Goal: Contribute content: Contribute content

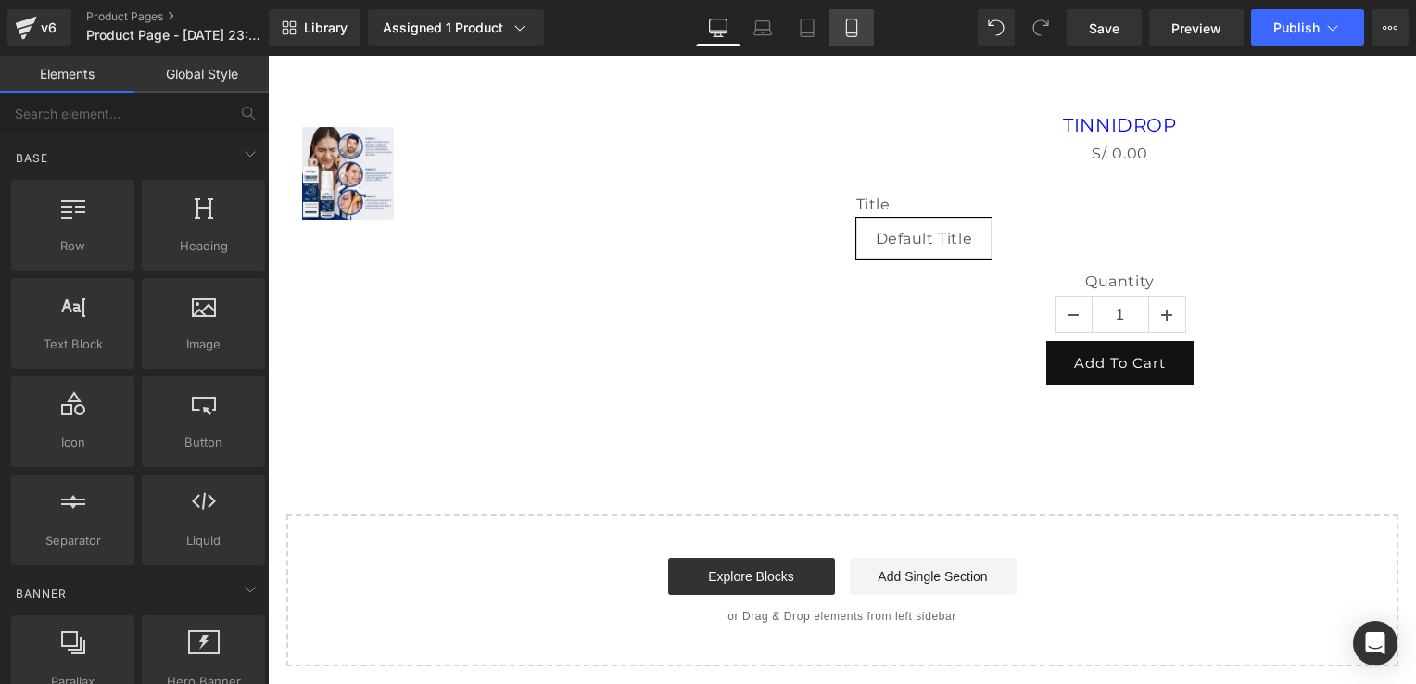
click at [865, 29] on link "Mobile" at bounding box center [852, 27] width 44 height 37
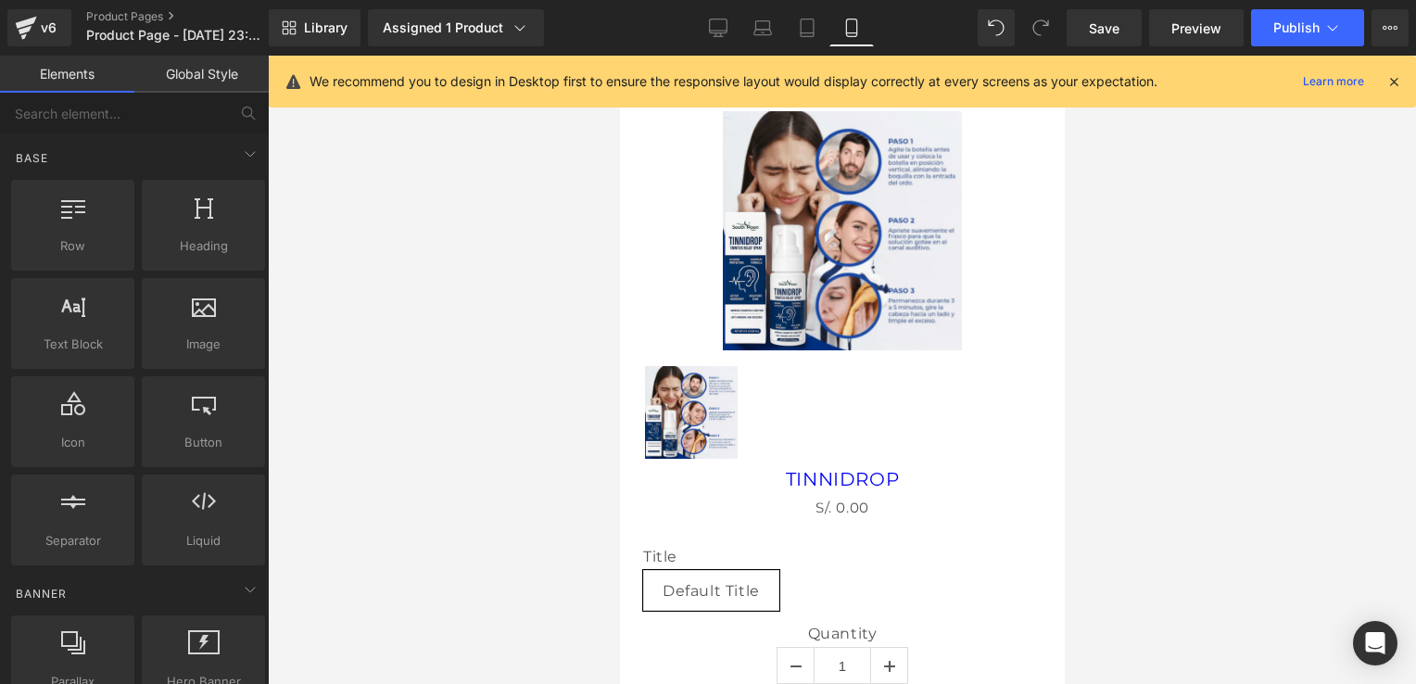
click at [1394, 73] on icon at bounding box center [1394, 81] width 17 height 17
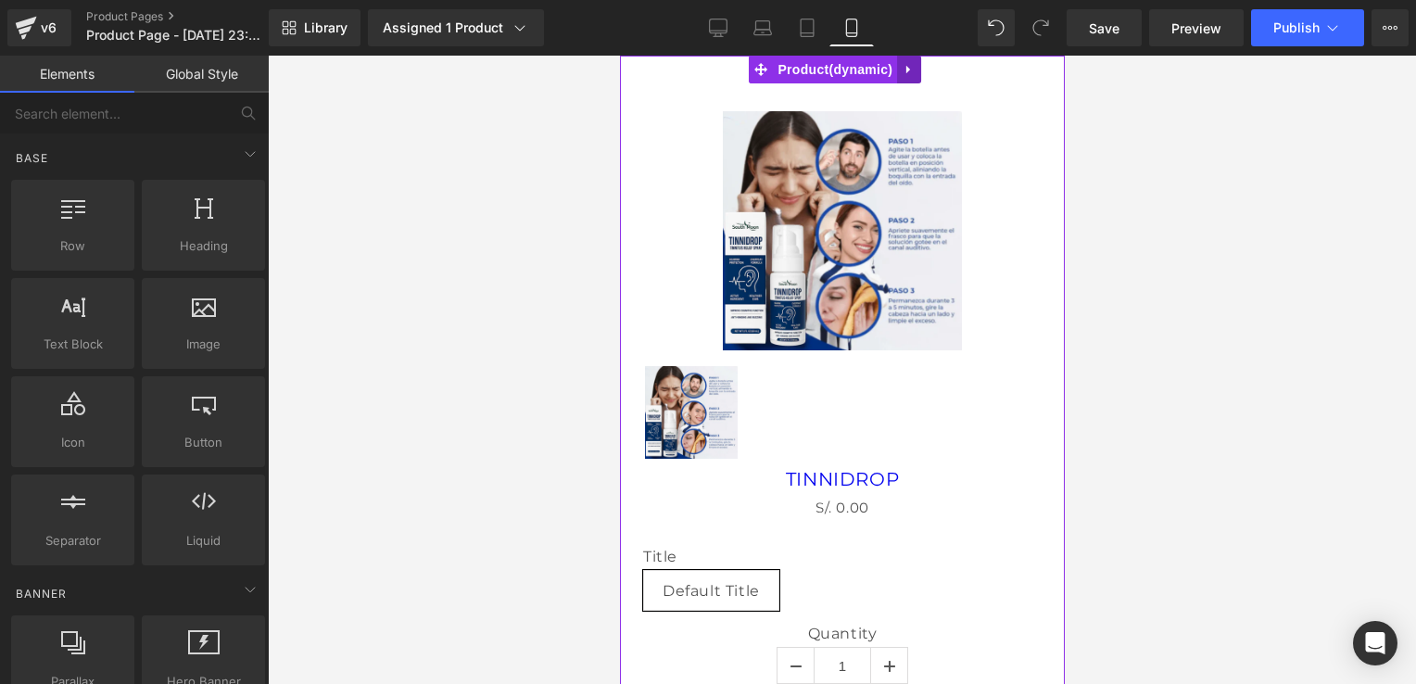
click at [904, 80] on link at bounding box center [908, 70] width 24 height 28
click at [918, 67] on icon at bounding box center [920, 69] width 13 height 13
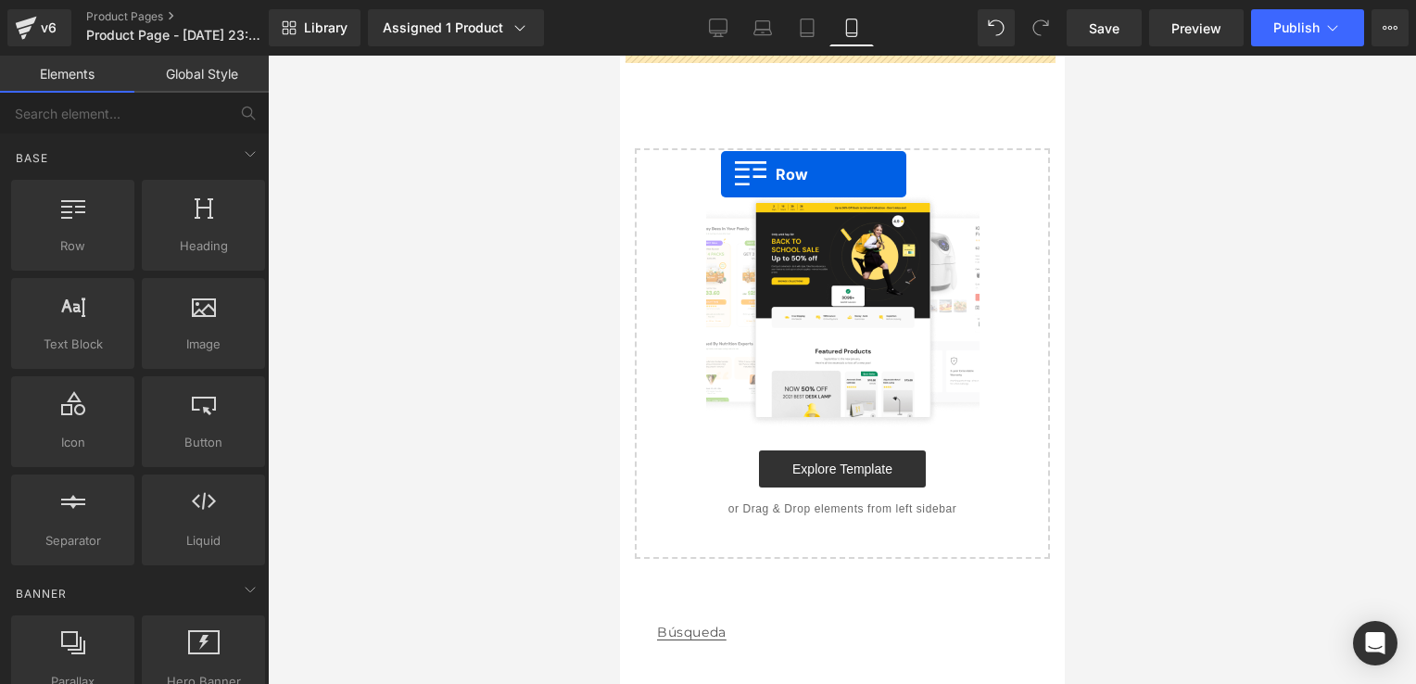
drag, startPoint x: 682, startPoint y: 277, endPoint x: 772, endPoint y: 160, distance: 147.4
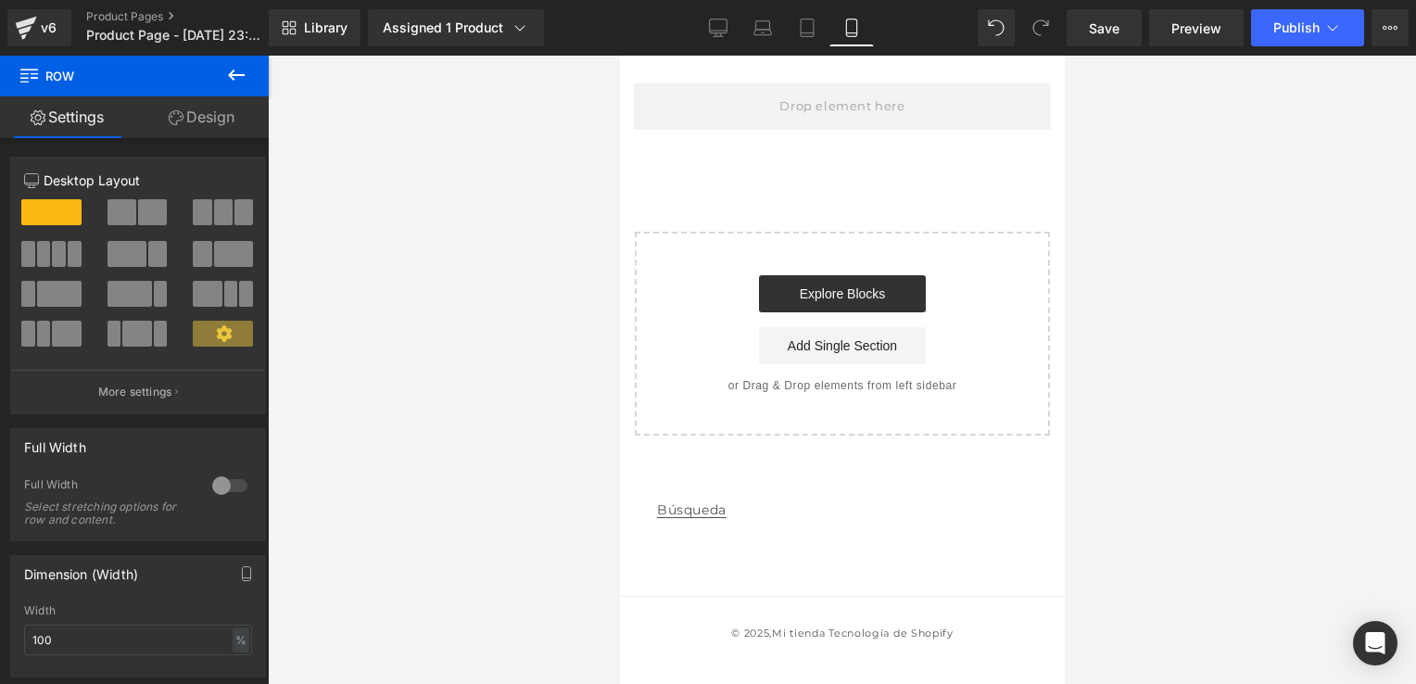
click at [236, 71] on icon at bounding box center [236, 75] width 22 height 22
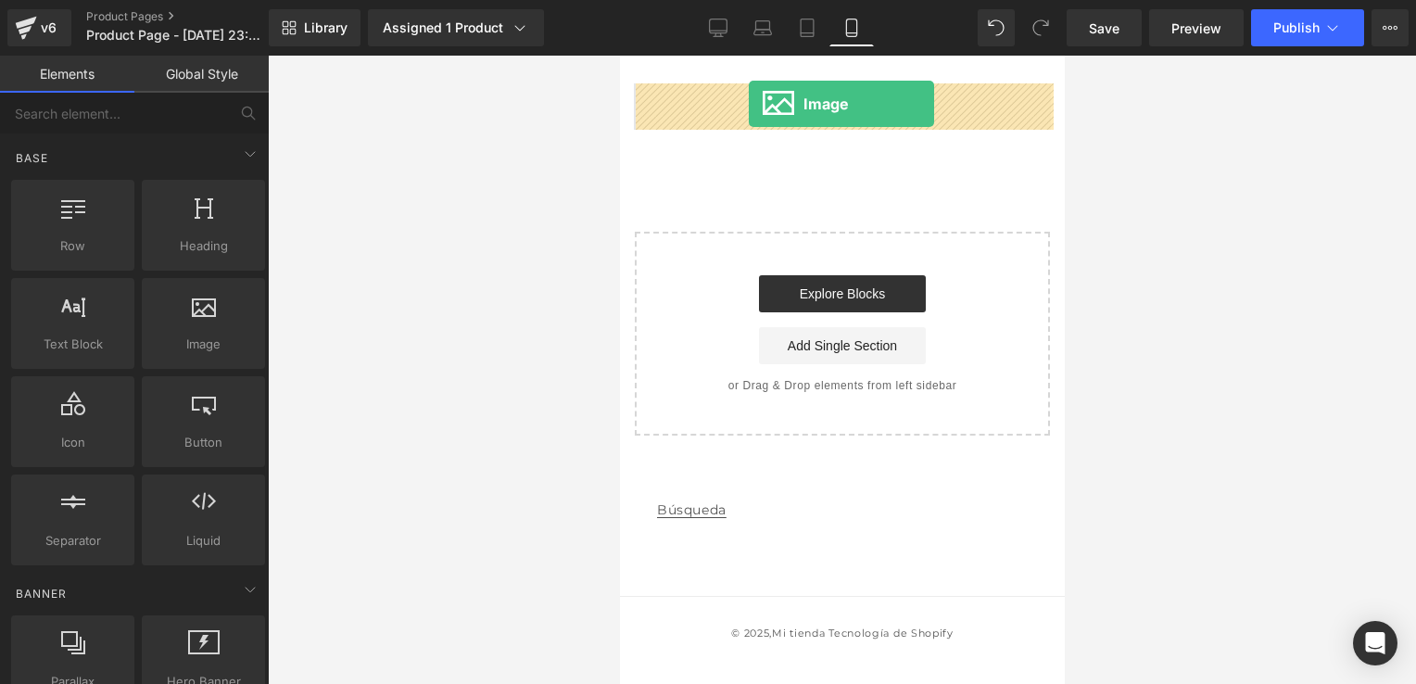
drag, startPoint x: 815, startPoint y: 393, endPoint x: 748, endPoint y: 104, distance: 296.8
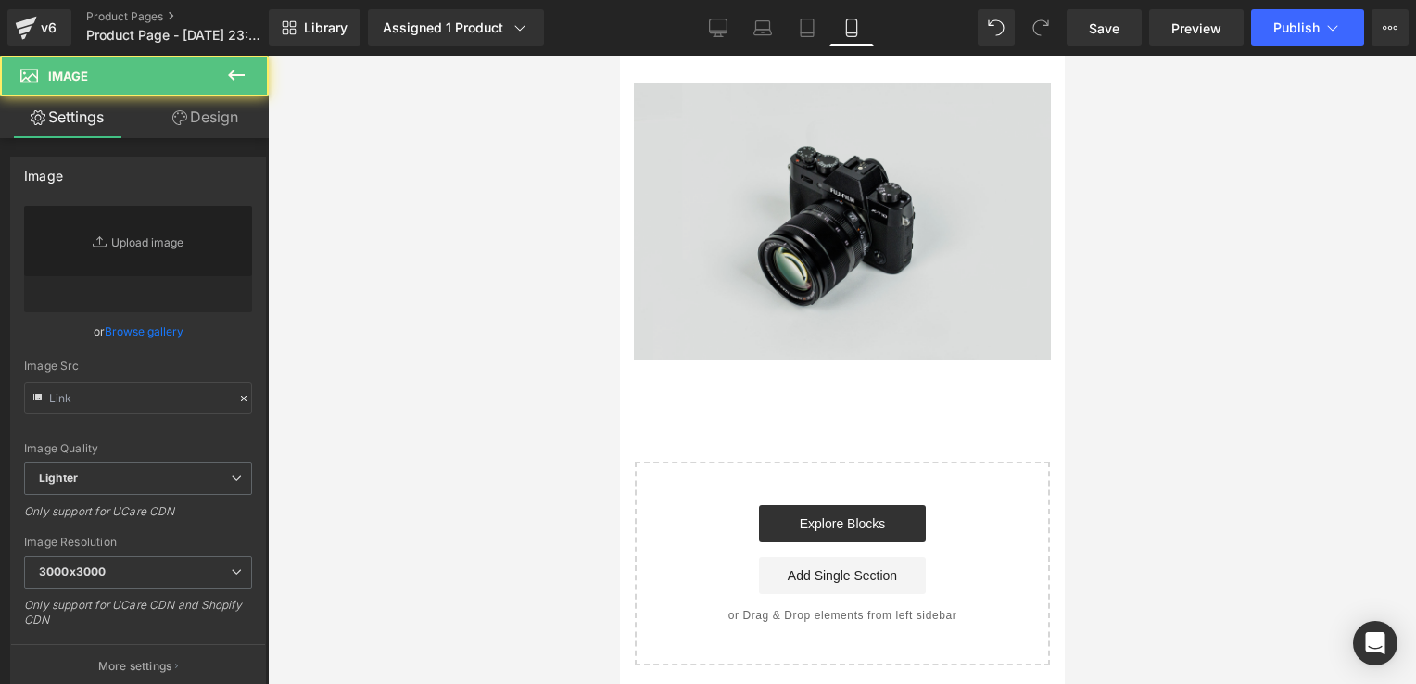
type input "//[DOMAIN_NAME][URL]"
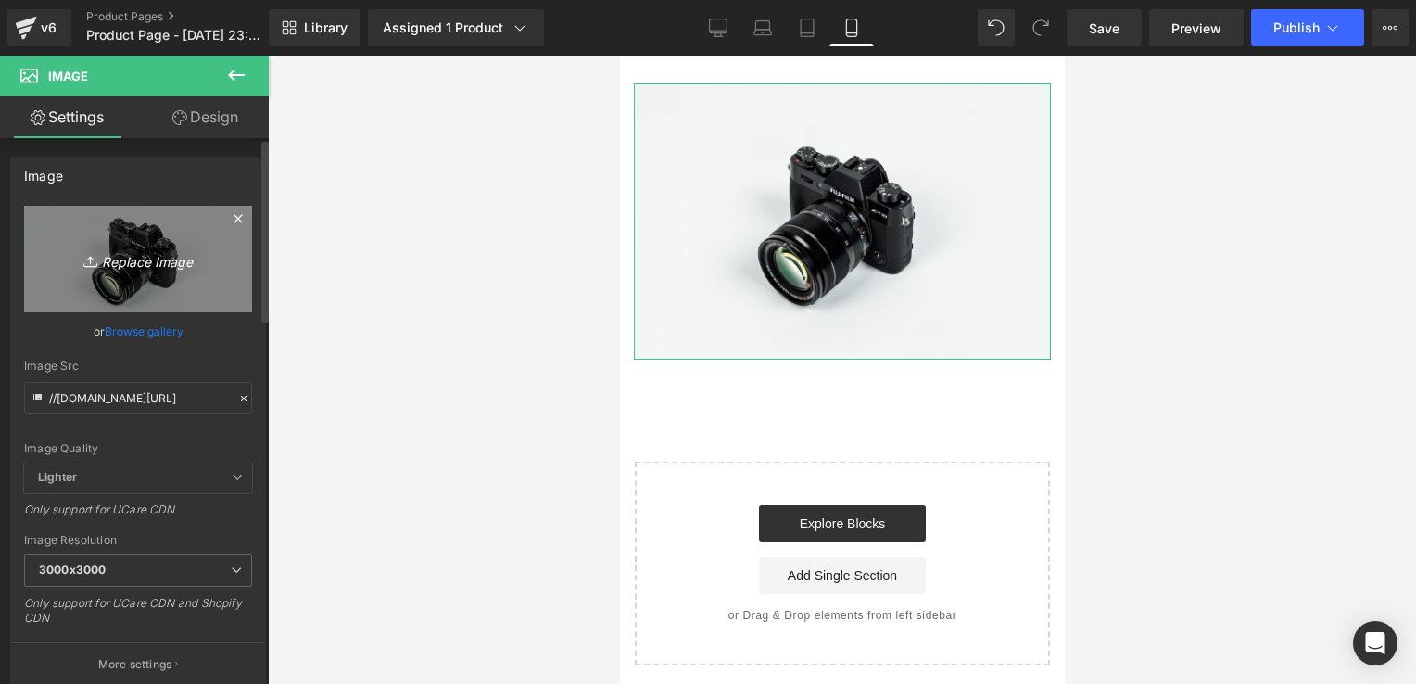
click at [139, 256] on icon "Replace Image" at bounding box center [138, 259] width 148 height 23
type input "C:\fakepath\¿DOLOR DE OÍDOS QUE NO TE DEJA TRANQUILO.jpg"
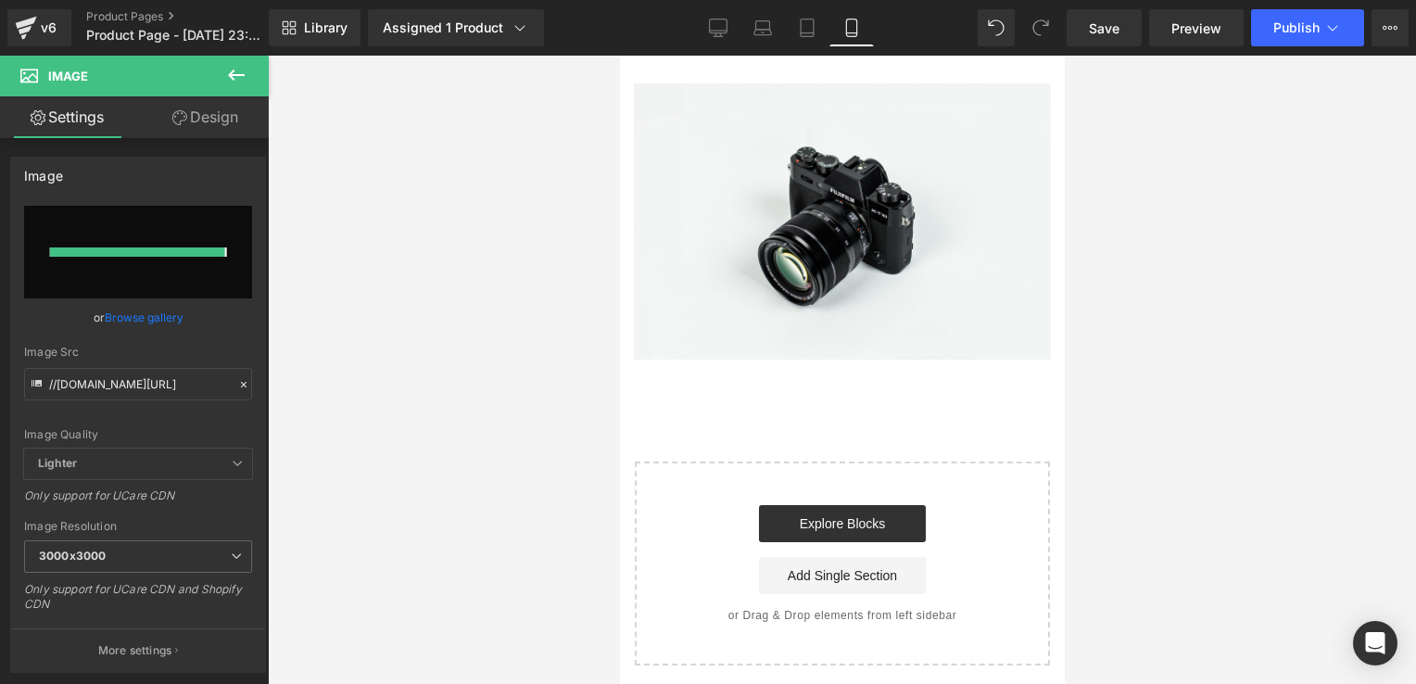
type input "[URL][DOMAIN_NAME]"
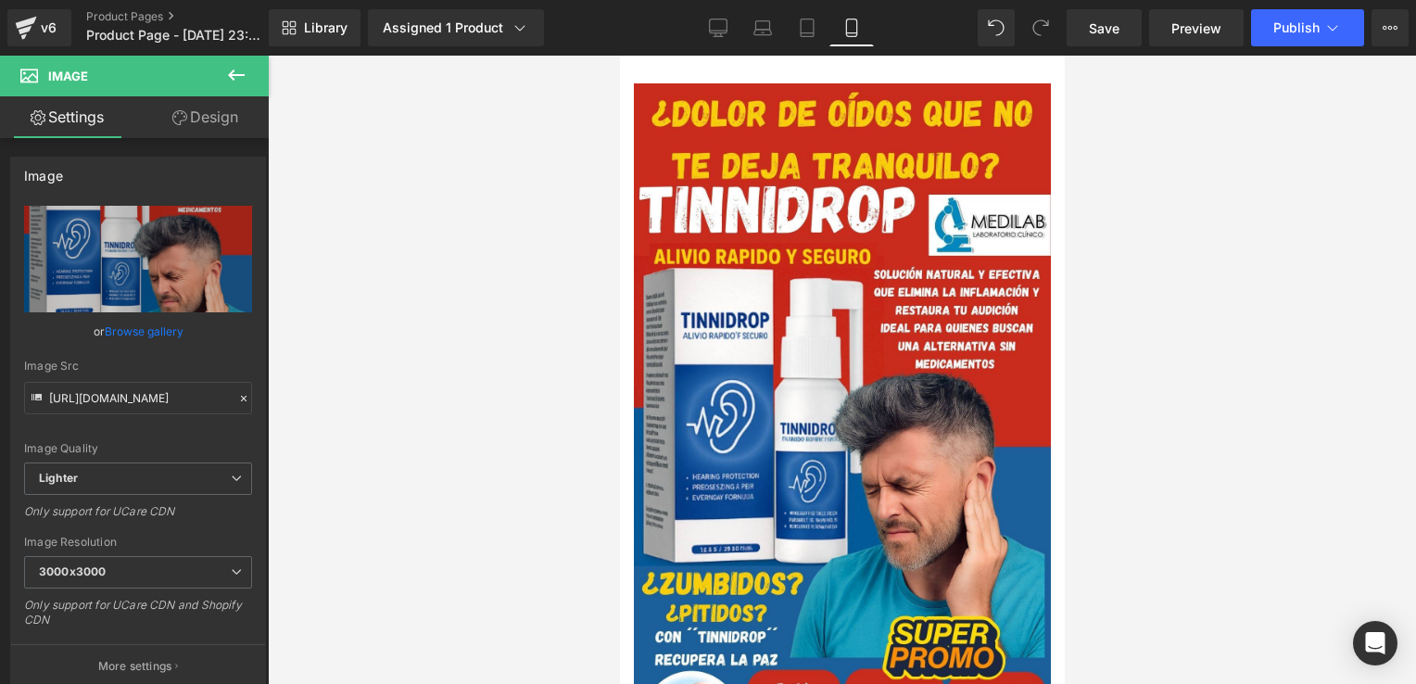
click at [226, 66] on icon at bounding box center [236, 75] width 22 height 22
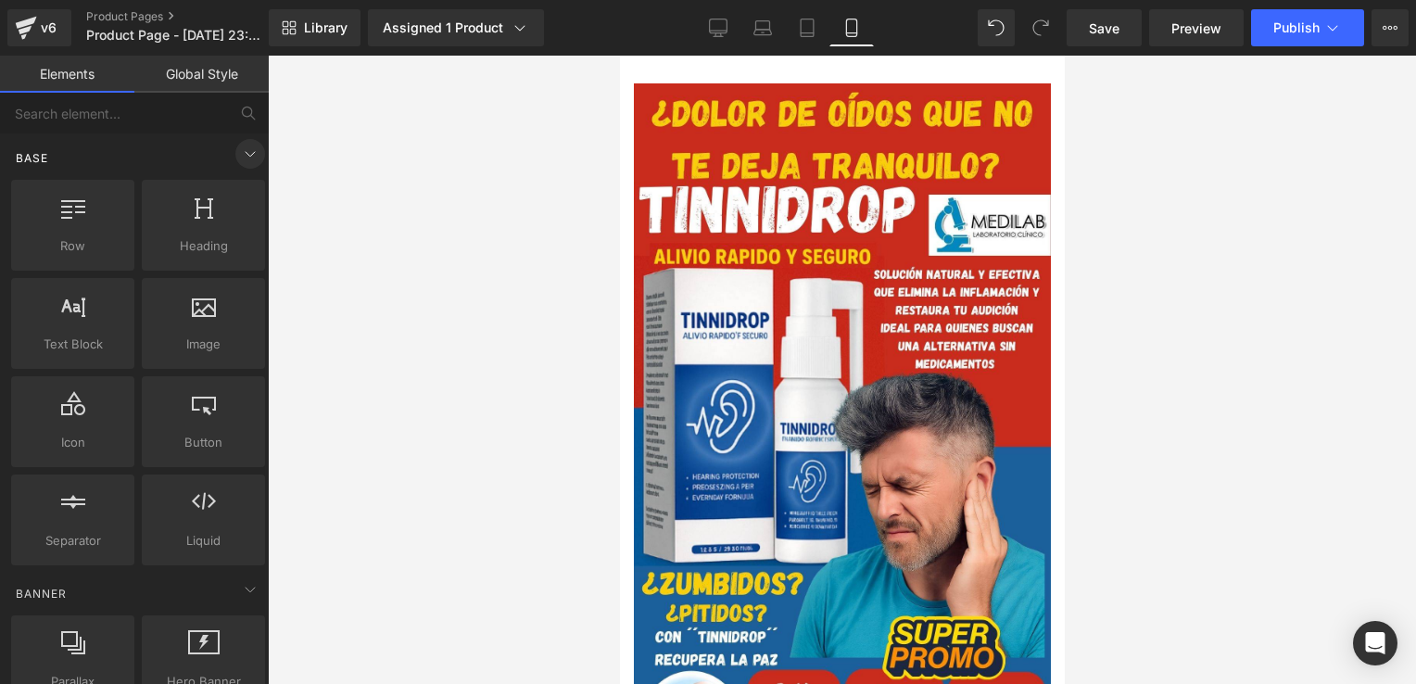
click at [239, 150] on icon at bounding box center [250, 154] width 22 height 22
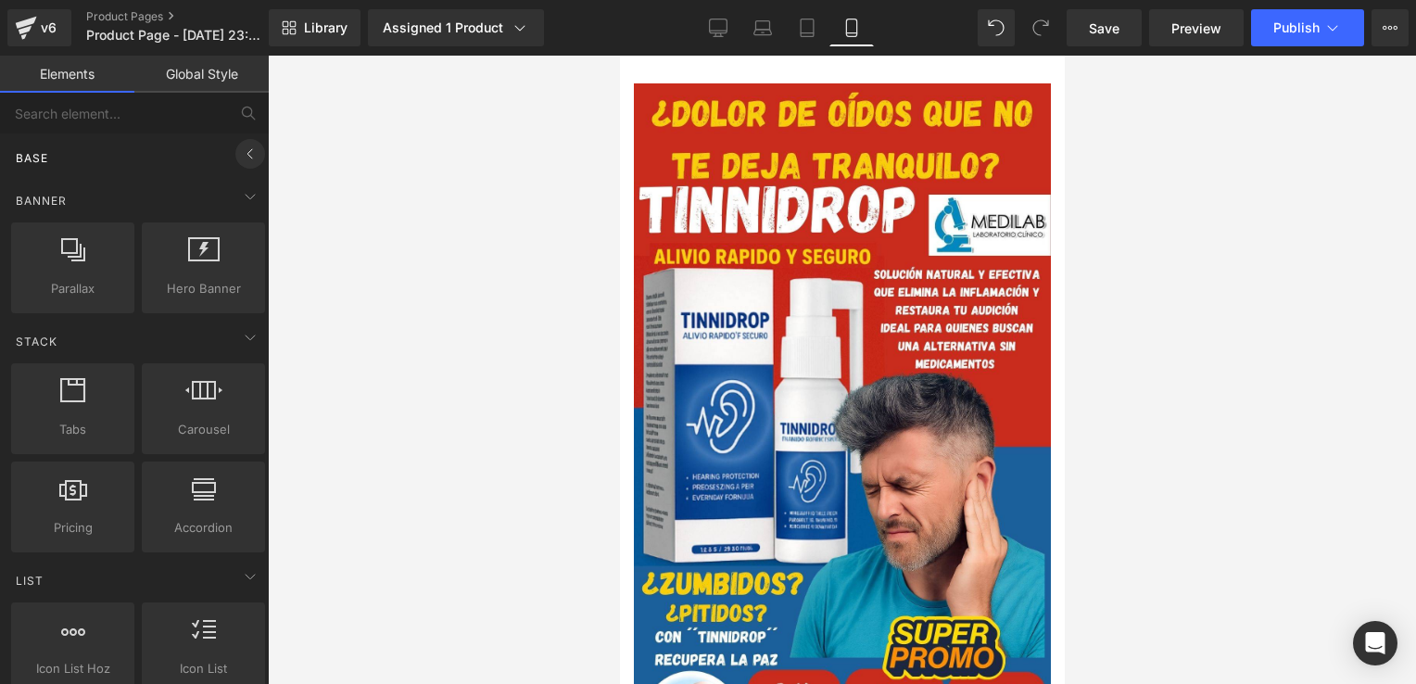
click at [239, 150] on icon at bounding box center [250, 154] width 22 height 22
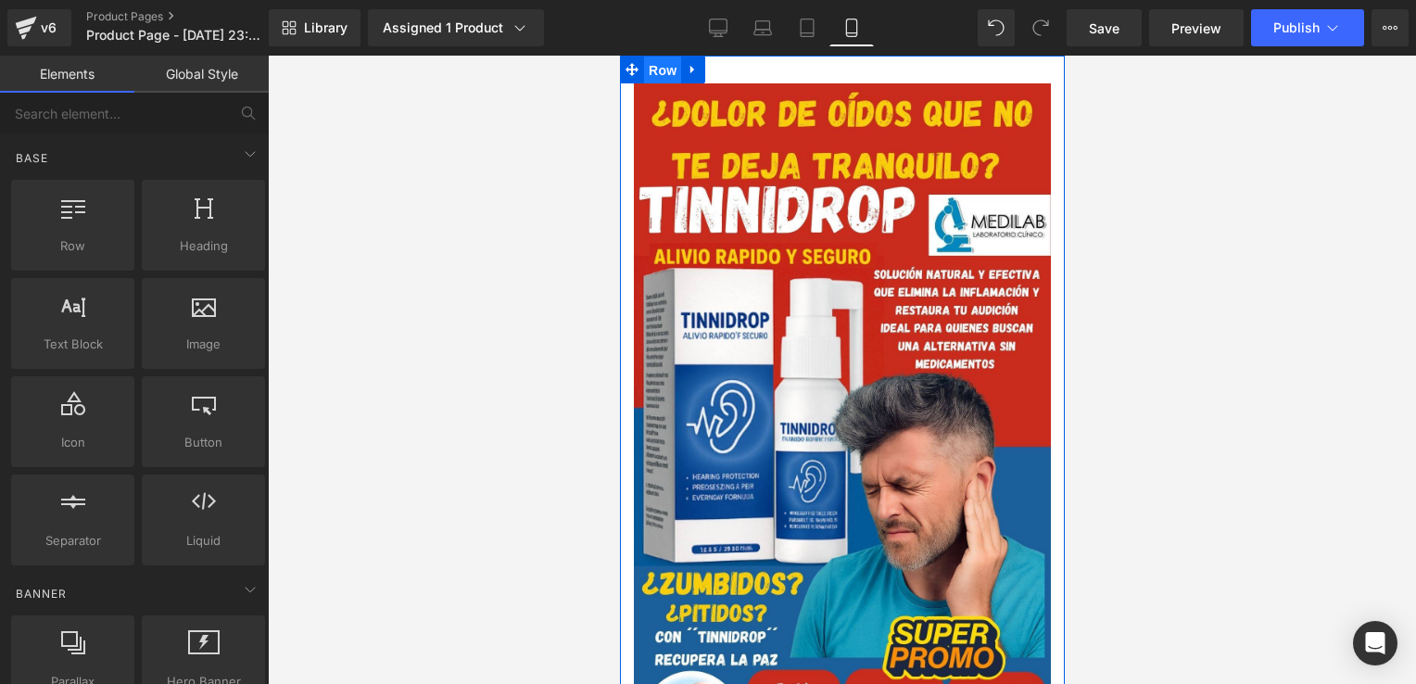
click at [676, 62] on span "Row" at bounding box center [661, 71] width 37 height 28
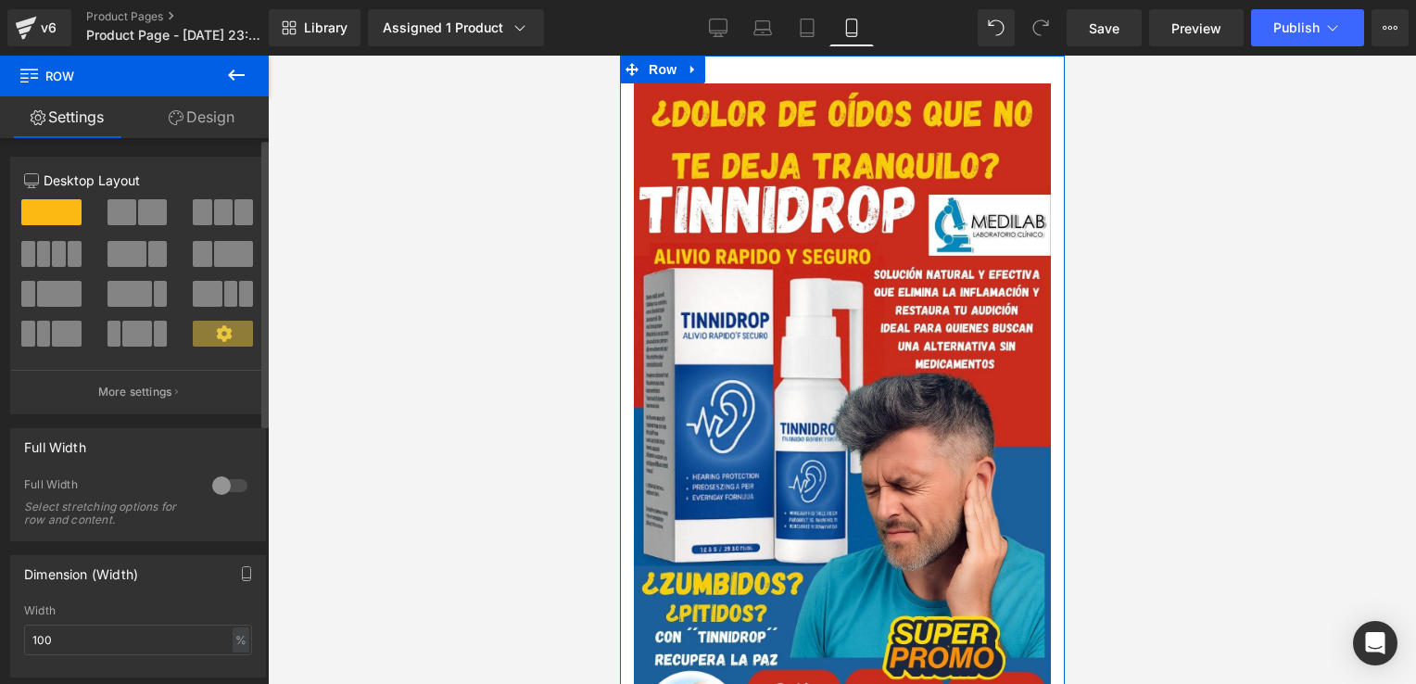
click at [236, 489] on div at bounding box center [230, 486] width 44 height 30
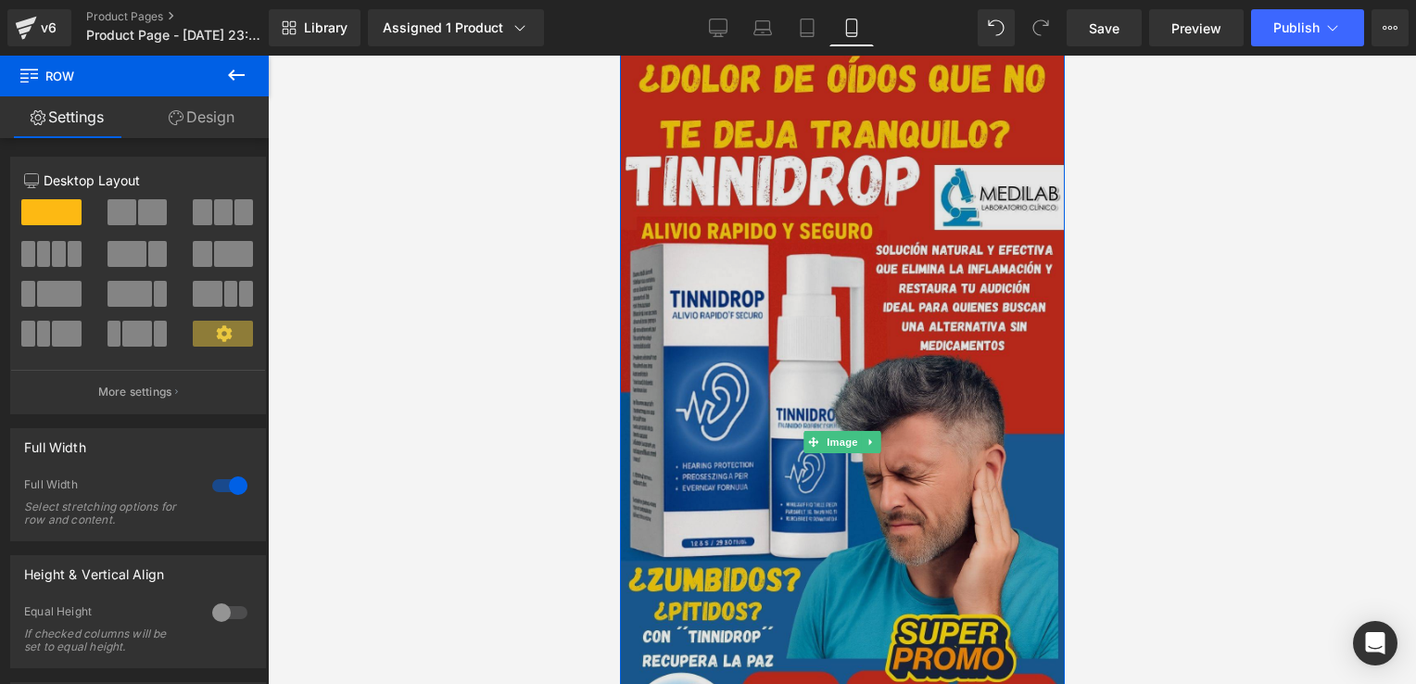
scroll to position [22, 0]
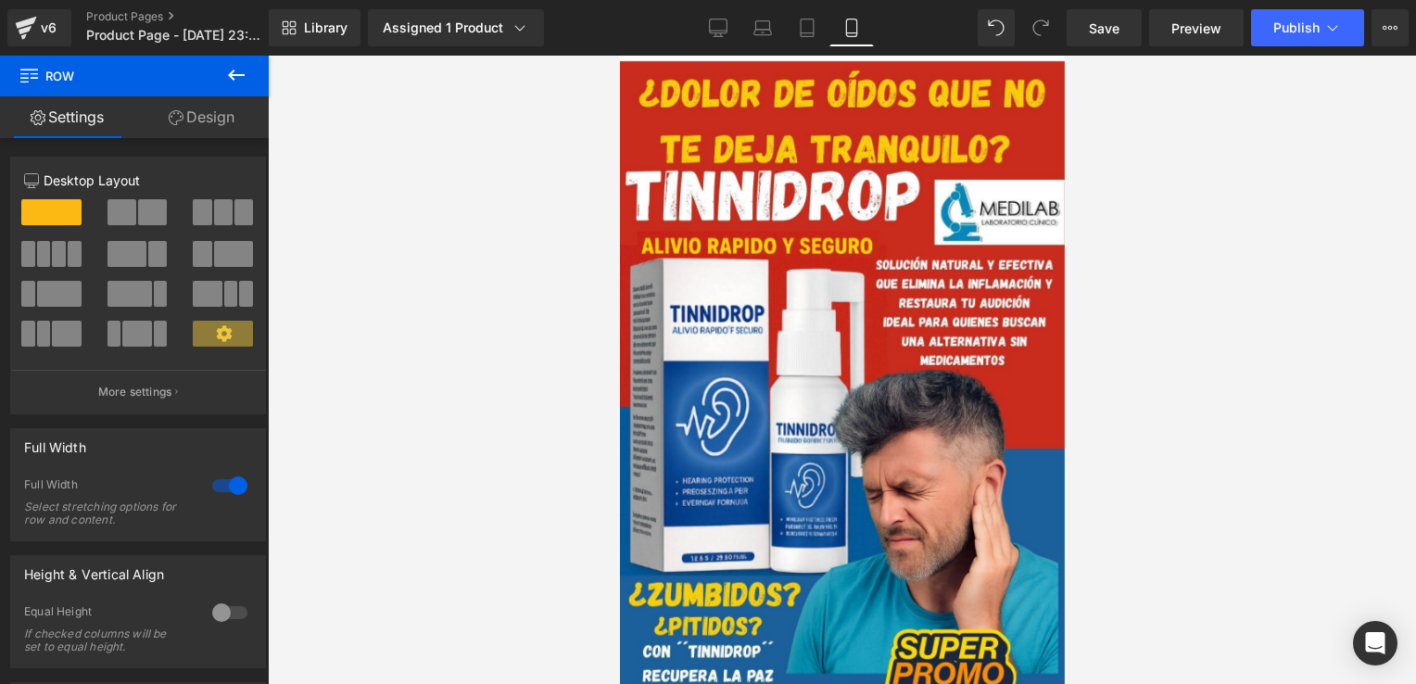
drag, startPoint x: 106, startPoint y: 22, endPoint x: 466, endPoint y: 187, distance: 396.6
click at [466, 187] on div at bounding box center [842, 370] width 1149 height 629
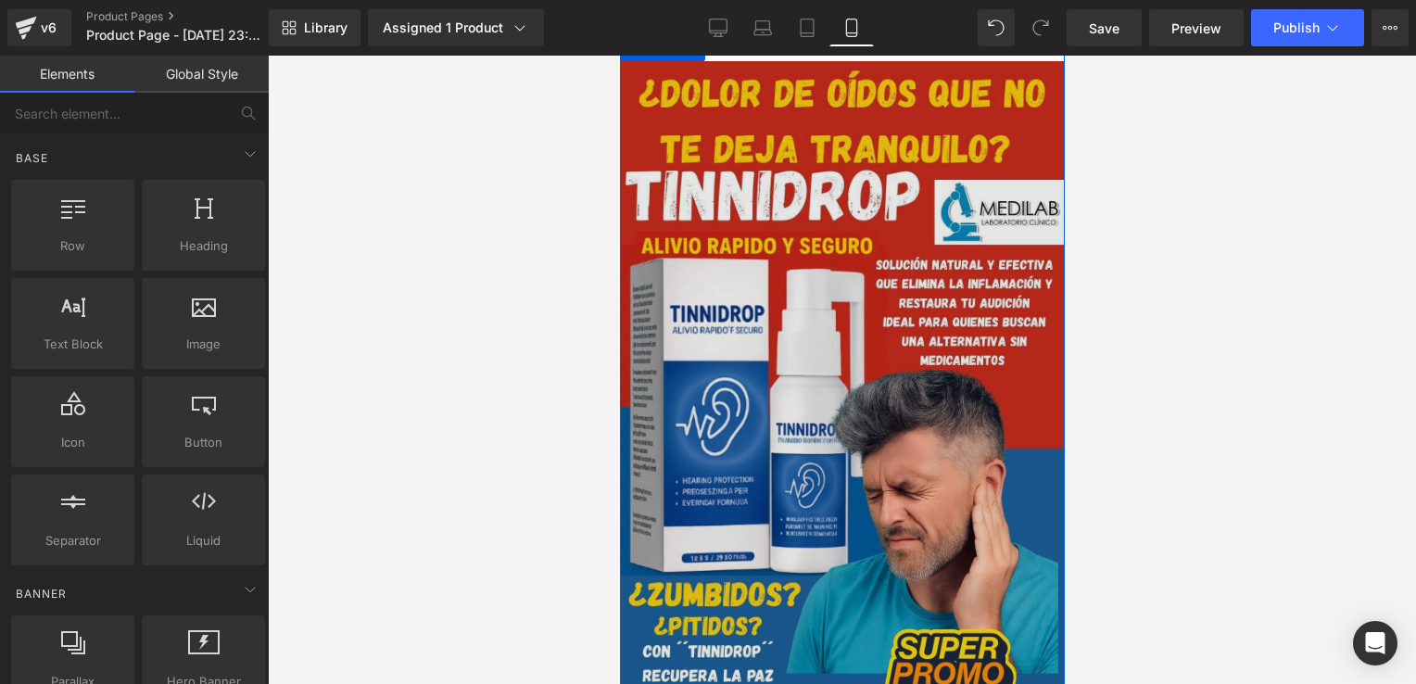
scroll to position [0, 0]
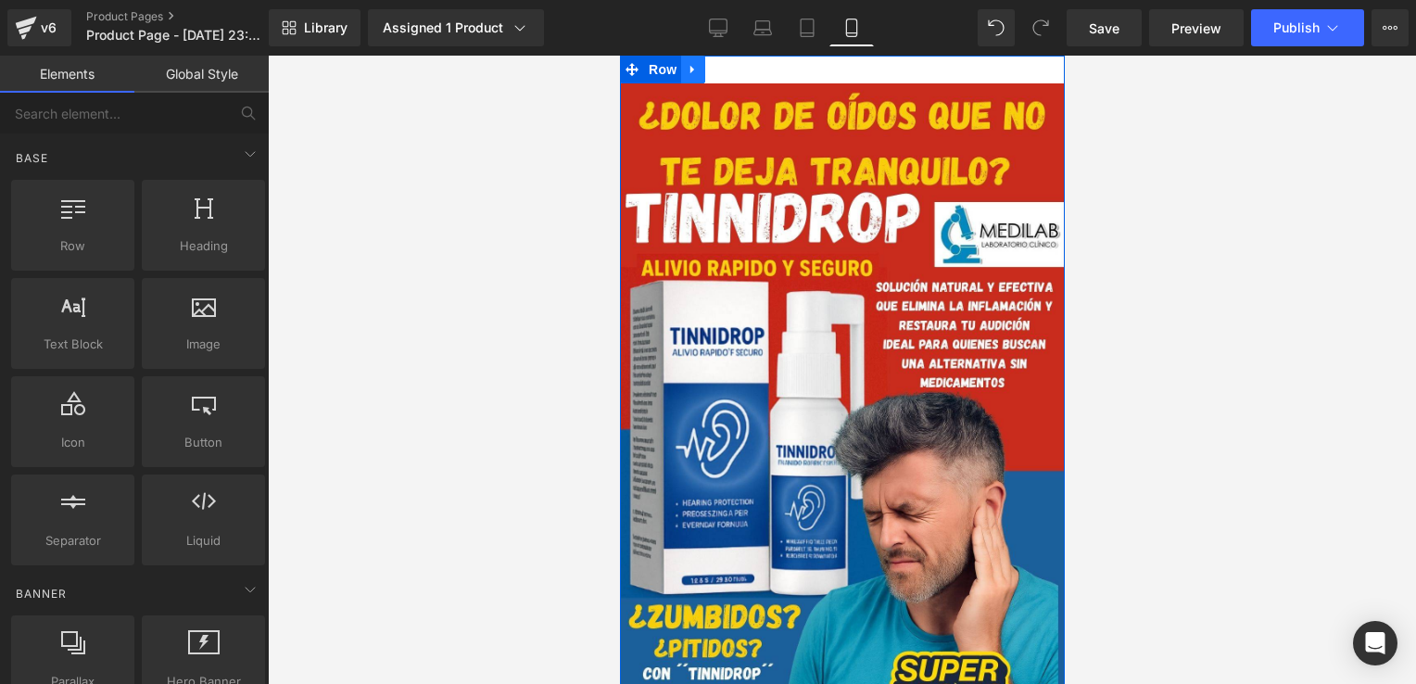
click at [688, 69] on icon at bounding box center [692, 70] width 13 height 14
click at [729, 69] on link at bounding box center [741, 70] width 24 height 28
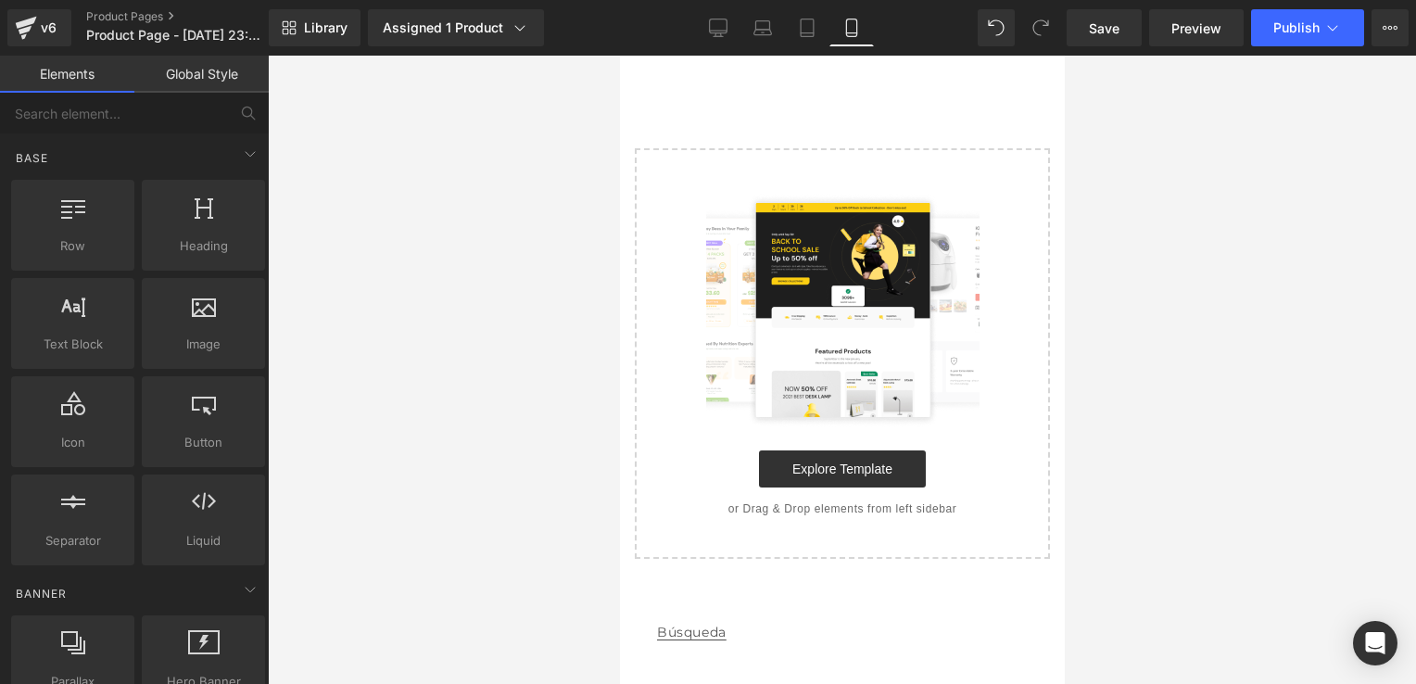
click at [289, 268] on div at bounding box center [842, 370] width 1149 height 629
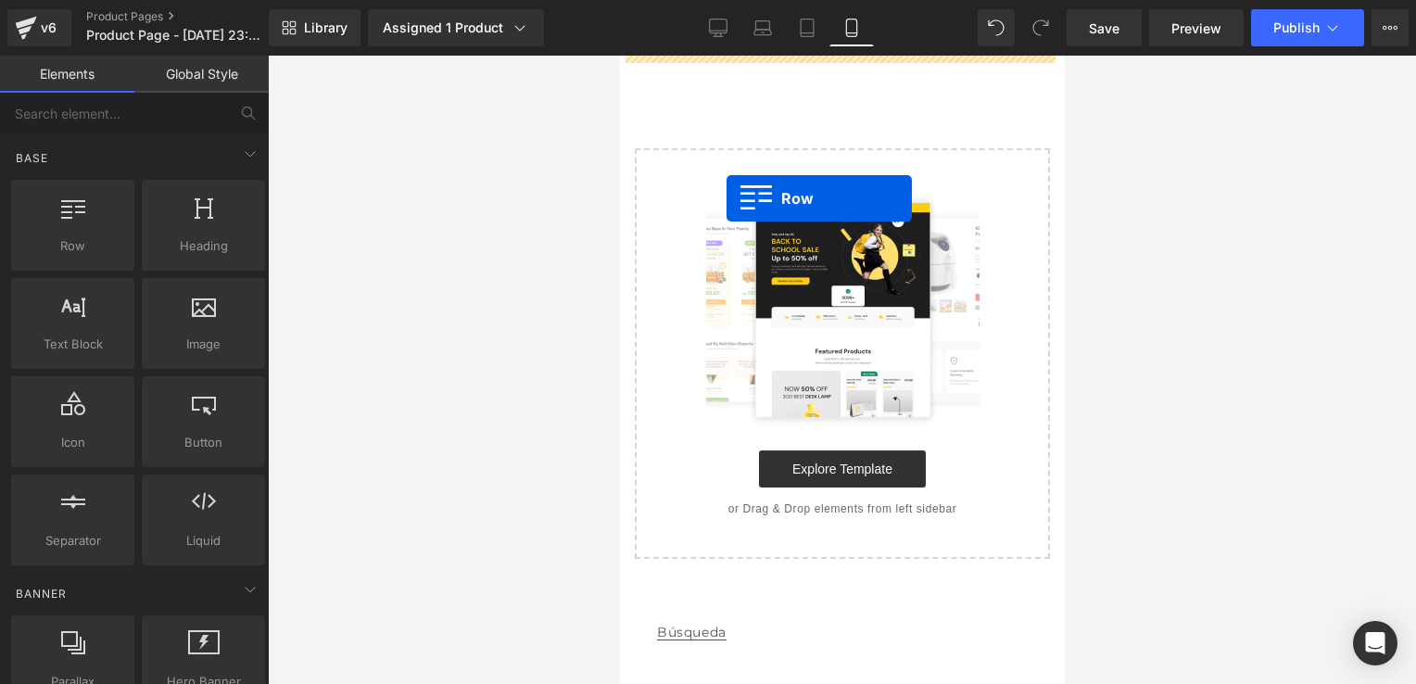
drag, startPoint x: 693, startPoint y: 292, endPoint x: 735, endPoint y: 145, distance: 153.2
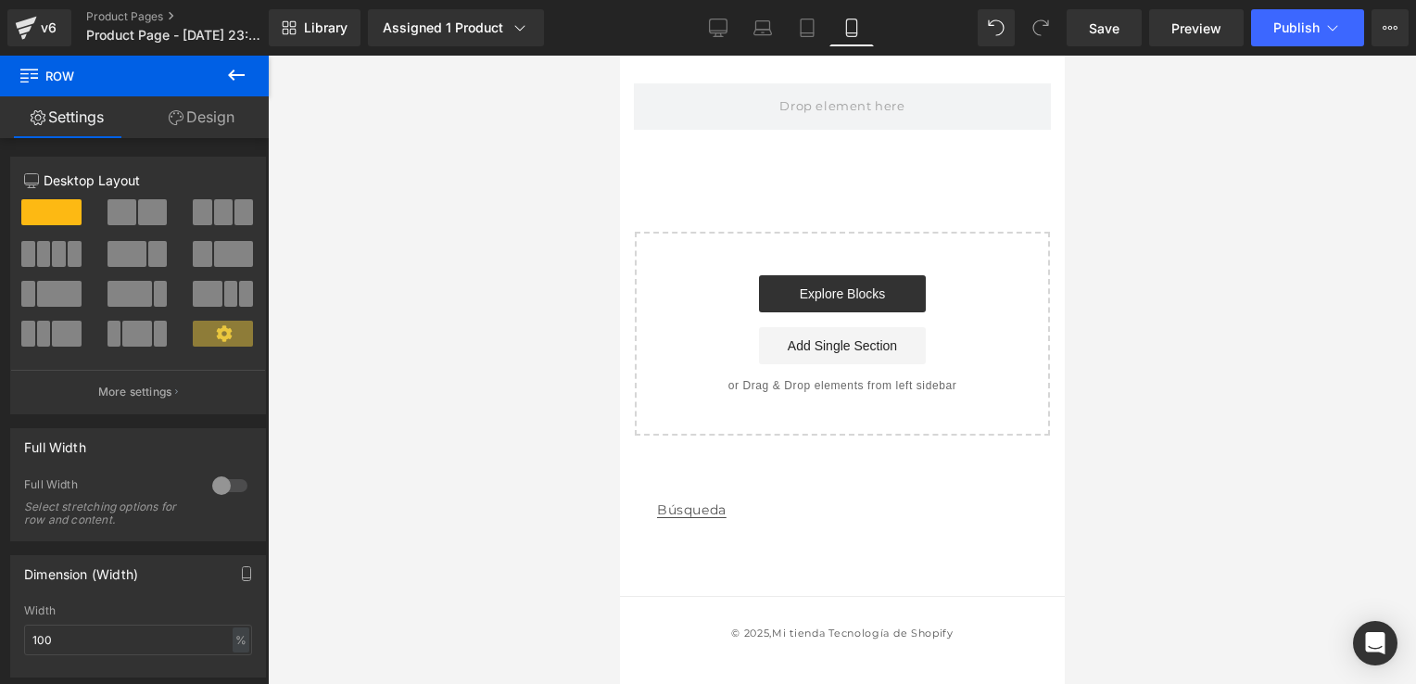
click at [232, 61] on button at bounding box center [236, 76] width 65 height 41
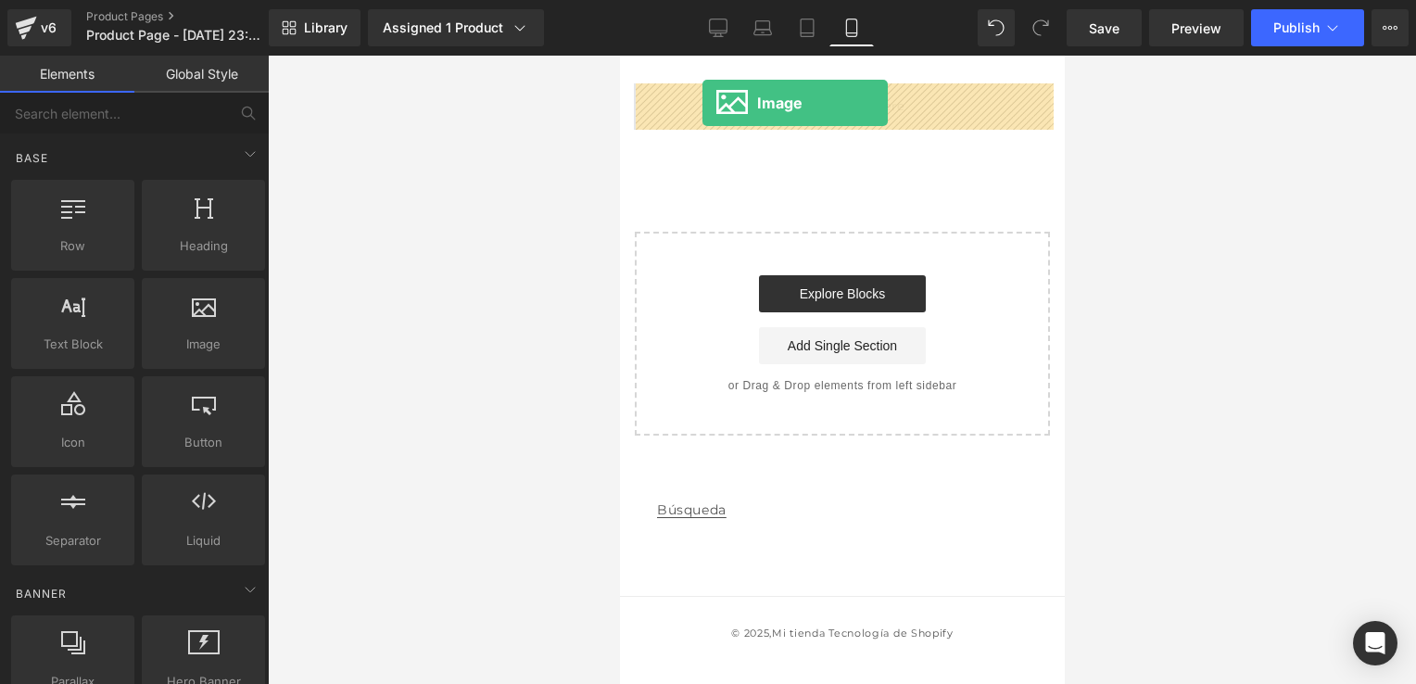
drag, startPoint x: 780, startPoint y: 369, endPoint x: 705, endPoint y: 104, distance: 275.3
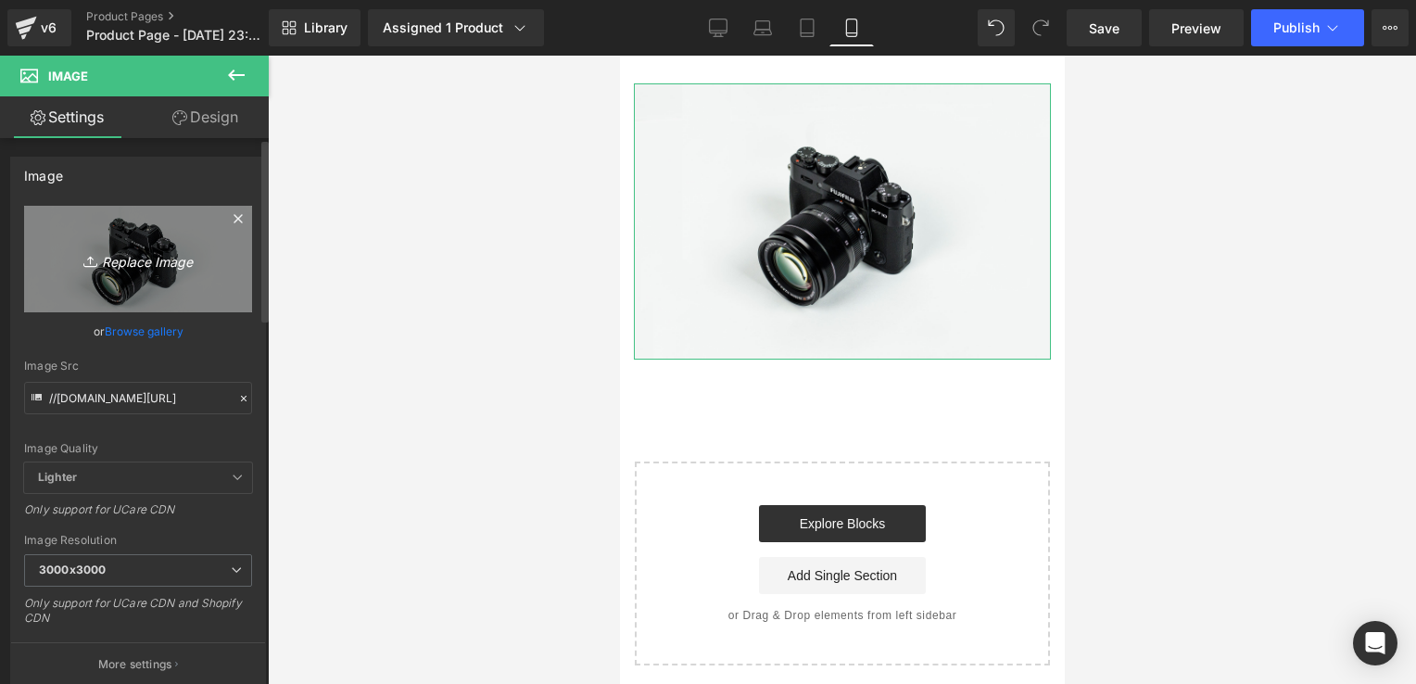
click at [155, 254] on icon "Replace Image" at bounding box center [138, 259] width 148 height 23
type input "C:\fakepath\¿DOLOR DE OÍDOS QUE NO TE DEJA TRANQUILO (1).jpg"
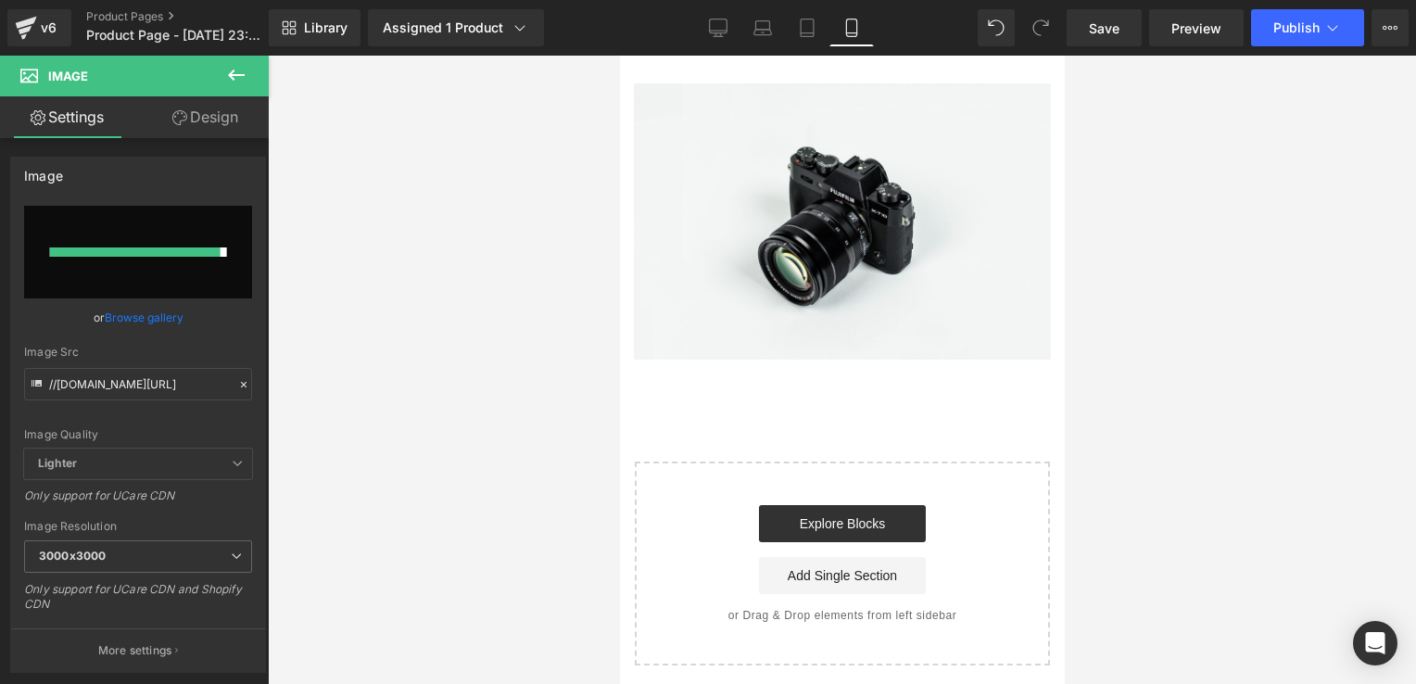
type input "[URL][DOMAIN_NAME]"
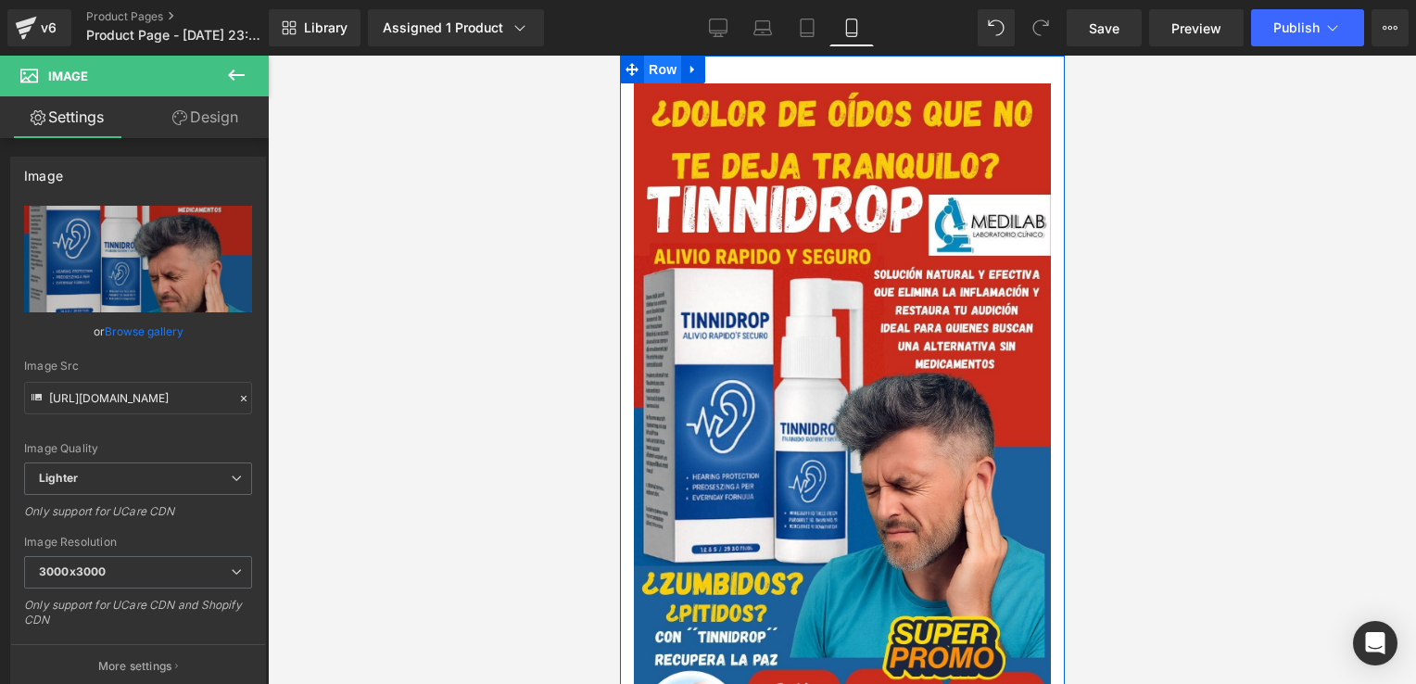
click at [665, 66] on span "Row" at bounding box center [661, 70] width 37 height 28
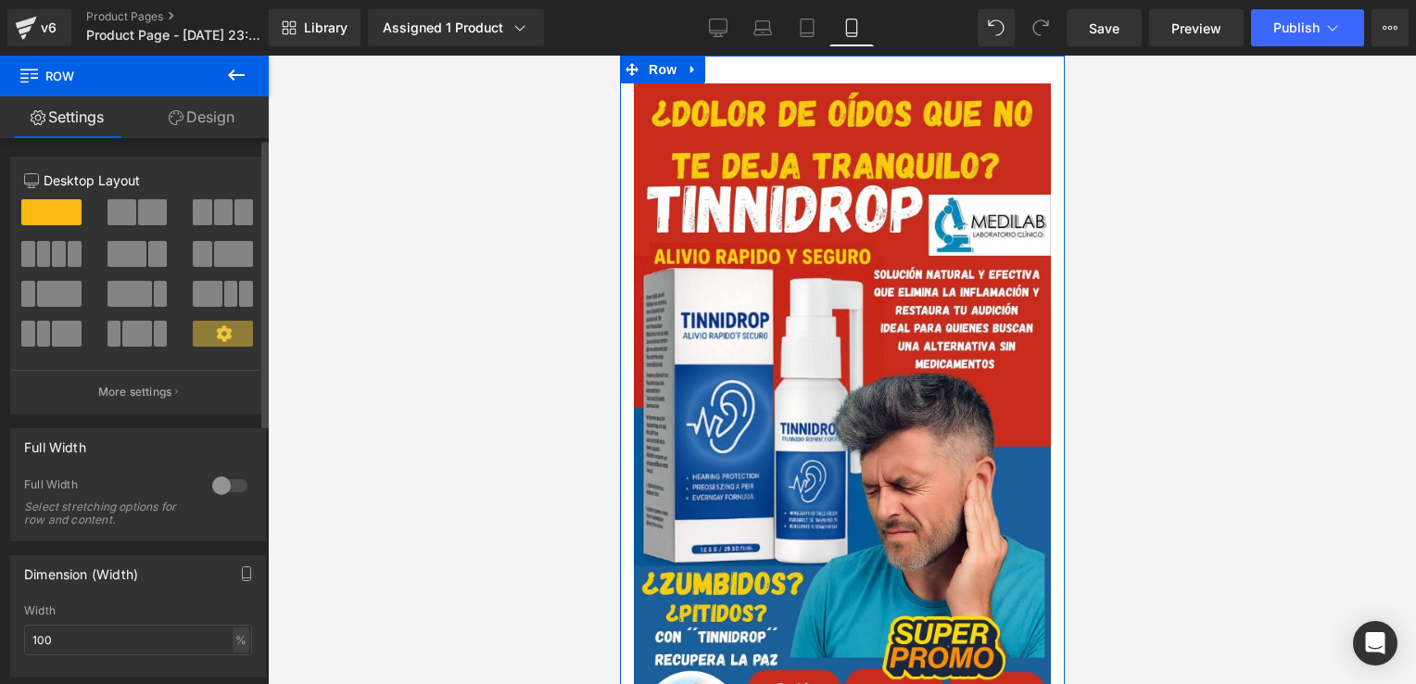
click at [230, 474] on div at bounding box center [230, 486] width 44 height 30
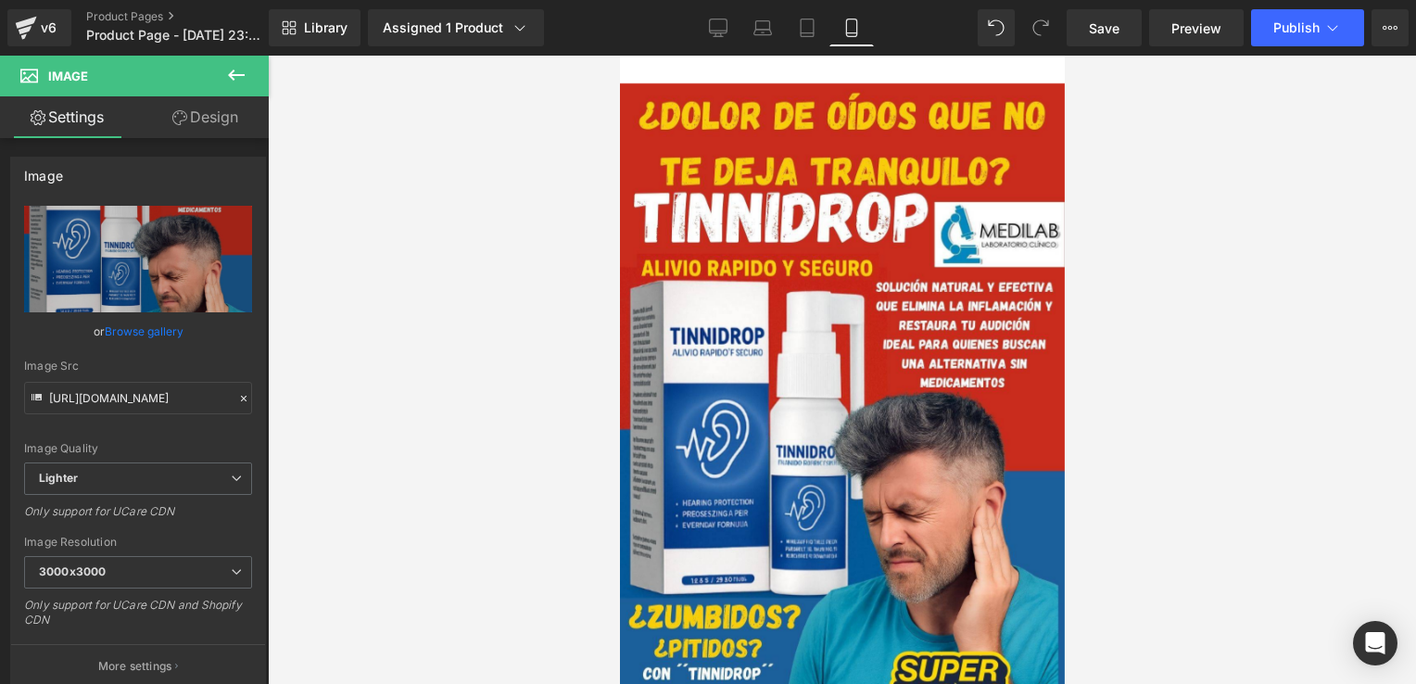
drag, startPoint x: 904, startPoint y: 85, endPoint x: 1534, endPoint y: 103, distance: 630.6
click at [914, 56] on html "Ir directamente al contenido Image Row Select your layout" at bounding box center [841, 370] width 445 height 629
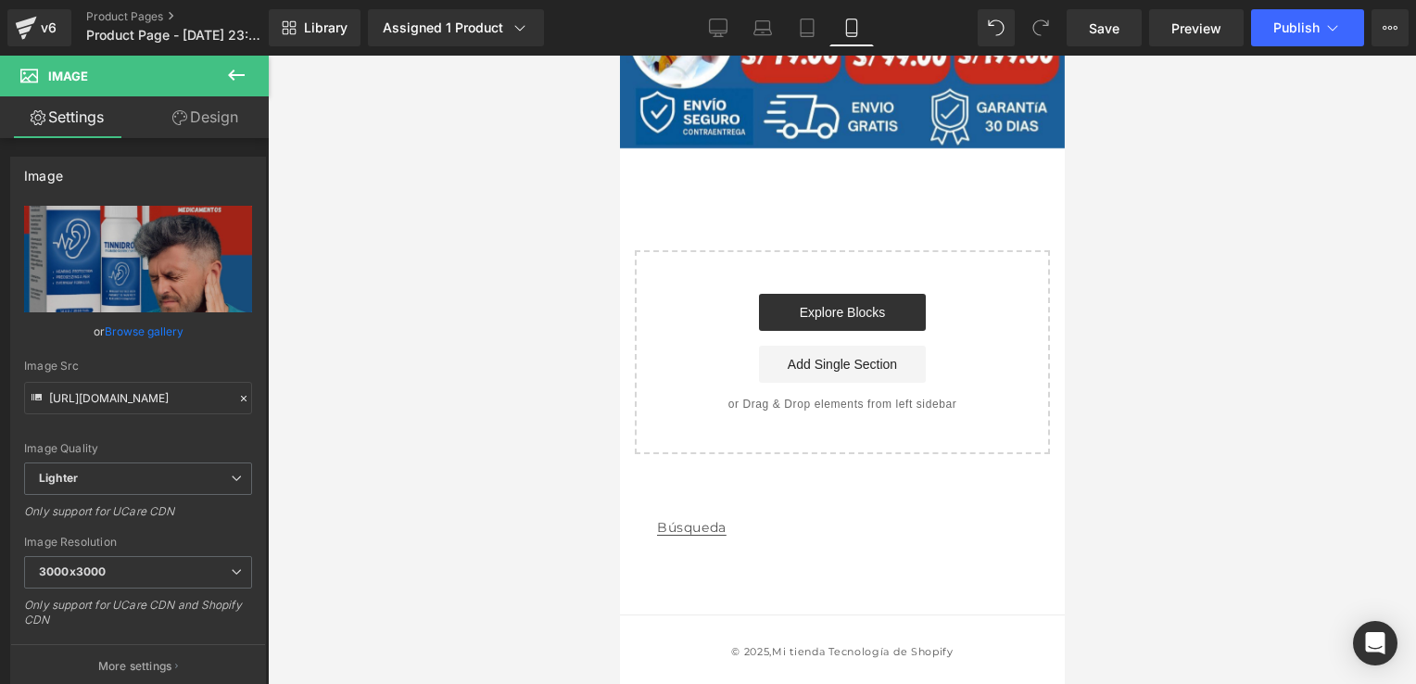
scroll to position [712, 0]
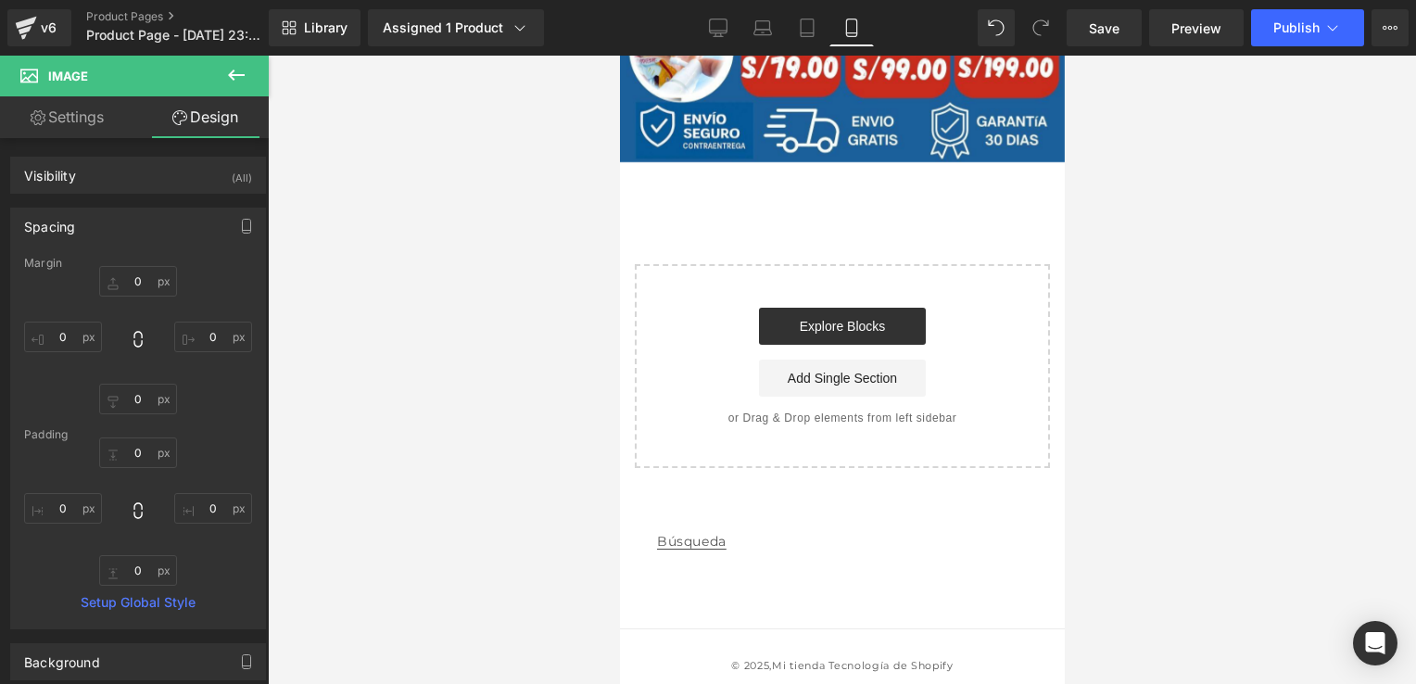
click at [239, 68] on icon at bounding box center [236, 75] width 22 height 22
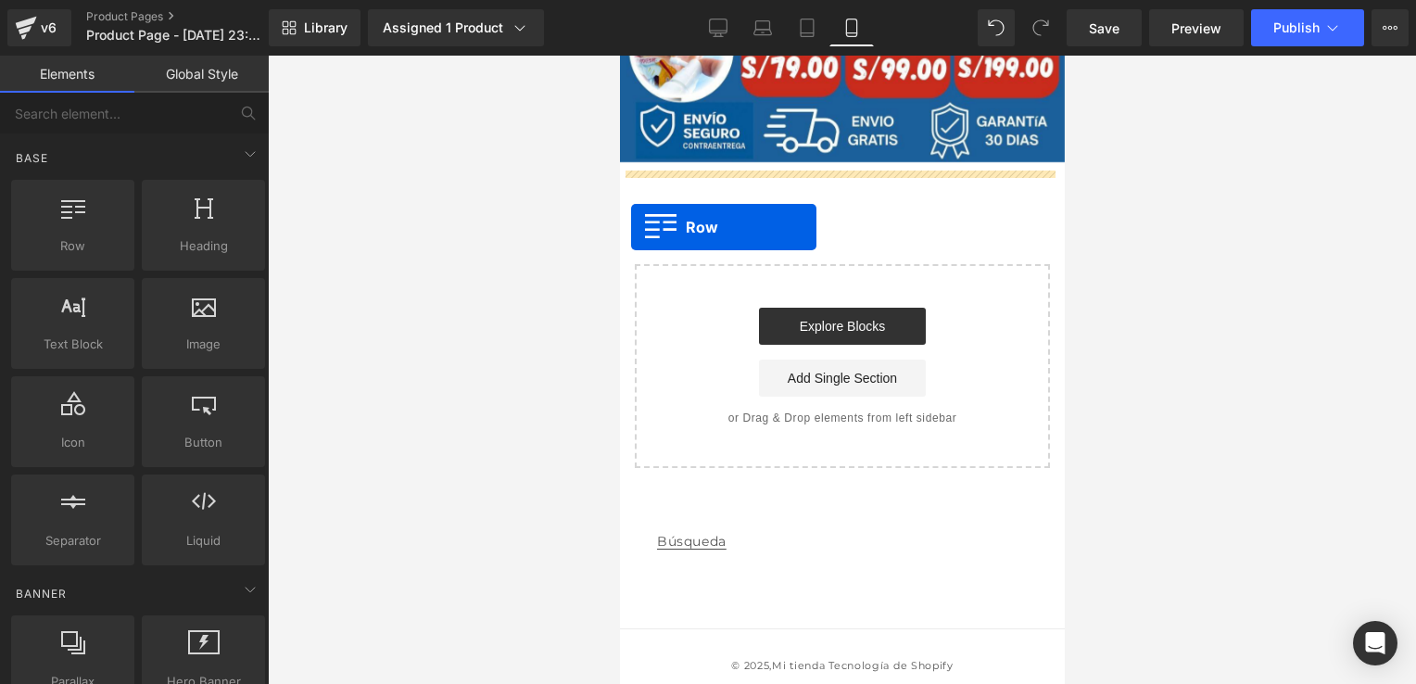
drag, startPoint x: 708, startPoint y: 302, endPoint x: 675, endPoint y: 224, distance: 84.7
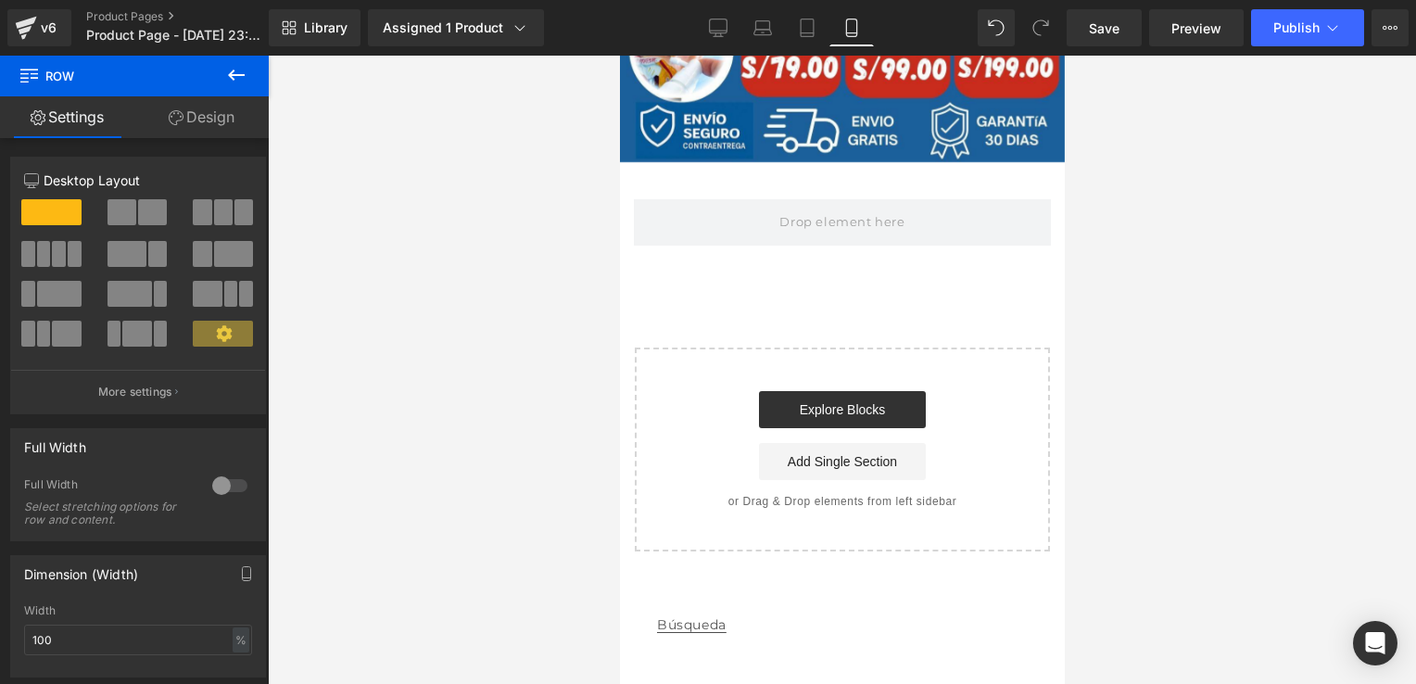
click at [248, 70] on button at bounding box center [236, 76] width 65 height 41
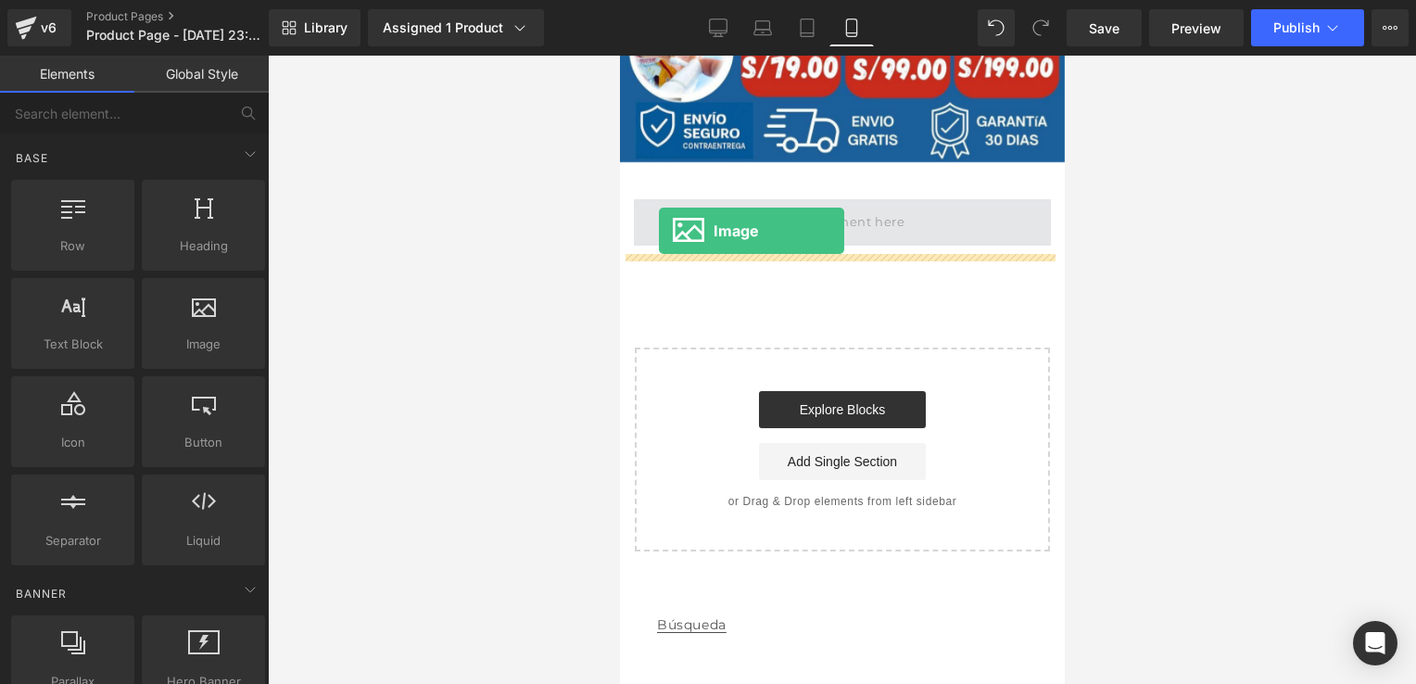
drag, startPoint x: 819, startPoint y: 380, endPoint x: 660, endPoint y: 232, distance: 217.1
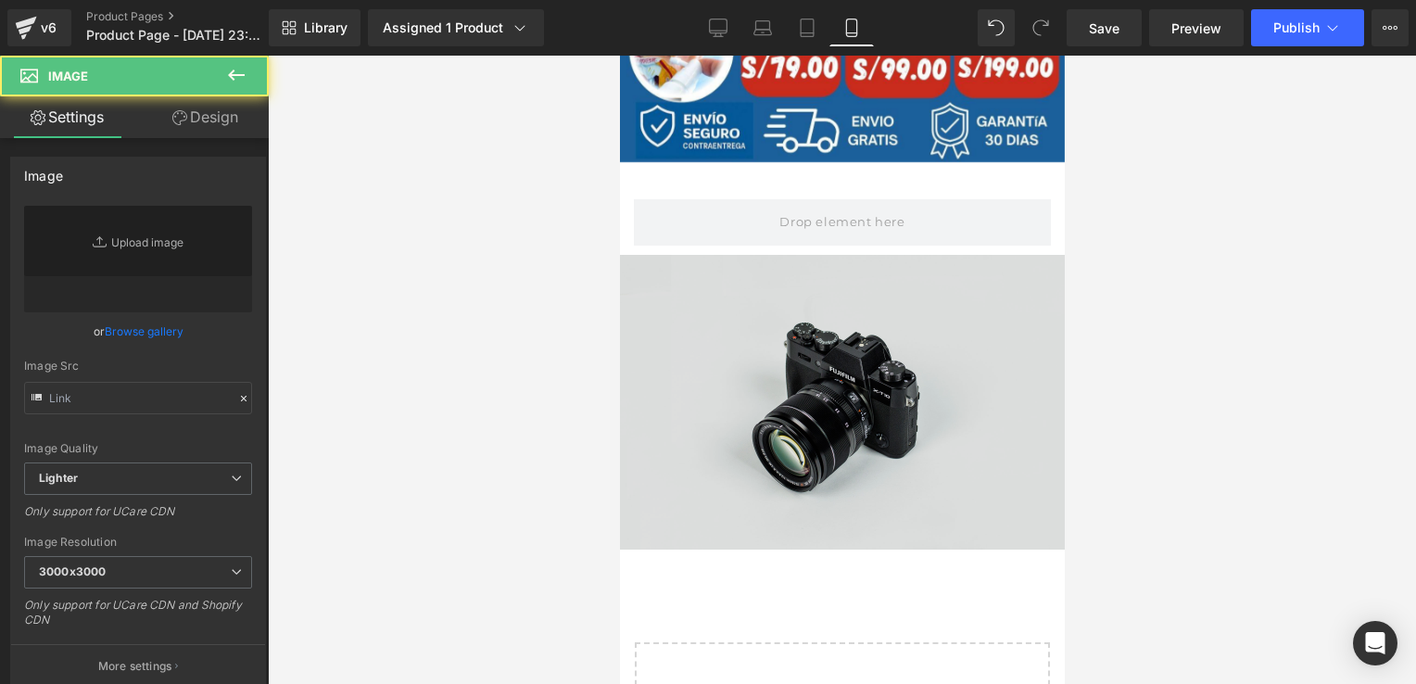
type input "//[DOMAIN_NAME][URL]"
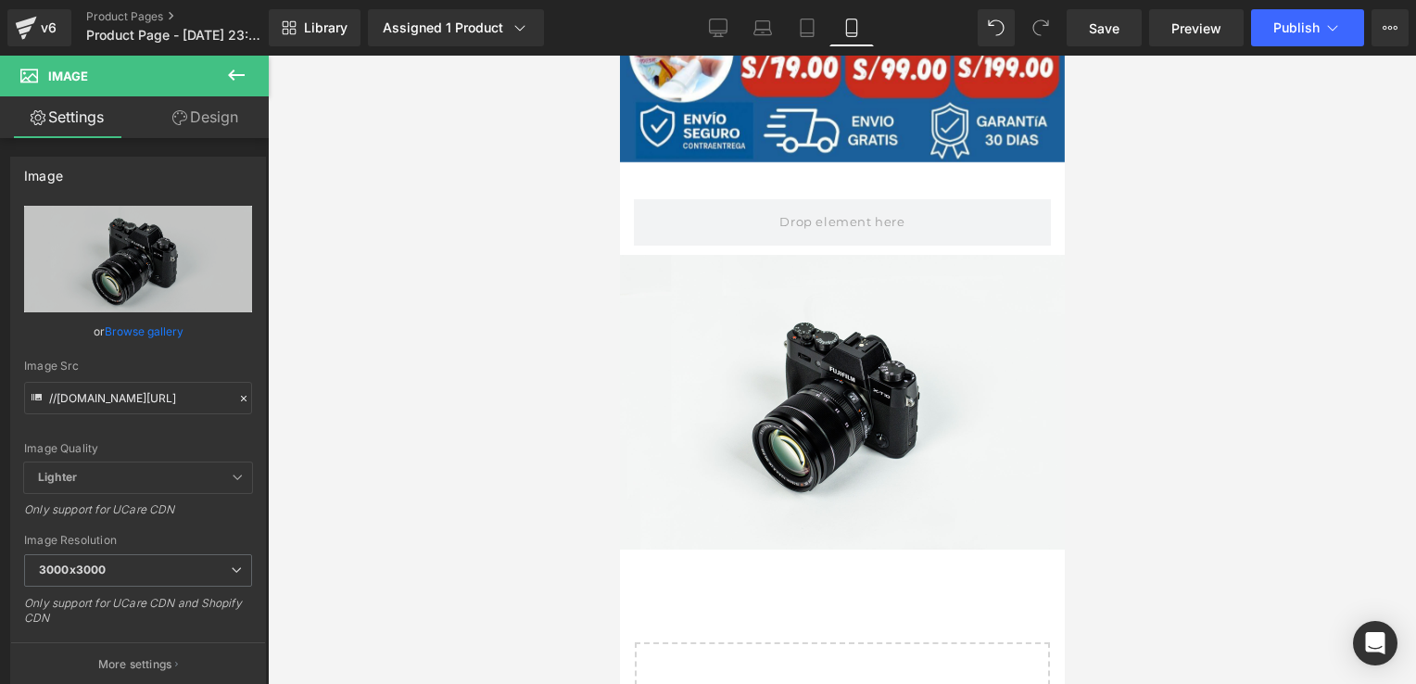
click at [238, 75] on icon at bounding box center [236, 75] width 17 height 11
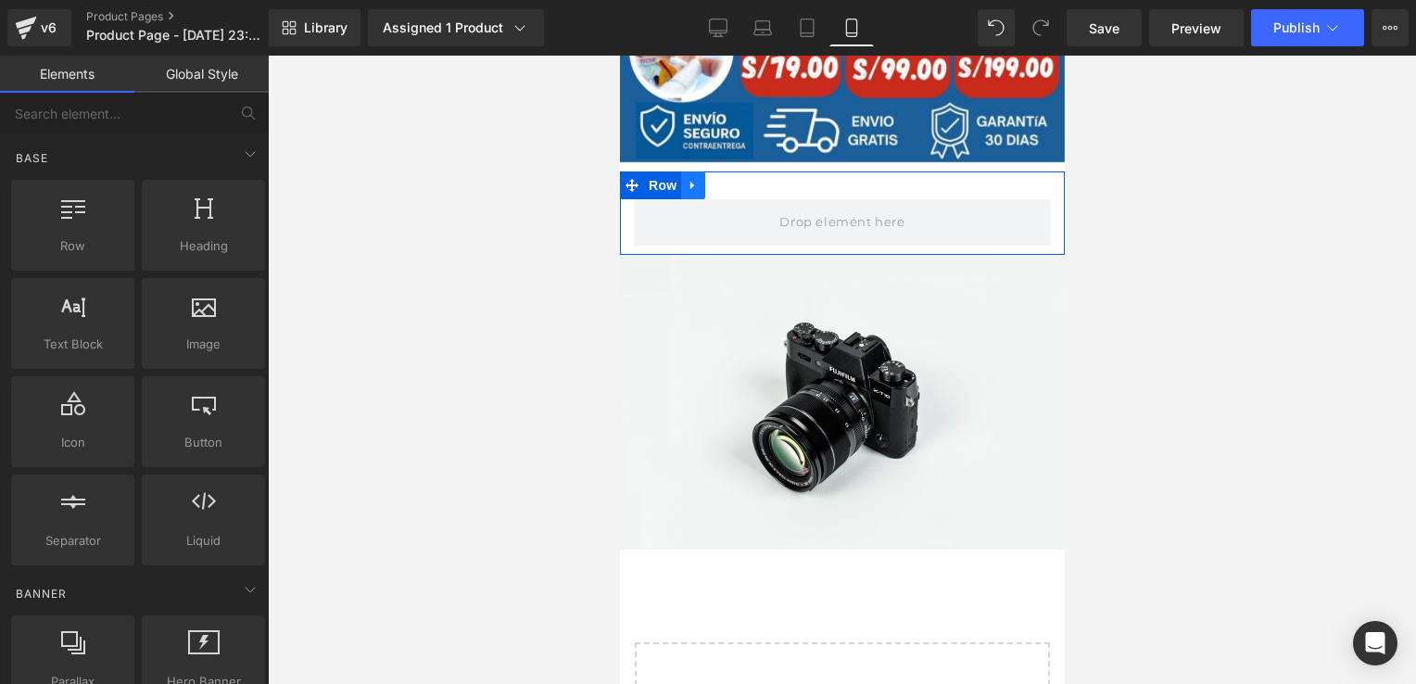
click at [697, 184] on link at bounding box center [692, 185] width 24 height 28
click at [744, 184] on icon at bounding box center [740, 185] width 13 height 13
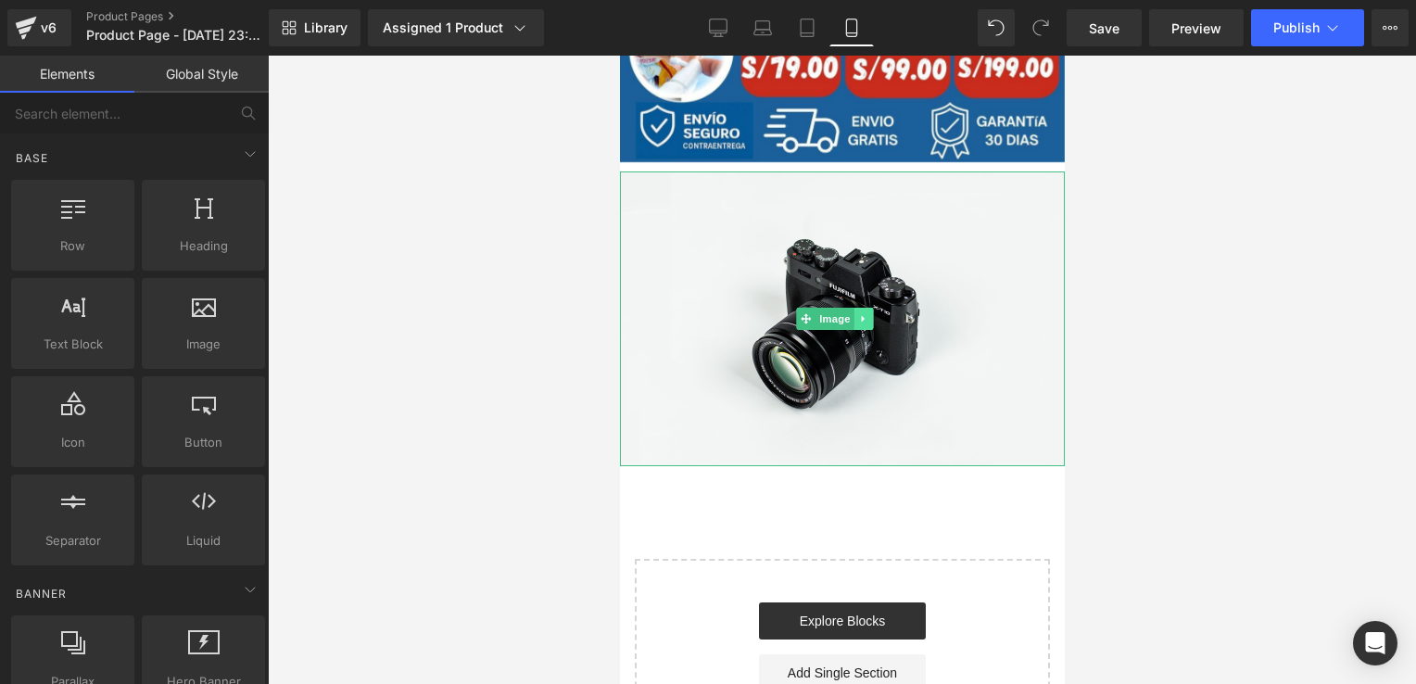
click at [860, 313] on icon at bounding box center [863, 318] width 10 height 11
click at [875, 314] on icon at bounding box center [873, 319] width 10 height 10
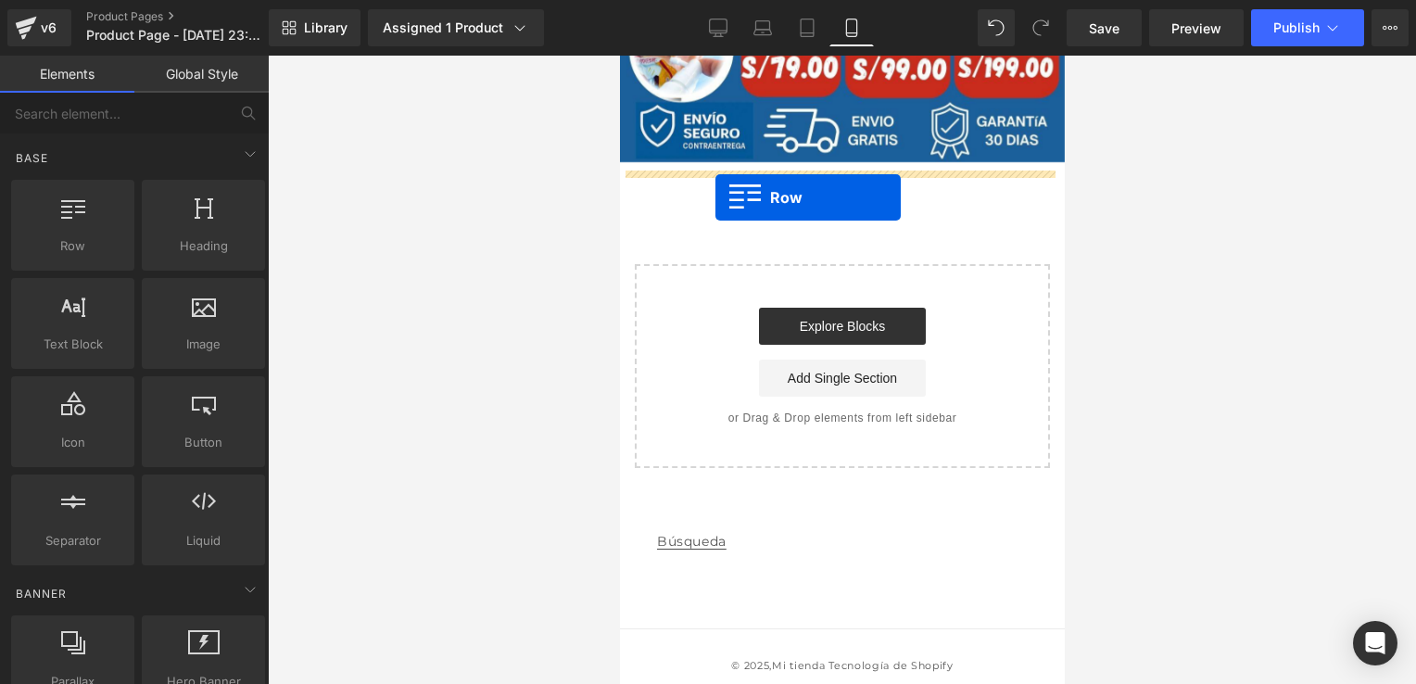
drag, startPoint x: 682, startPoint y: 276, endPoint x: 716, endPoint y: 197, distance: 85.6
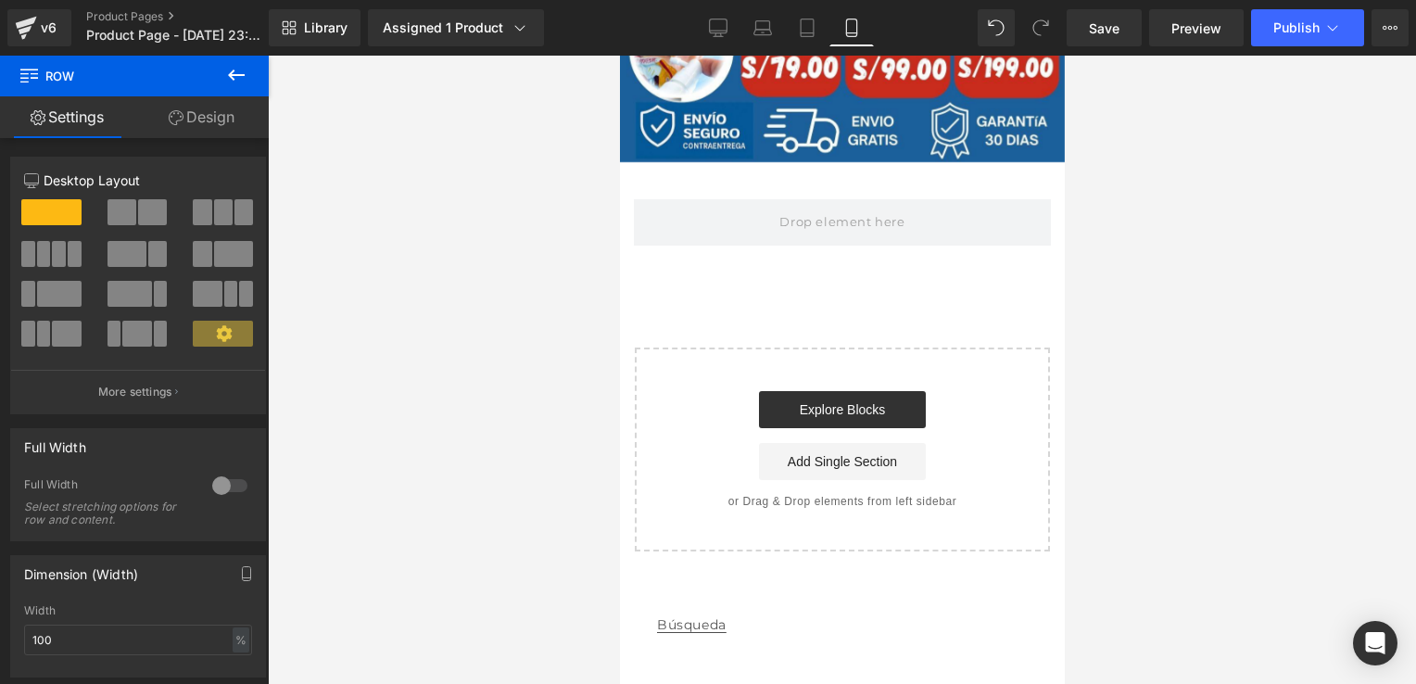
click at [235, 72] on icon at bounding box center [236, 75] width 22 height 22
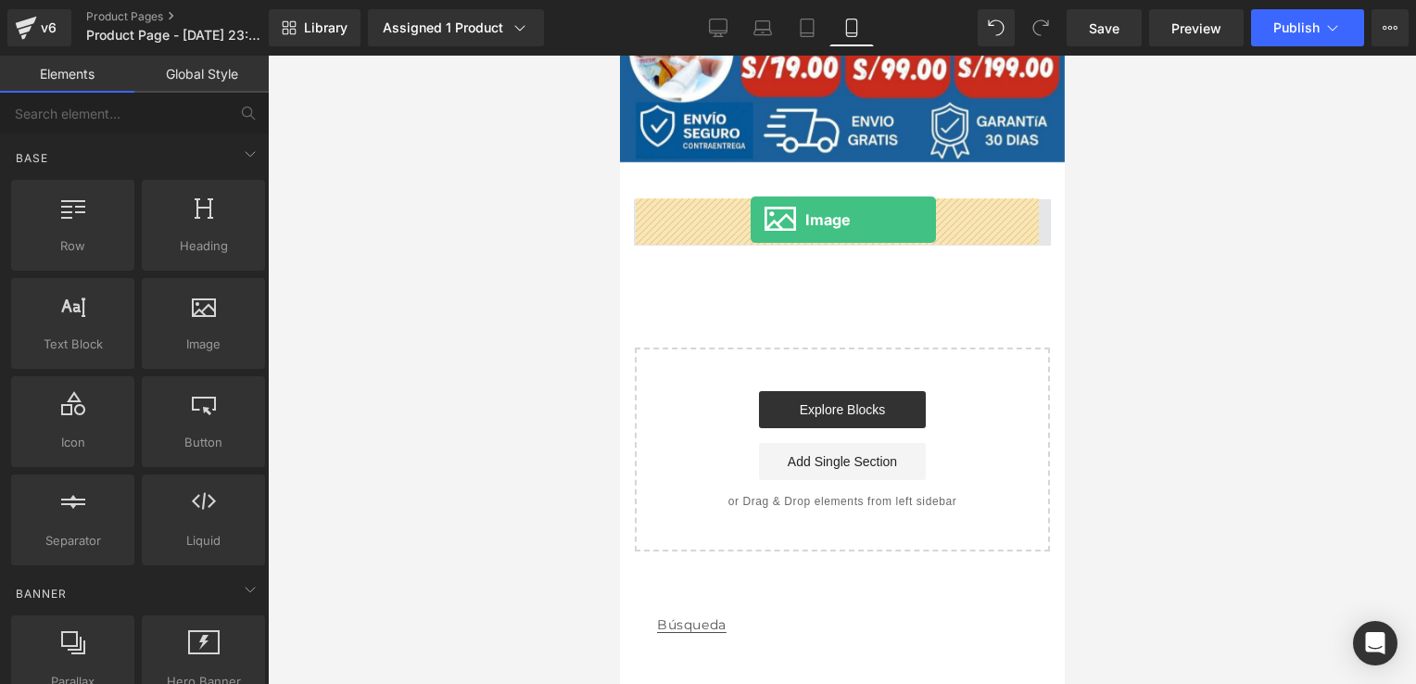
drag, startPoint x: 793, startPoint y: 378, endPoint x: 750, endPoint y: 221, distance: 163.3
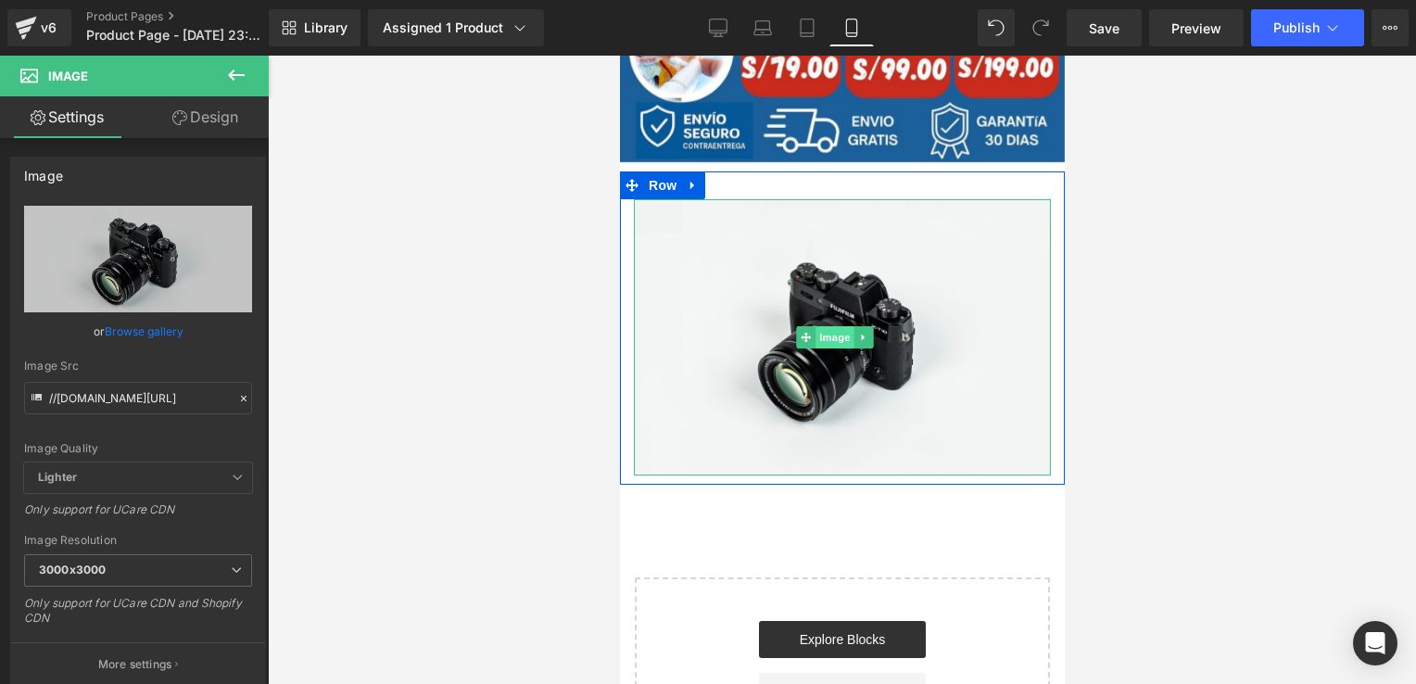
click at [830, 332] on span "Image" at bounding box center [835, 337] width 39 height 22
click at [830, 332] on span "Image" at bounding box center [835, 338] width 39 height 22
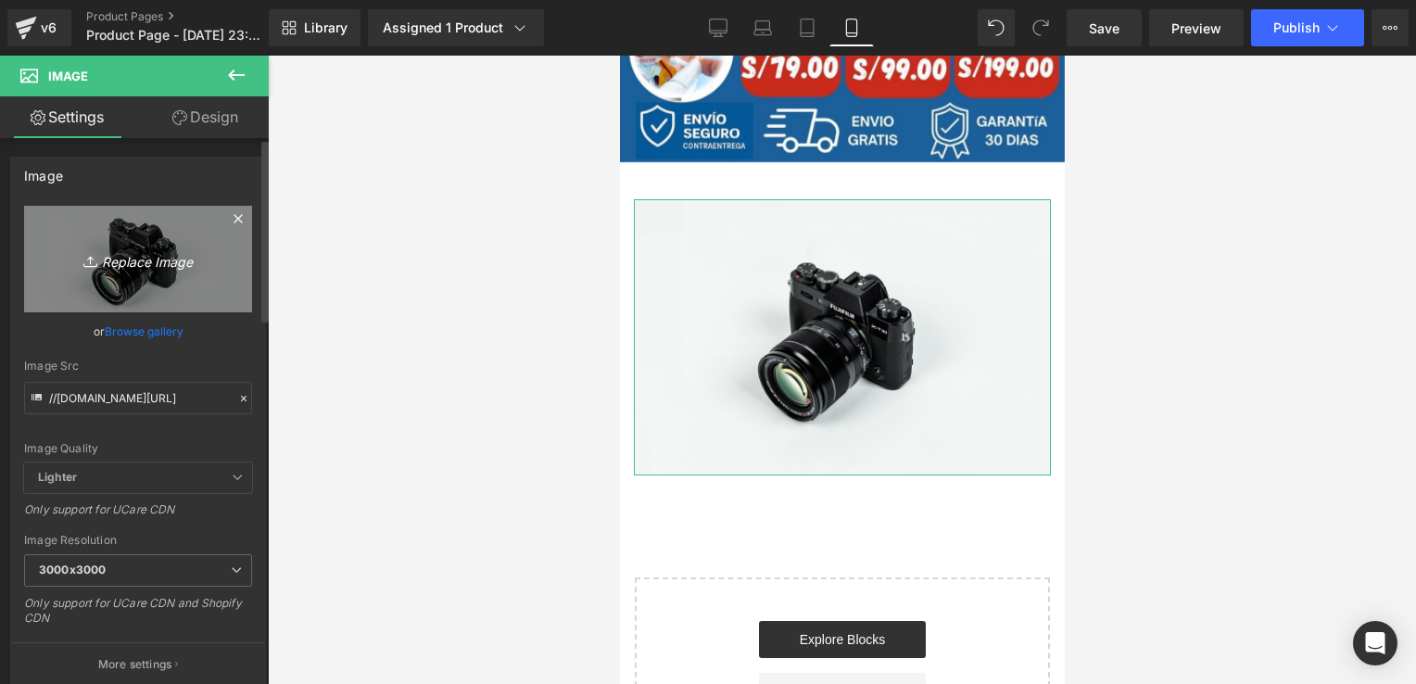
click at [139, 260] on icon "Replace Image" at bounding box center [138, 259] width 148 height 23
type input "C:\fakepath\“El dolor no debe ser parte de tu rutina, libérate con TINNIDROP.” …"
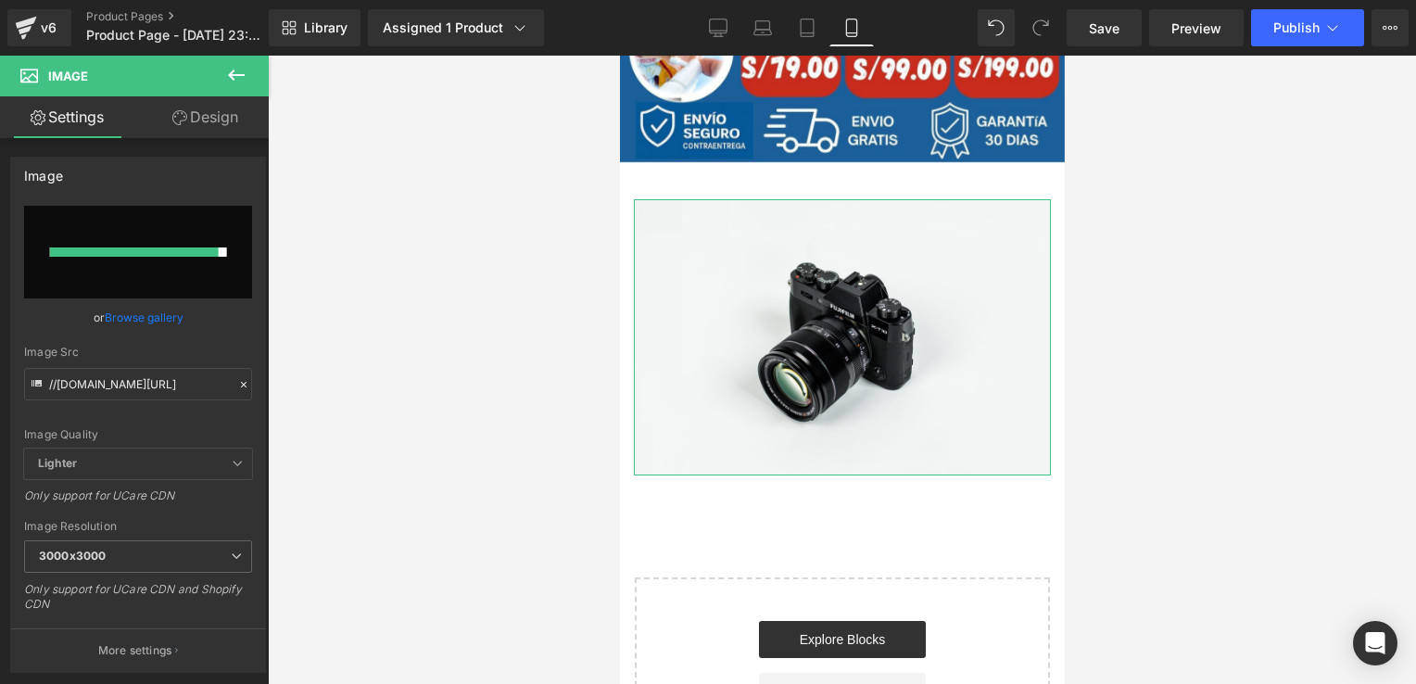
type input "[URL][DOMAIN_NAME]"
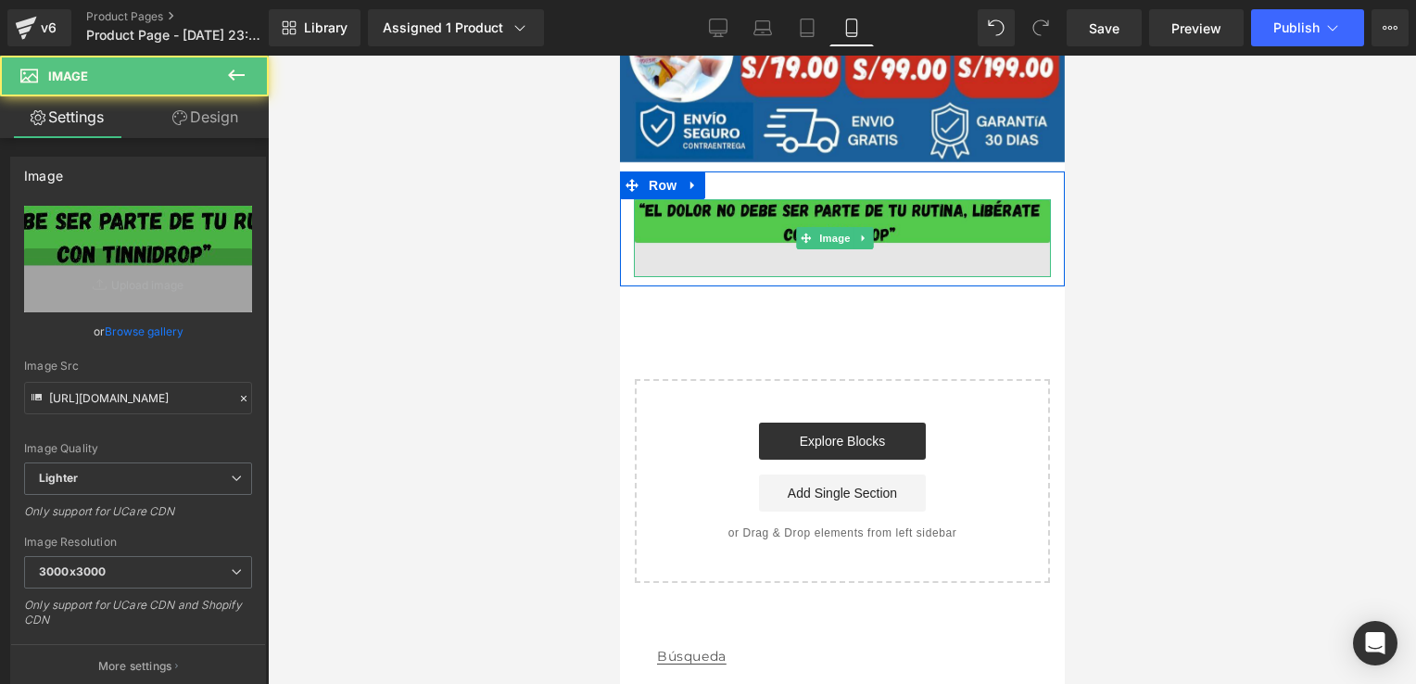
click at [699, 211] on img at bounding box center [841, 237] width 417 height 77
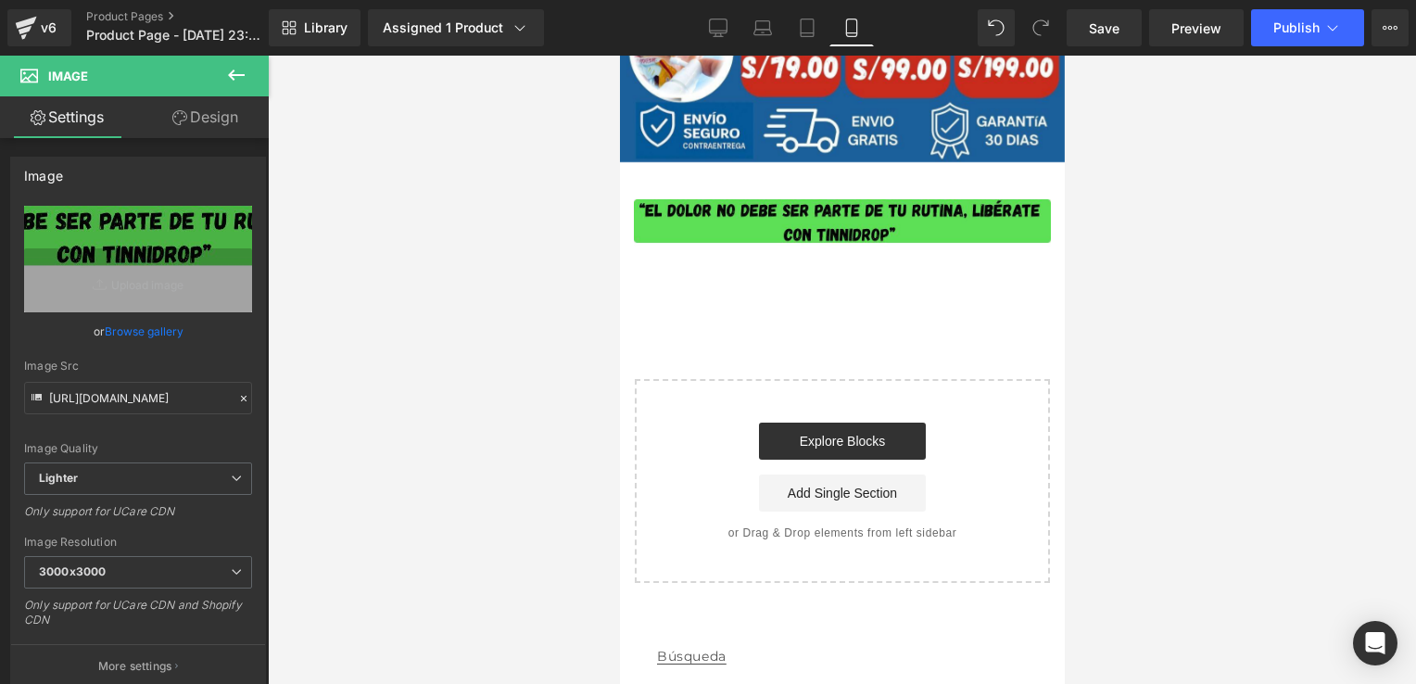
click at [250, 82] on button at bounding box center [236, 76] width 65 height 41
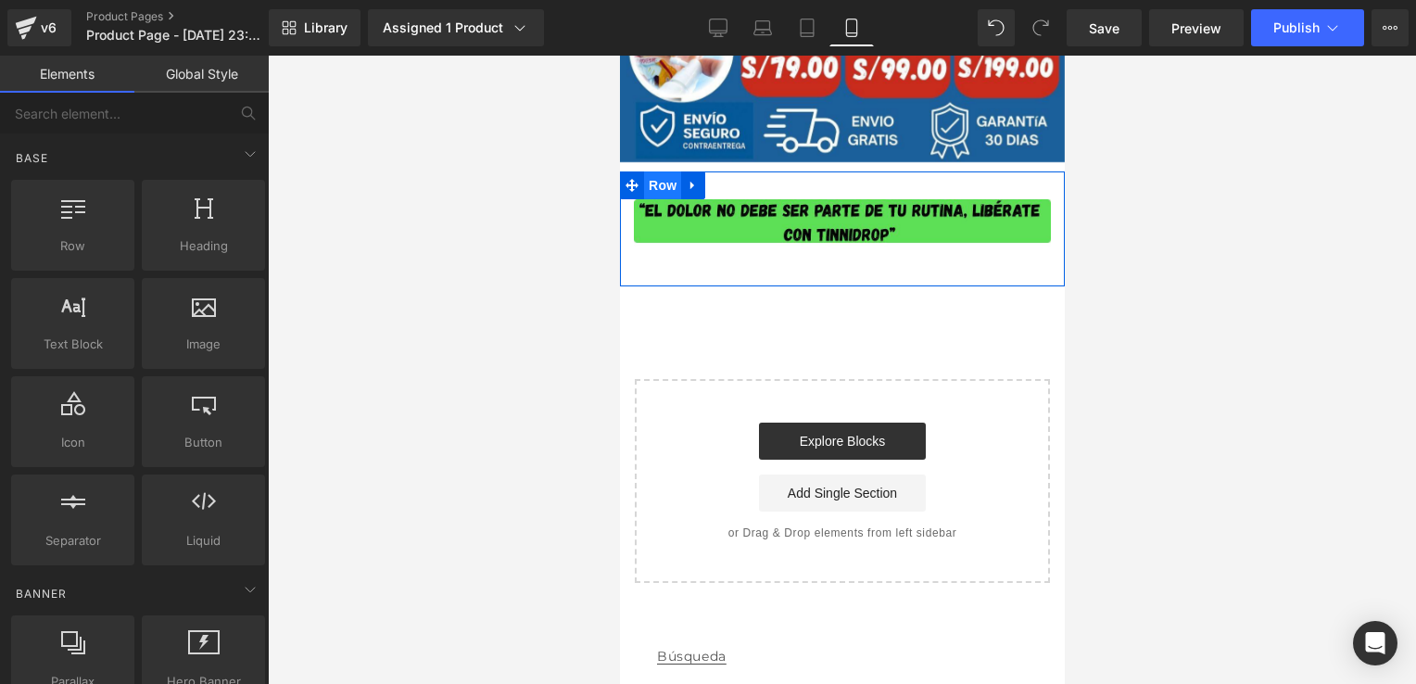
click at [654, 183] on span "Row" at bounding box center [661, 185] width 37 height 28
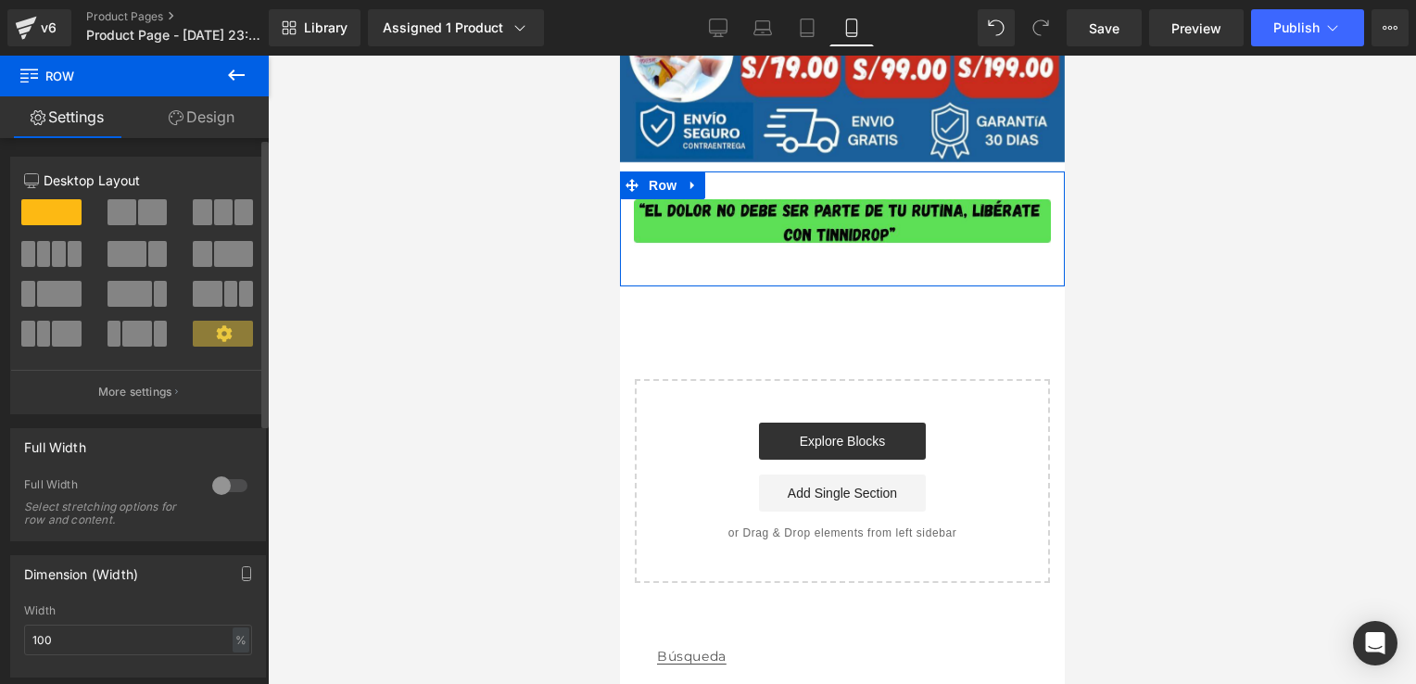
click at [222, 488] on div at bounding box center [230, 486] width 44 height 30
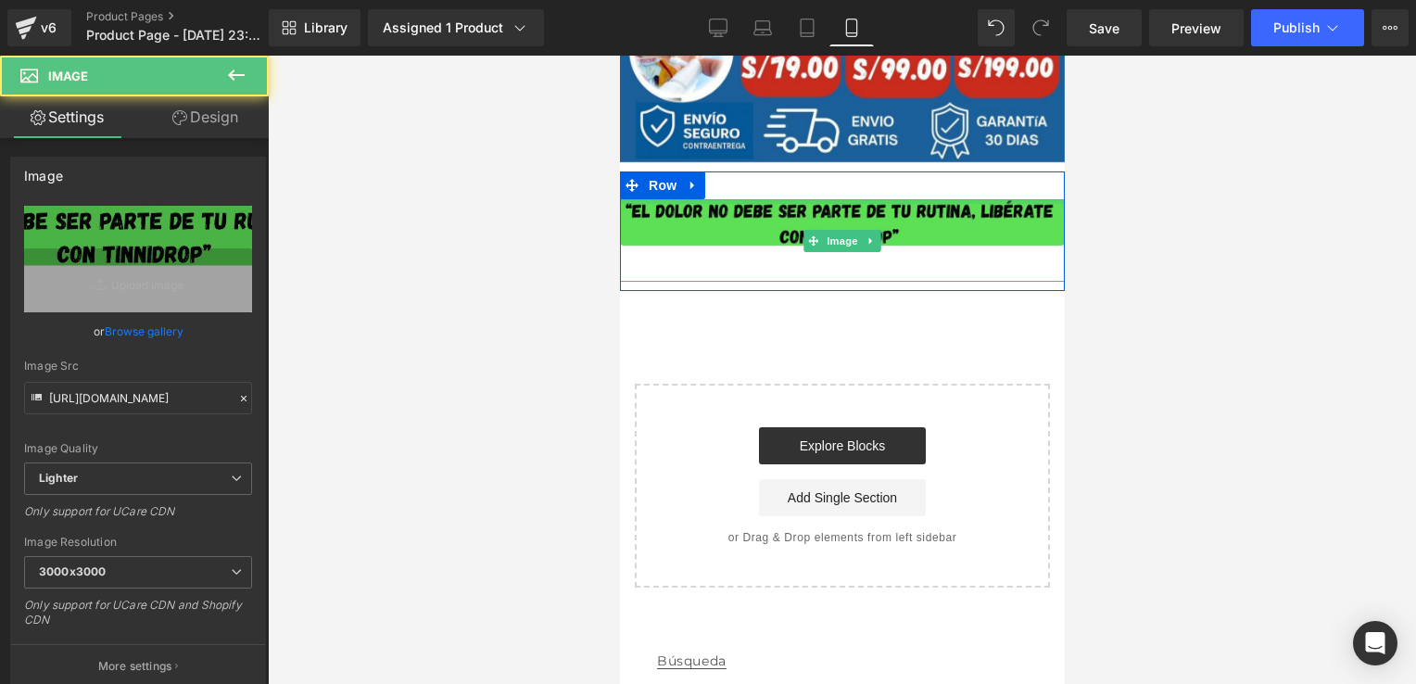
click at [881, 193] on div "Image Row" at bounding box center [841, 231] width 445 height 120
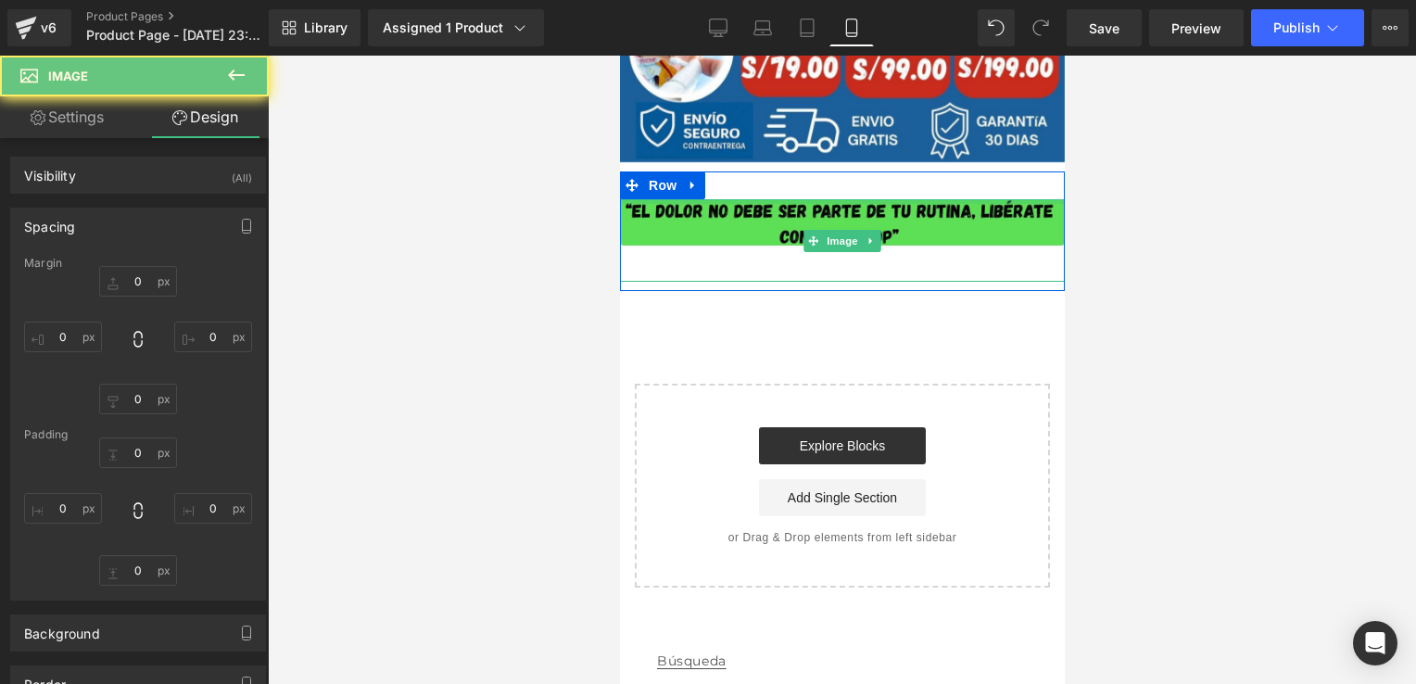
type input "0"
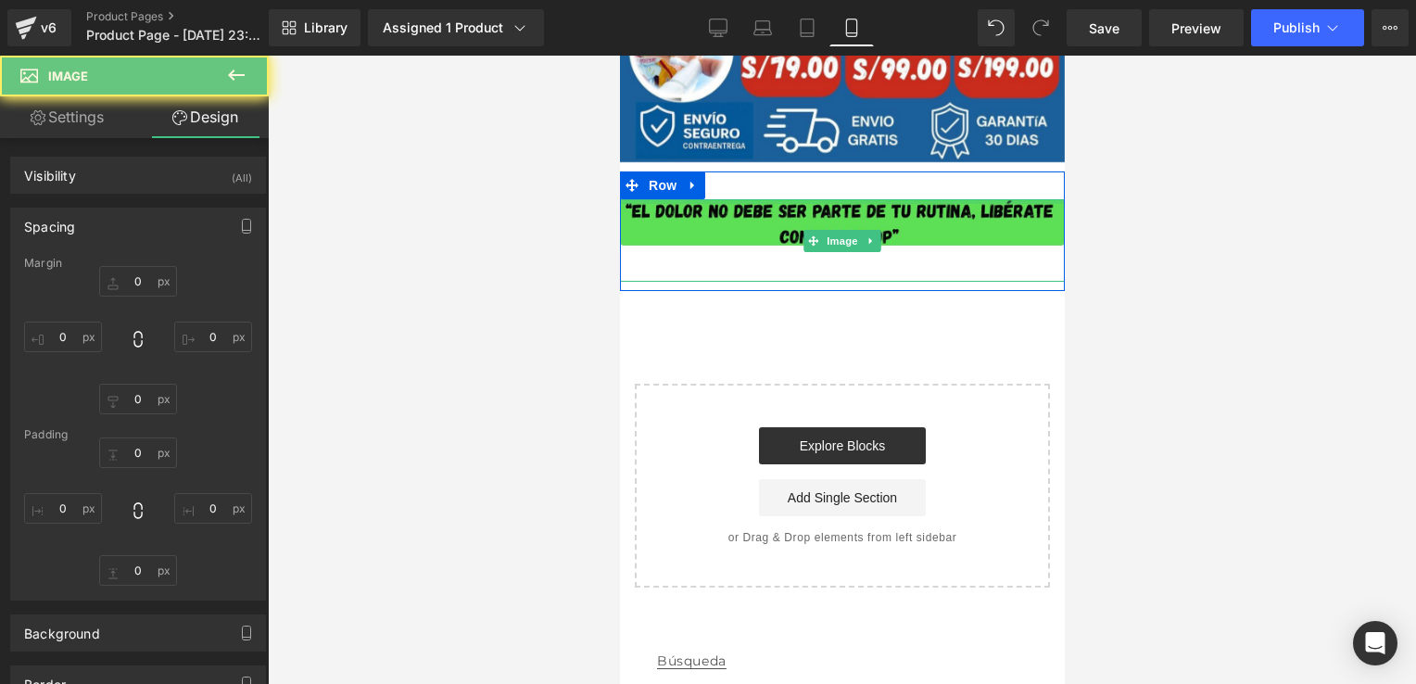
type input "0"
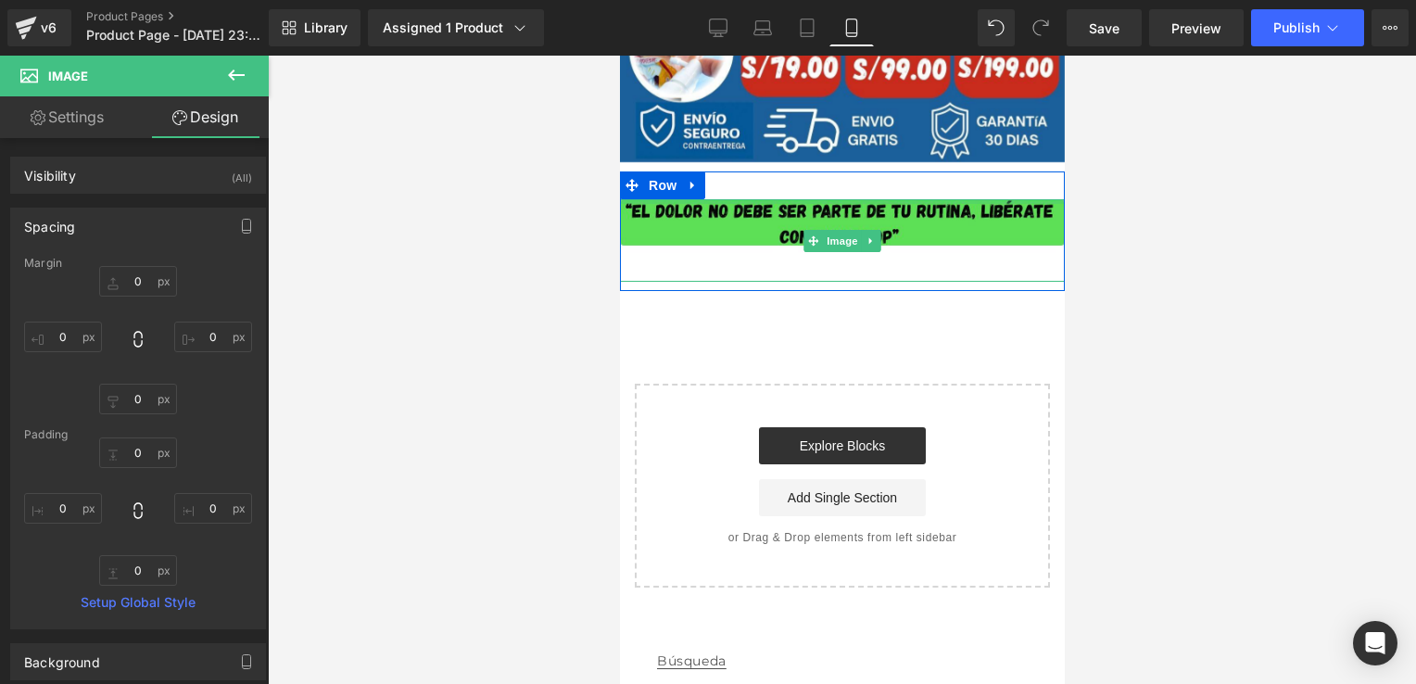
type input "0px"
drag, startPoint x: 881, startPoint y: 201, endPoint x: 888, endPoint y: 188, distance: 14.9
click at [888, 188] on div "Image Row" at bounding box center [841, 231] width 445 height 120
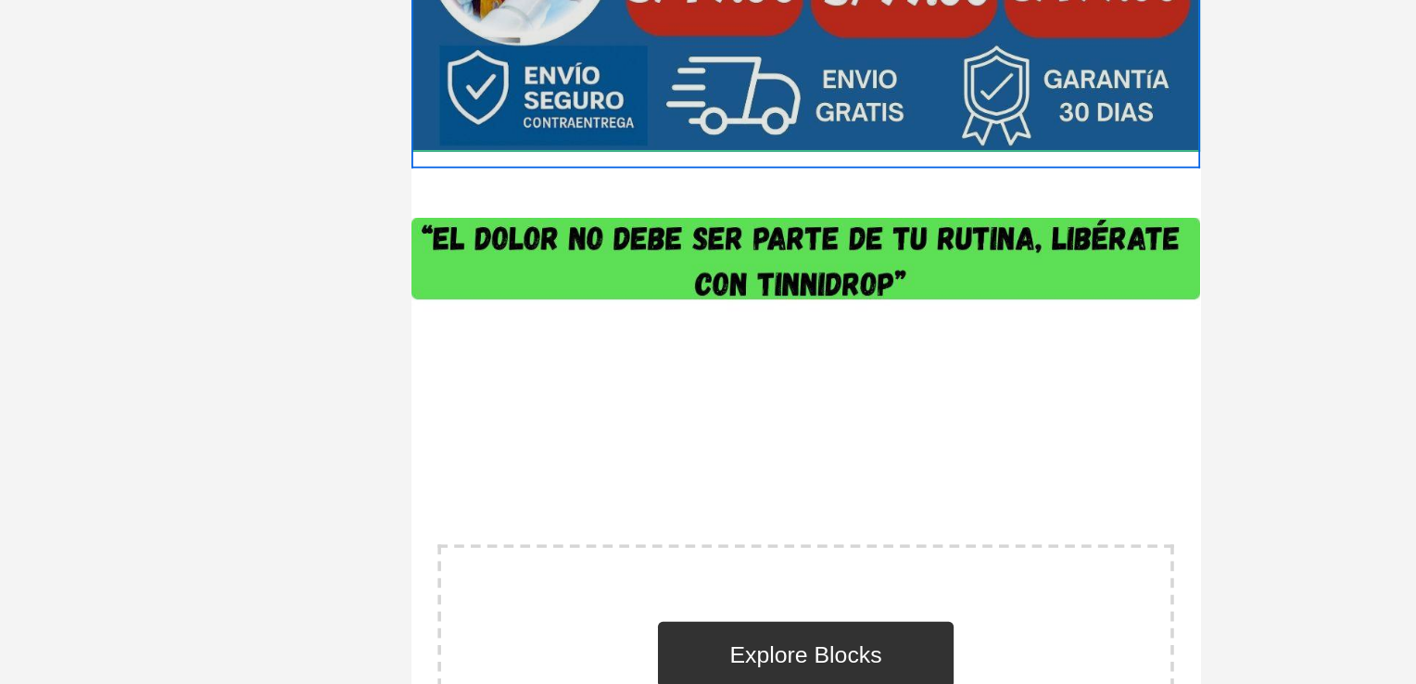
scroll to position [711, 0]
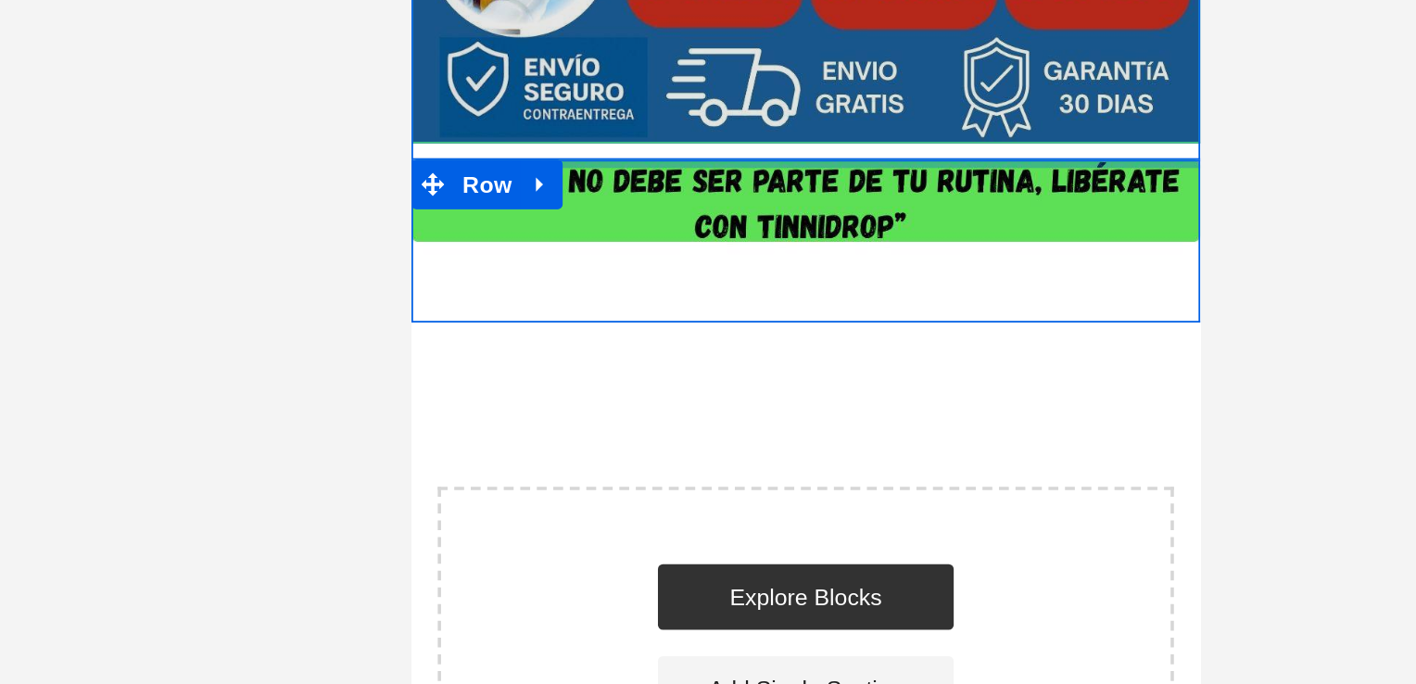
drag, startPoint x: 682, startPoint y: 89, endPoint x: 693, endPoint y: 42, distance: 48.6
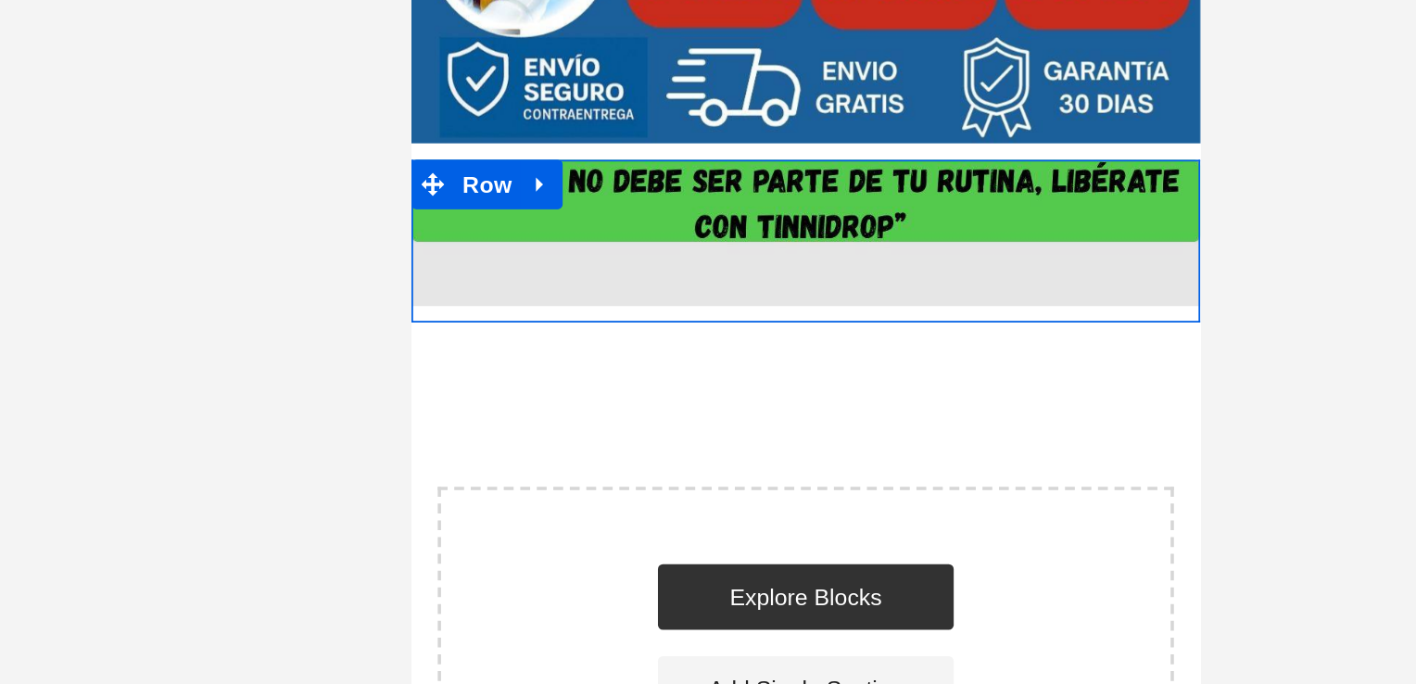
type input "0"
type input "10"
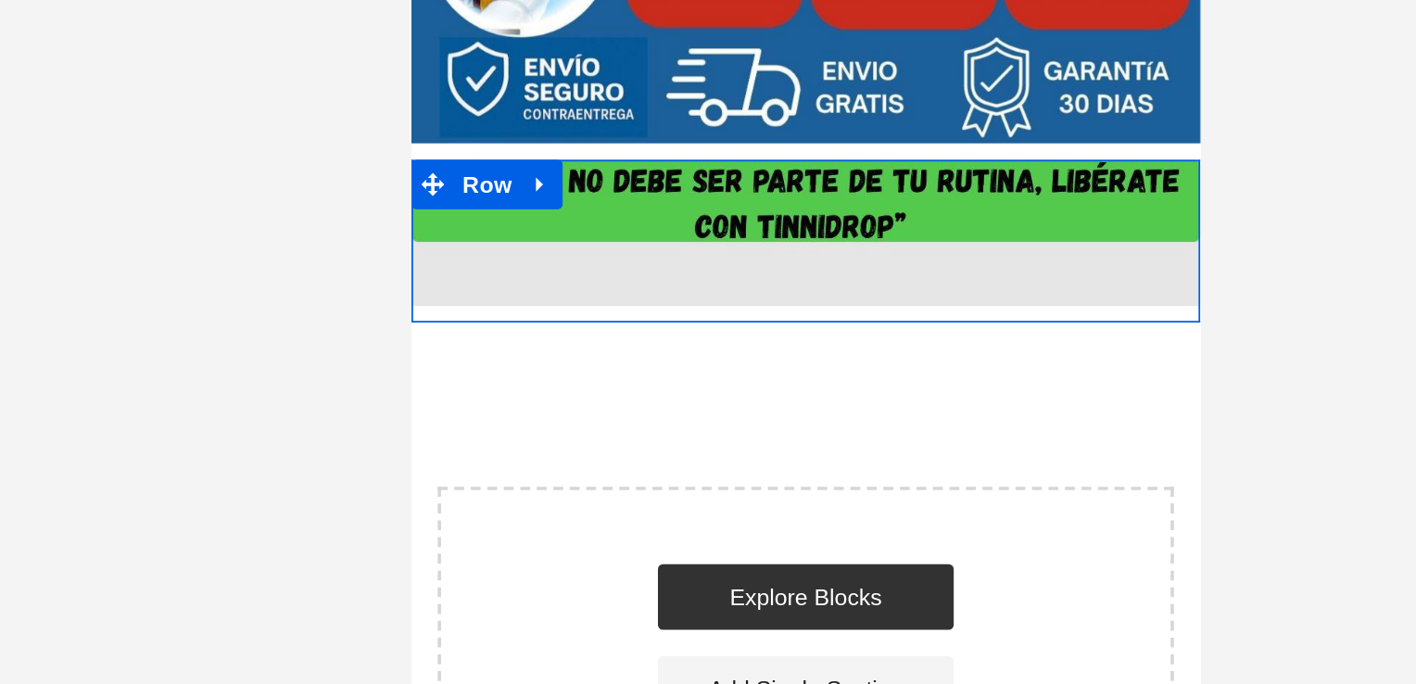
type input "0"
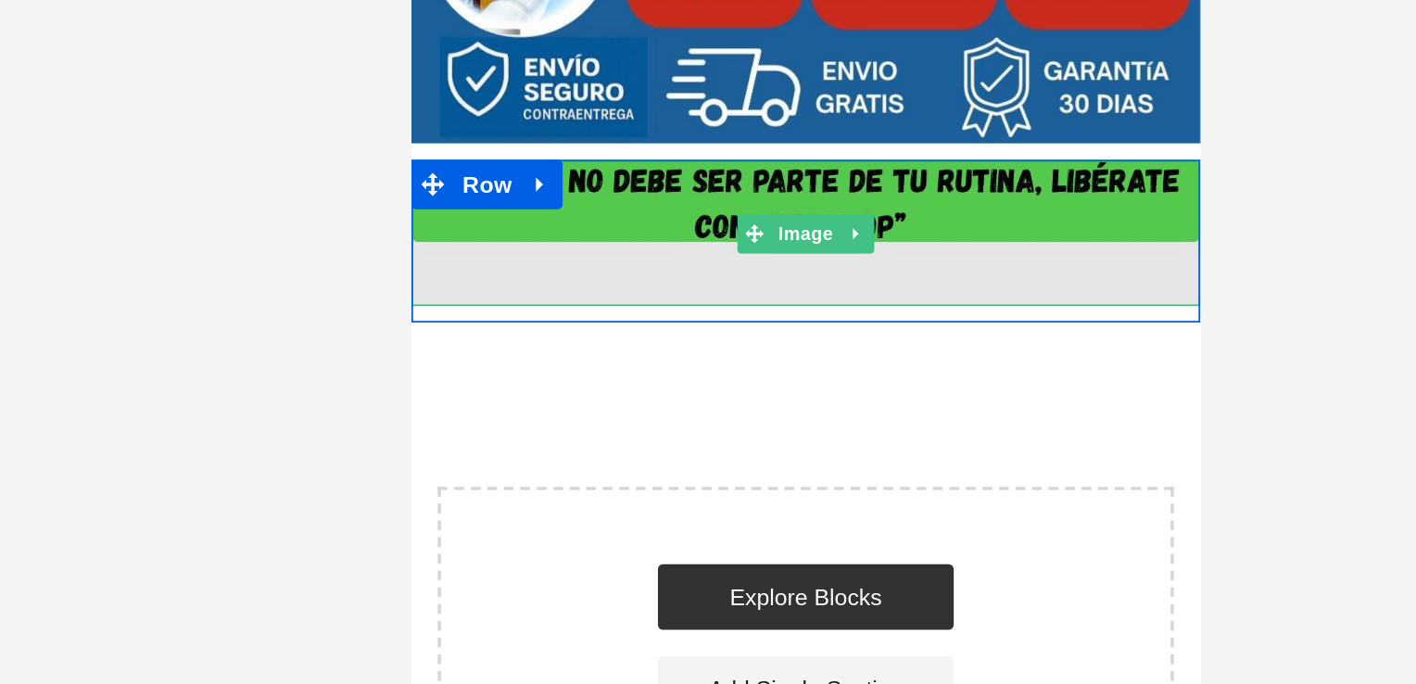
click at [724, 139] on img at bounding box center [633, 111] width 445 height 83
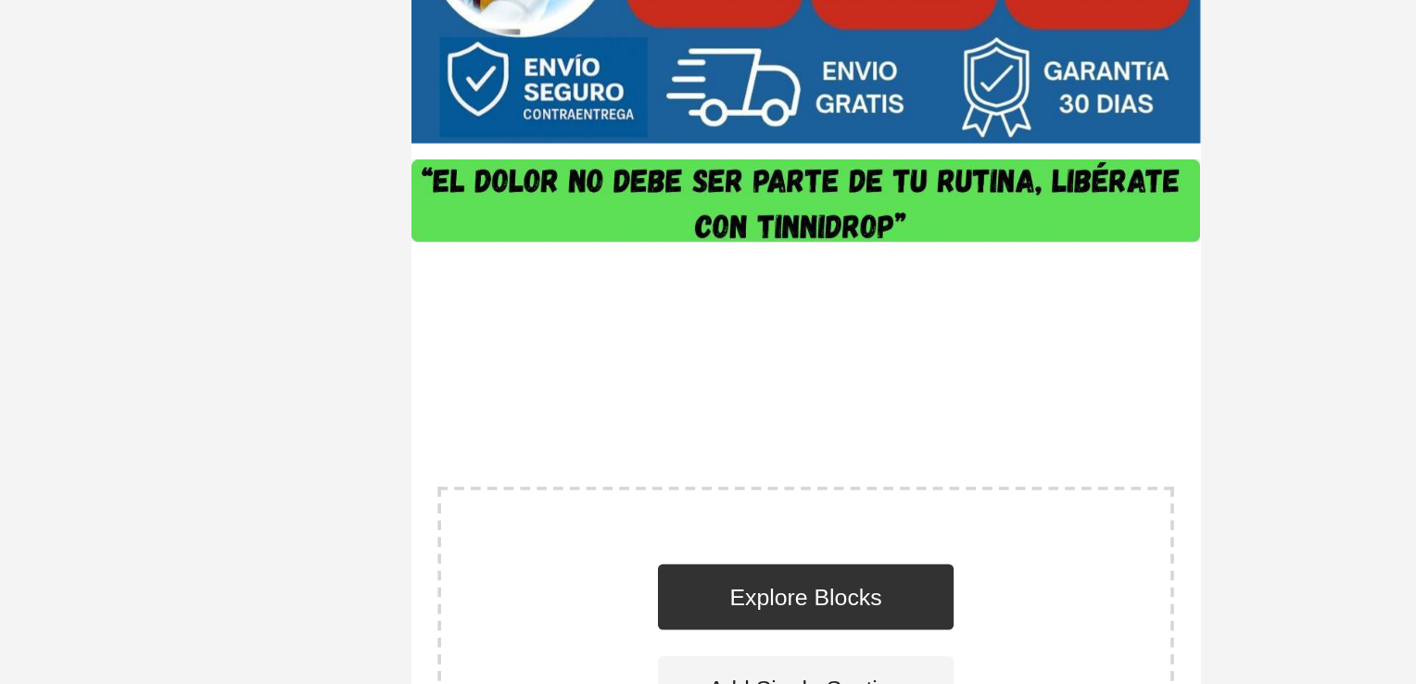
click at [1122, 246] on div at bounding box center [842, 370] width 1149 height 629
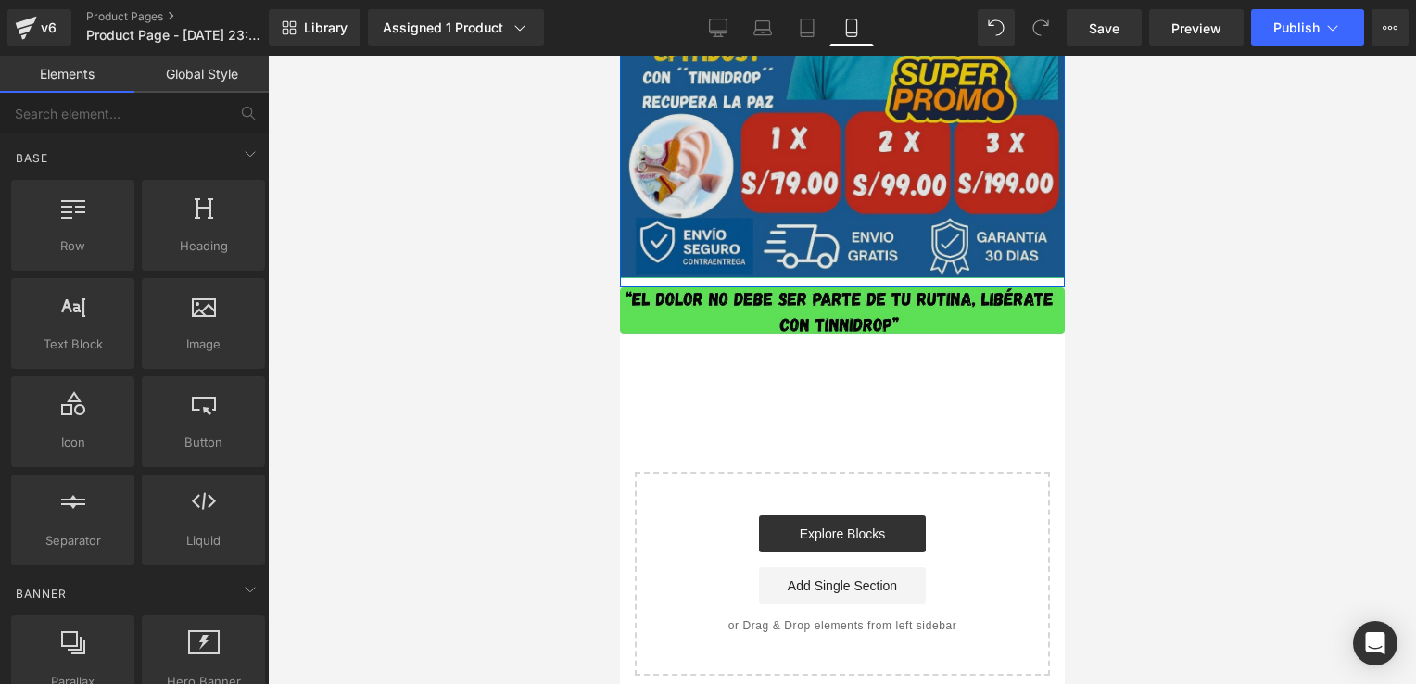
scroll to position [599, 0]
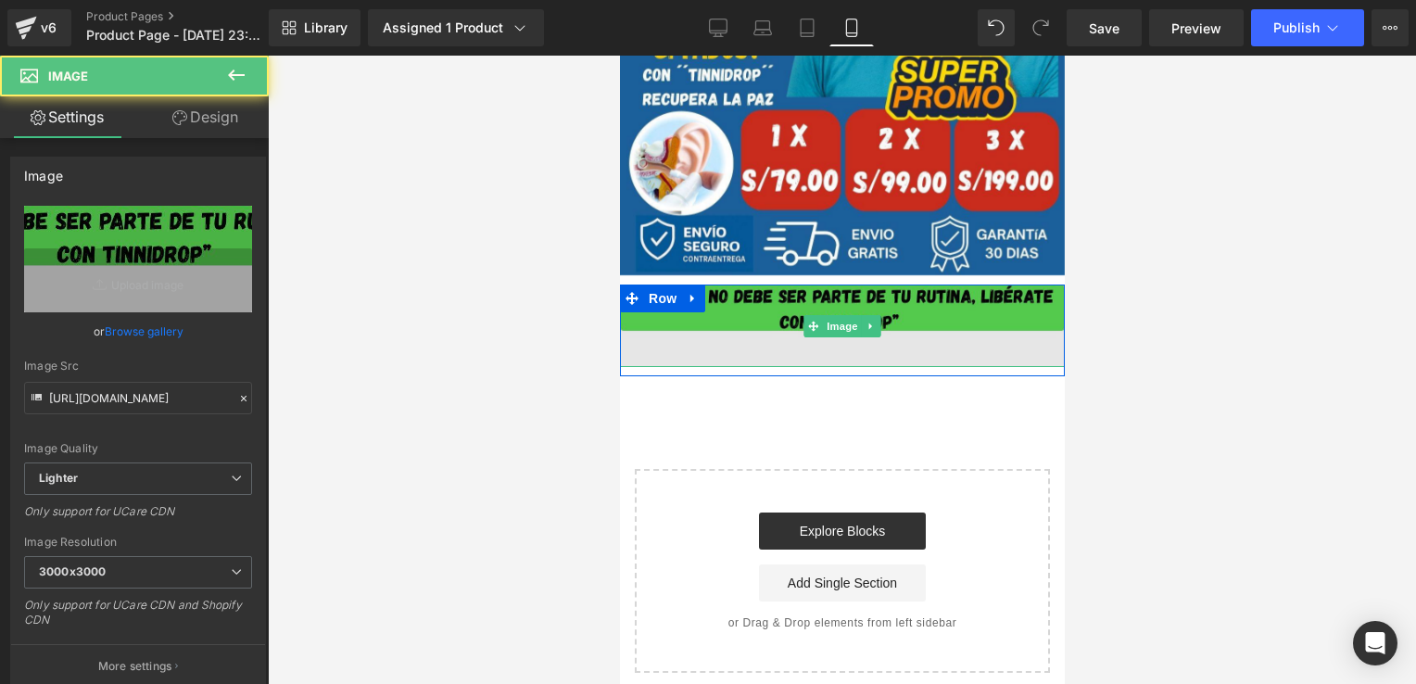
click at [956, 320] on img at bounding box center [841, 326] width 445 height 83
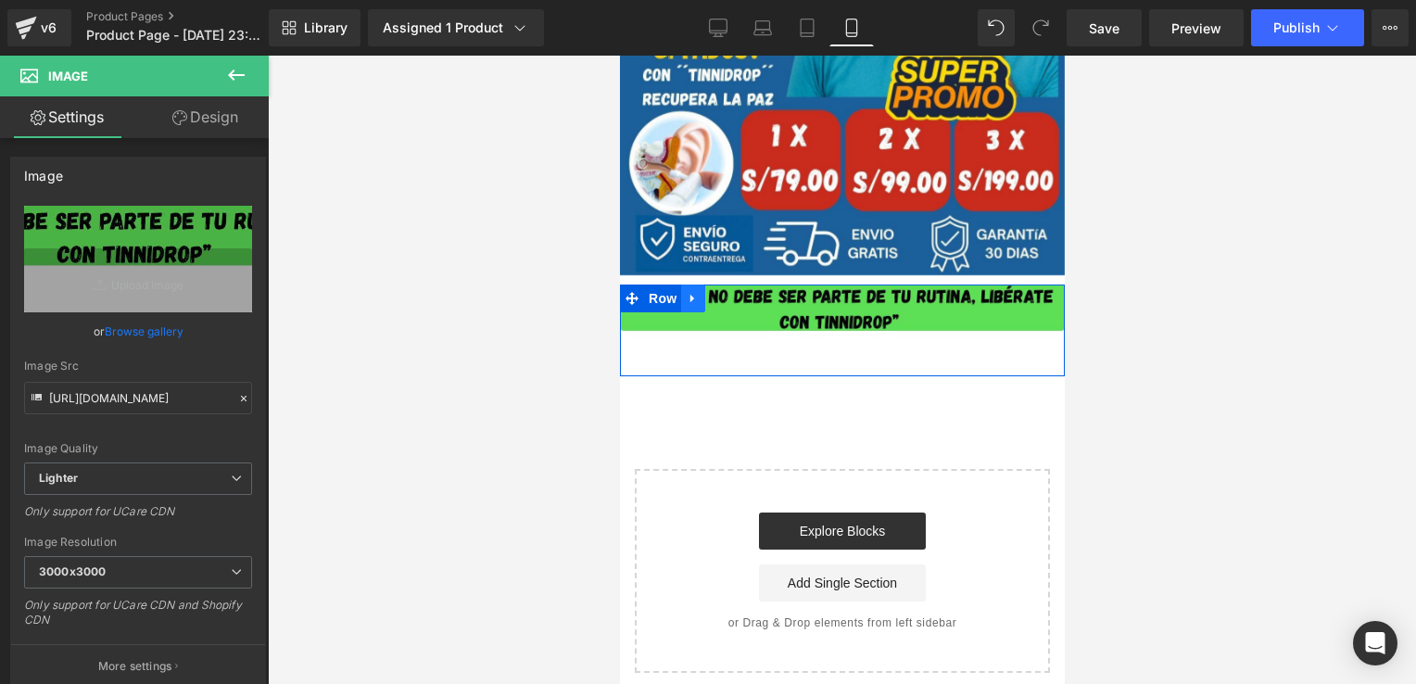
click at [687, 299] on icon at bounding box center [692, 299] width 13 height 14
click at [734, 298] on icon at bounding box center [740, 299] width 13 height 14
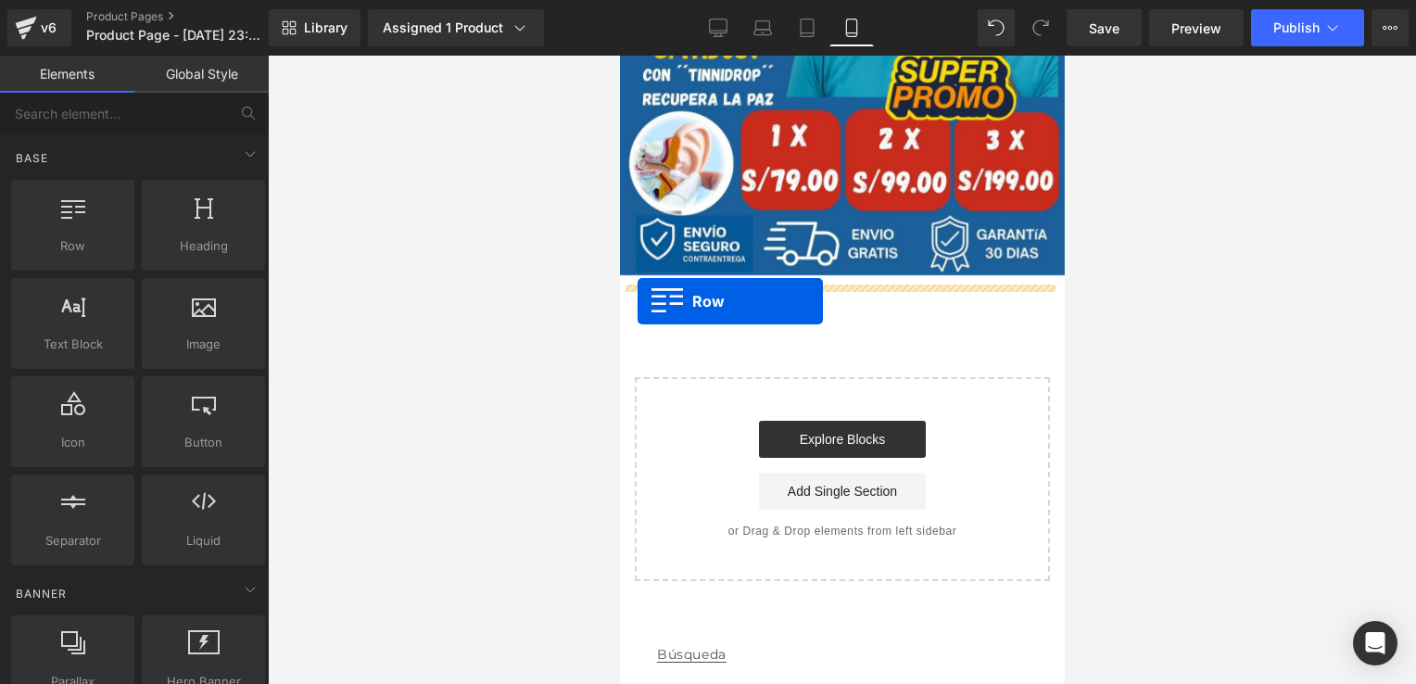
drag, startPoint x: 680, startPoint y: 267, endPoint x: 651, endPoint y: 305, distance: 48.2
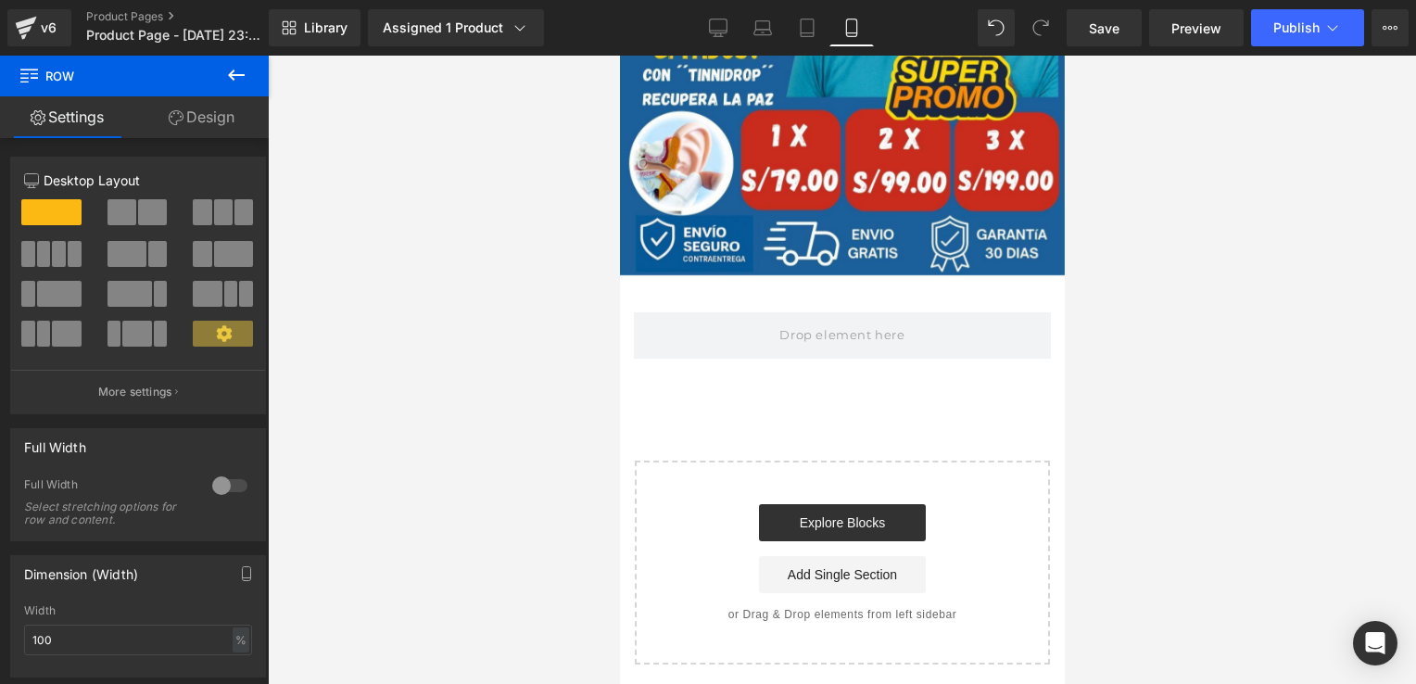
click at [234, 74] on icon at bounding box center [236, 75] width 17 height 11
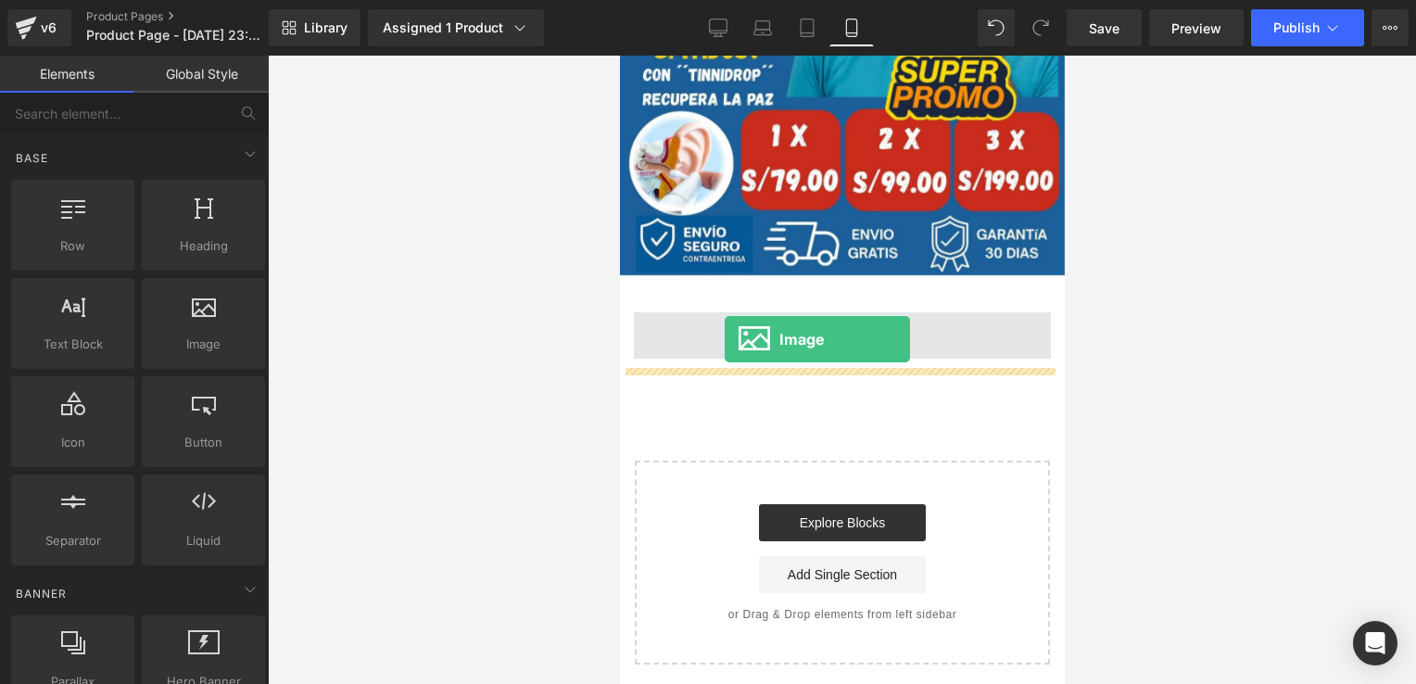
drag, startPoint x: 815, startPoint y: 402, endPoint x: 725, endPoint y: 337, distance: 110.9
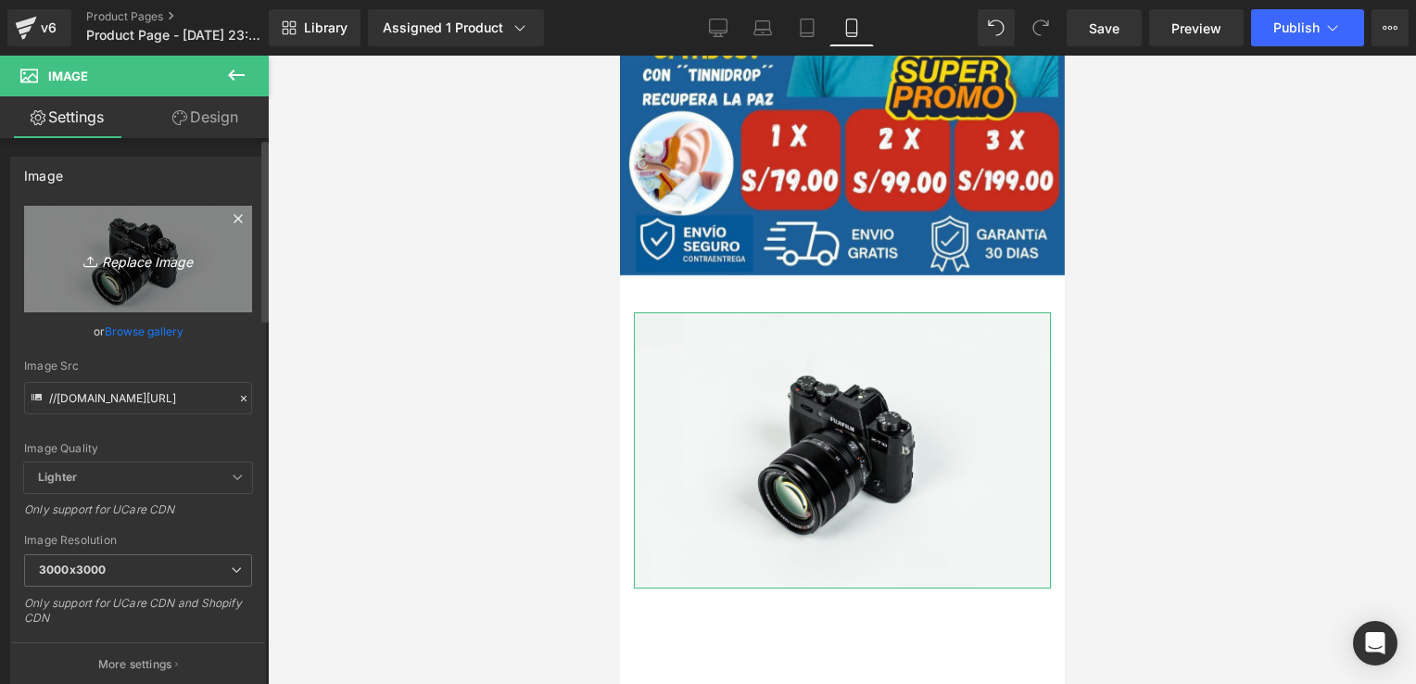
click at [174, 259] on icon "Replace Image" at bounding box center [138, 259] width 148 height 23
type input "C:\fakepath\“El dolor no debe ser parte de tu rutina, libérate con TINNIDROP.” …"
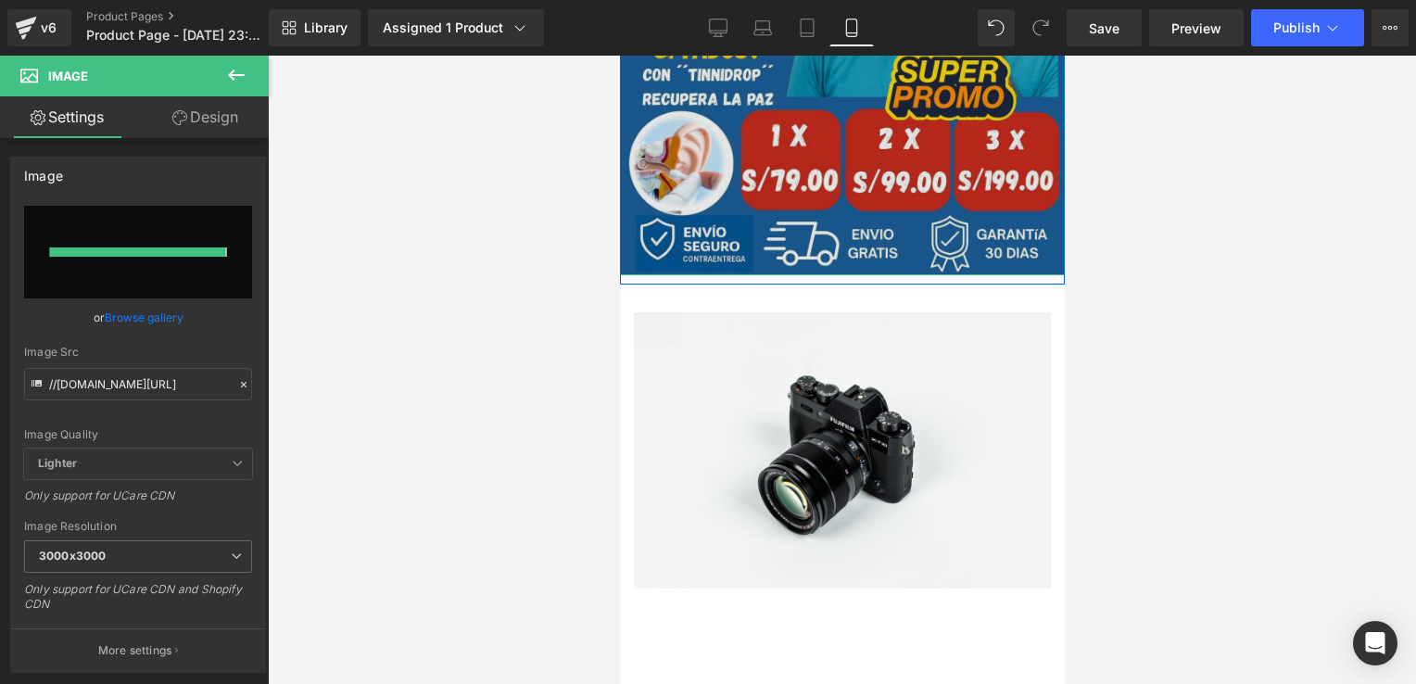
type input "[URL][DOMAIN_NAME]"
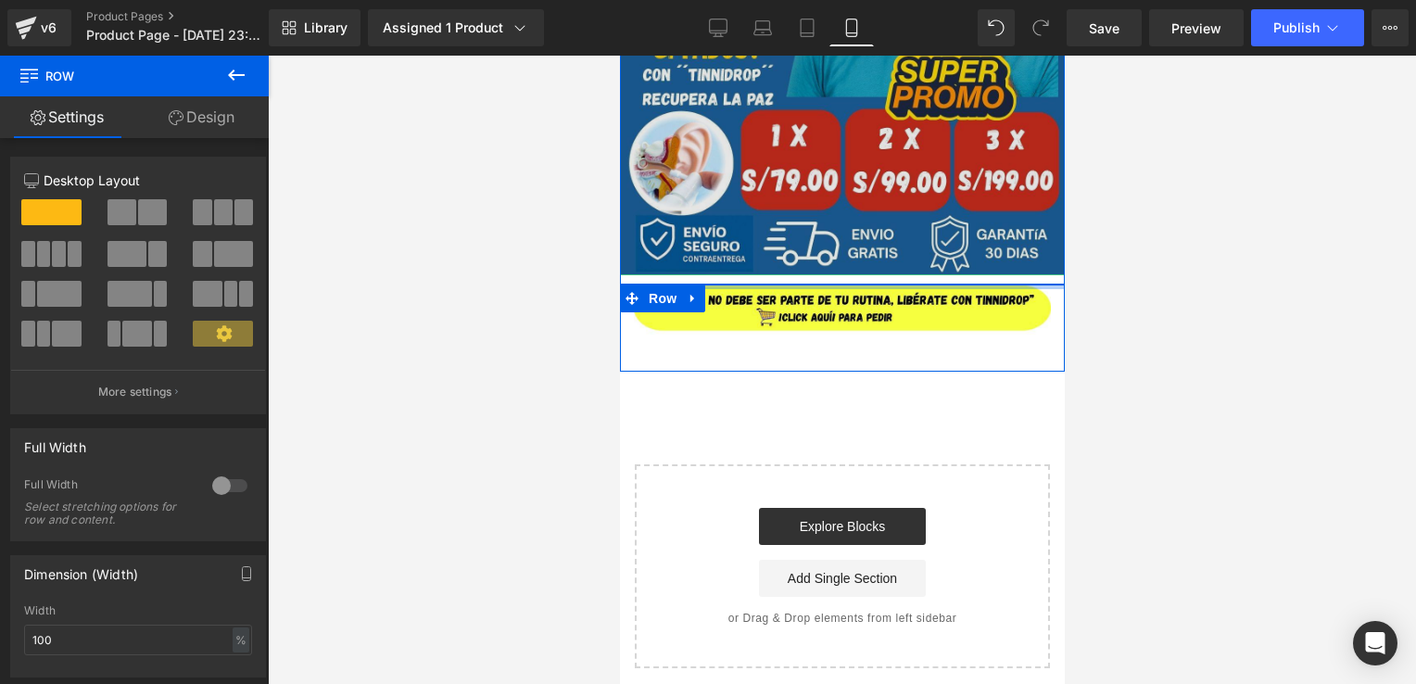
drag, startPoint x: 831, startPoint y: 311, endPoint x: 898, endPoint y: 267, distance: 80.5
click at [837, 264] on div "Image Row Image Row Select your layout" at bounding box center [841, 63] width 445 height 1212
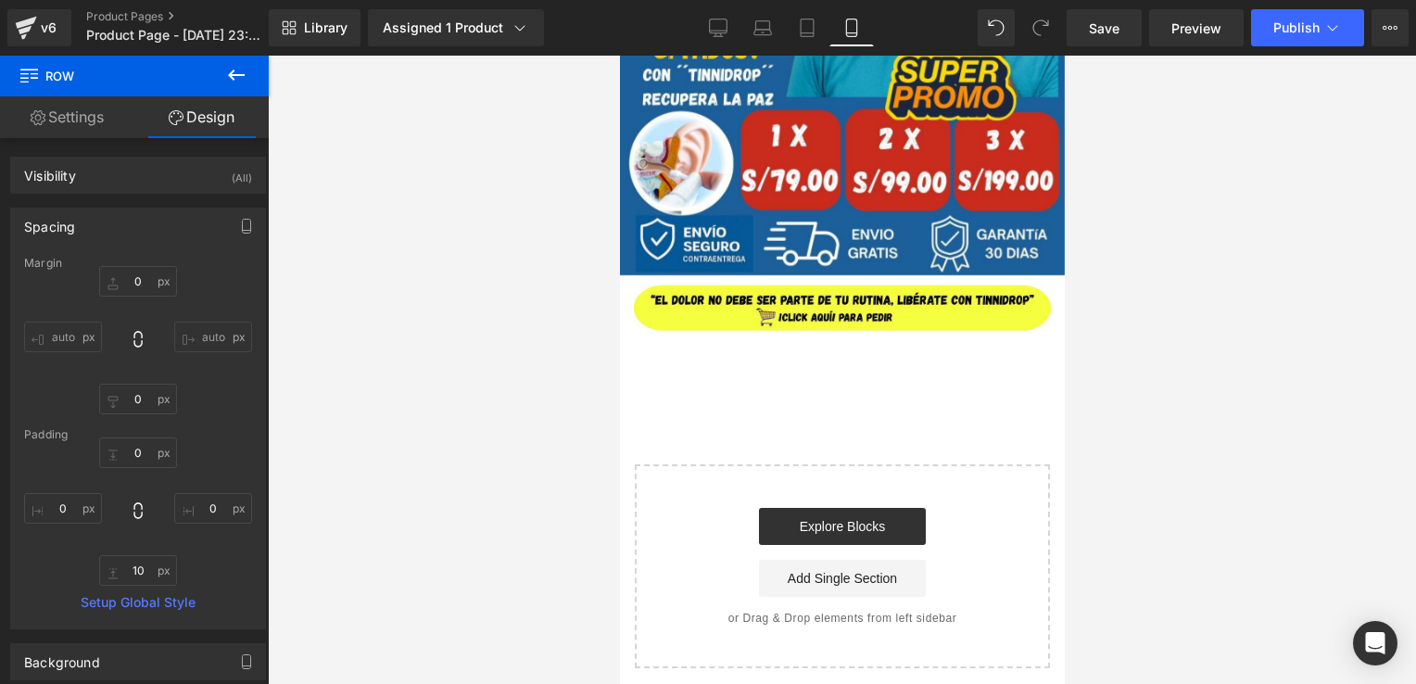
click at [239, 67] on icon at bounding box center [236, 75] width 22 height 22
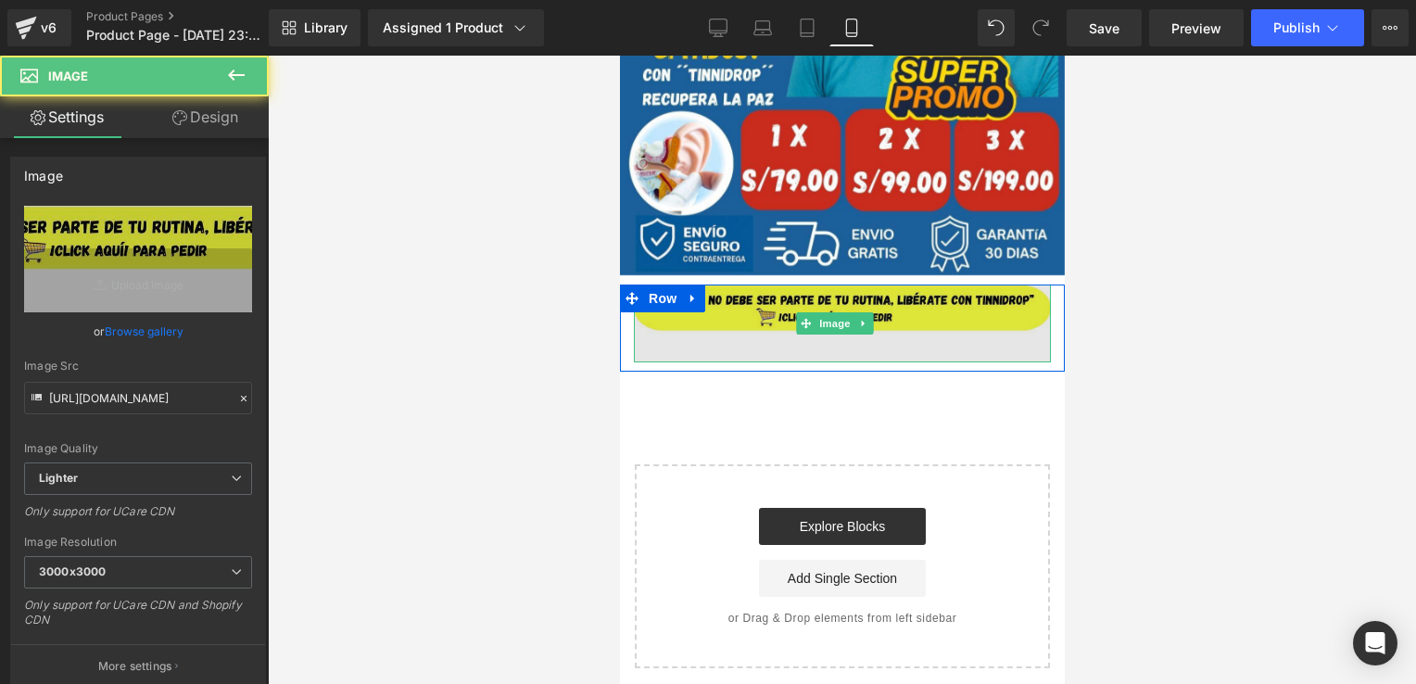
click at [705, 290] on img at bounding box center [841, 323] width 417 height 77
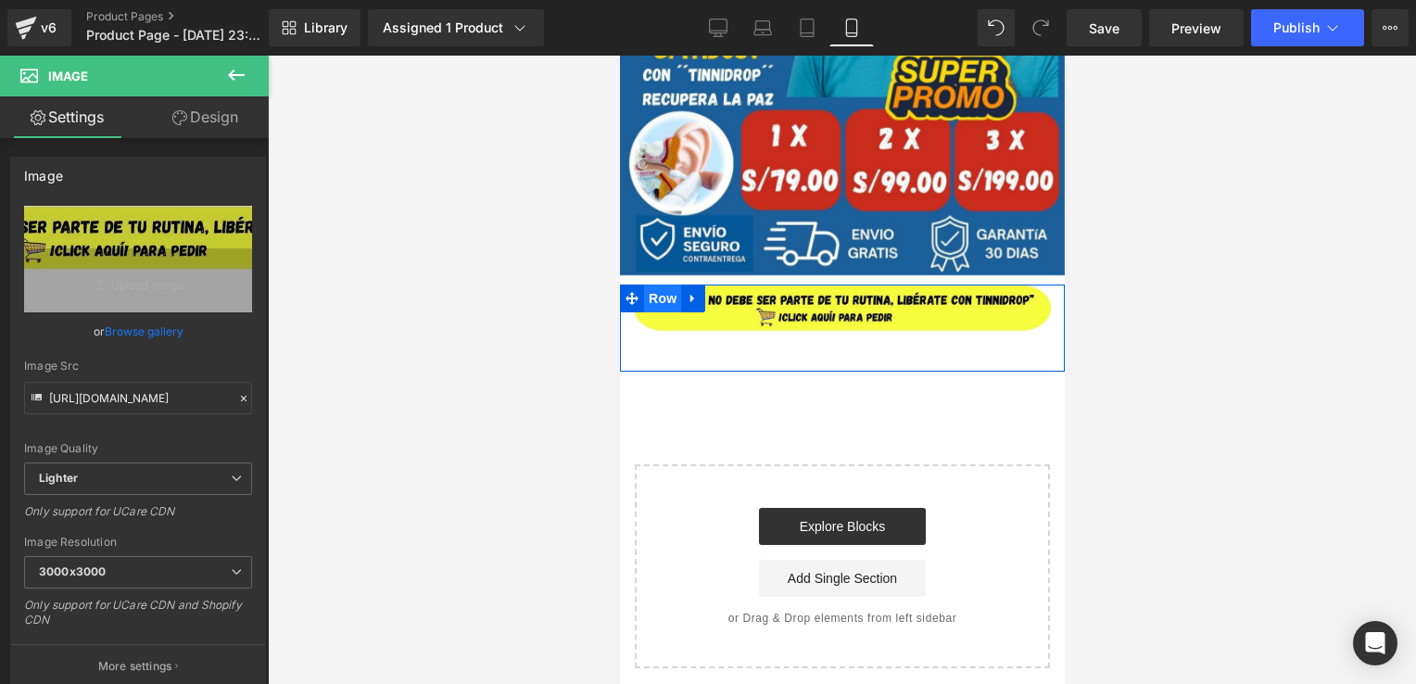
click at [664, 295] on span "Row" at bounding box center [661, 299] width 37 height 28
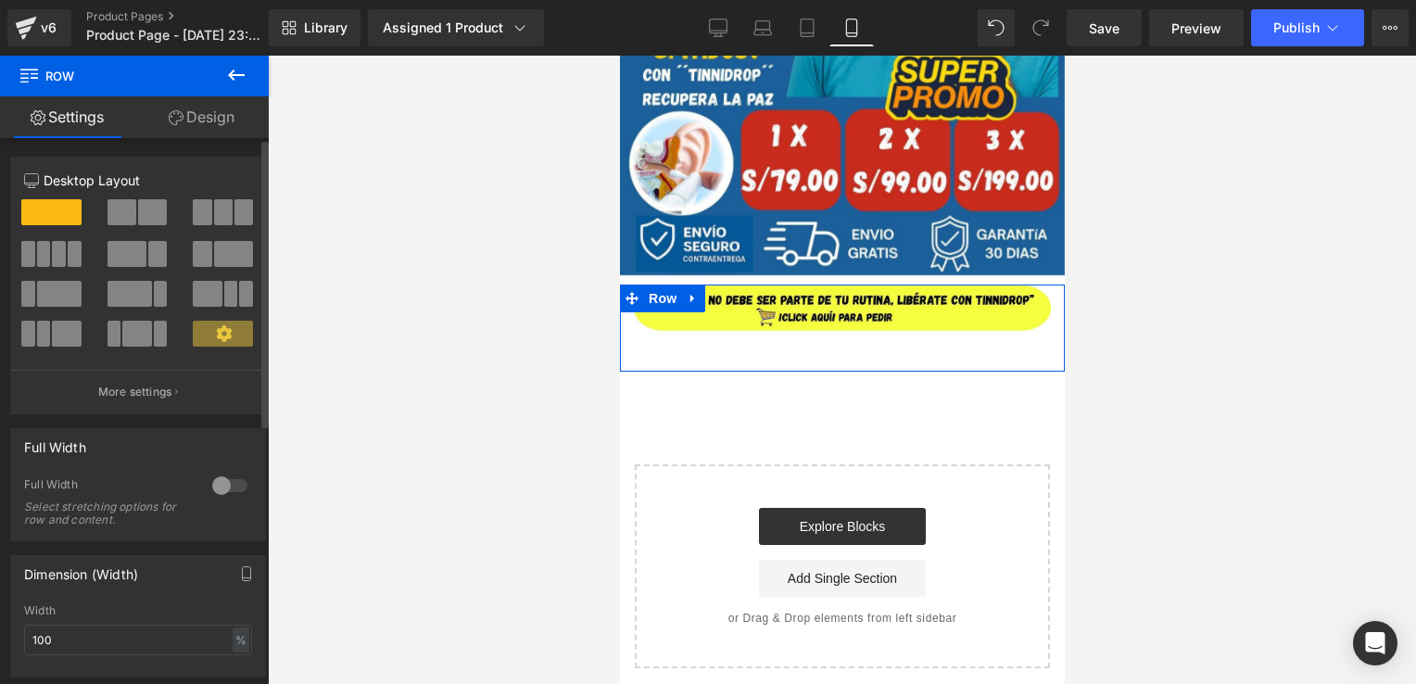
click at [218, 489] on div at bounding box center [230, 486] width 44 height 30
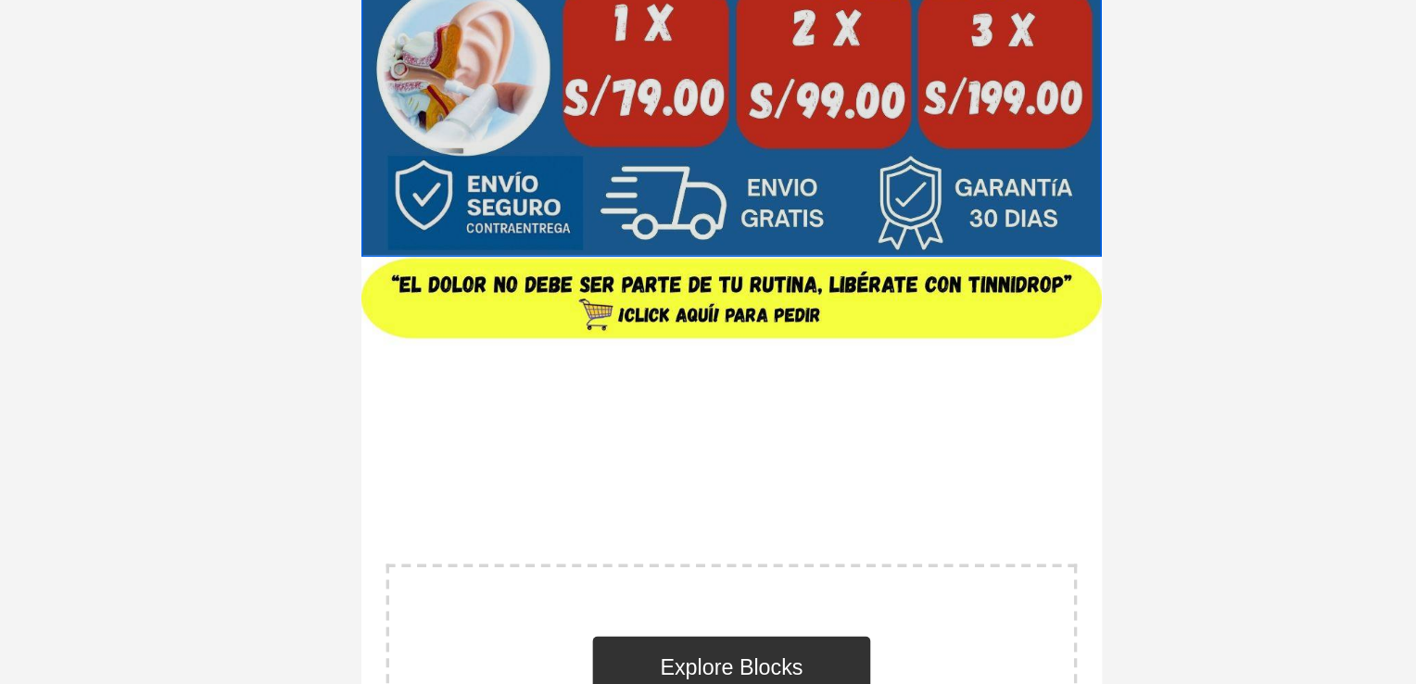
drag, startPoint x: 614, startPoint y: 115, endPoint x: 618, endPoint y: 106, distance: 10.4
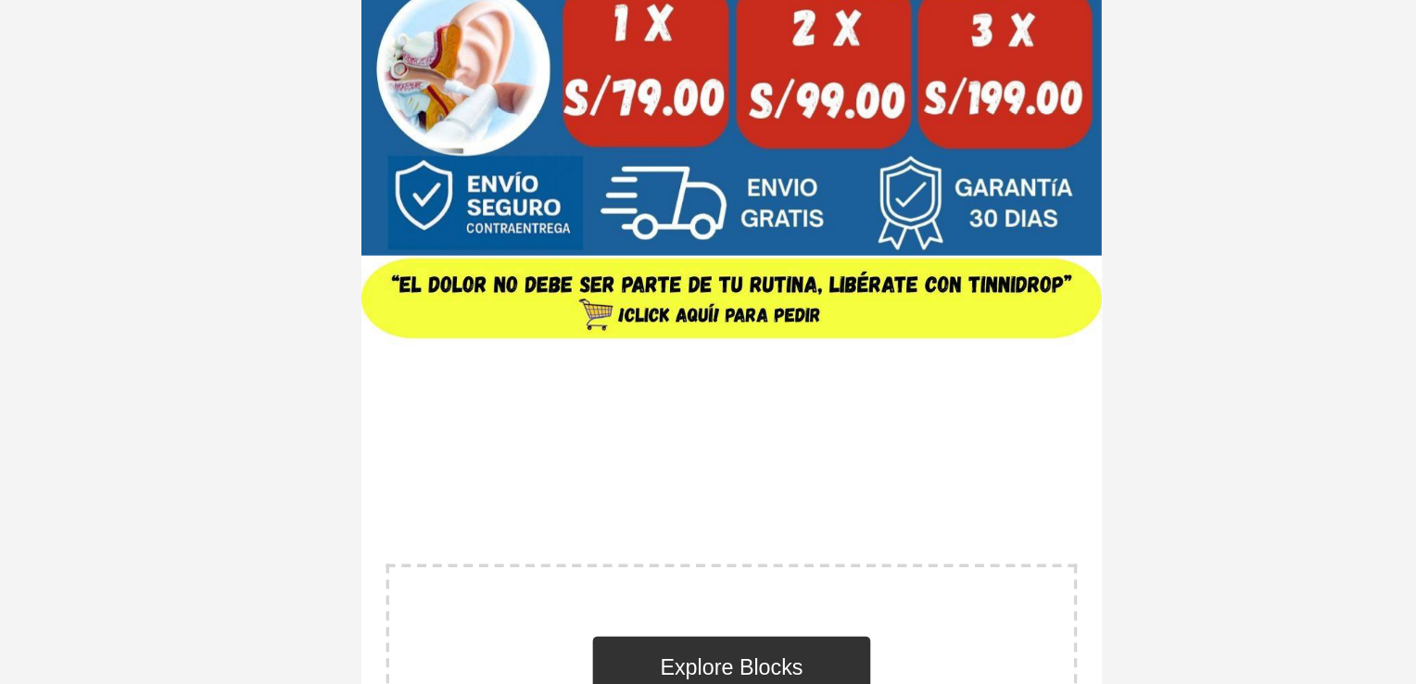
click at [1123, 277] on div at bounding box center [842, 370] width 1149 height 629
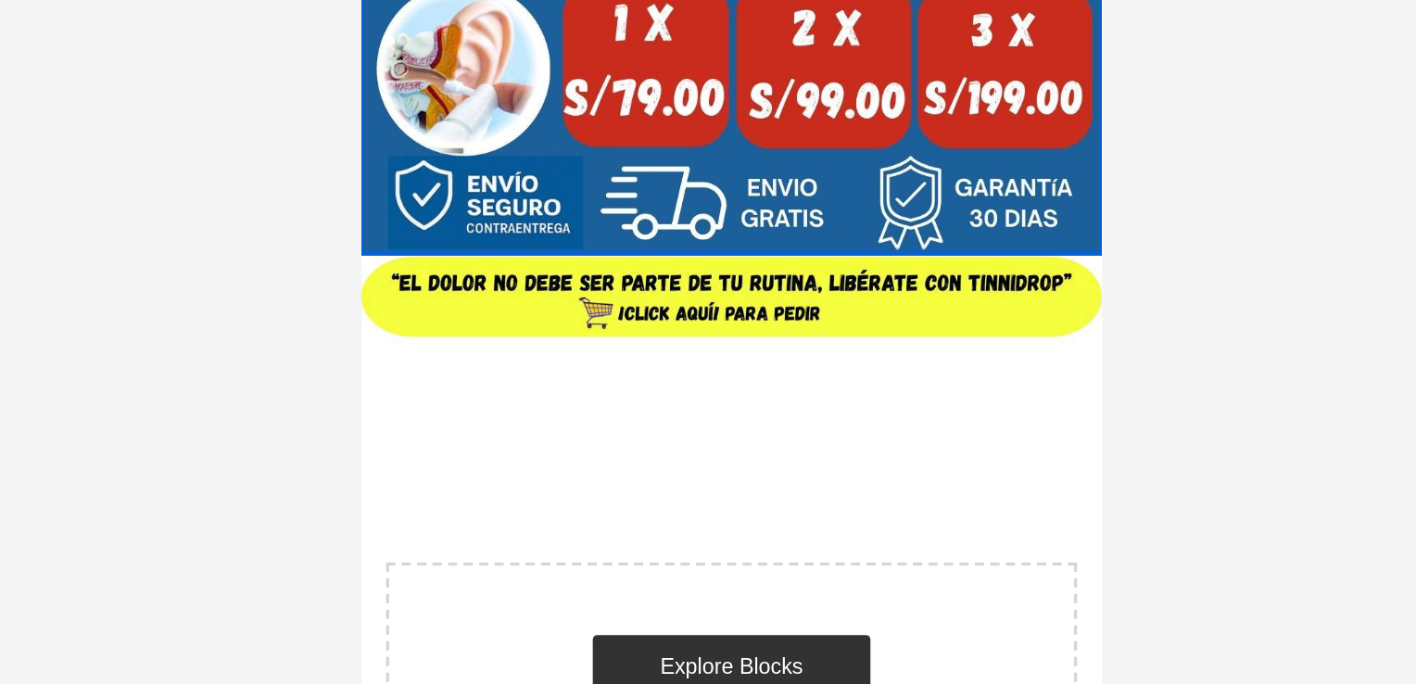
click at [698, 108] on div at bounding box center [583, 108] width 445 height 5
type input "0"
type input "30"
type input "0"
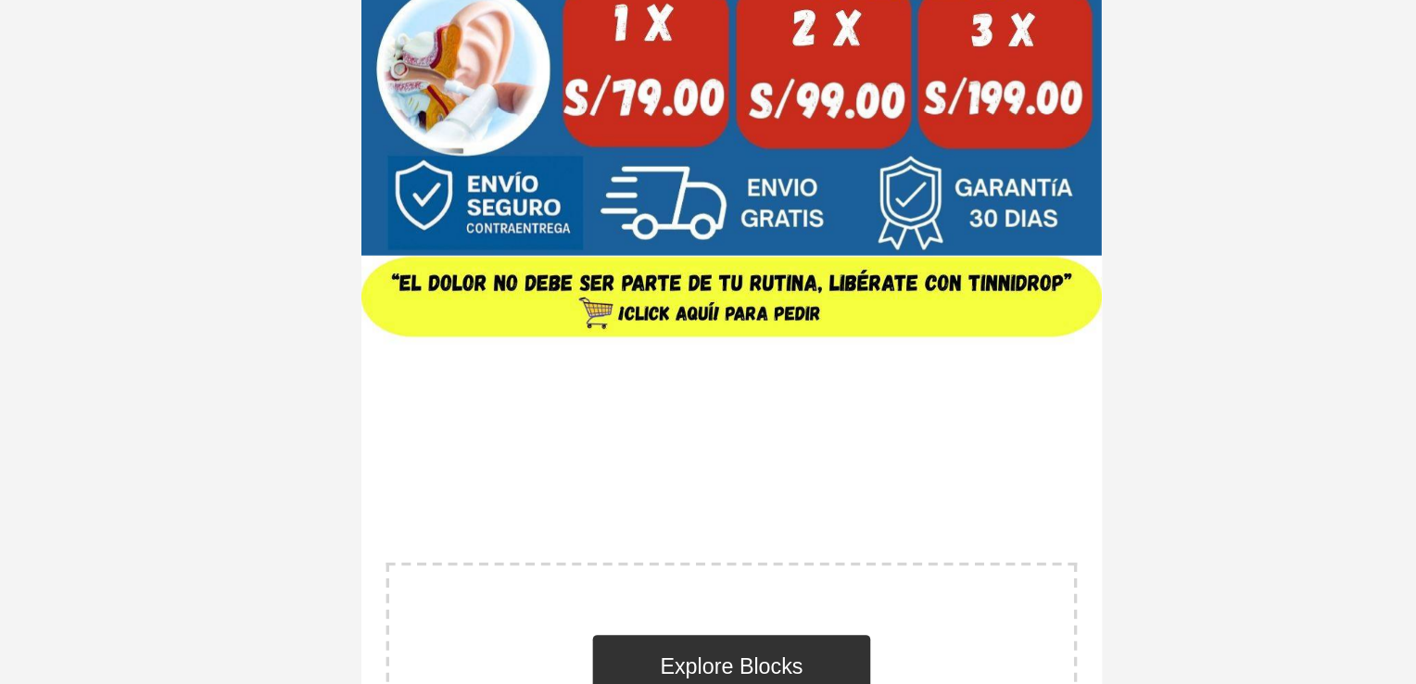
type input "0"
click at [1119, 293] on div at bounding box center [842, 370] width 1149 height 629
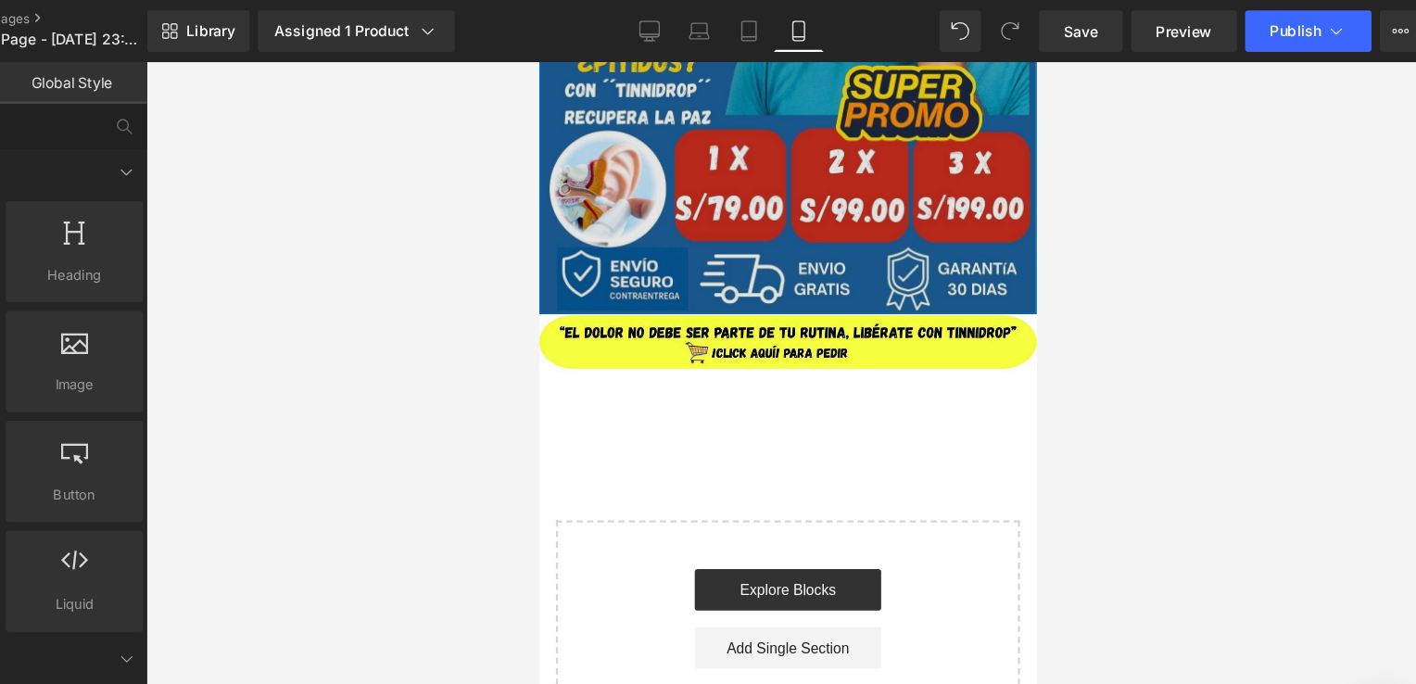
scroll to position [596, 0]
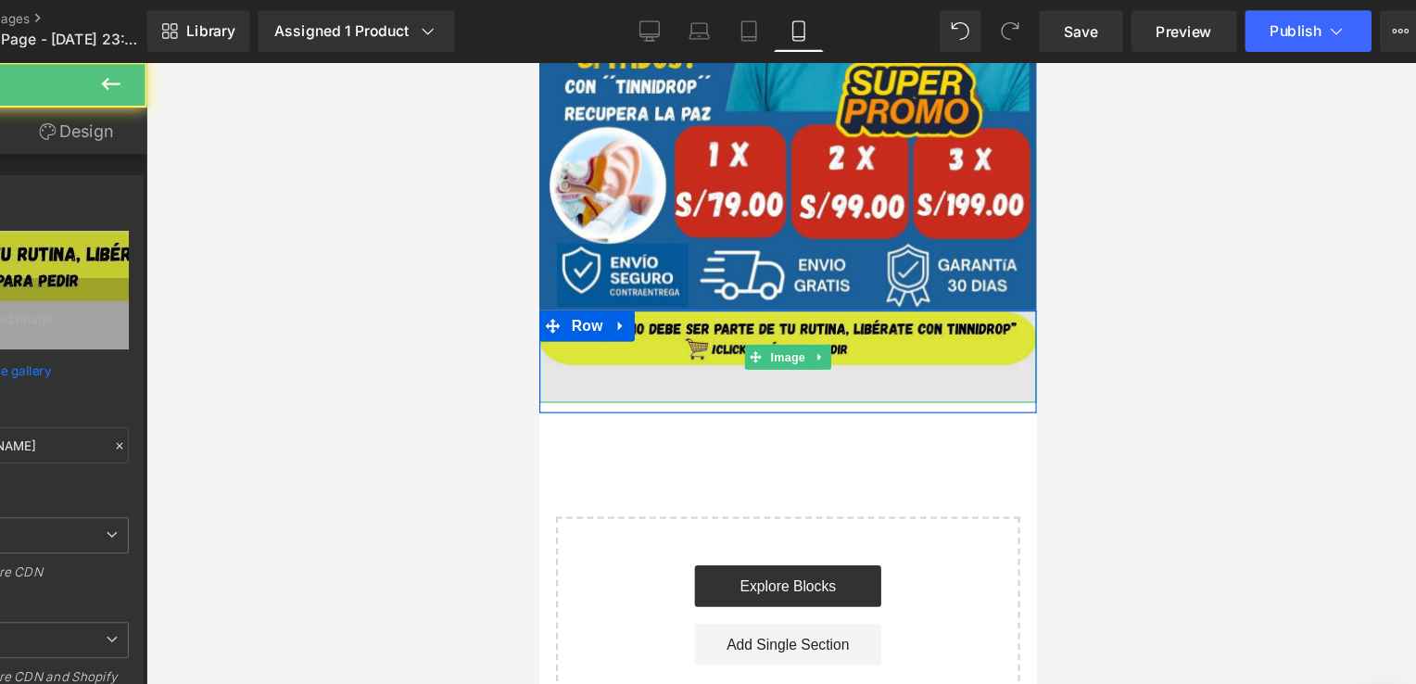
click at [561, 324] on img at bounding box center [761, 326] width 445 height 83
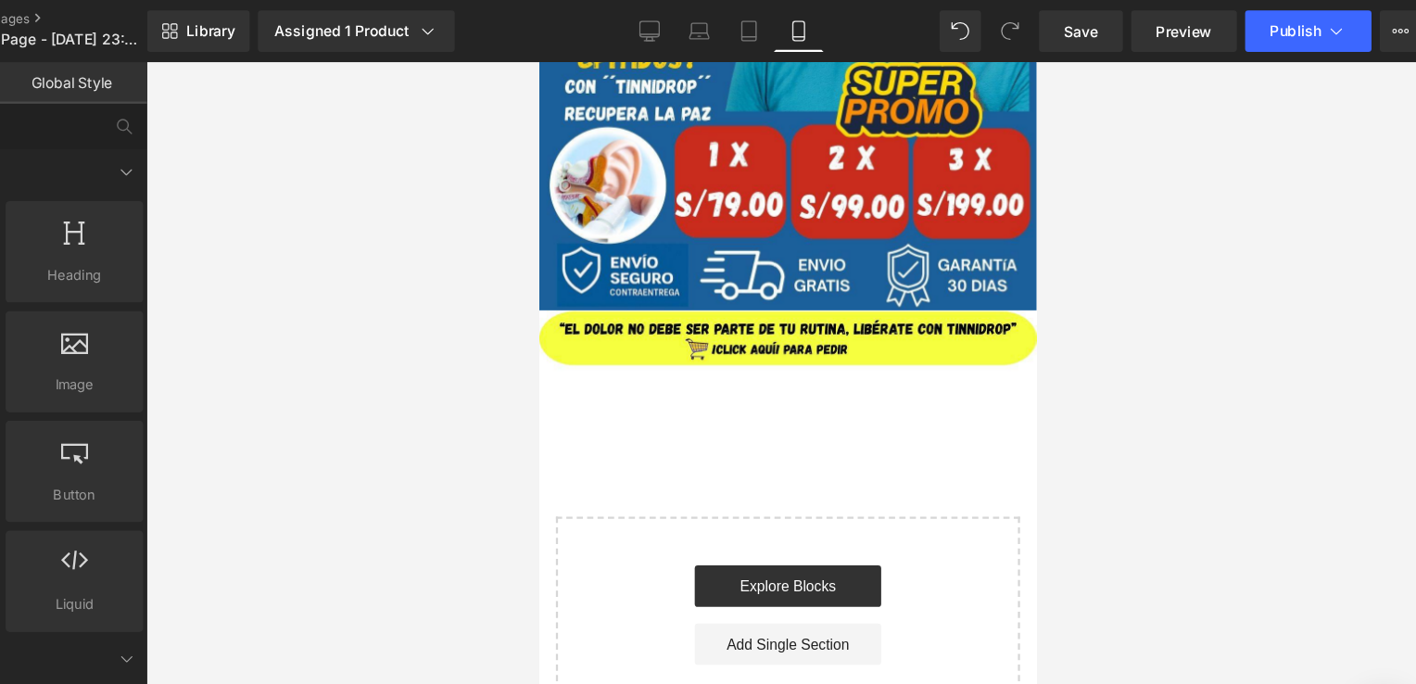
click at [684, 417] on div "Image Row Image Row Select your layout" at bounding box center [761, 69] width 445 height 1207
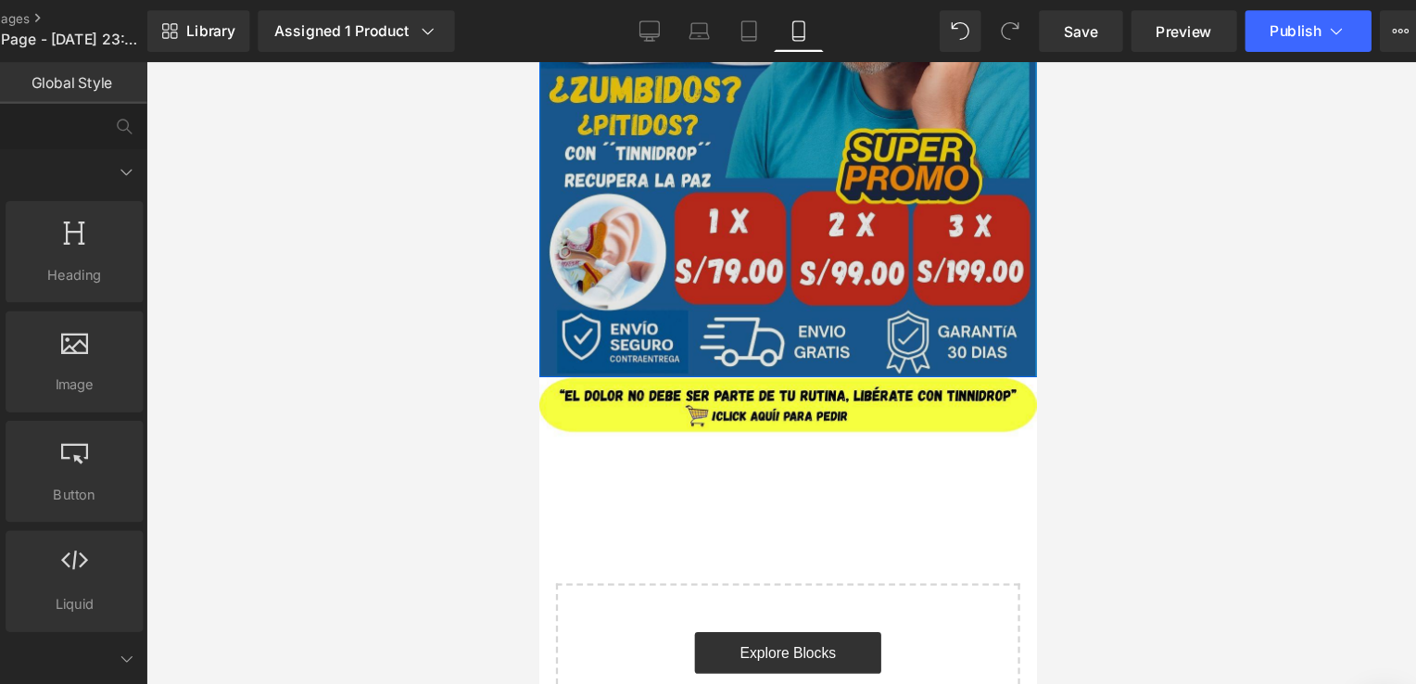
scroll to position [555, 0]
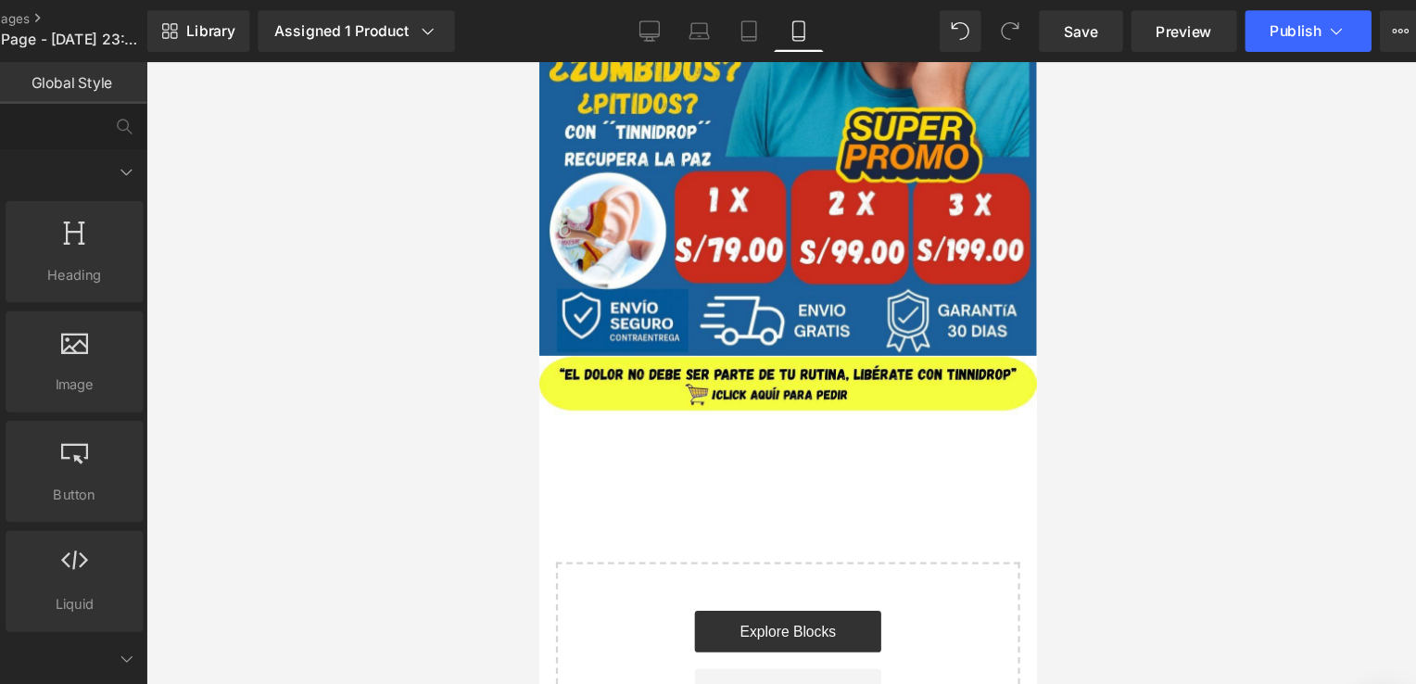
click at [1201, 384] on div at bounding box center [842, 370] width 1149 height 629
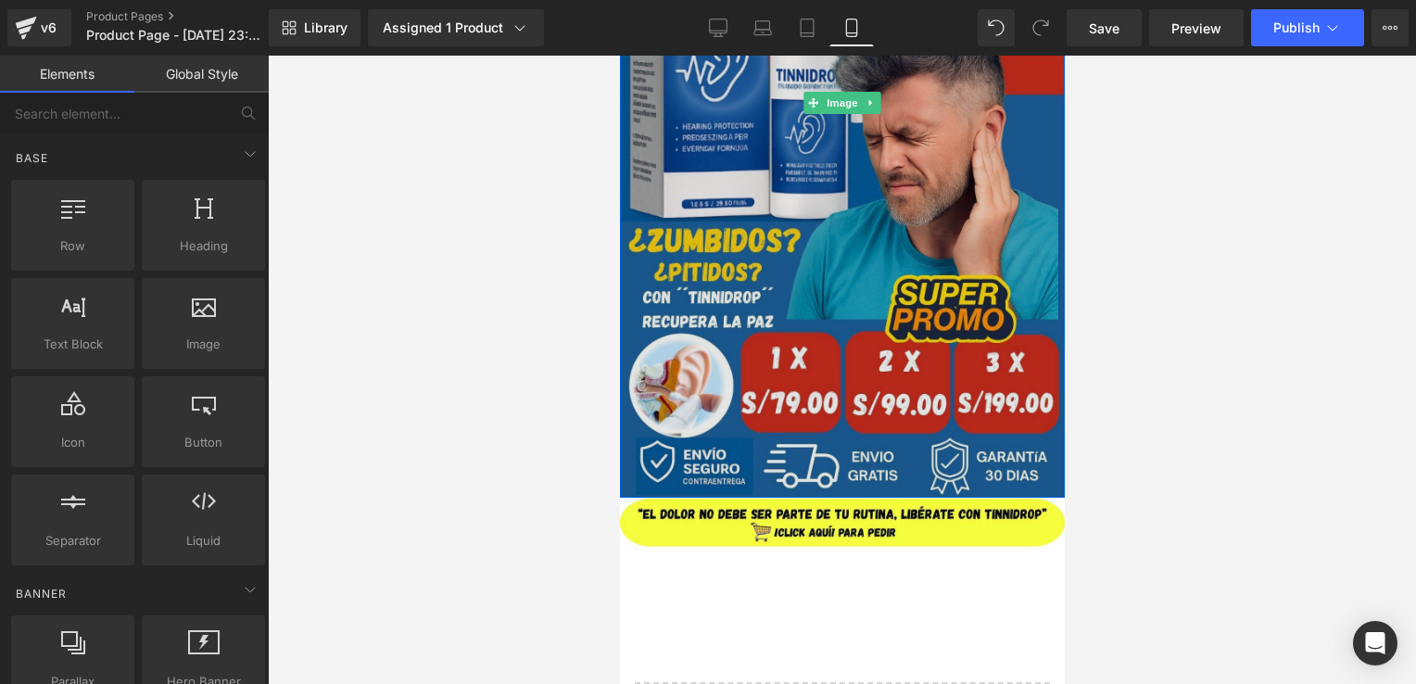
scroll to position [444, 0]
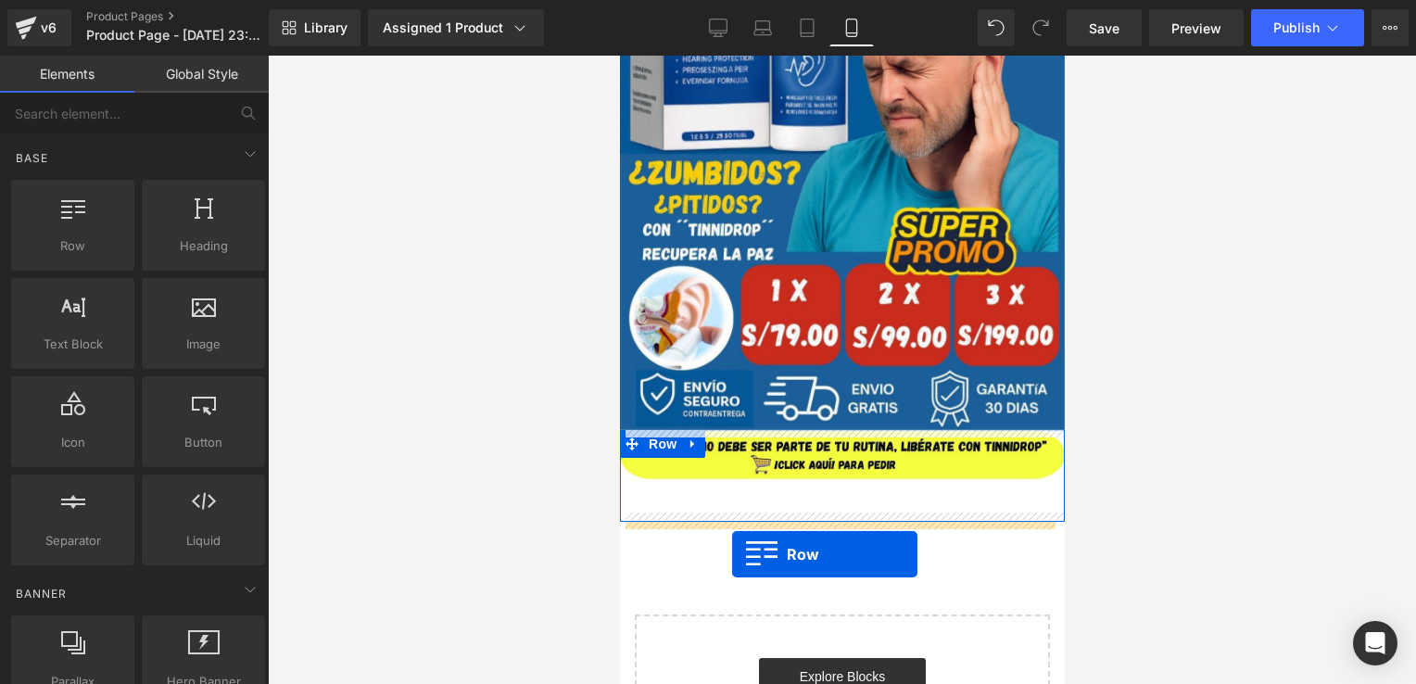
drag, startPoint x: 706, startPoint y: 284, endPoint x: 731, endPoint y: 554, distance: 271.8
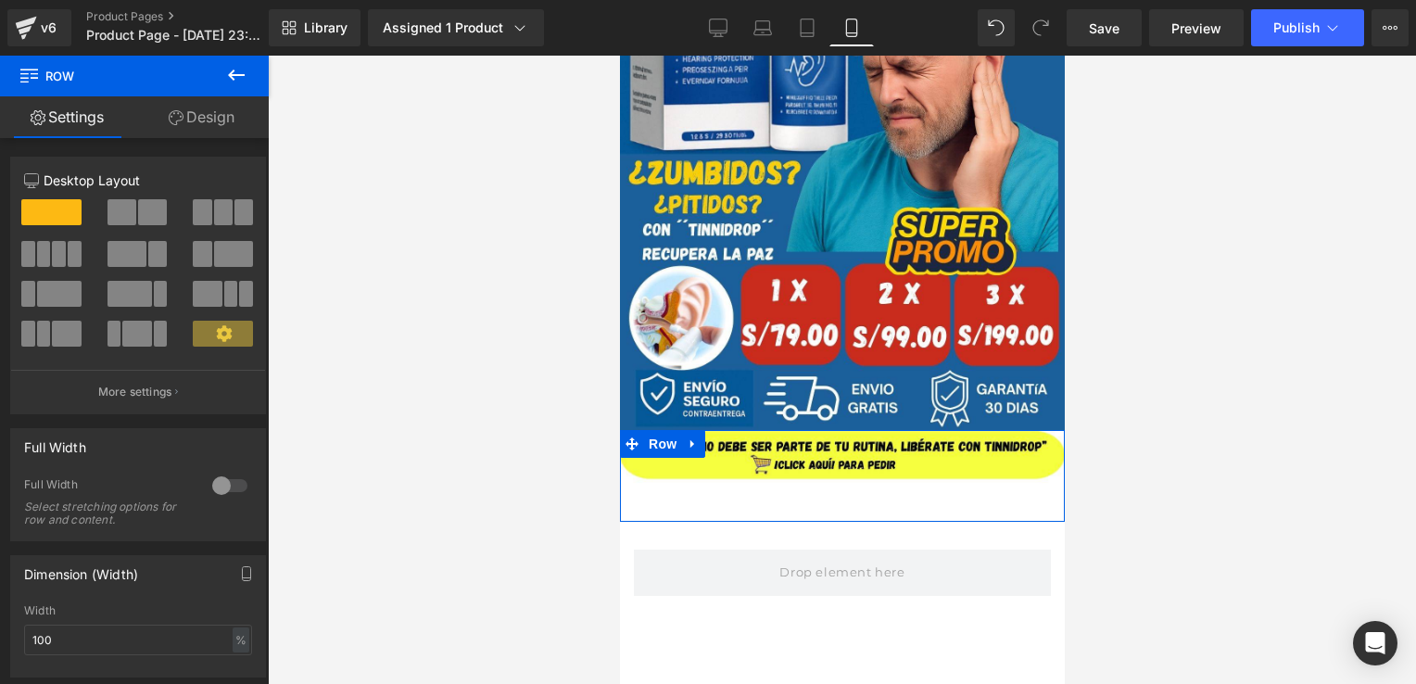
click at [234, 78] on icon at bounding box center [236, 75] width 17 height 11
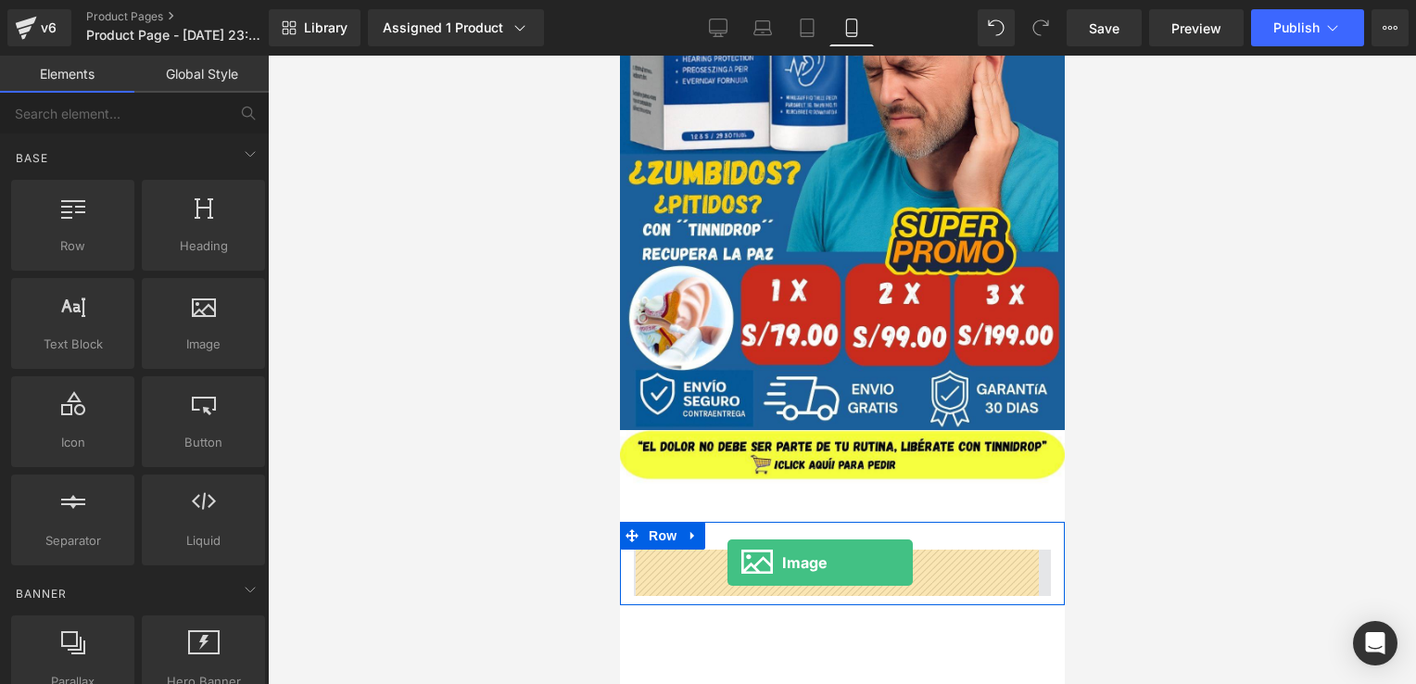
drag, startPoint x: 804, startPoint y: 359, endPoint x: 726, endPoint y: 565, distance: 220.9
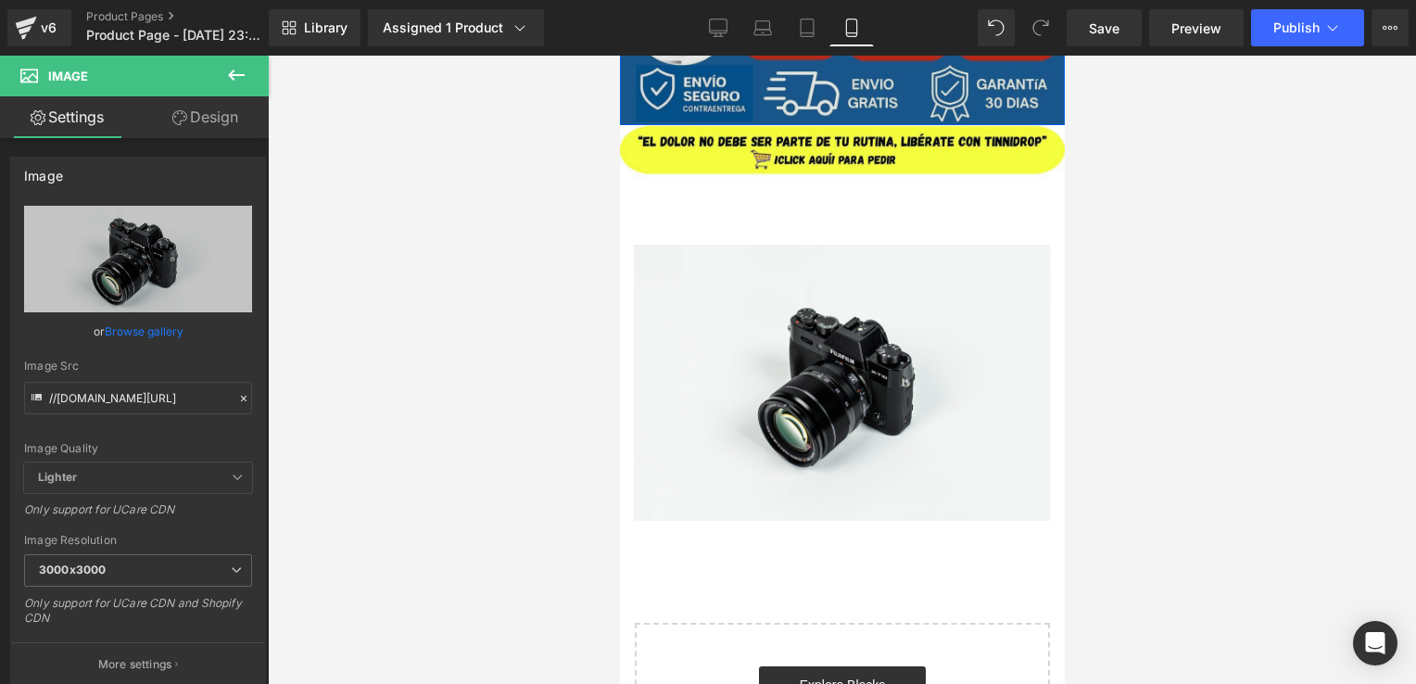
scroll to position [773, 0]
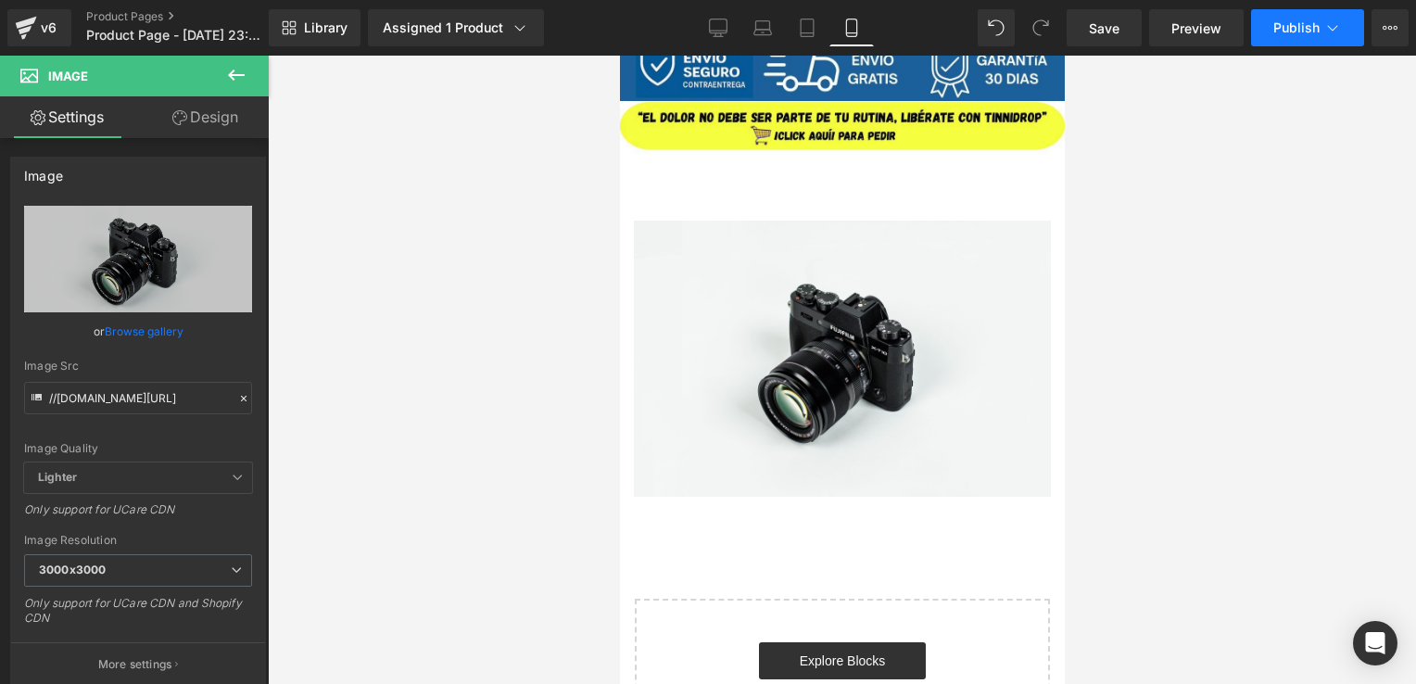
click at [1302, 24] on span "Publish" at bounding box center [1297, 27] width 46 height 15
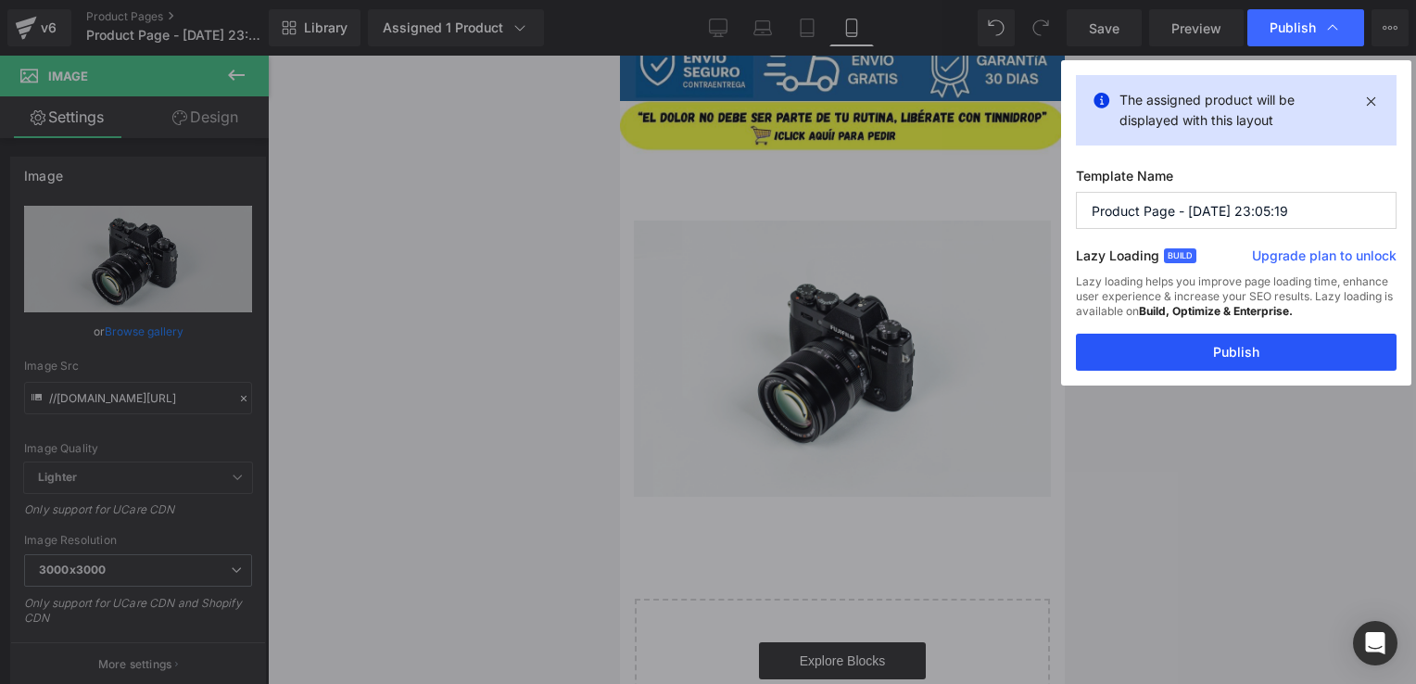
click at [1282, 358] on button "Publish" at bounding box center [1236, 352] width 321 height 37
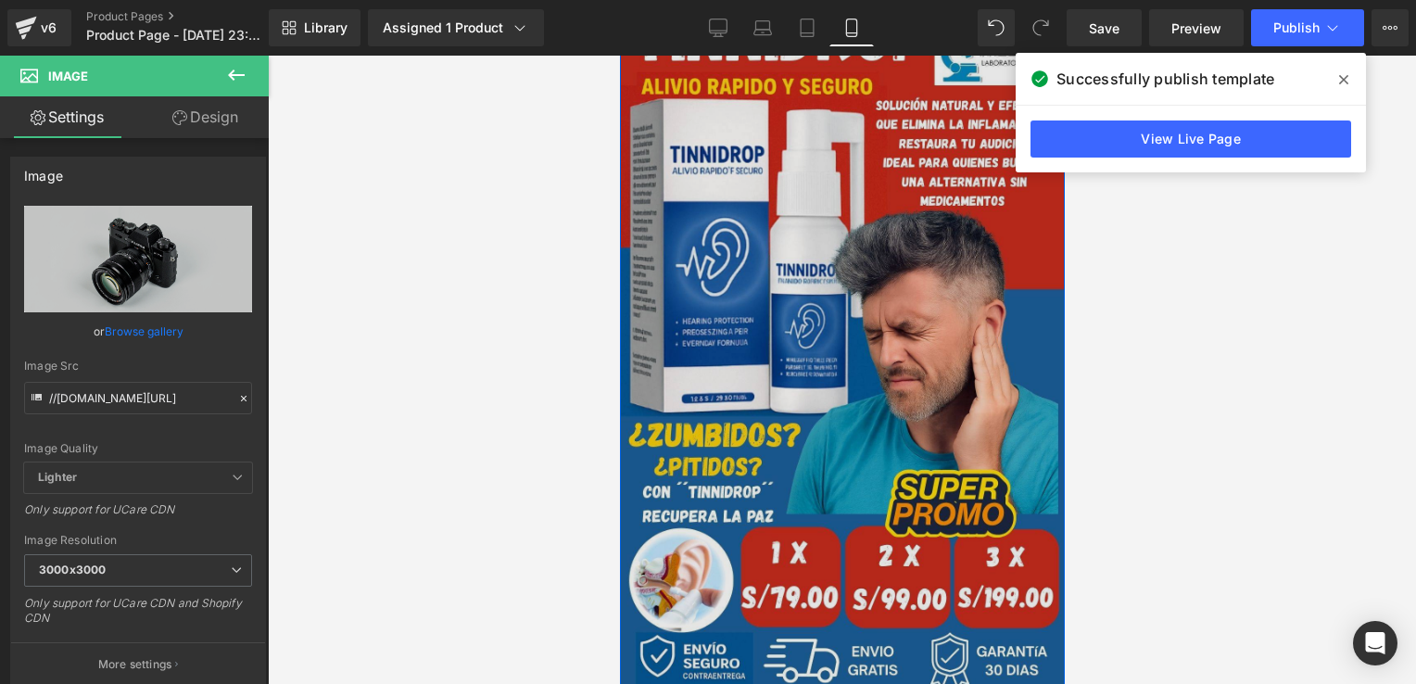
scroll to position [0, 0]
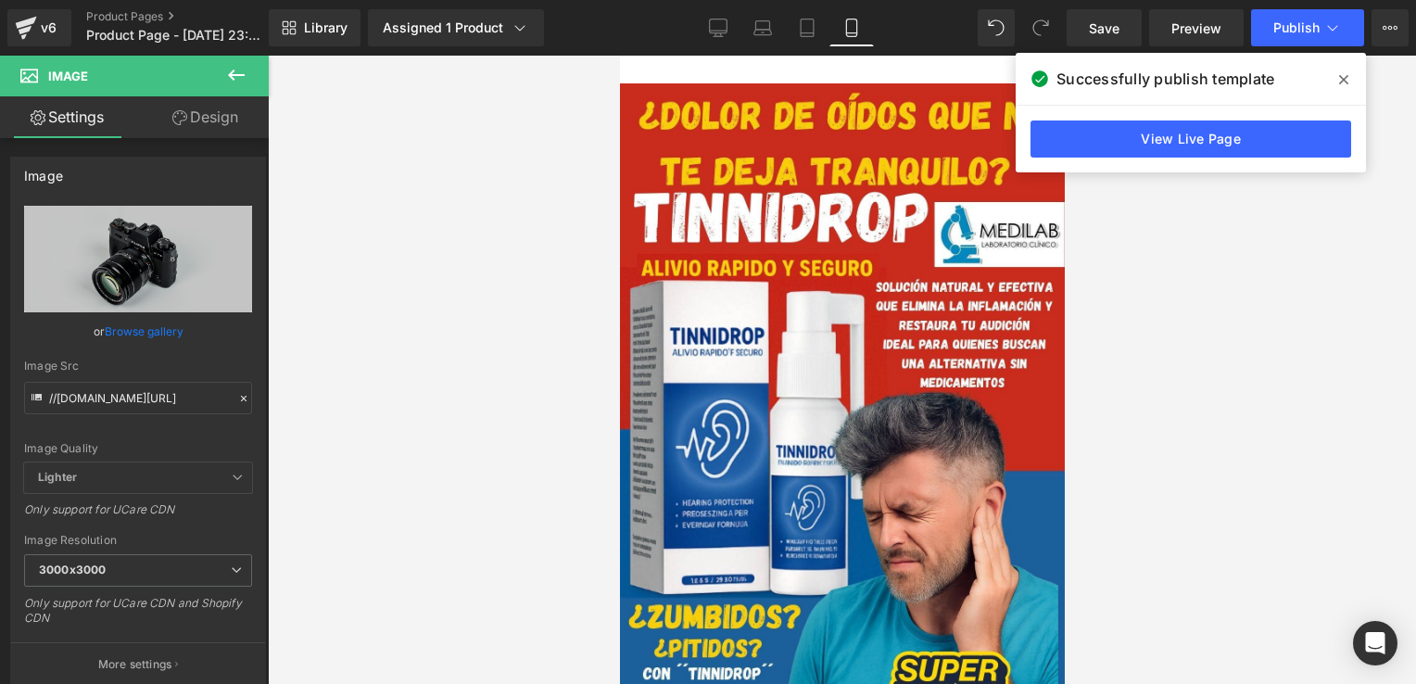
click at [1346, 67] on span at bounding box center [1344, 80] width 30 height 30
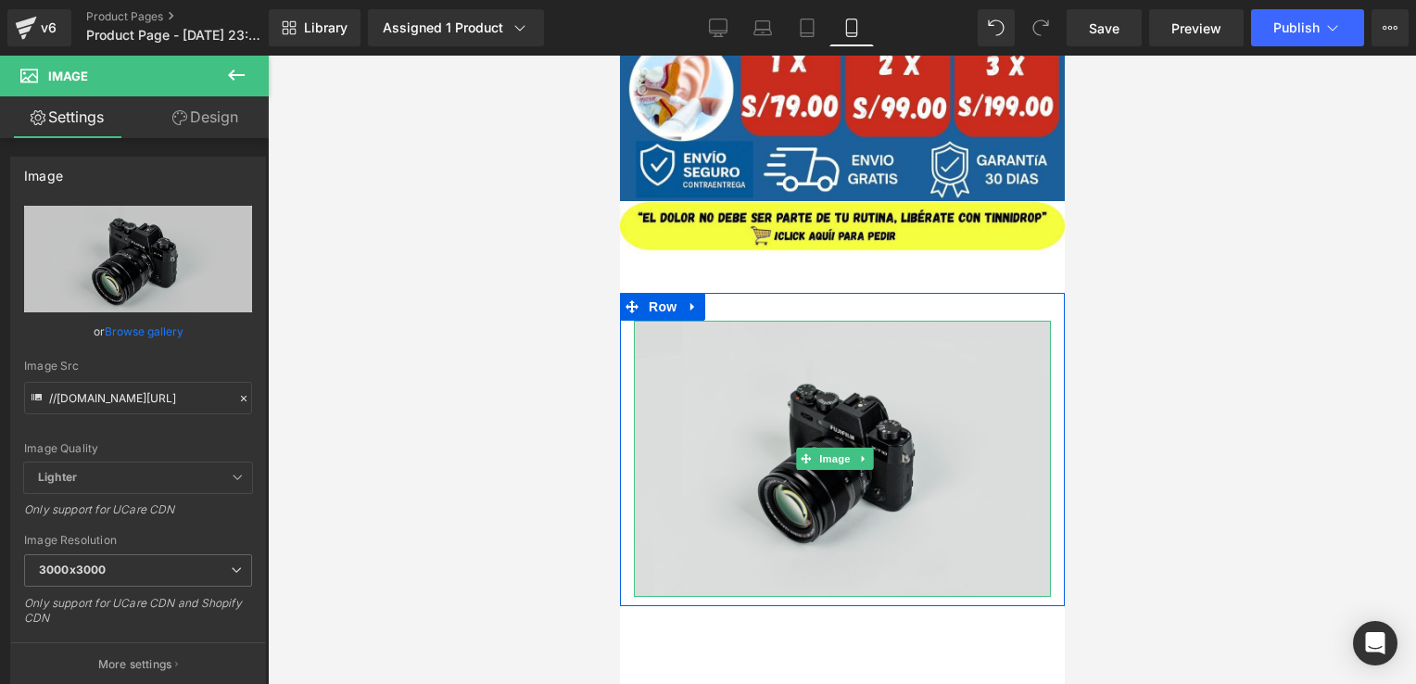
scroll to position [678, 0]
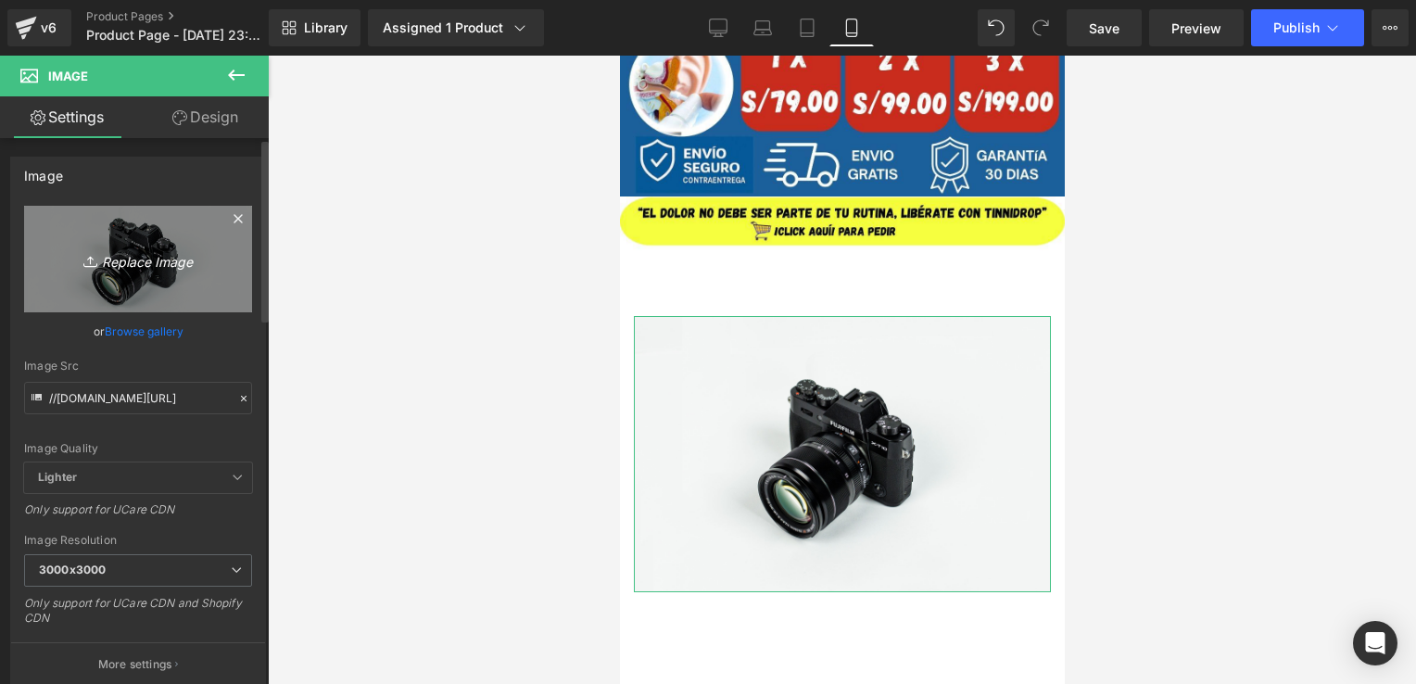
click at [122, 260] on icon "Replace Image" at bounding box center [138, 259] width 148 height 23
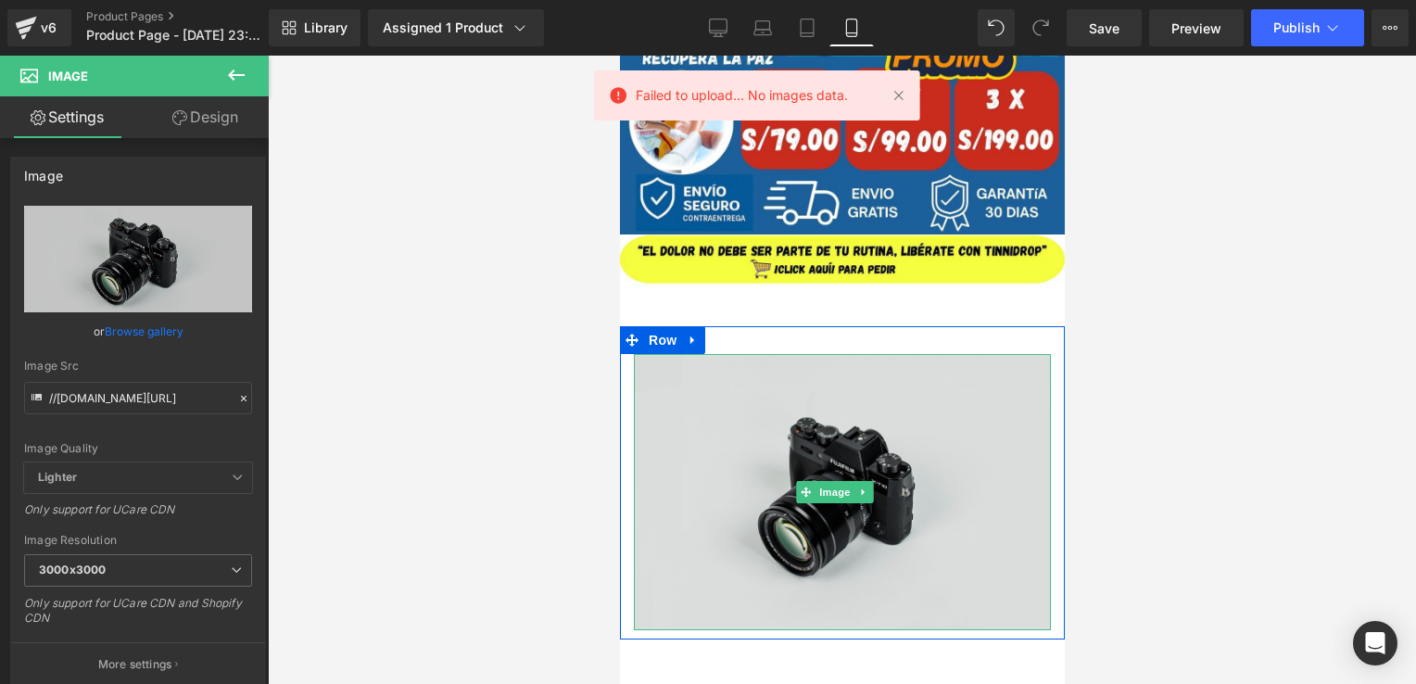
scroll to position [644, 0]
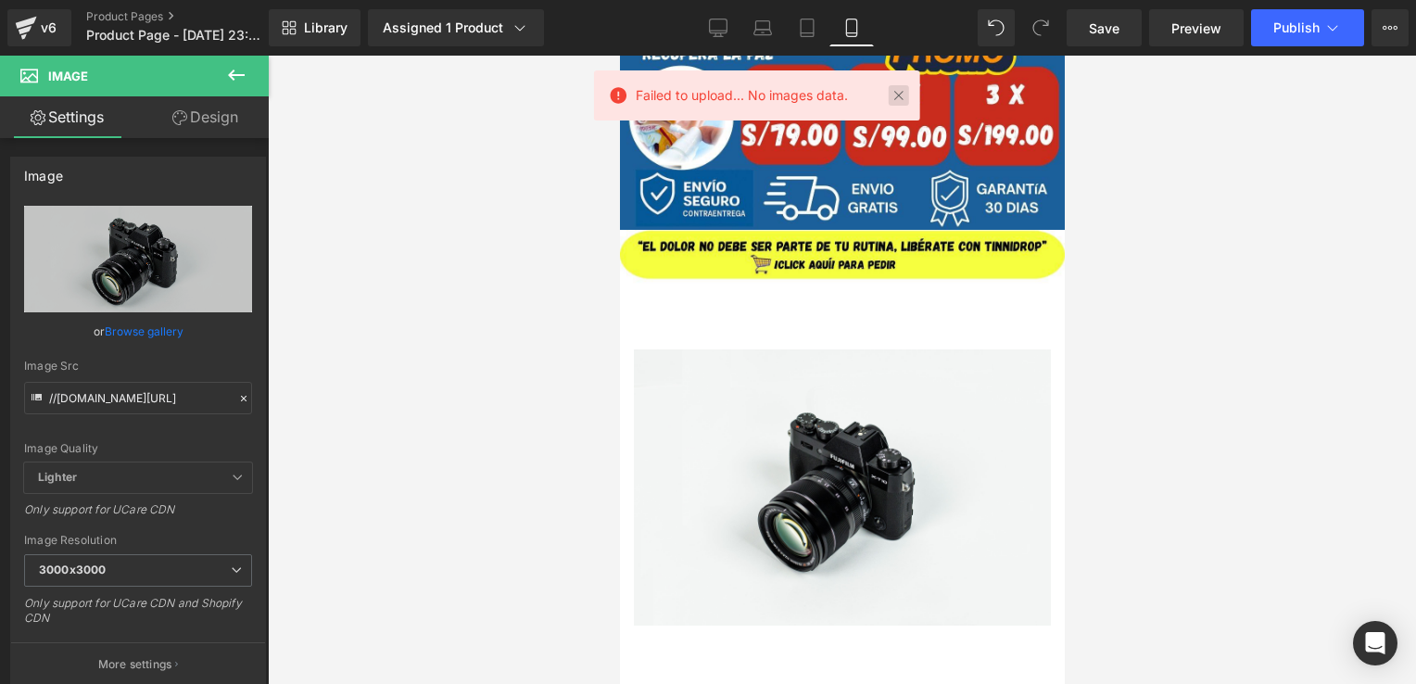
click at [894, 90] on link at bounding box center [899, 95] width 20 height 20
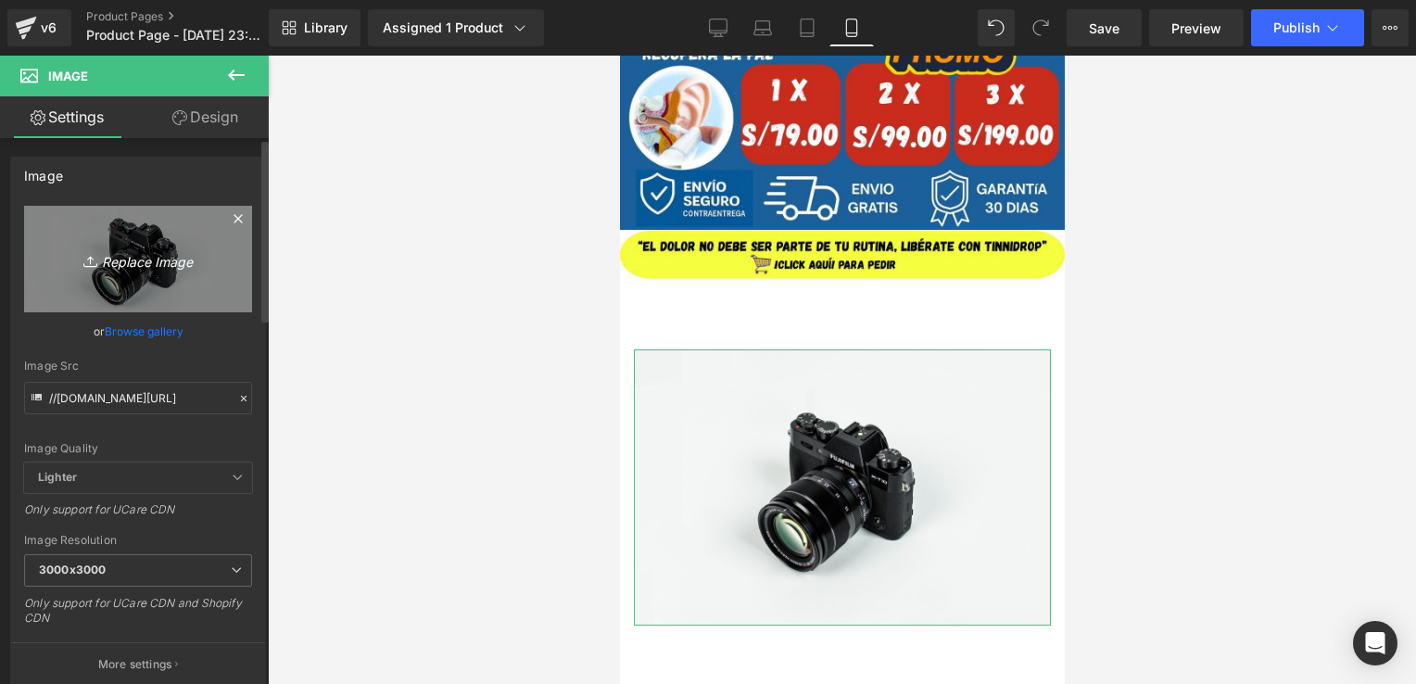
click at [143, 259] on icon "Replace Image" at bounding box center [138, 259] width 148 height 23
type input "C:\fakepath\COMO REDUCE EL TINNIDROOP.jpg"
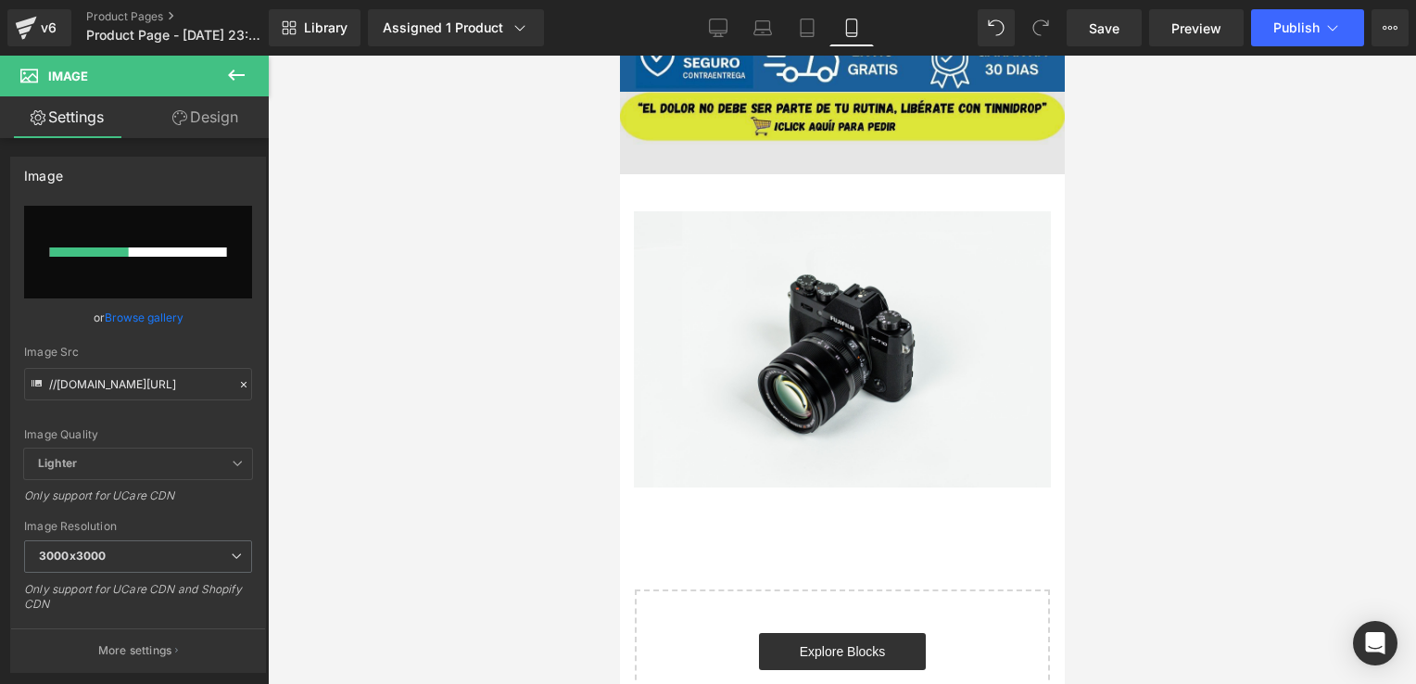
scroll to position [793, 0]
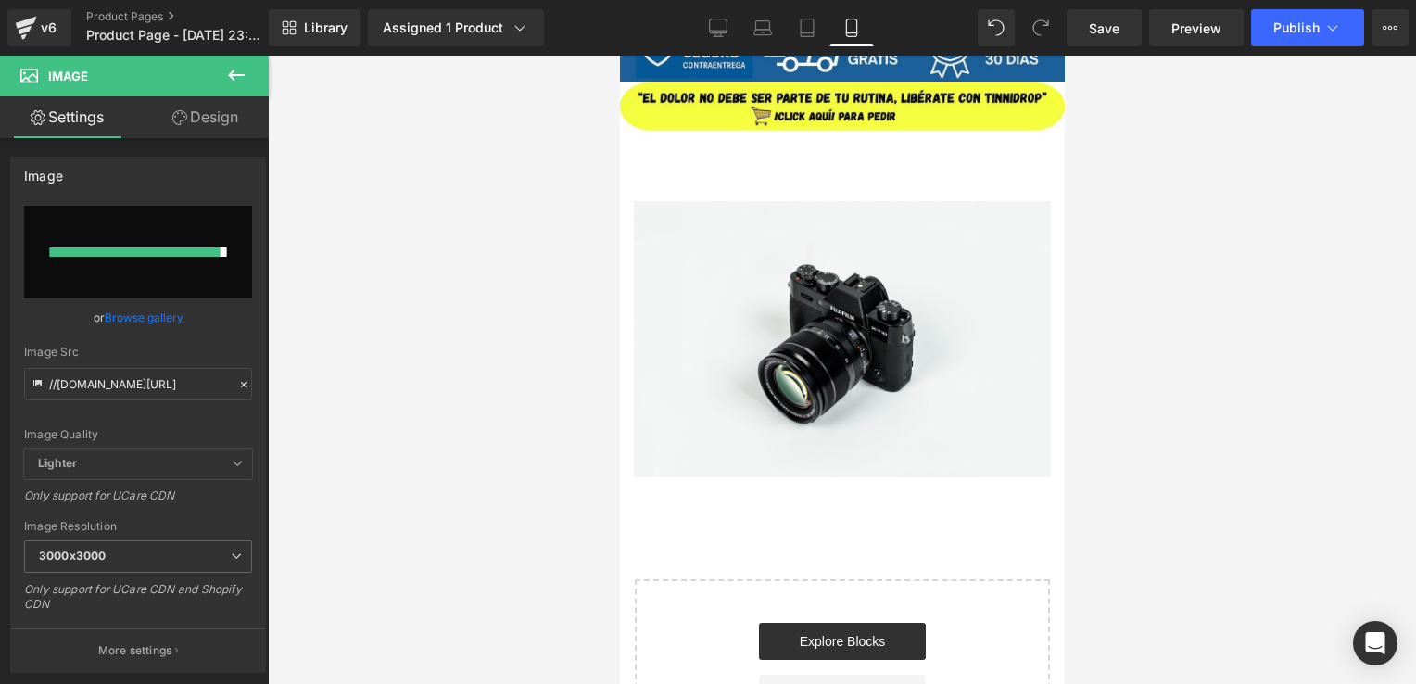
type input "[URL][DOMAIN_NAME]"
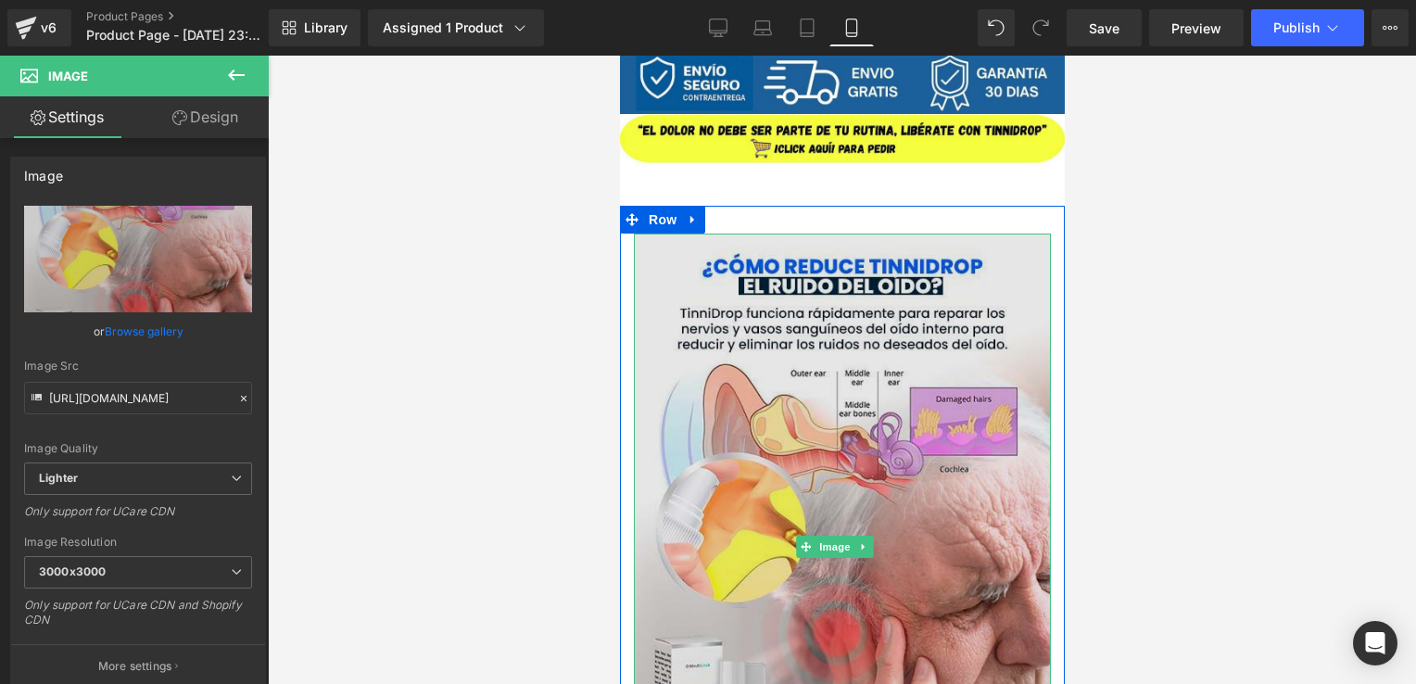
scroll to position [756, 0]
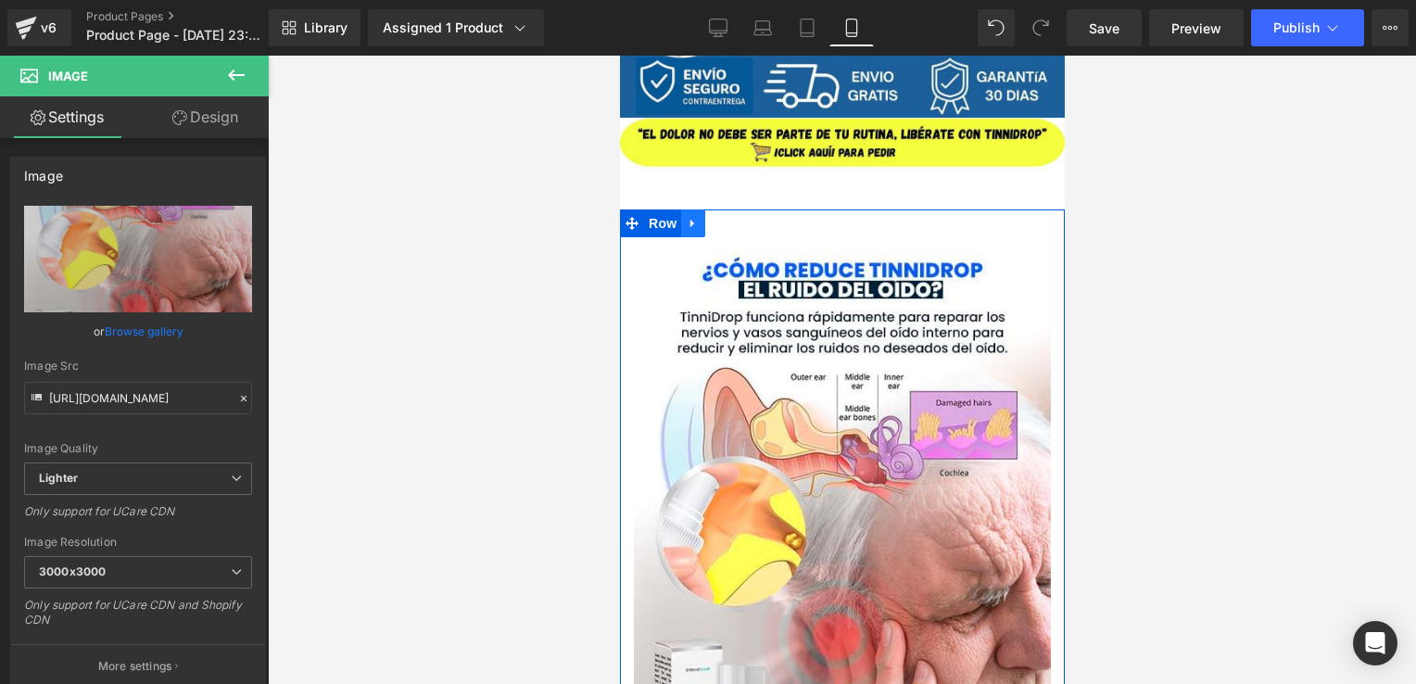
click at [699, 224] on link at bounding box center [692, 224] width 24 height 28
click at [740, 224] on icon at bounding box center [740, 224] width 13 height 14
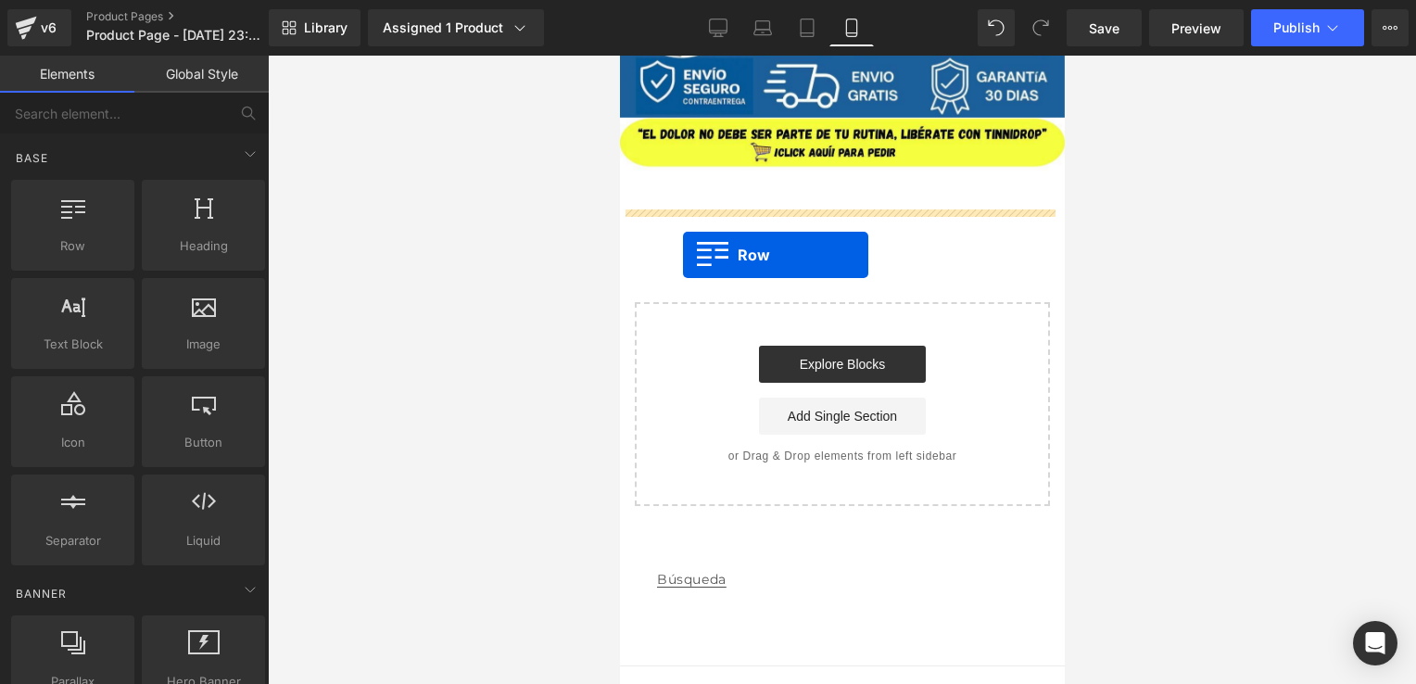
drag, startPoint x: 709, startPoint y: 271, endPoint x: 702, endPoint y: 247, distance: 25.2
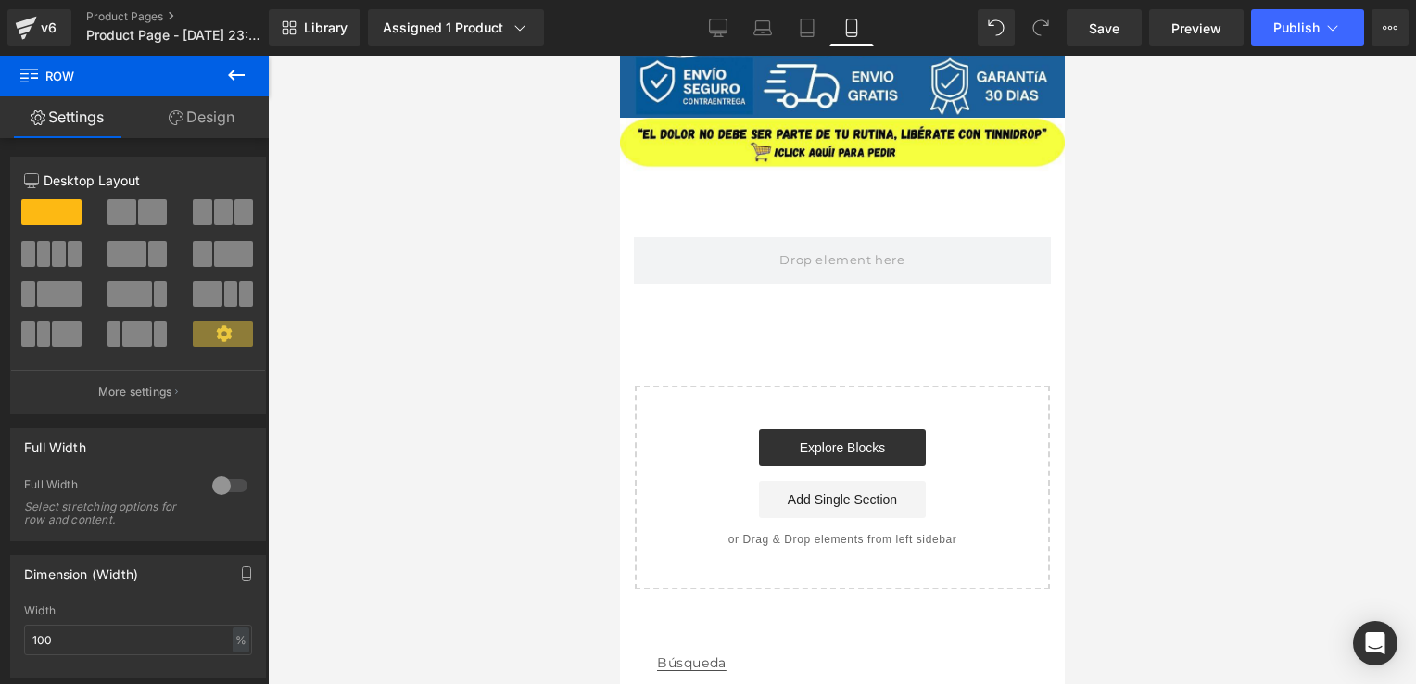
click at [241, 76] on icon at bounding box center [236, 75] width 22 height 22
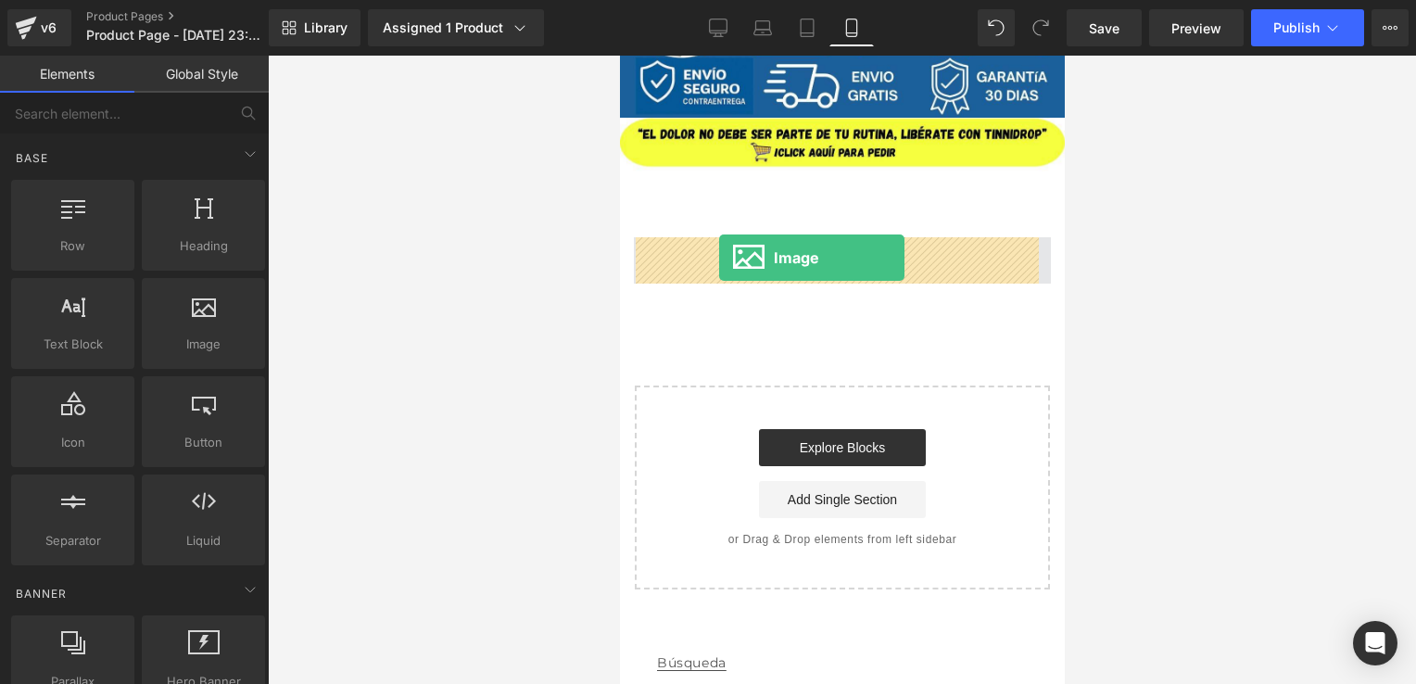
drag, startPoint x: 819, startPoint y: 367, endPoint x: 718, endPoint y: 258, distance: 148.3
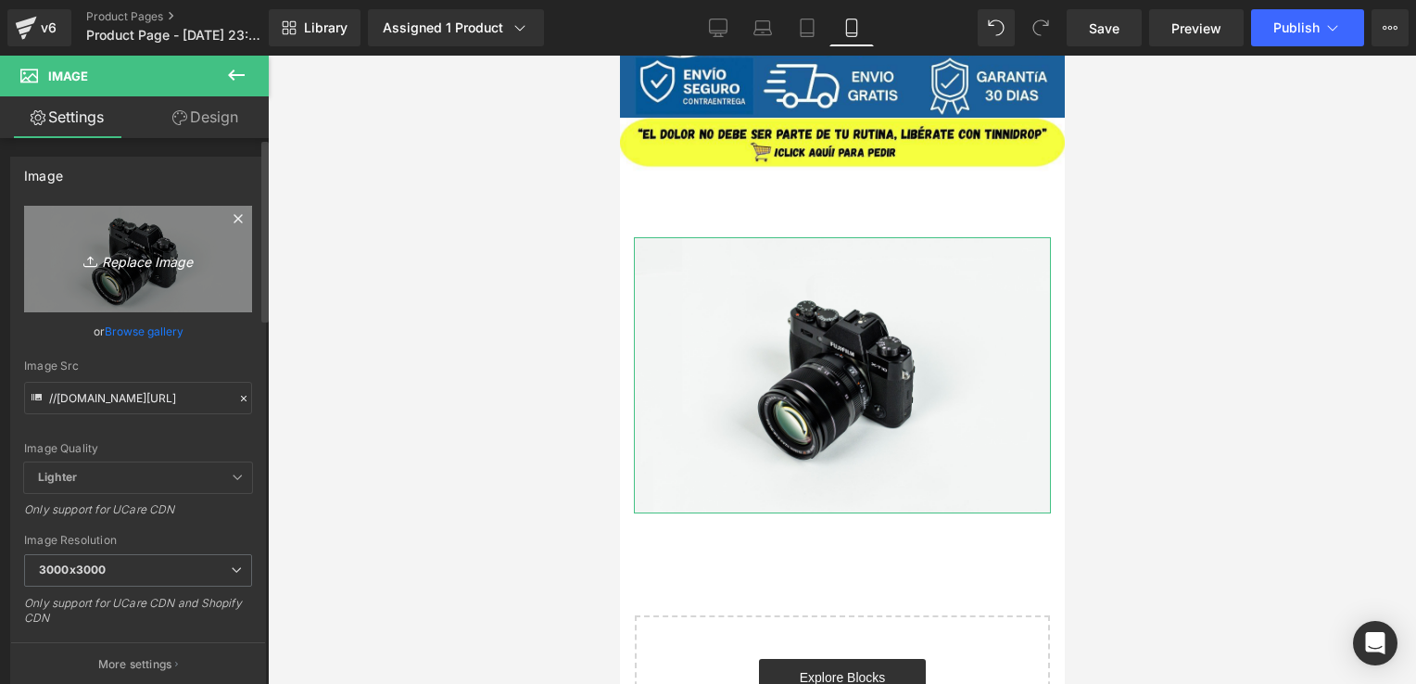
click at [138, 255] on icon "Replace Image" at bounding box center [138, 259] width 148 height 23
type input "C:\fakepath\¿DOLOR DE OÍDOS QUE NO TE DEJA TRANQUILO (2).jpg"
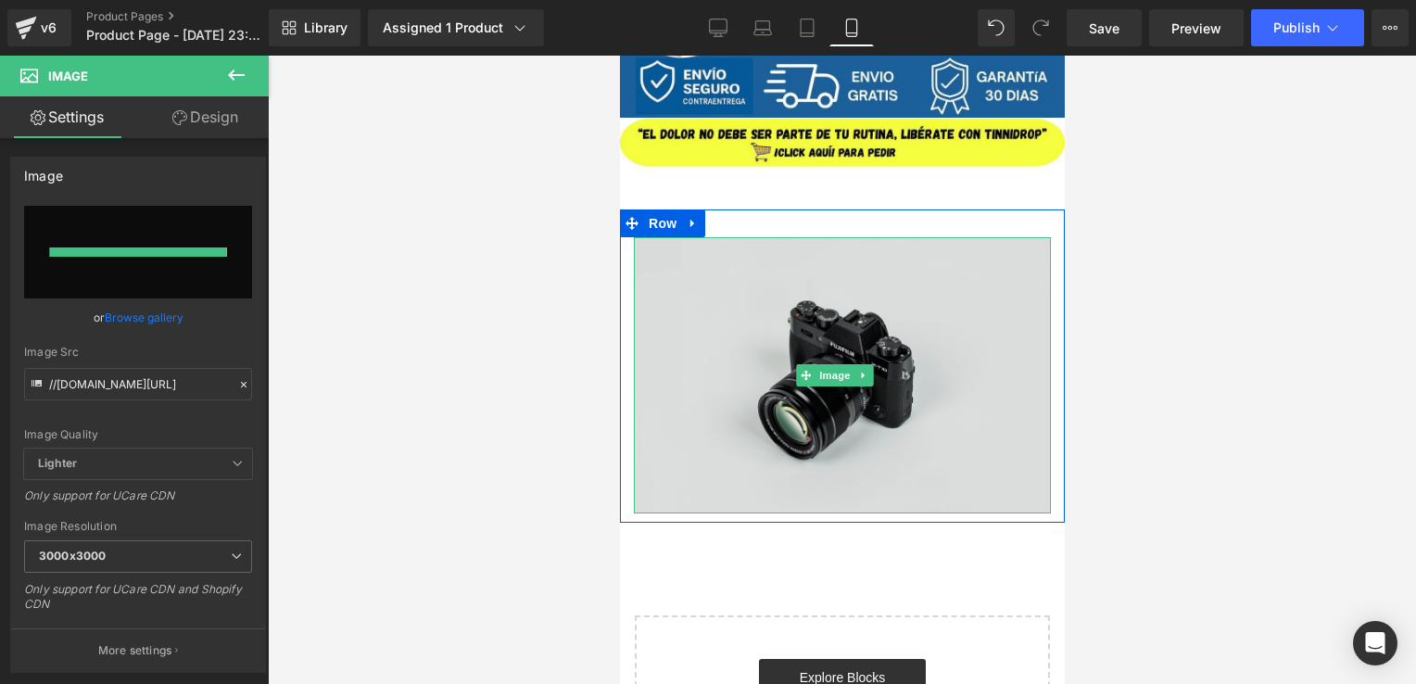
type input "[URL][DOMAIN_NAME]"
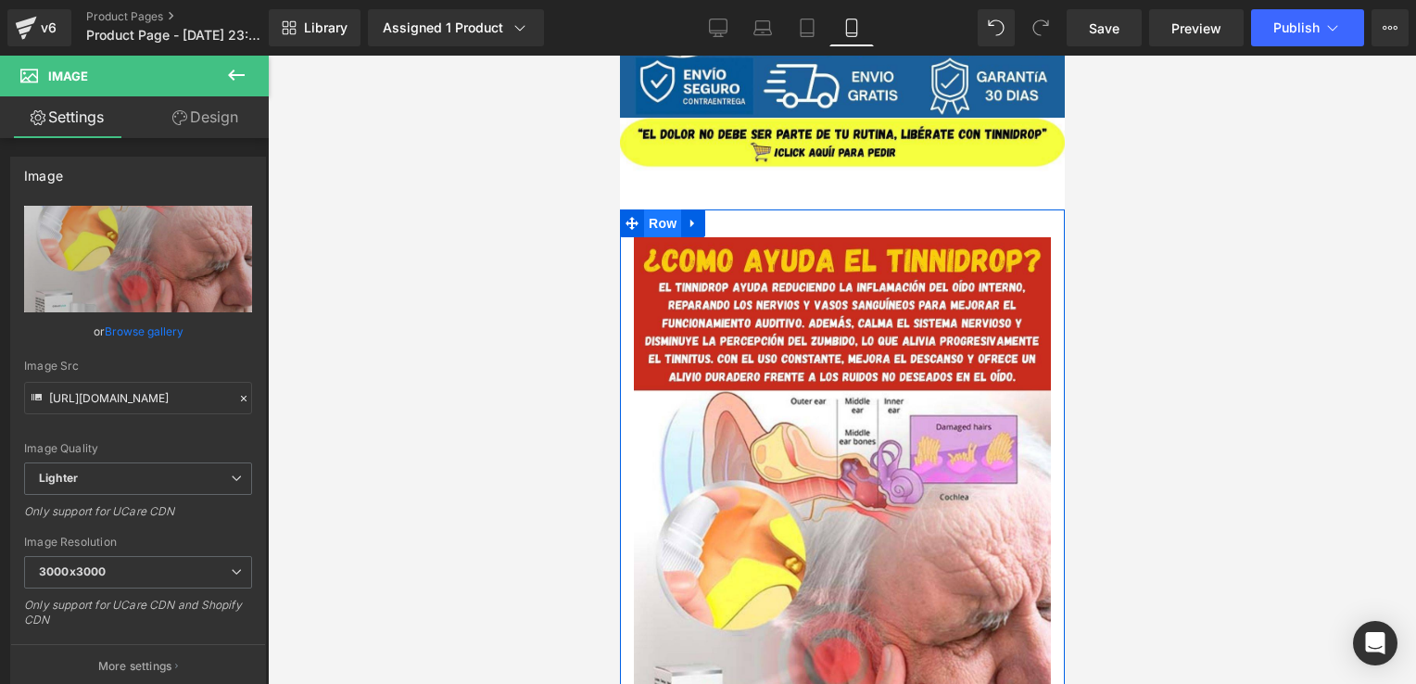
click at [668, 218] on span "Row" at bounding box center [661, 224] width 37 height 28
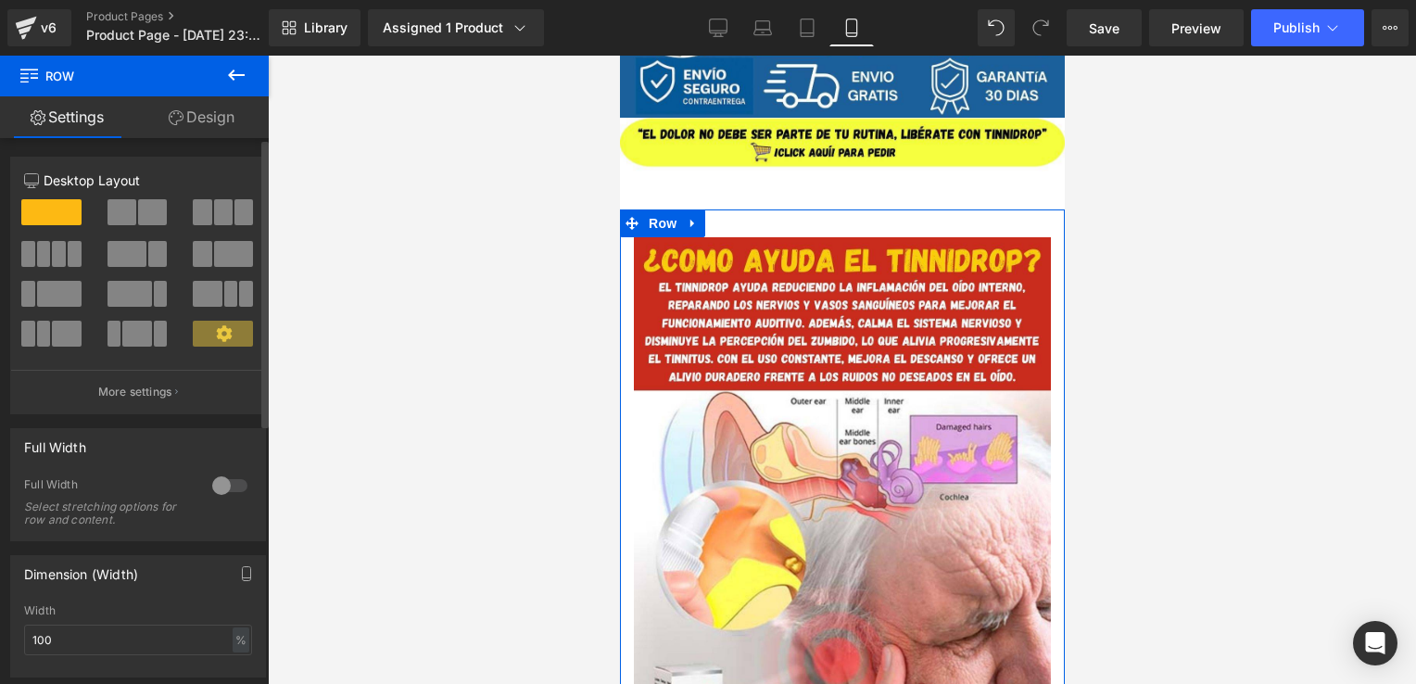
click at [221, 487] on div at bounding box center [230, 486] width 44 height 30
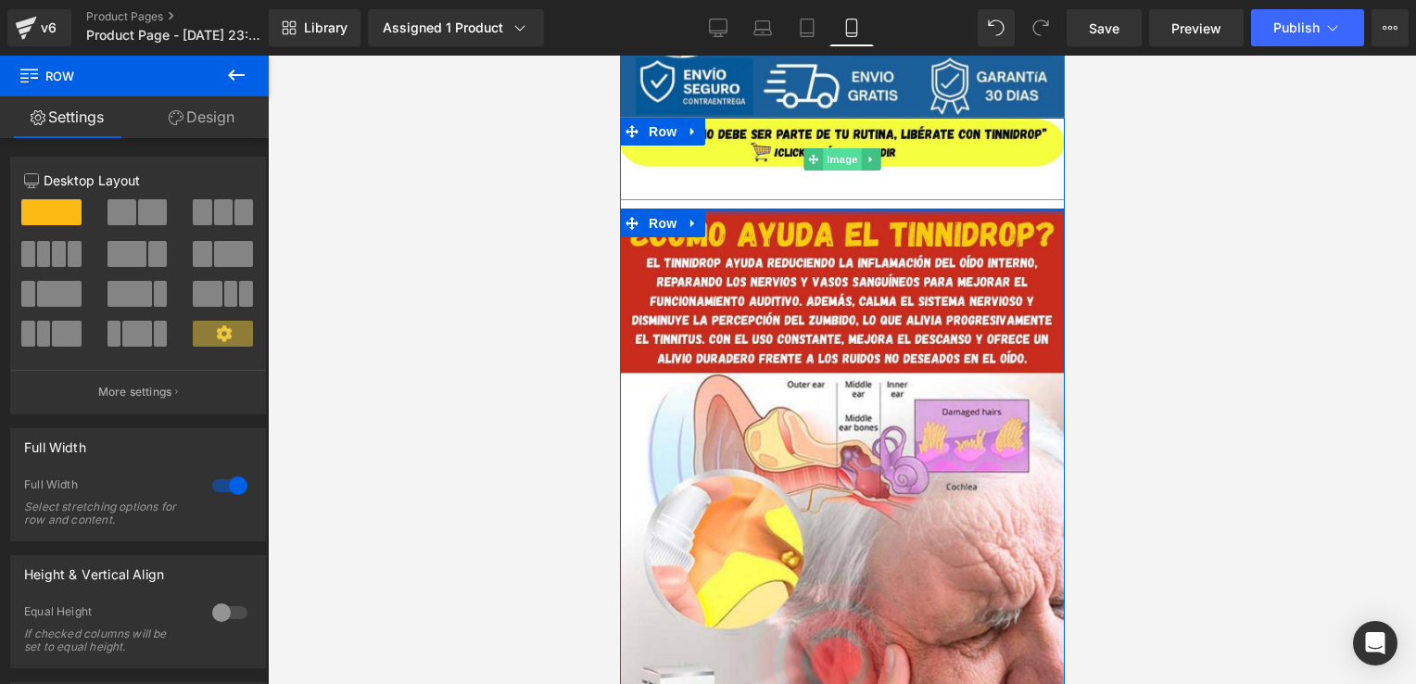
drag, startPoint x: 832, startPoint y: 232, endPoint x: 846, endPoint y: 159, distance: 73.8
click at [846, 159] on div "Image Row Image Row Image Row Select your layout" at bounding box center [841, 303] width 445 height 2008
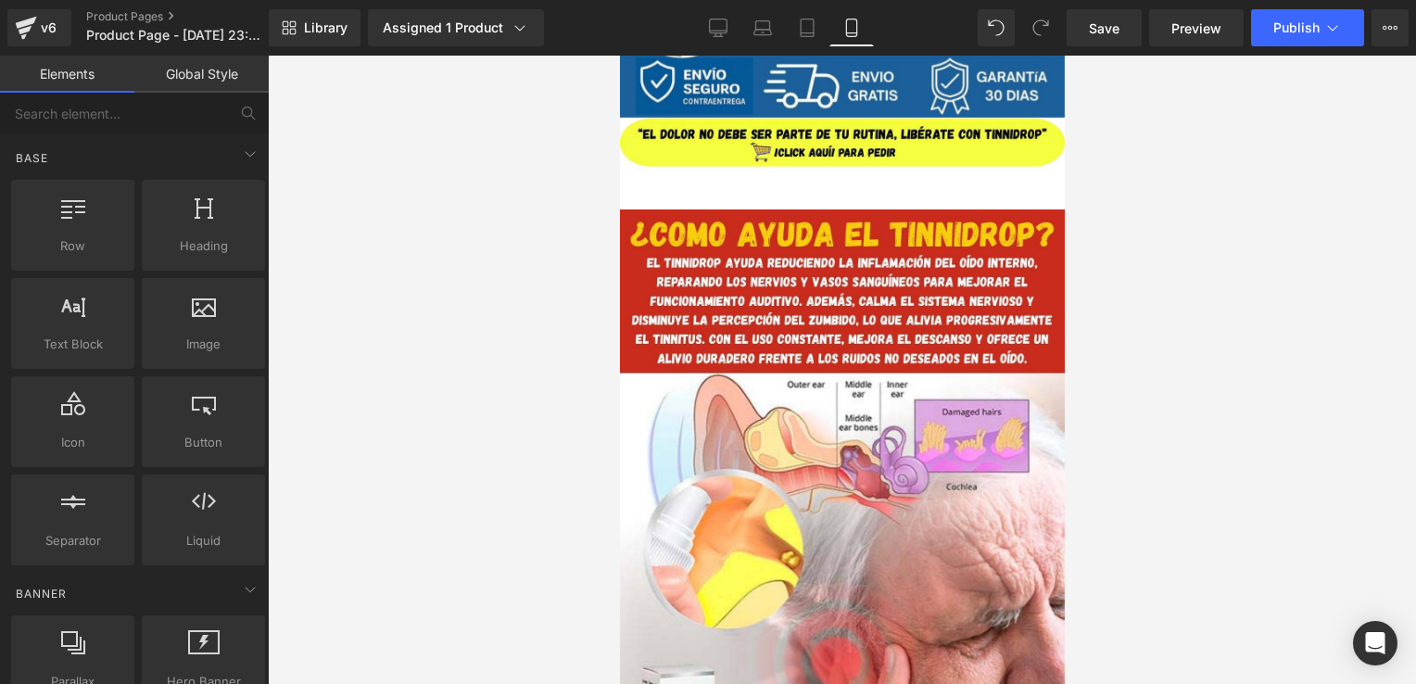
click at [1079, 187] on div at bounding box center [842, 370] width 1149 height 629
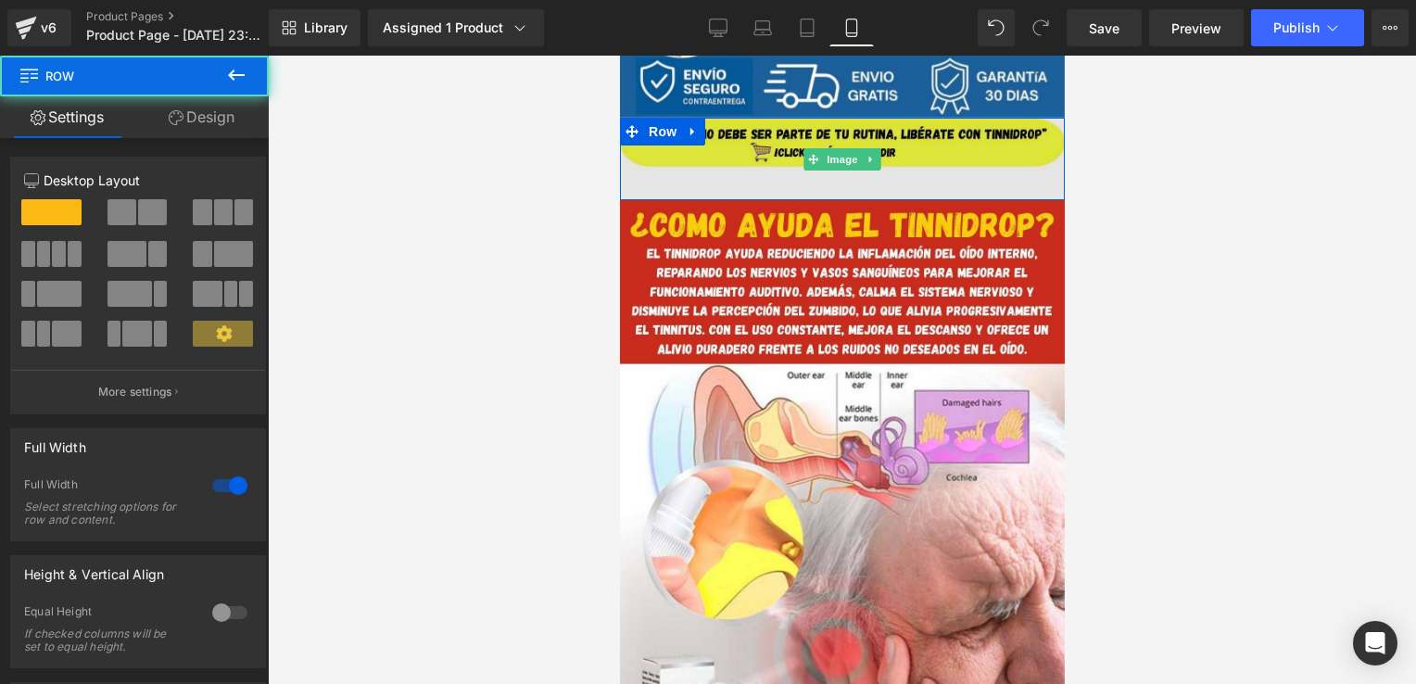
drag, startPoint x: 977, startPoint y: 206, endPoint x: 987, endPoint y: 157, distance: 50.2
click at [987, 157] on div "Image Row" at bounding box center [841, 159] width 445 height 83
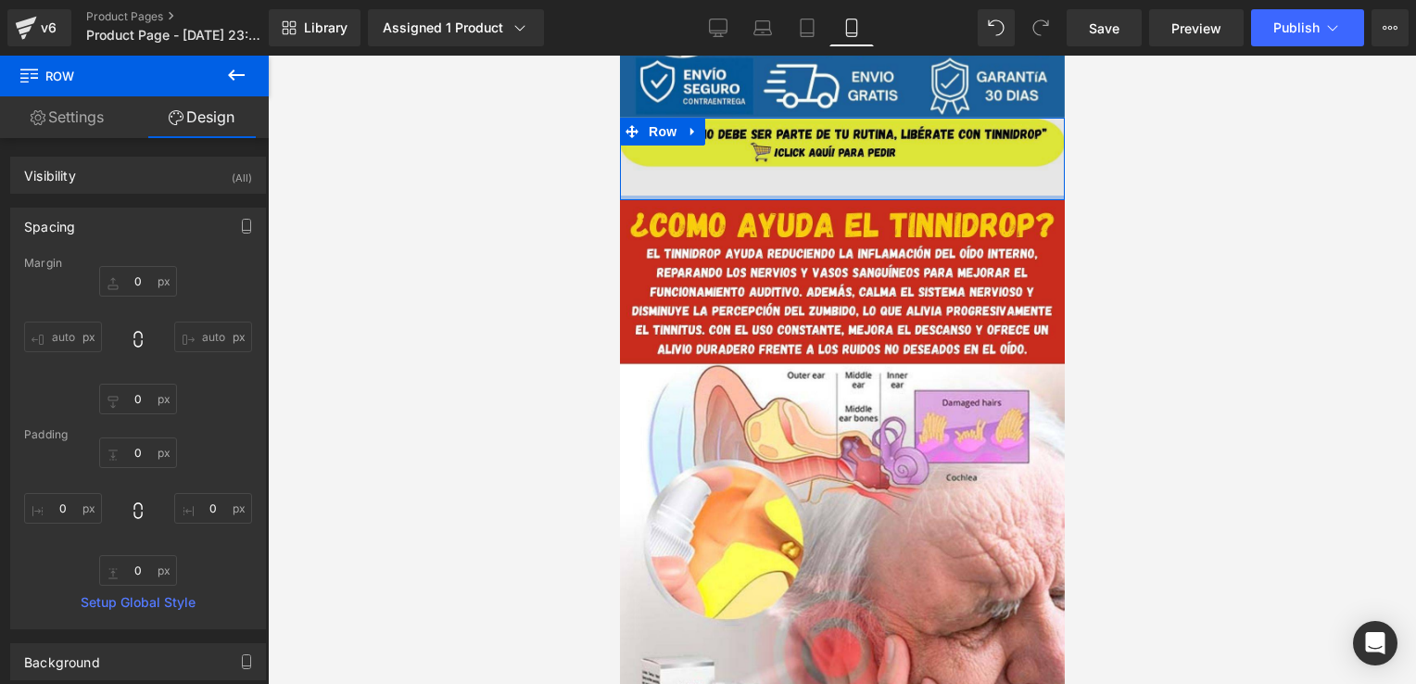
type input "0px"
drag, startPoint x: 920, startPoint y: 198, endPoint x: 919, endPoint y: 179, distance: 19.5
click at [919, 179] on div "Image Row" at bounding box center [841, 159] width 445 height 83
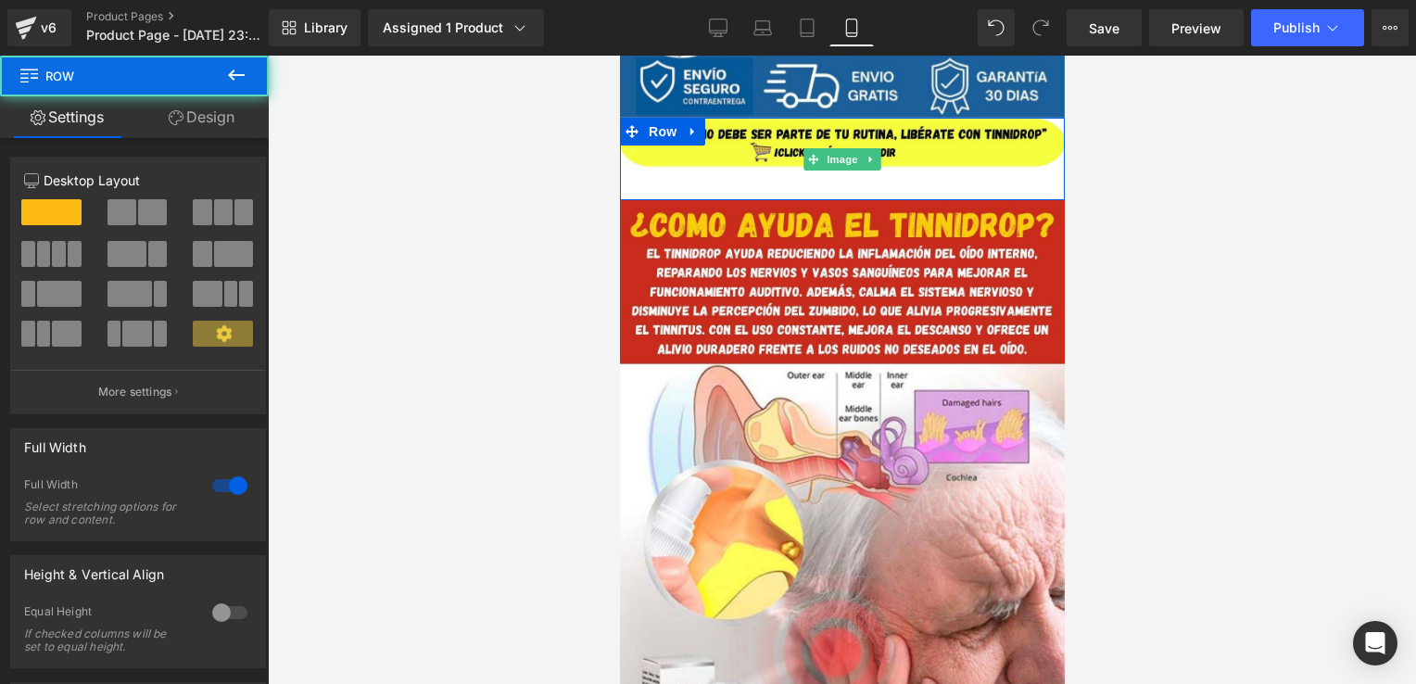
click at [832, 198] on div "Image Row Image Row Image Row Select your layout" at bounding box center [841, 298] width 445 height 1999
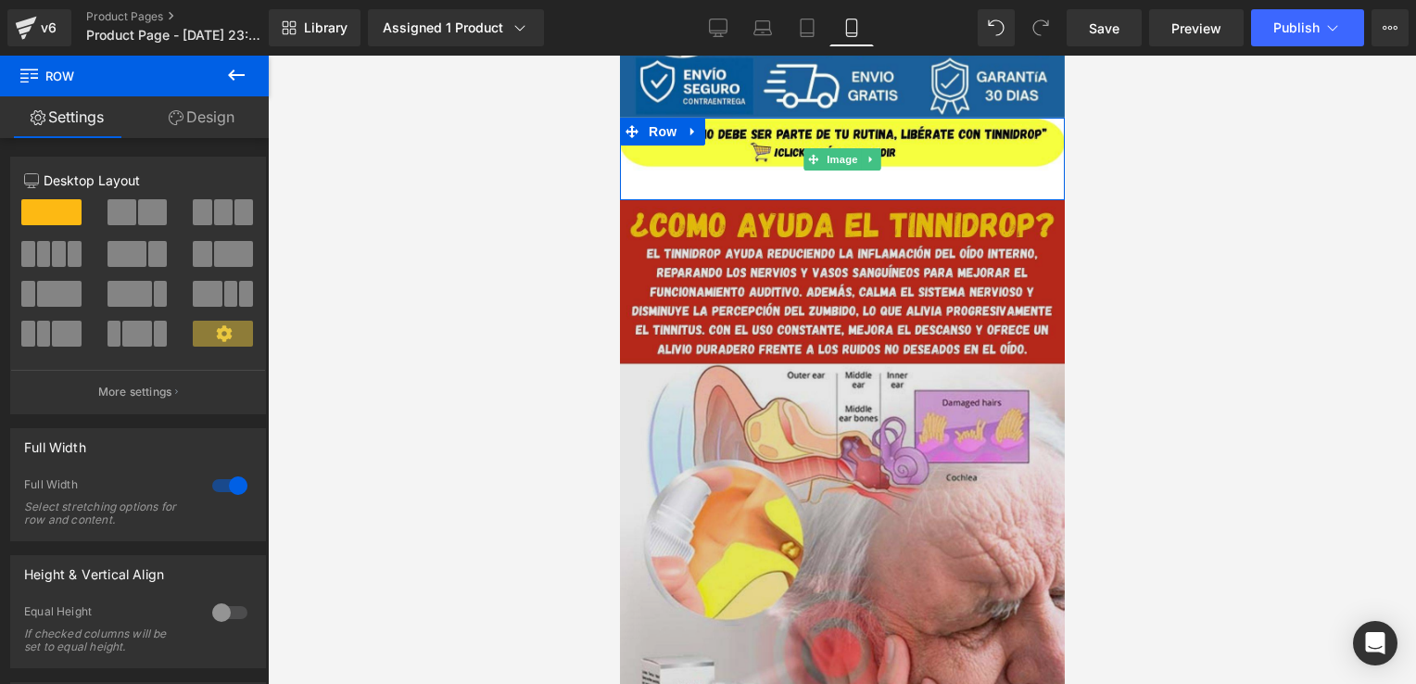
drag, startPoint x: 832, startPoint y: 198, endPoint x: 816, endPoint y: 202, distance: 16.2
click at [816, 202] on div "Image Row Image Row Image Row Select your layout" at bounding box center [841, 298] width 445 height 1999
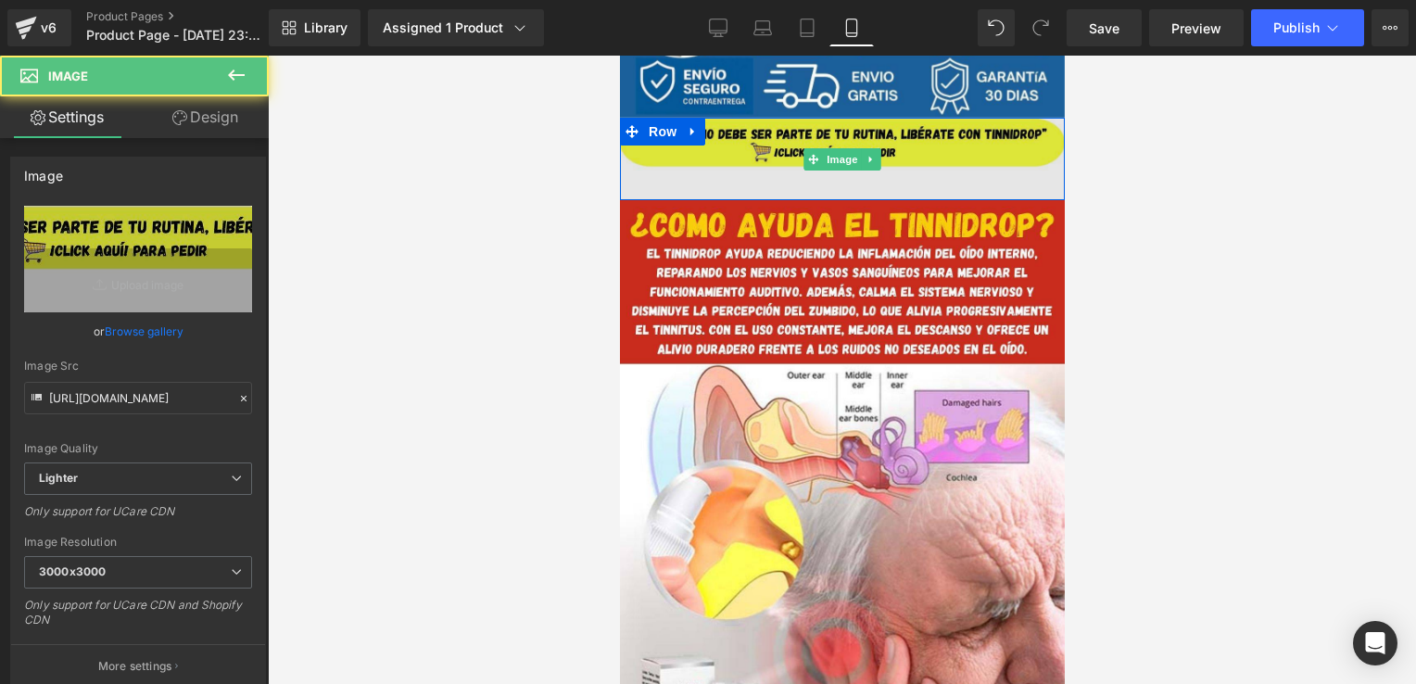
click at [889, 182] on img at bounding box center [841, 159] width 445 height 83
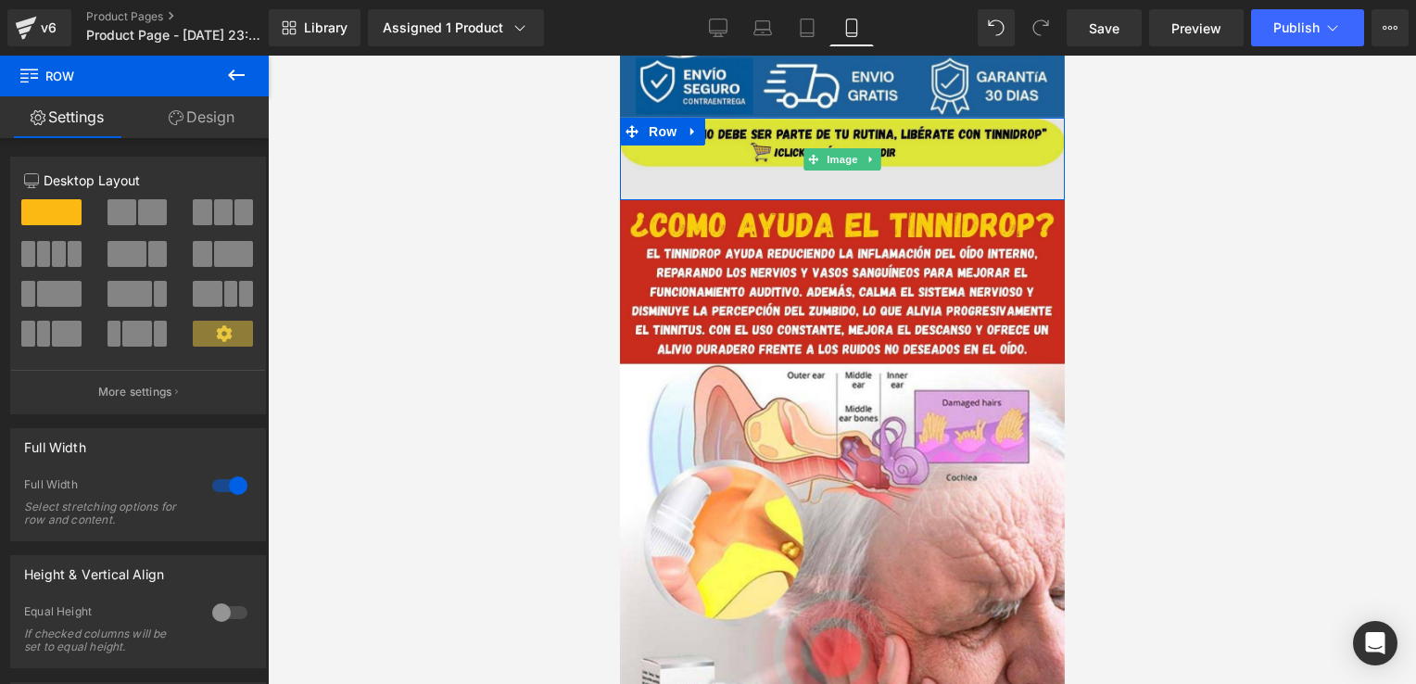
drag, startPoint x: 682, startPoint y: 198, endPoint x: 694, endPoint y: 187, distance: 16.4
click at [694, 187] on div "Image Row" at bounding box center [841, 159] width 445 height 83
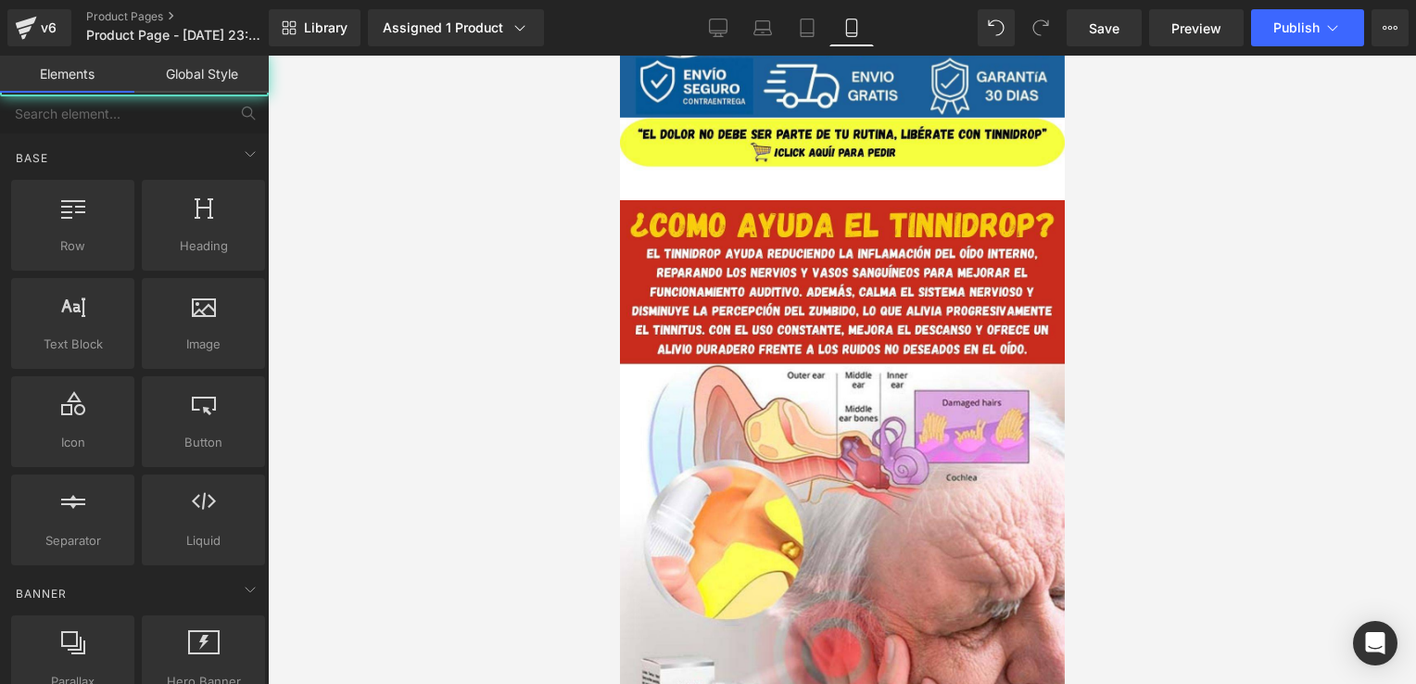
click at [1124, 223] on div at bounding box center [842, 370] width 1149 height 629
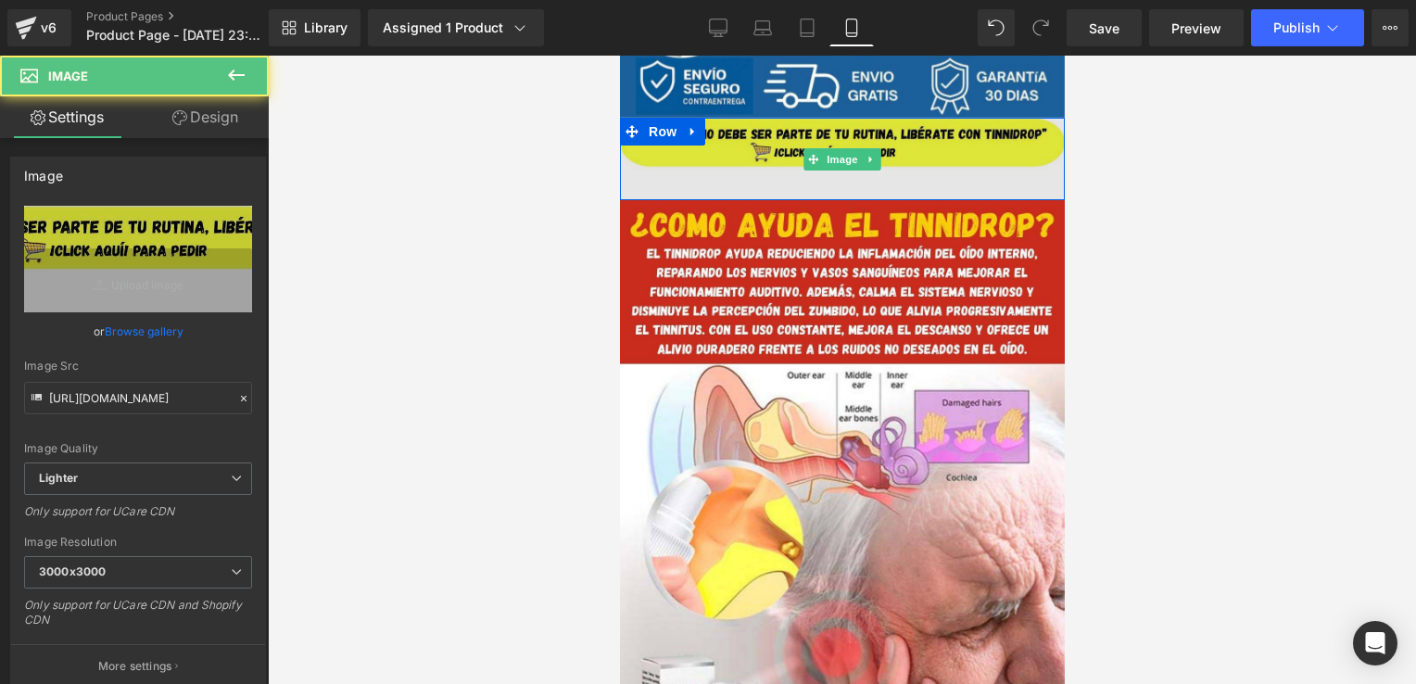
click at [950, 180] on img at bounding box center [841, 159] width 445 height 83
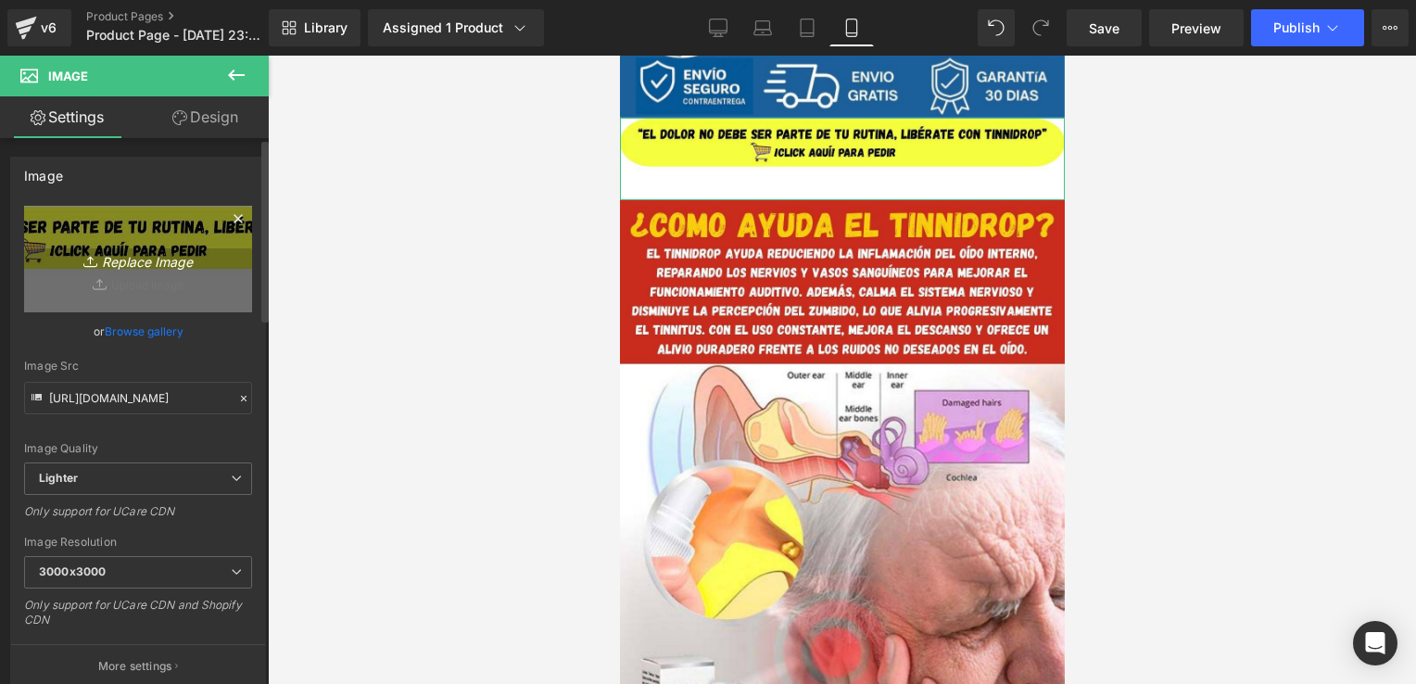
click at [208, 222] on link "Replace Image" at bounding box center [138, 259] width 228 height 107
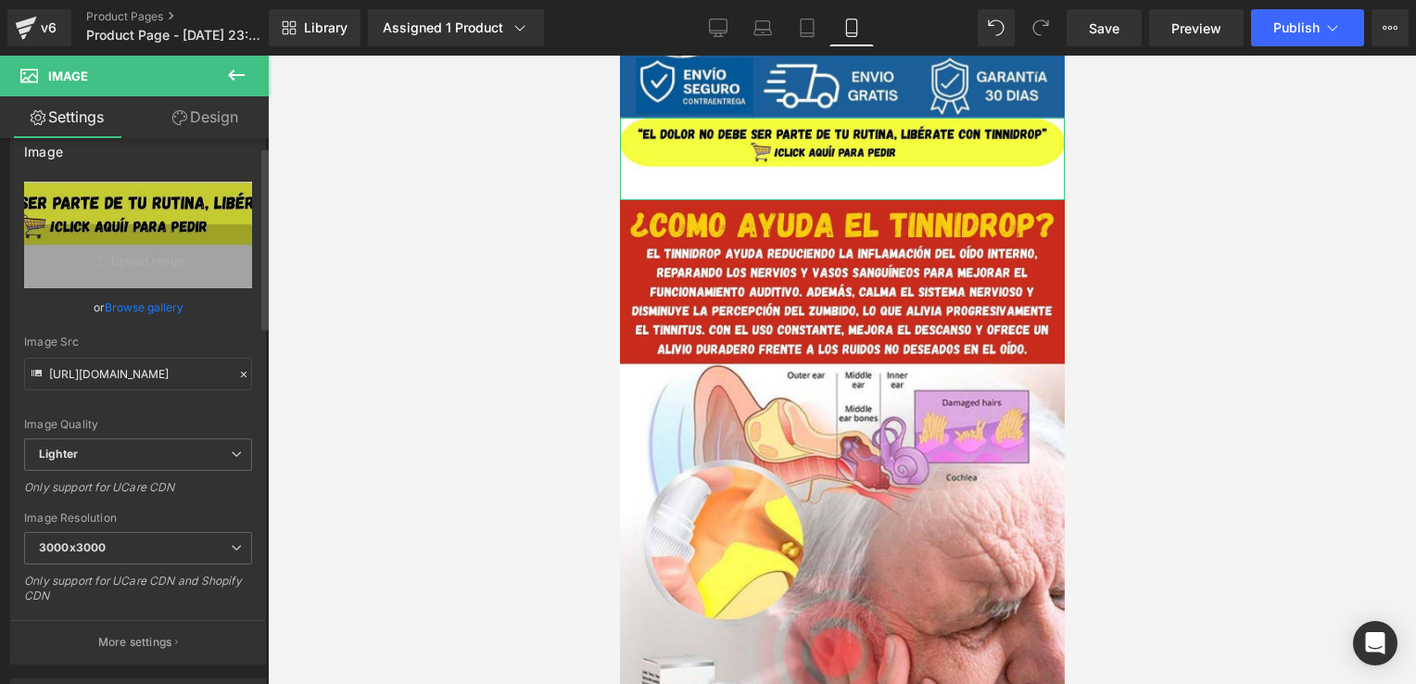
scroll to position [0, 0]
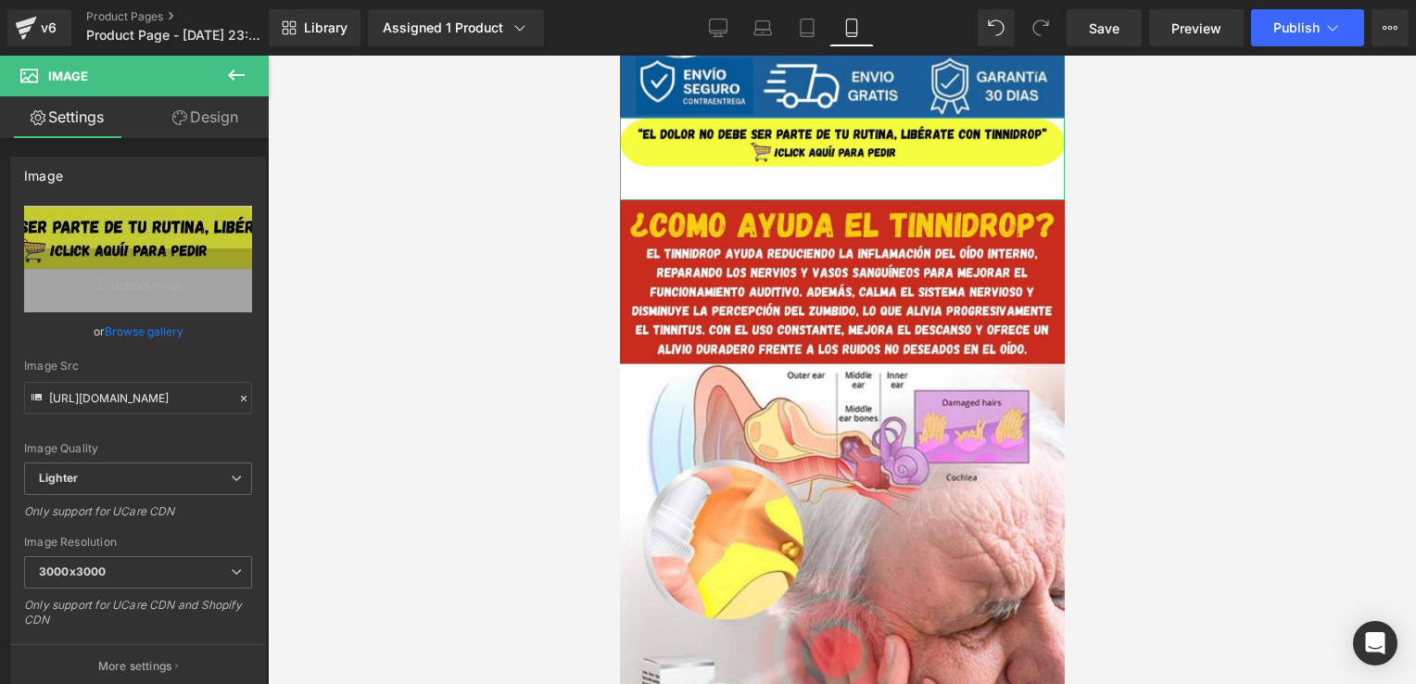
click at [217, 122] on link "Design" at bounding box center [205, 117] width 134 height 42
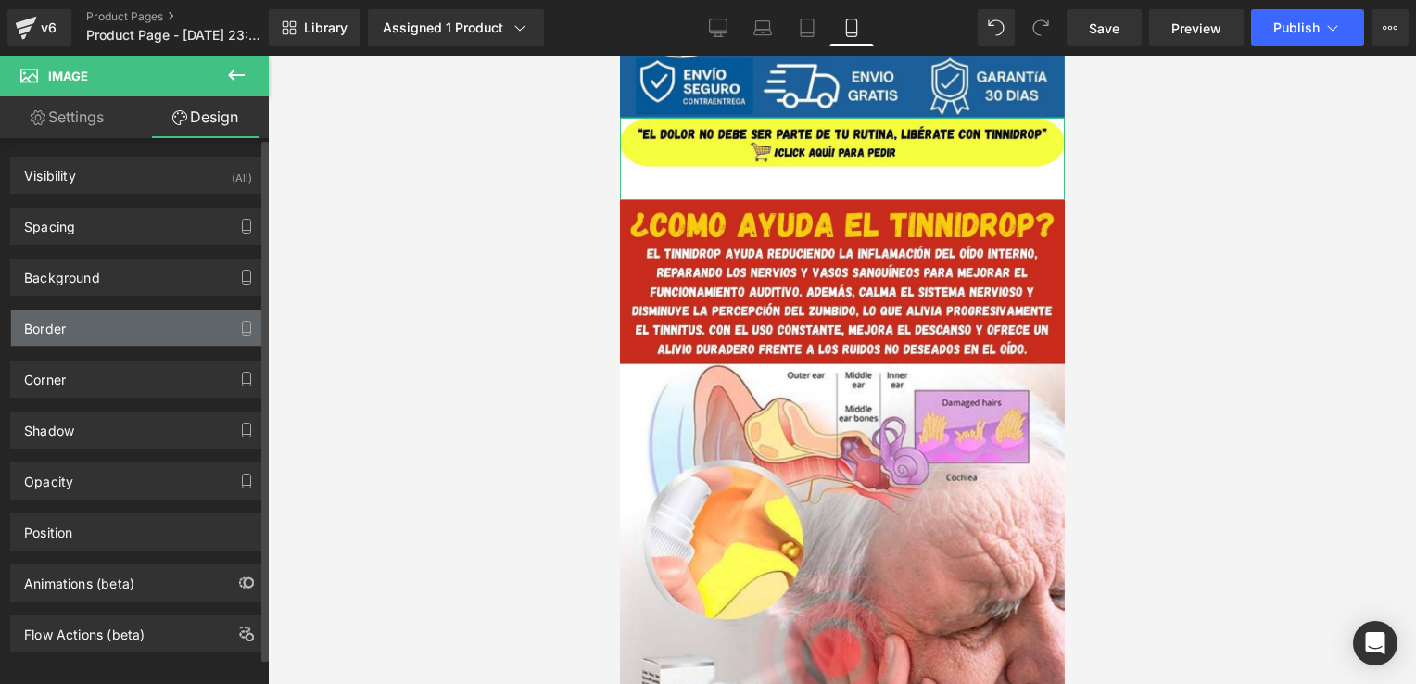
click at [151, 332] on div "Border" at bounding box center [138, 328] width 254 height 35
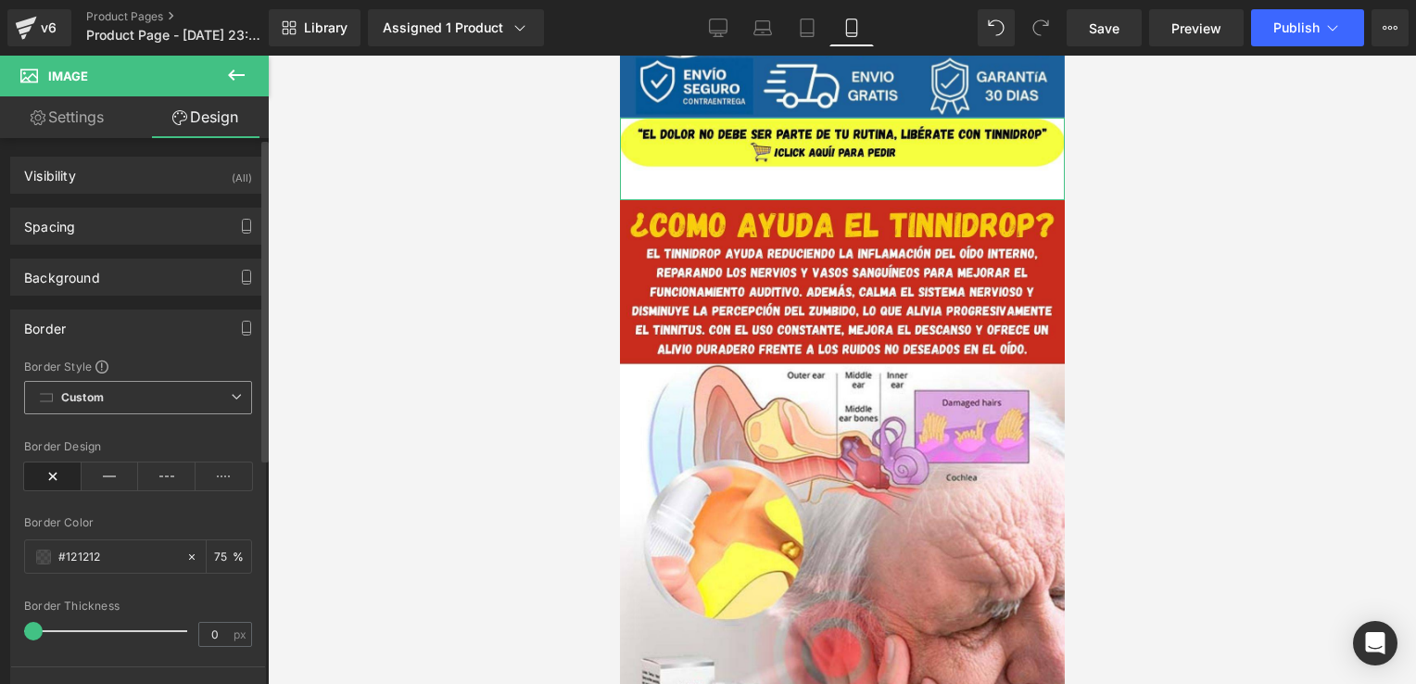
click at [146, 400] on span "Custom Setup Global Style" at bounding box center [138, 397] width 228 height 33
click at [211, 519] on div "Border Color" at bounding box center [138, 522] width 228 height 13
click at [185, 551] on icon at bounding box center [191, 557] width 13 height 13
type input "none"
type input "0"
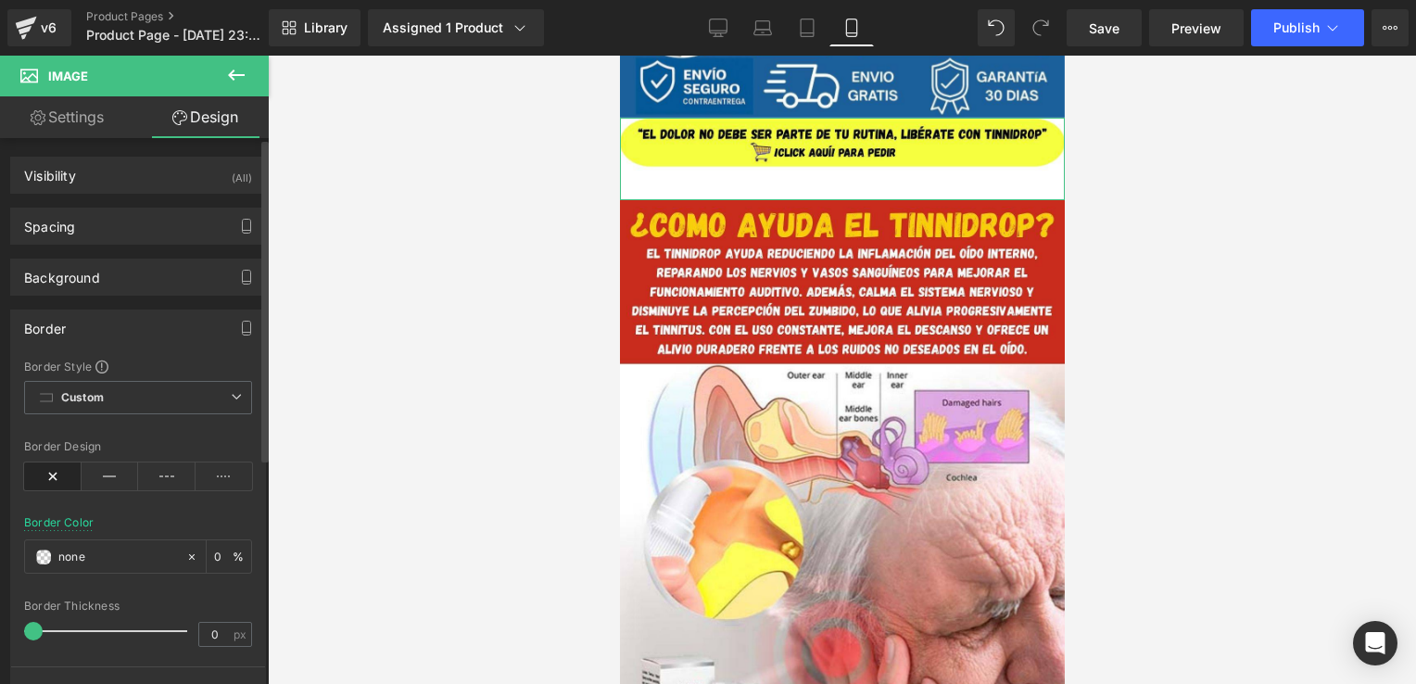
click at [199, 494] on div "Border Design" at bounding box center [138, 475] width 228 height 71
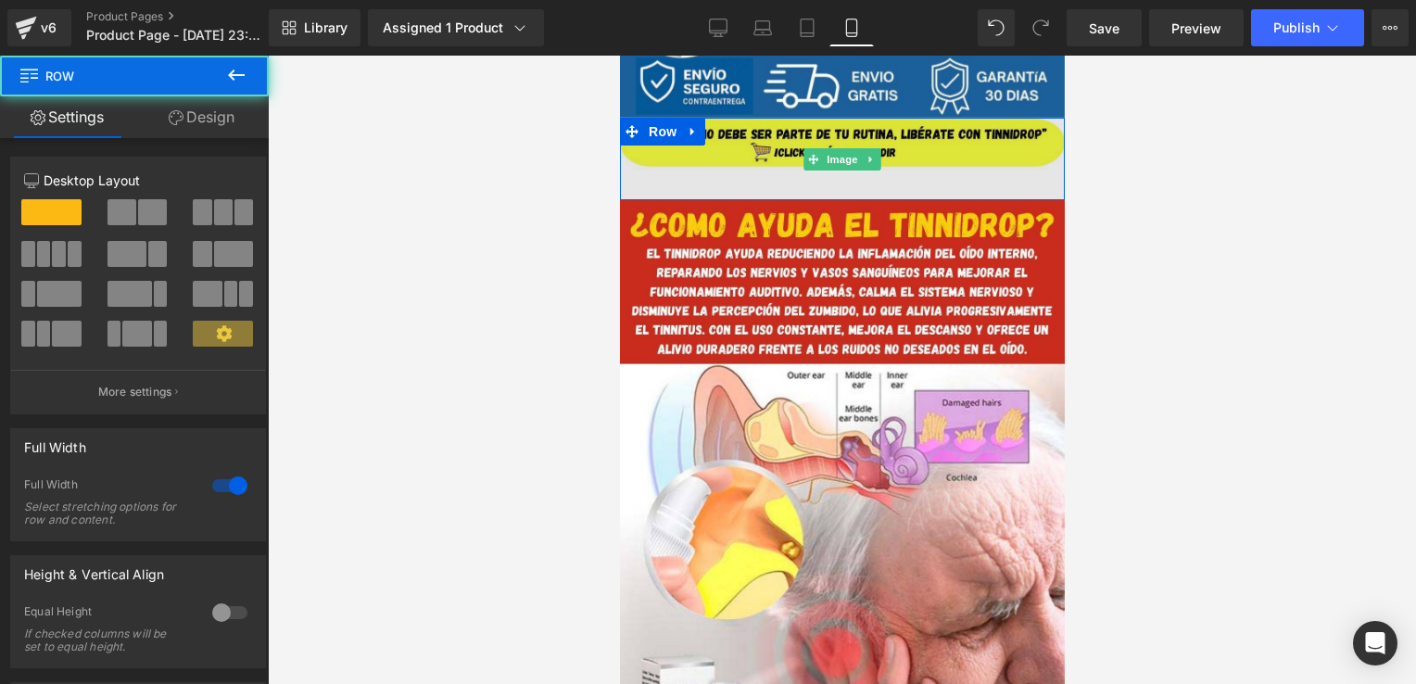
drag, startPoint x: 723, startPoint y: 201, endPoint x: 730, endPoint y: 189, distance: 14.2
click at [730, 189] on div "Image Row Image Row Image Row Select your layout" at bounding box center [841, 298] width 445 height 1999
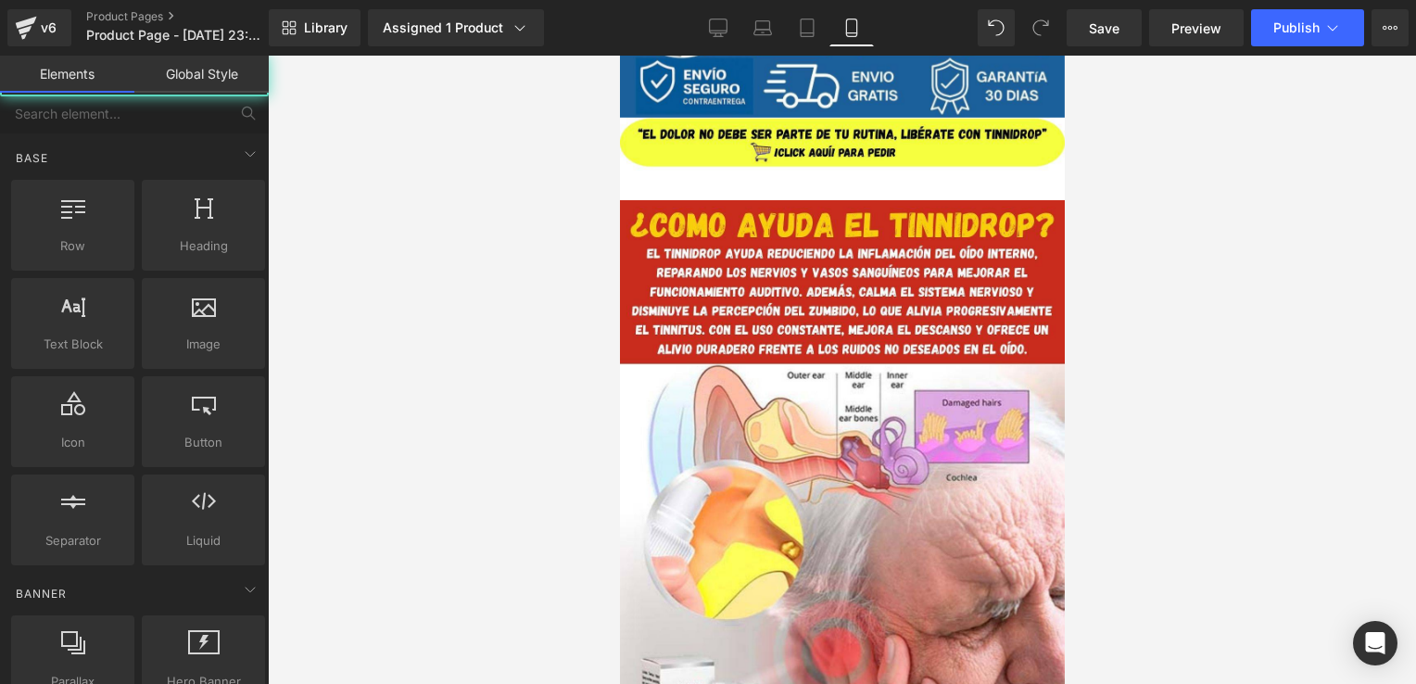
click at [558, 269] on div at bounding box center [842, 370] width 1149 height 629
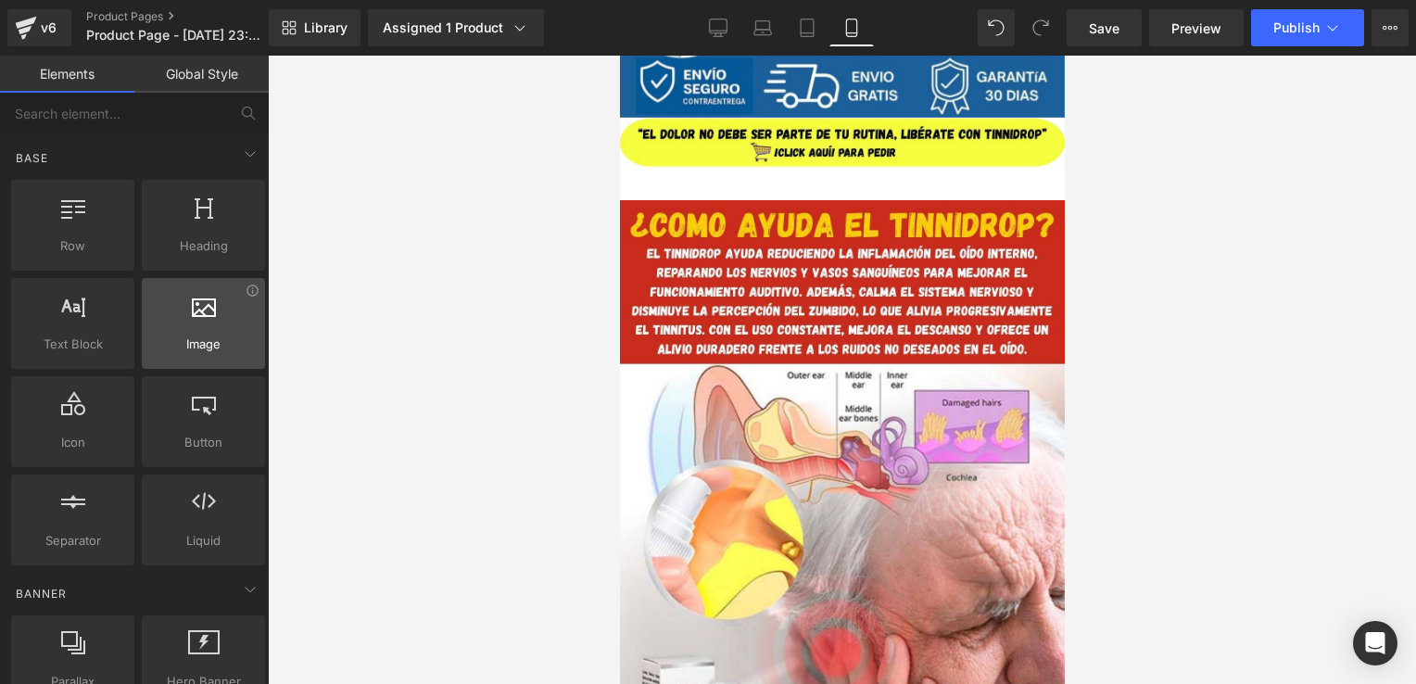
scroll to position [15, 0]
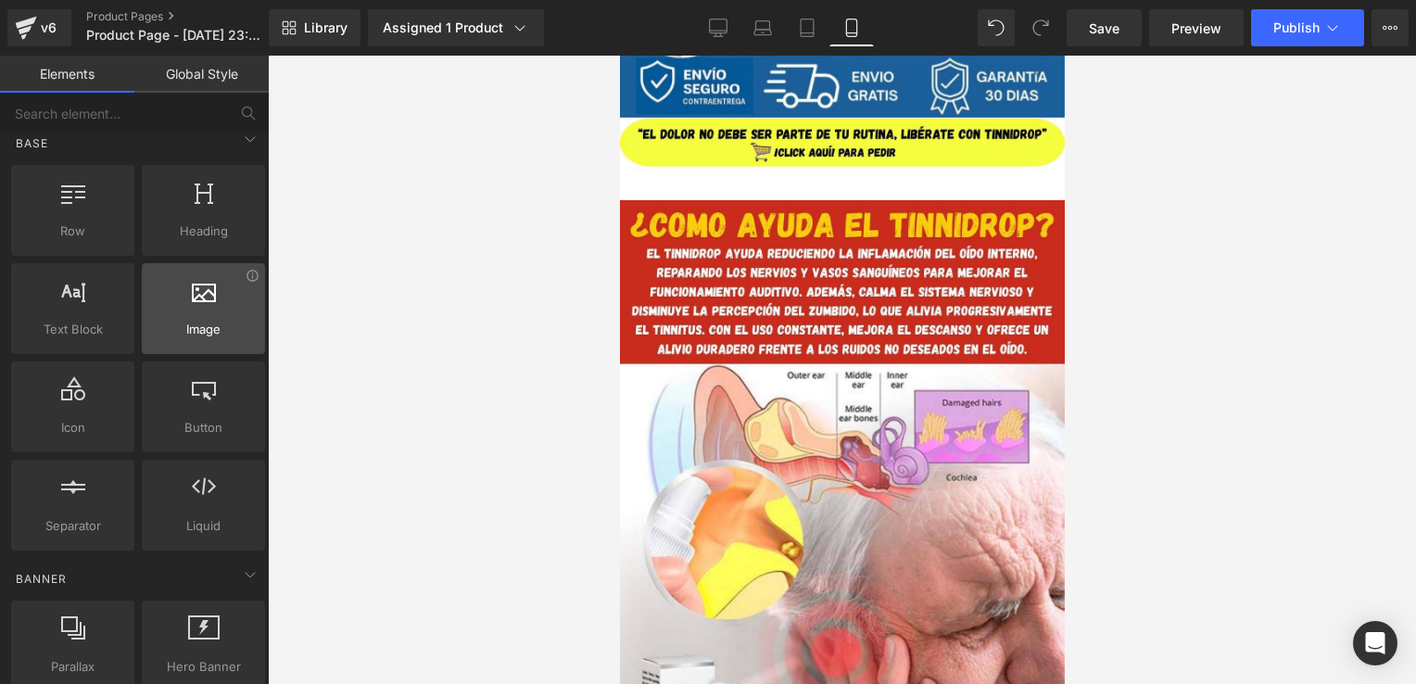
click at [162, 349] on div "Image images, photos, alts, uploads" at bounding box center [203, 308] width 123 height 91
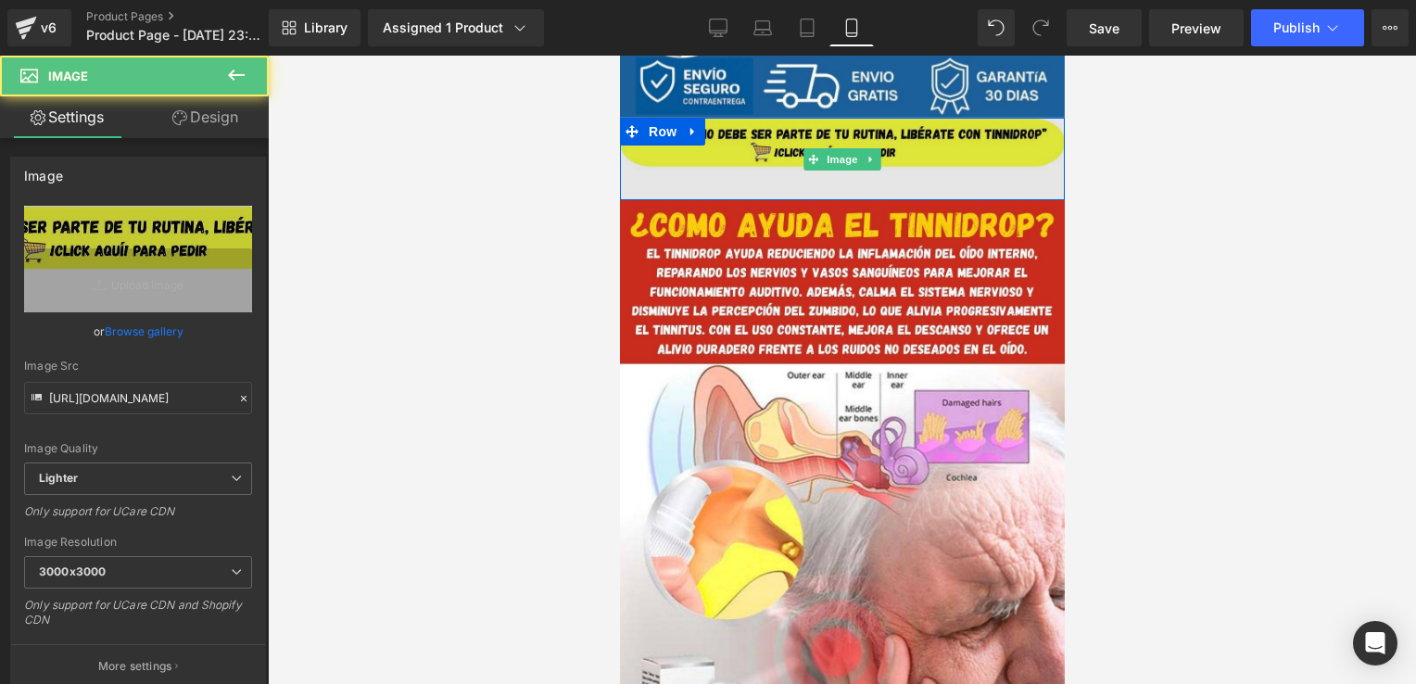
click at [735, 171] on img at bounding box center [841, 159] width 445 height 83
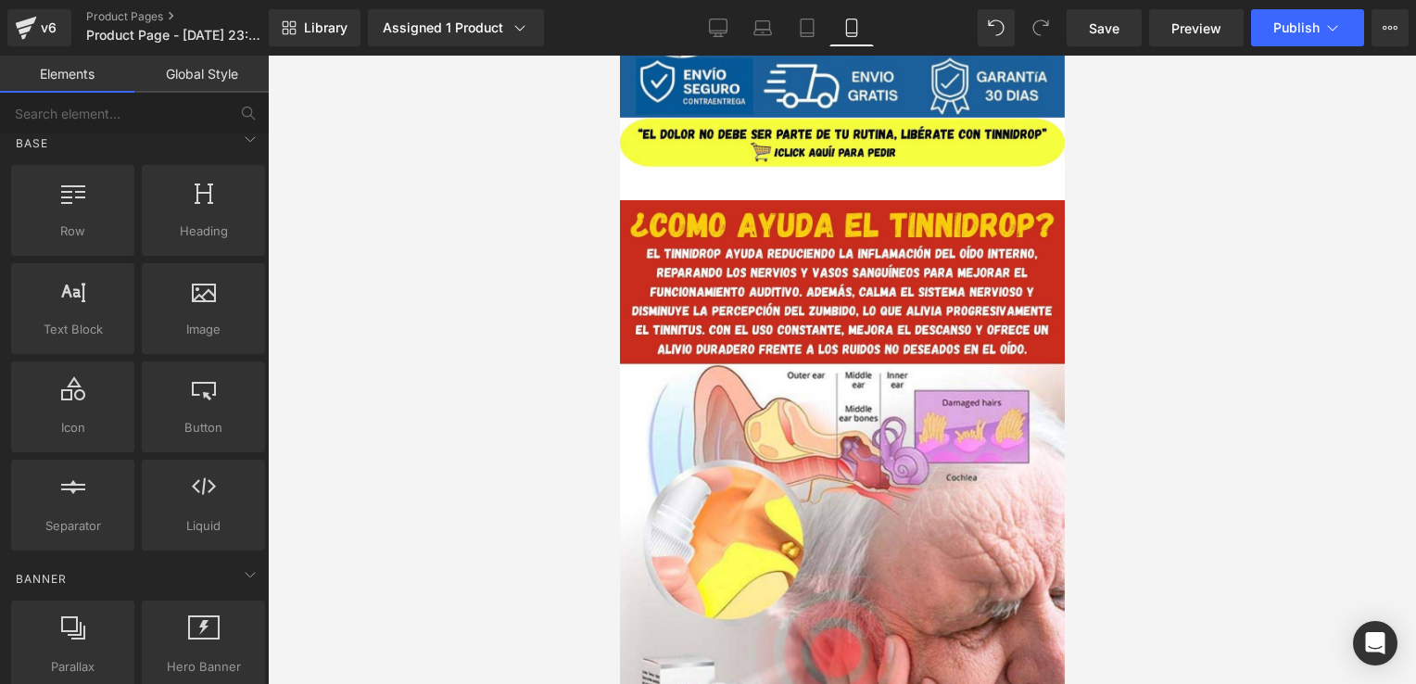
click at [1144, 114] on div at bounding box center [842, 370] width 1149 height 629
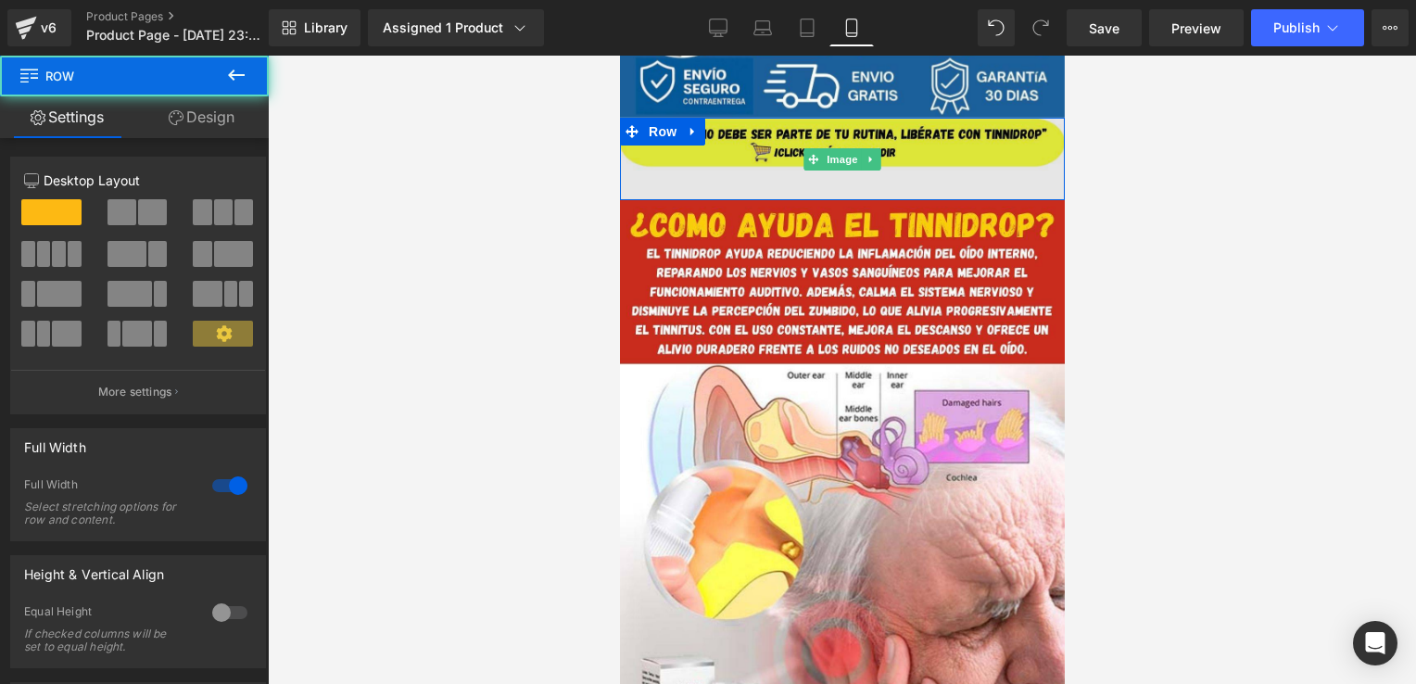
drag, startPoint x: 1008, startPoint y: 201, endPoint x: 1017, endPoint y: 182, distance: 21.6
click at [1017, 182] on div "Image Row Image Row Image Row Select your layout" at bounding box center [841, 298] width 445 height 1999
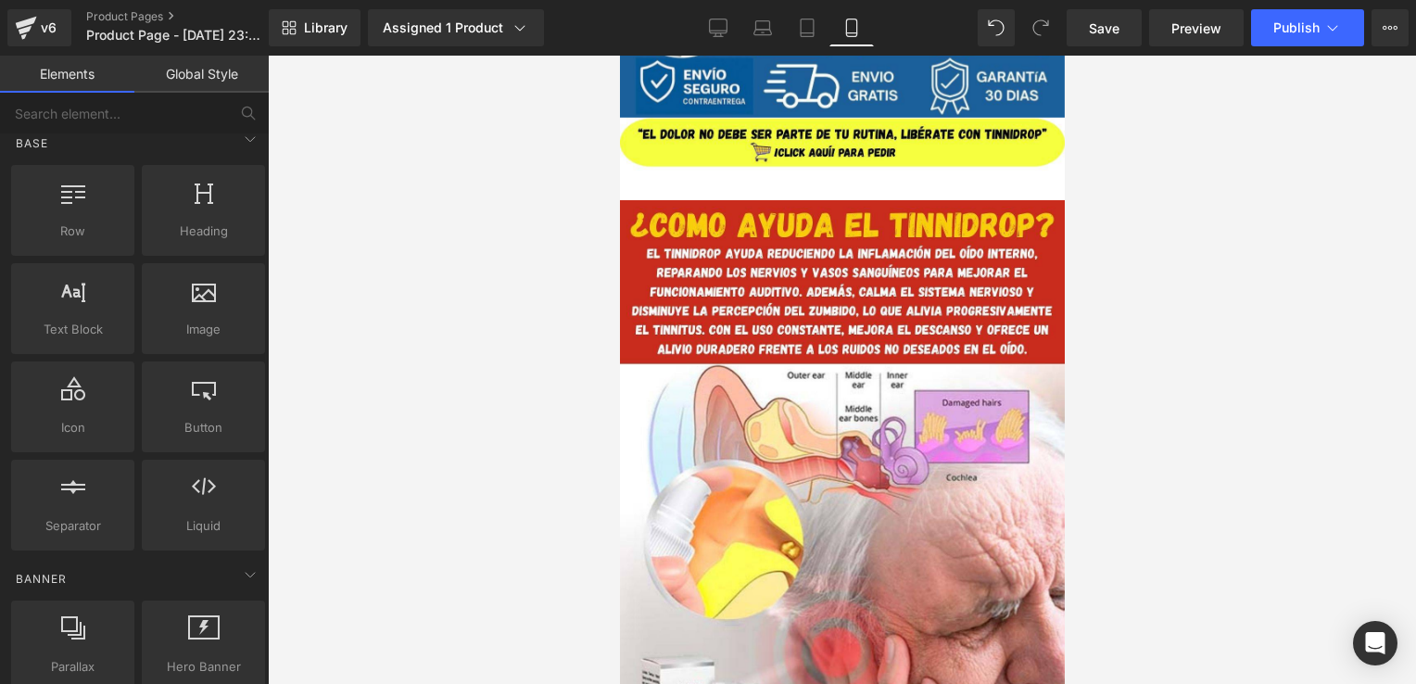
click at [1086, 206] on div at bounding box center [842, 370] width 1149 height 629
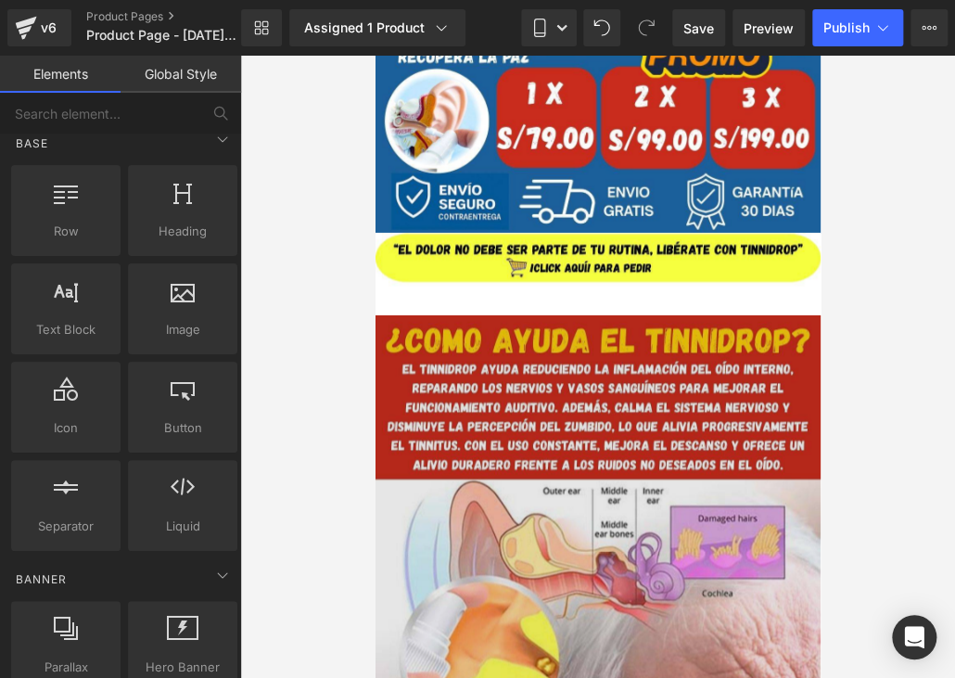
scroll to position [641, 0]
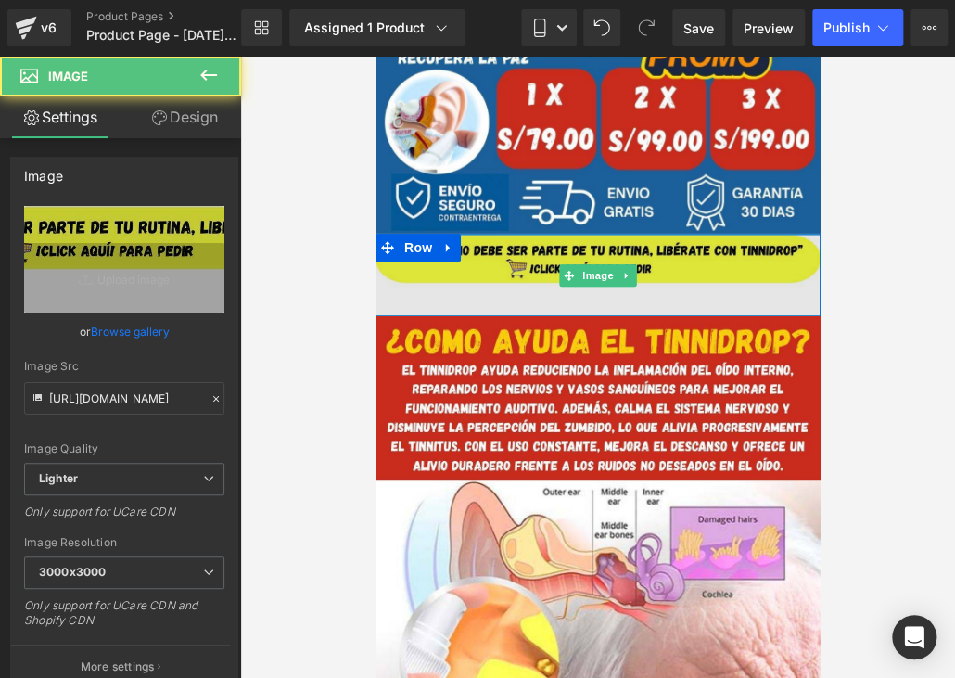
click at [692, 252] on img at bounding box center [597, 275] width 445 height 83
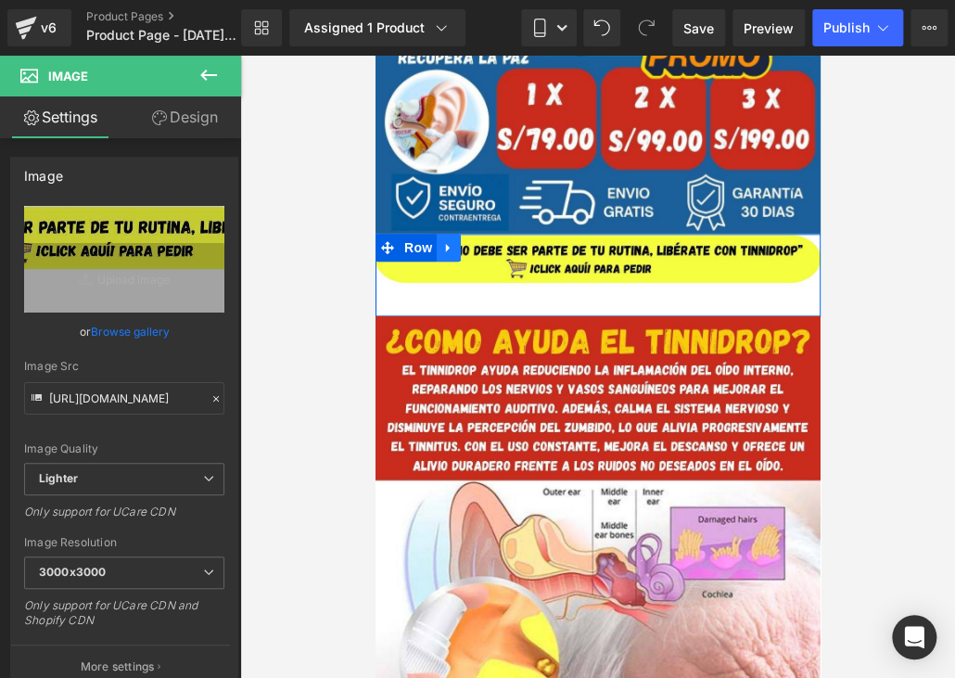
click at [450, 249] on link at bounding box center [448, 248] width 24 height 28
click at [489, 245] on icon at bounding box center [495, 247] width 13 height 13
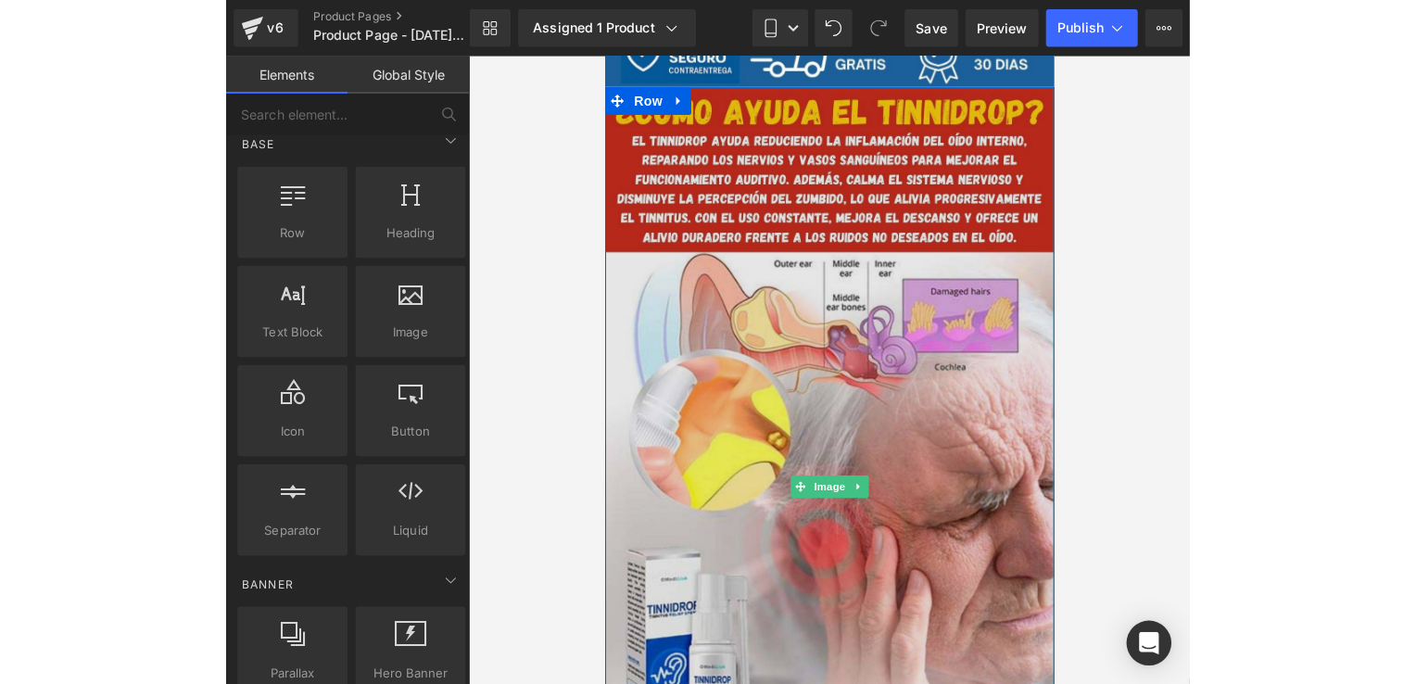
scroll to position [738, 0]
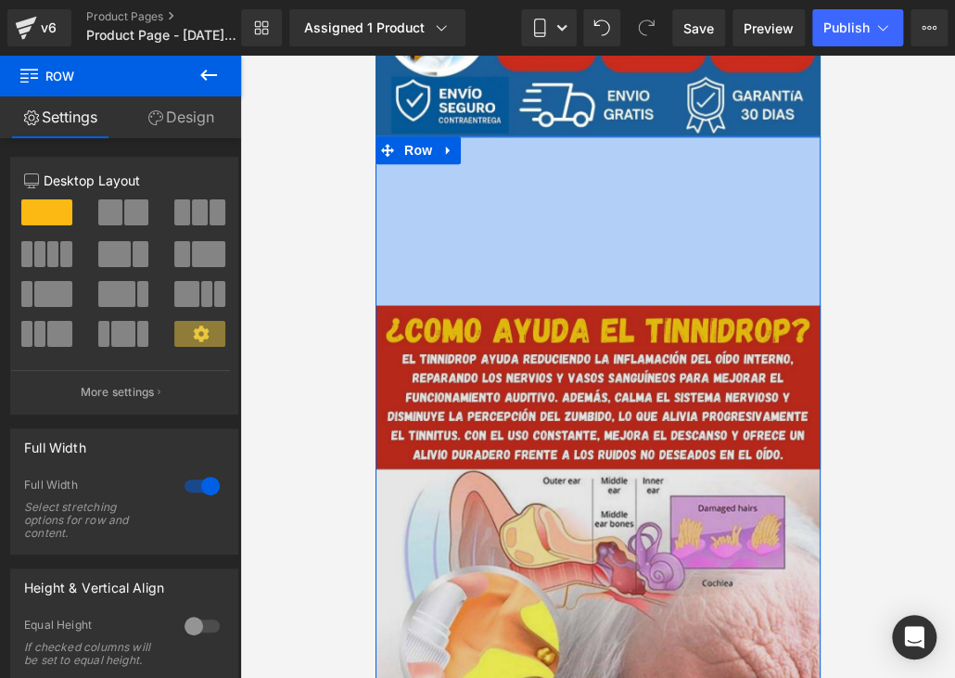
drag, startPoint x: 604, startPoint y: 140, endPoint x: 628, endPoint y: 314, distance: 175.8
click at [628, 314] on div "Image Row 182px" at bounding box center [597, 620] width 445 height 969
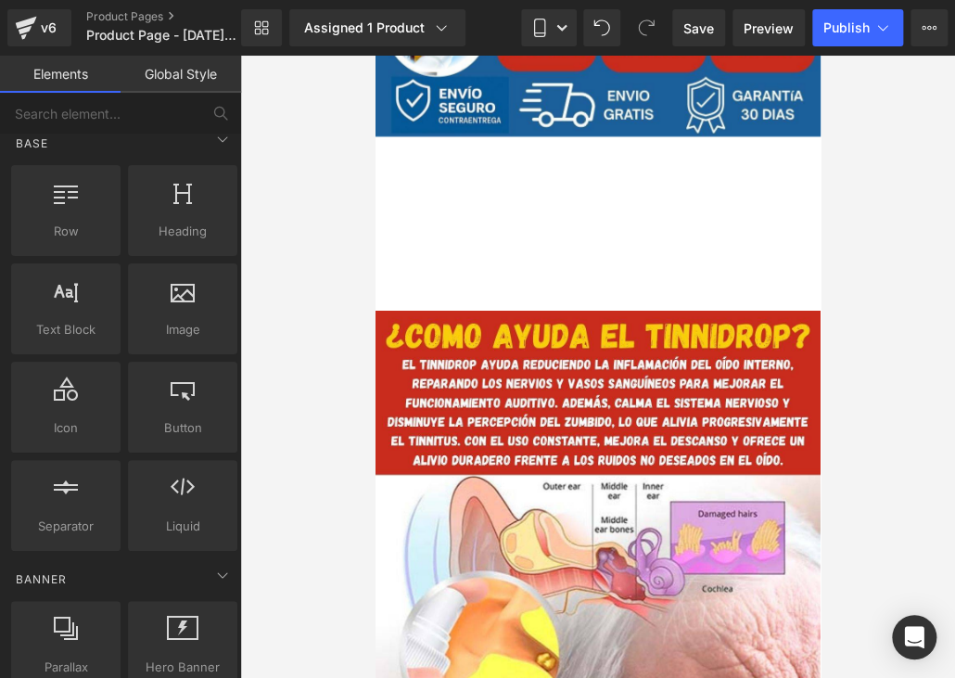
click at [857, 218] on div at bounding box center [597, 367] width 715 height 622
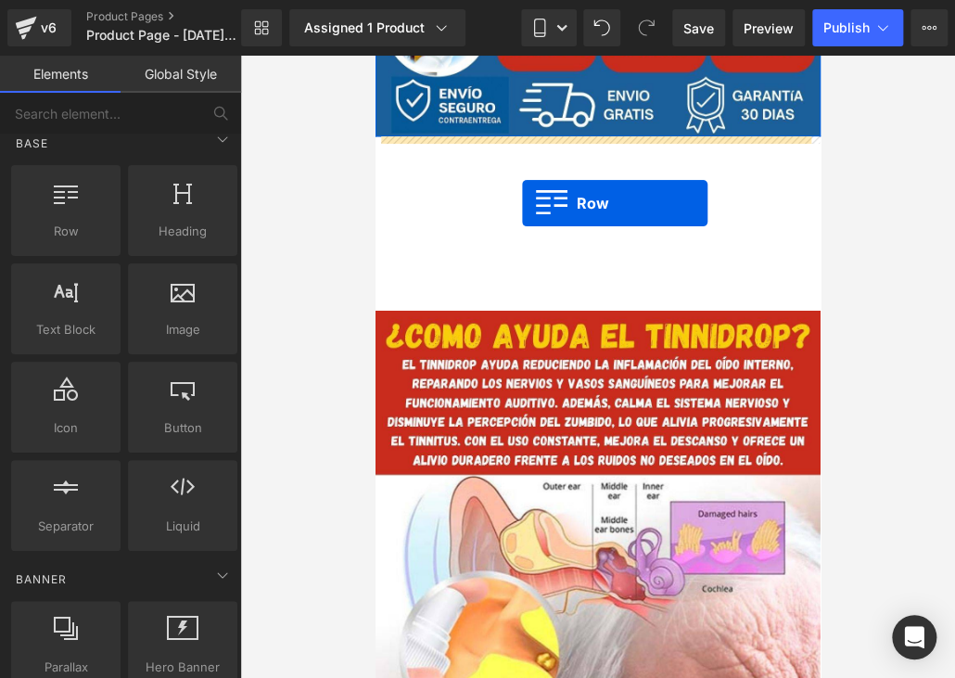
drag, startPoint x: 438, startPoint y: 276, endPoint x: 522, endPoint y: 203, distance: 111.7
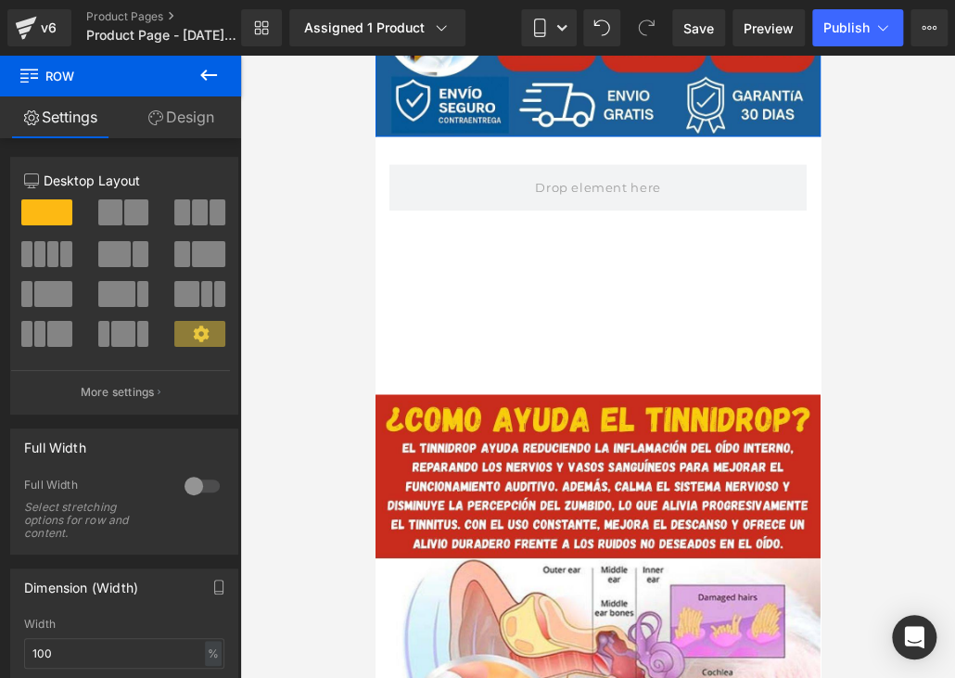
click at [208, 64] on icon at bounding box center [208, 75] width 22 height 22
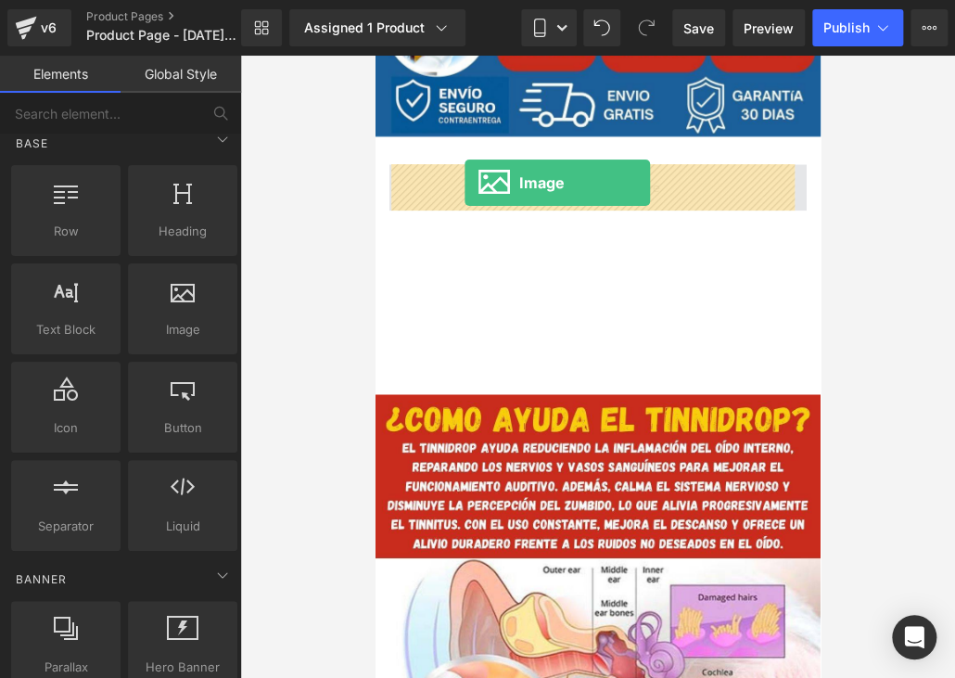
drag, startPoint x: 517, startPoint y: 370, endPoint x: 464, endPoint y: 183, distance: 194.6
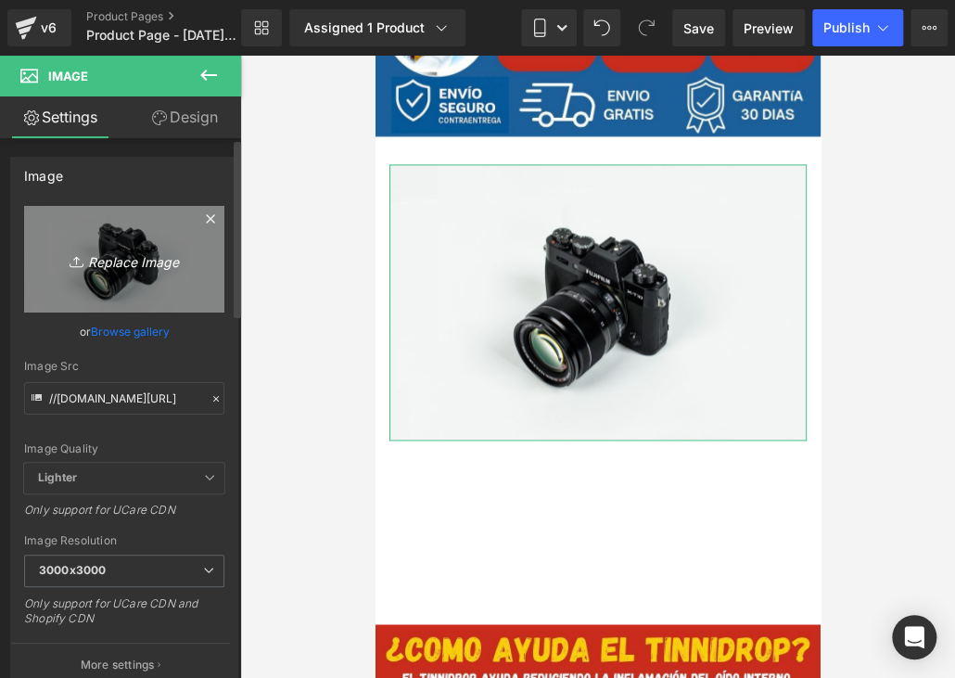
click at [110, 259] on icon "Replace Image" at bounding box center [124, 259] width 148 height 23
type input "C:\fakepath\PIE DE ENCABEZADO.jpg"
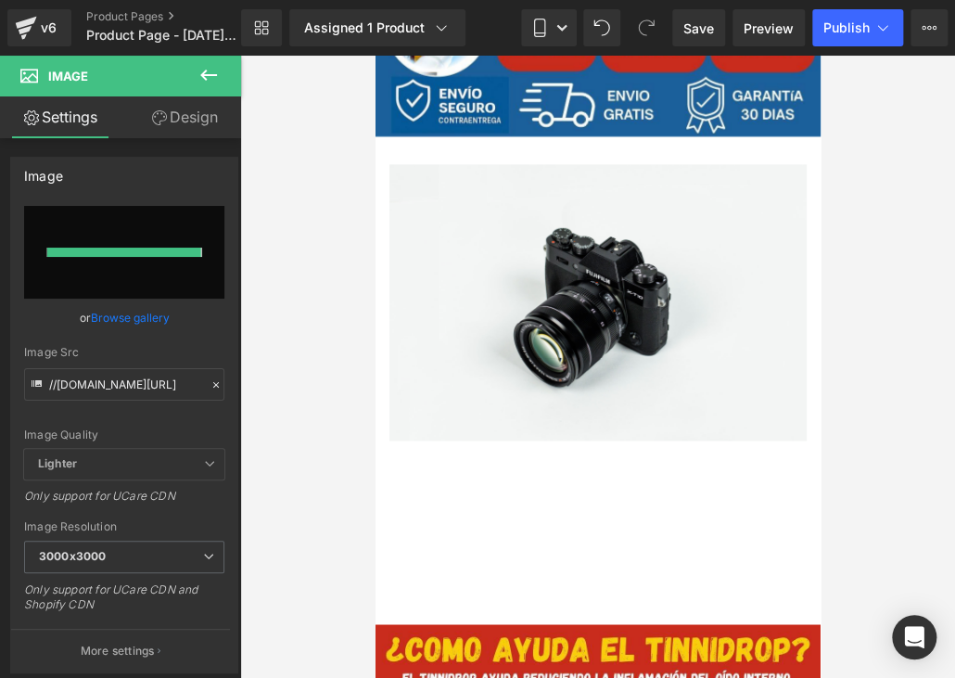
type input "[URL][DOMAIN_NAME]"
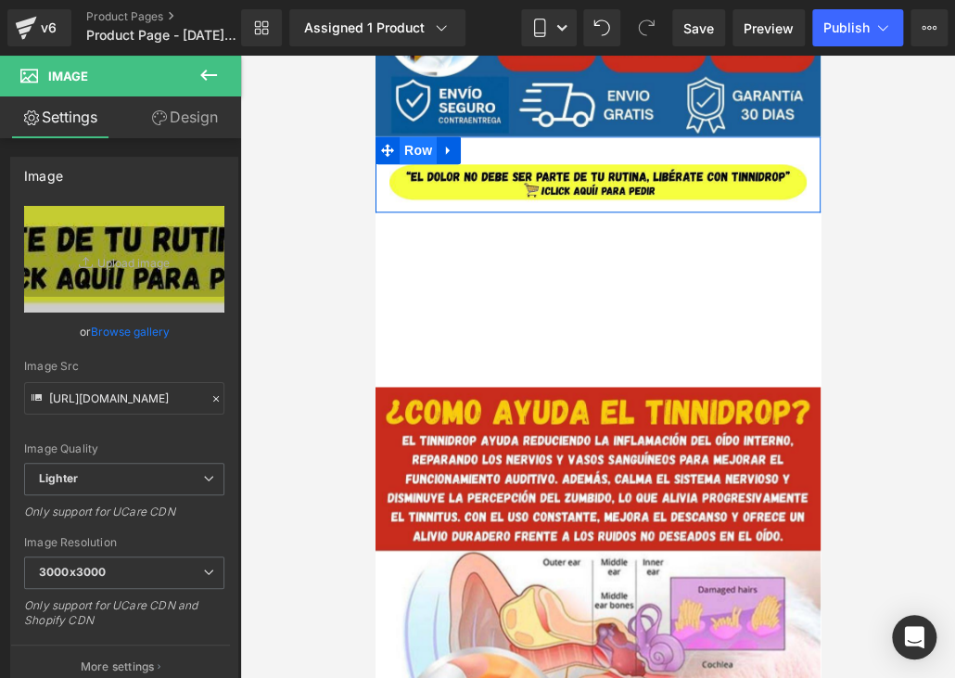
click at [411, 156] on span "Row" at bounding box center [417, 150] width 37 height 28
click at [411, 156] on span "Row" at bounding box center [417, 151] width 37 height 28
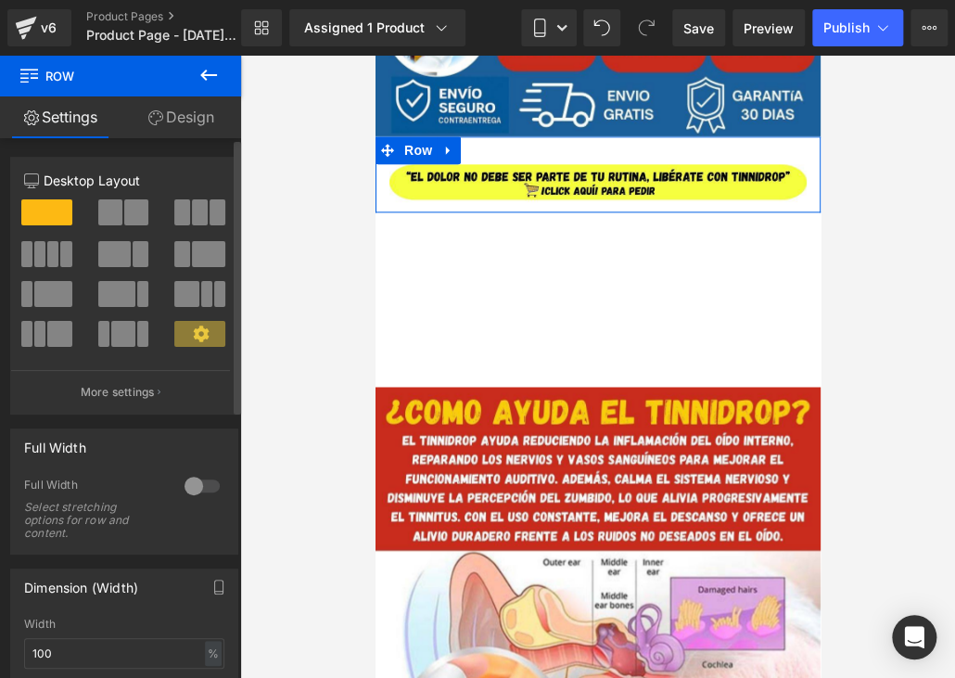
click at [203, 477] on div at bounding box center [202, 486] width 44 height 30
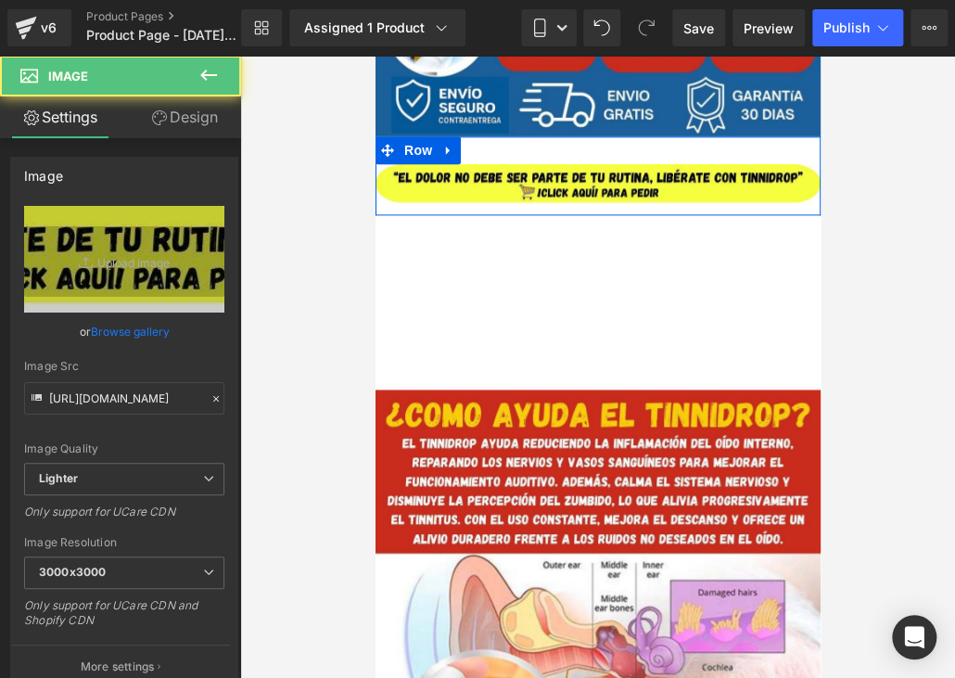
click at [375, 56] on div at bounding box center [375, 56] width 0 height 0
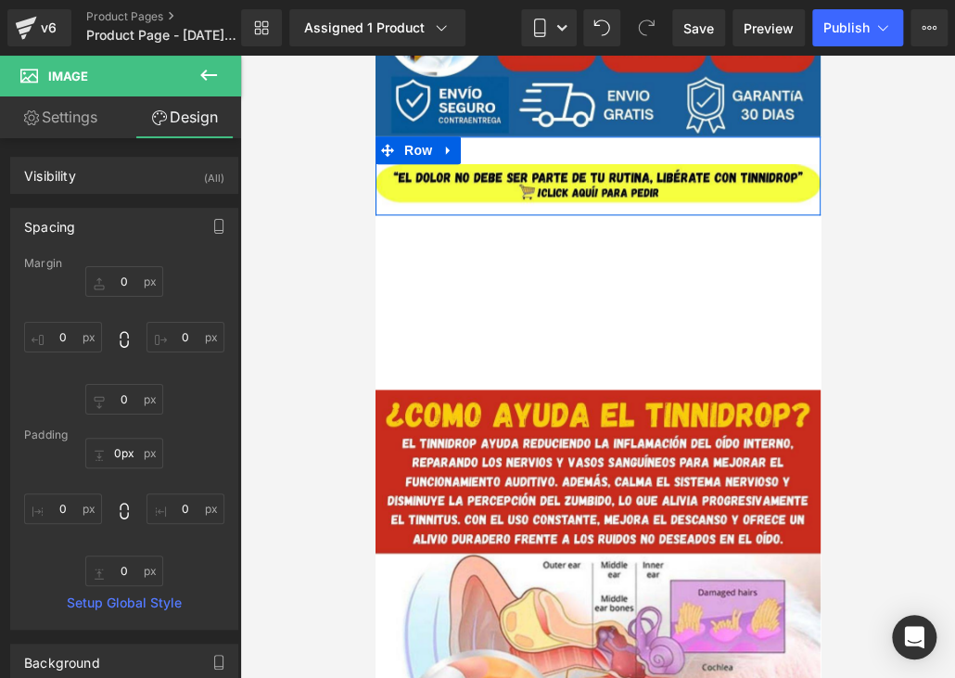
click at [670, 162] on div "Image Row" at bounding box center [597, 175] width 445 height 78
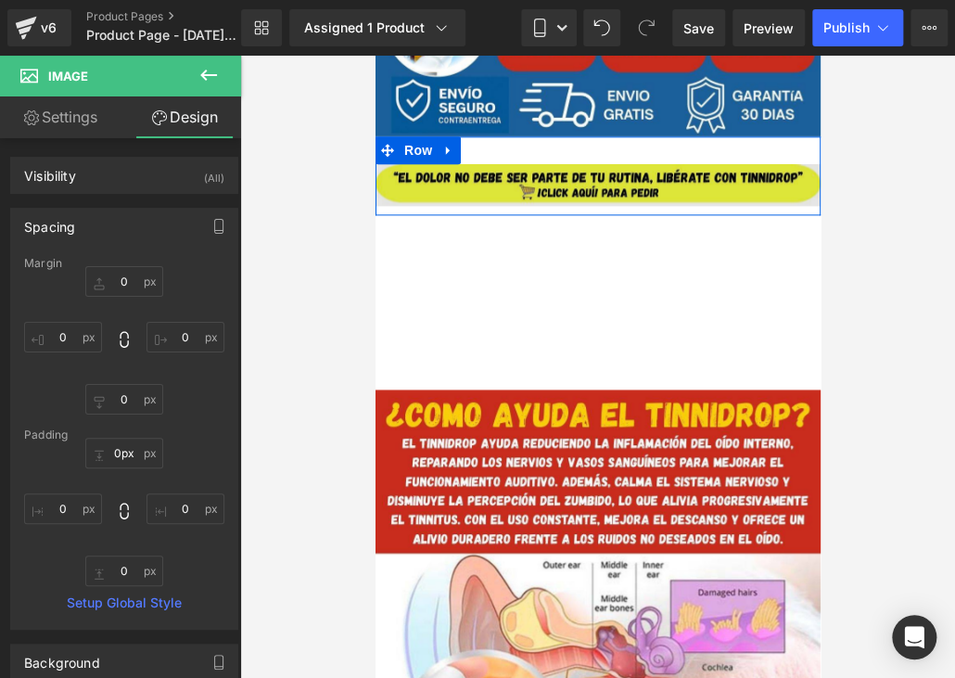
click at [518, 164] on div "Image" at bounding box center [597, 184] width 445 height 41
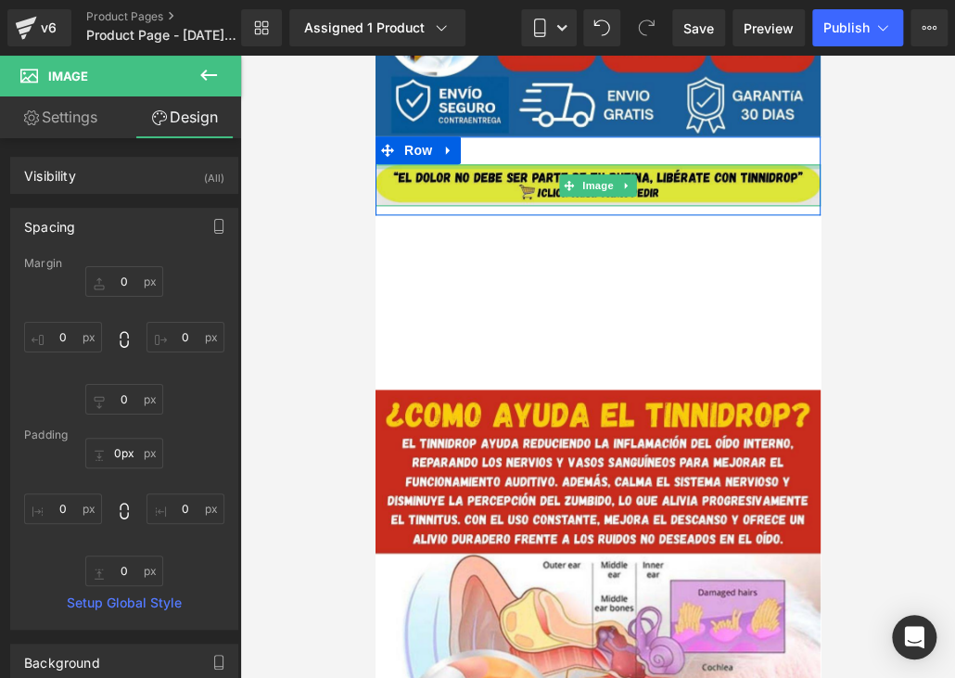
click at [518, 164] on div at bounding box center [597, 166] width 445 height 5
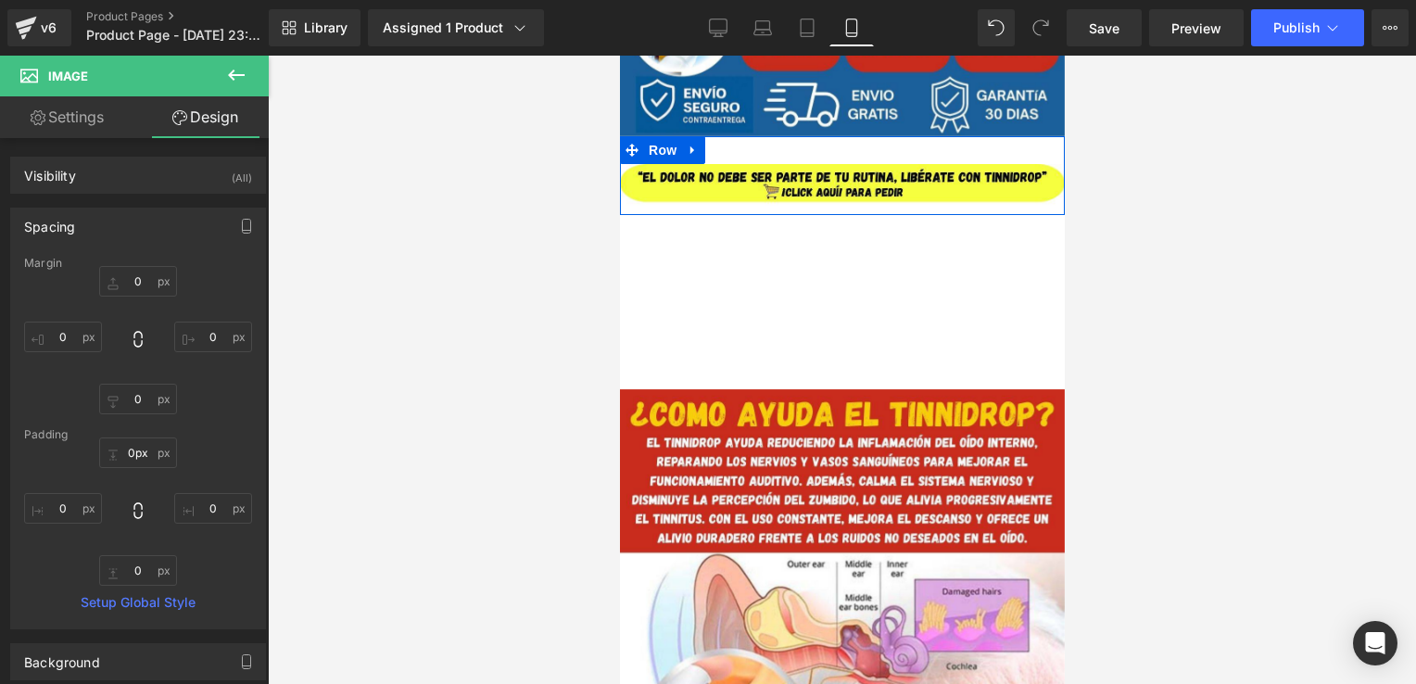
click at [619, 56] on div at bounding box center [619, 56] width 0 height 0
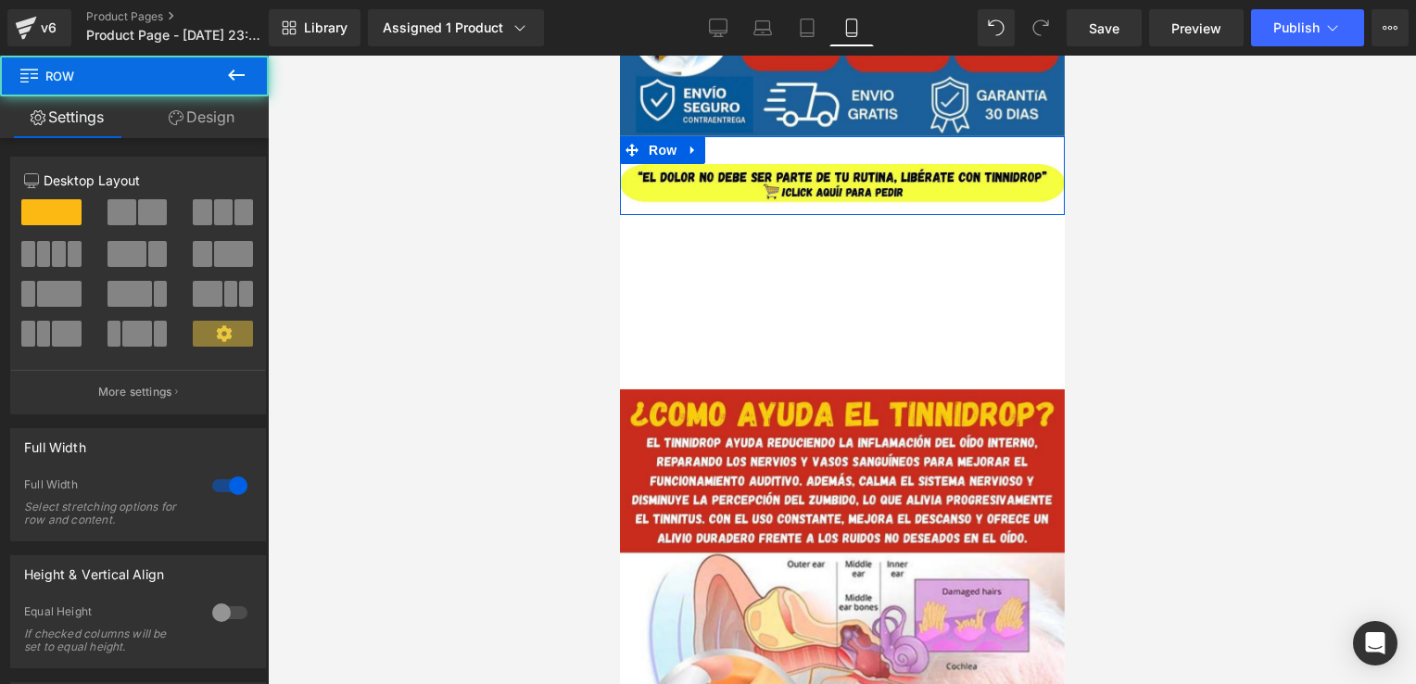
click at [921, 156] on div "Image Row" at bounding box center [841, 175] width 445 height 78
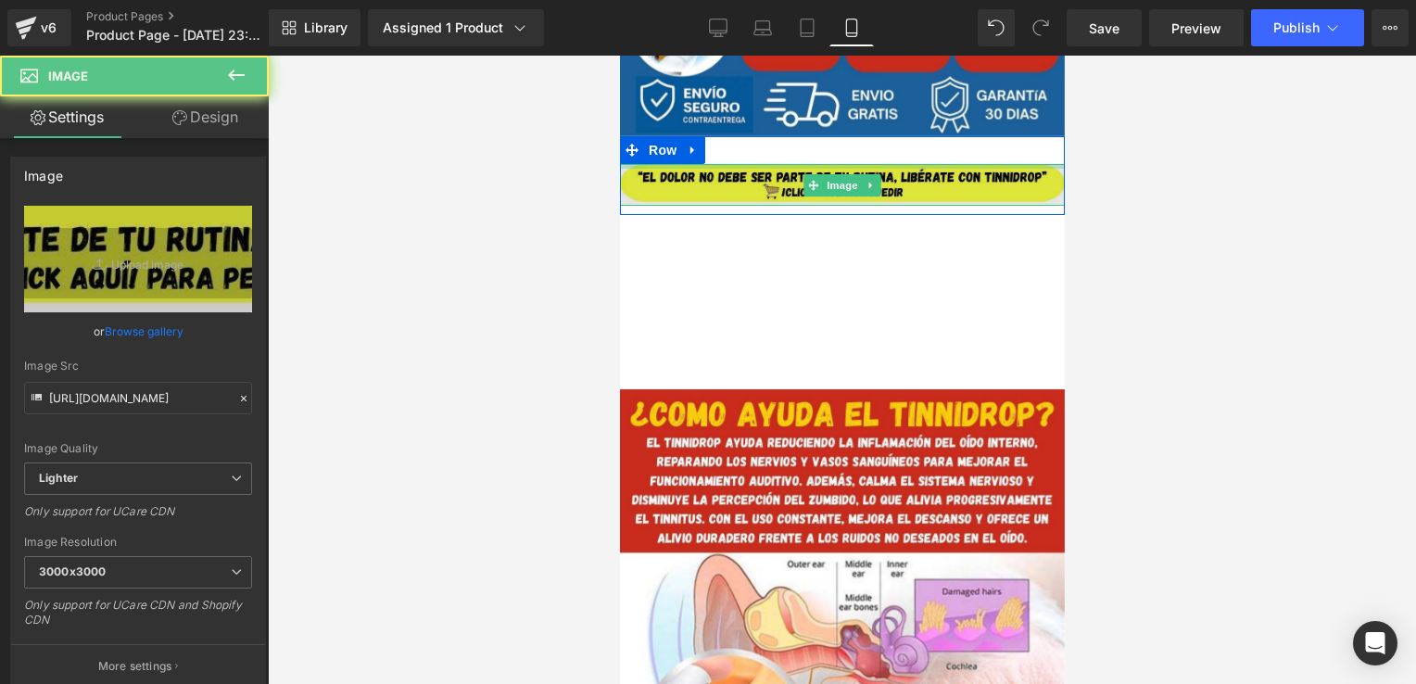
click at [924, 168] on div at bounding box center [841, 166] width 445 height 5
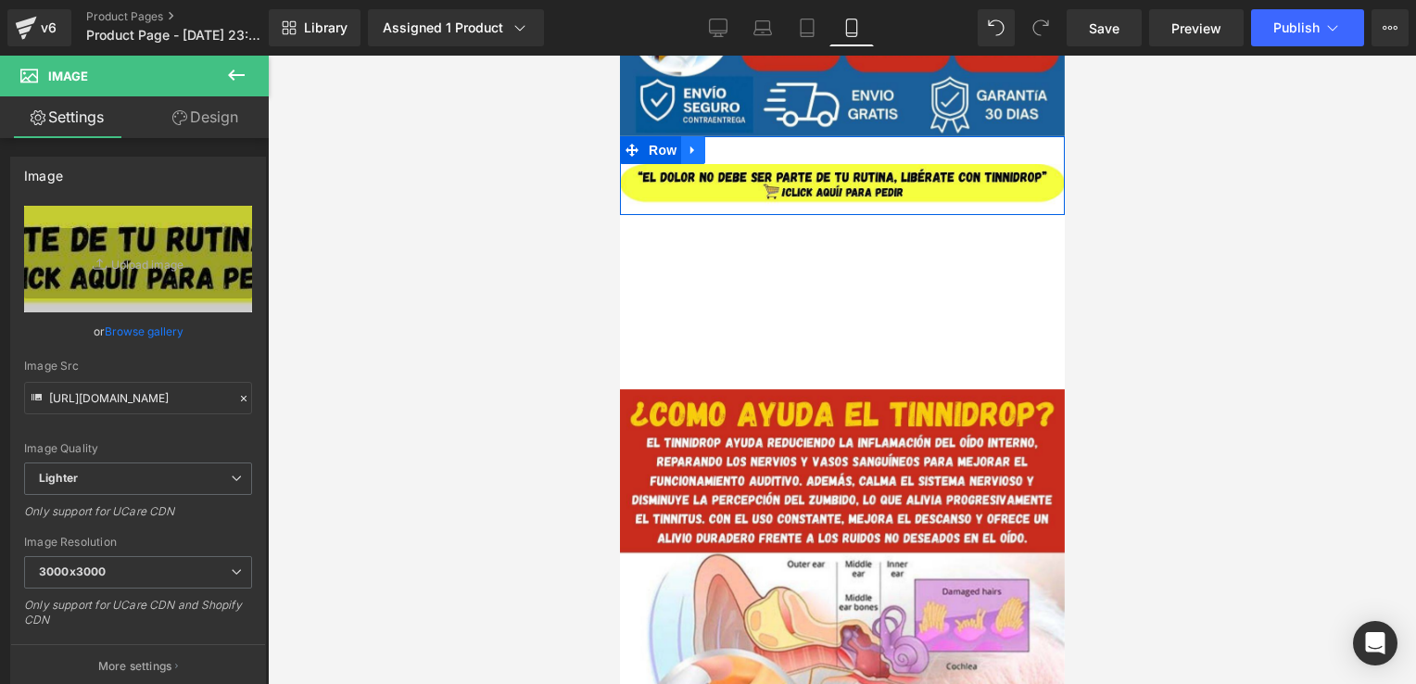
click at [691, 154] on link at bounding box center [692, 150] width 24 height 28
click at [734, 151] on icon at bounding box center [740, 150] width 13 height 13
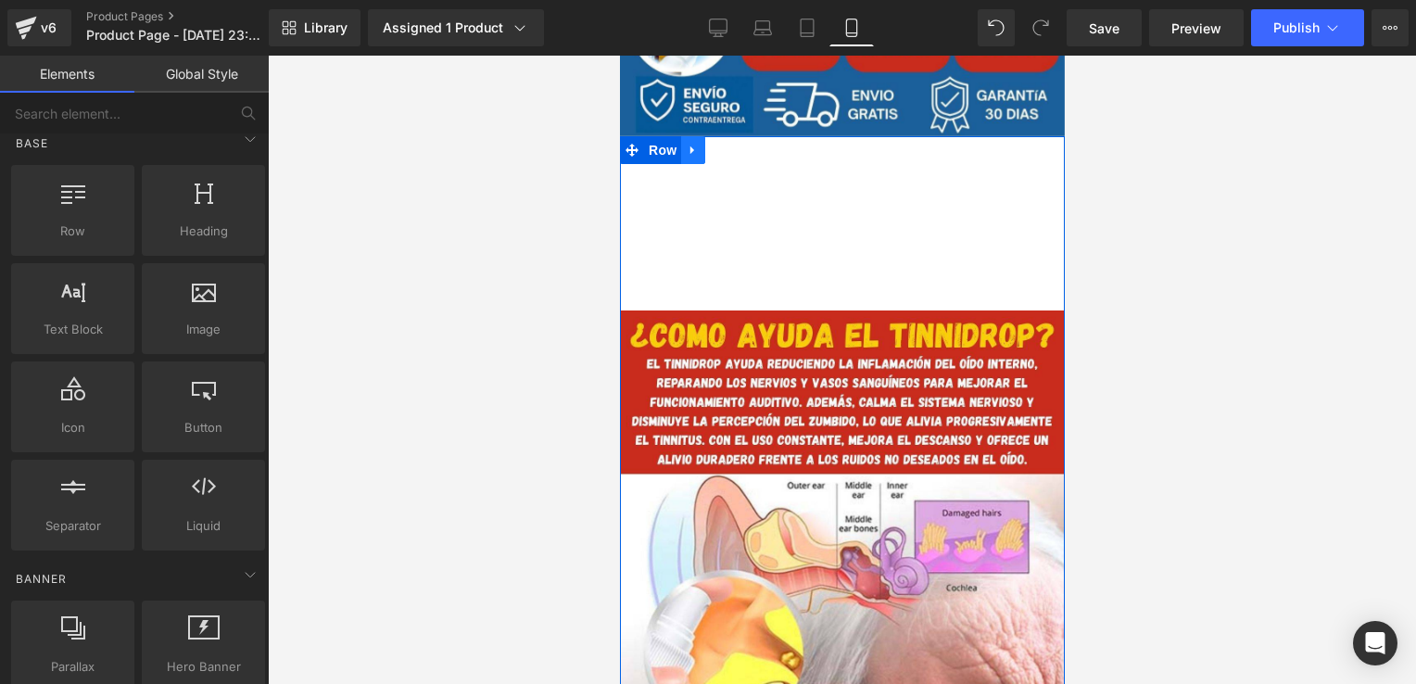
click at [686, 150] on icon at bounding box center [692, 151] width 13 height 14
click at [732, 163] on link at bounding box center [741, 150] width 24 height 28
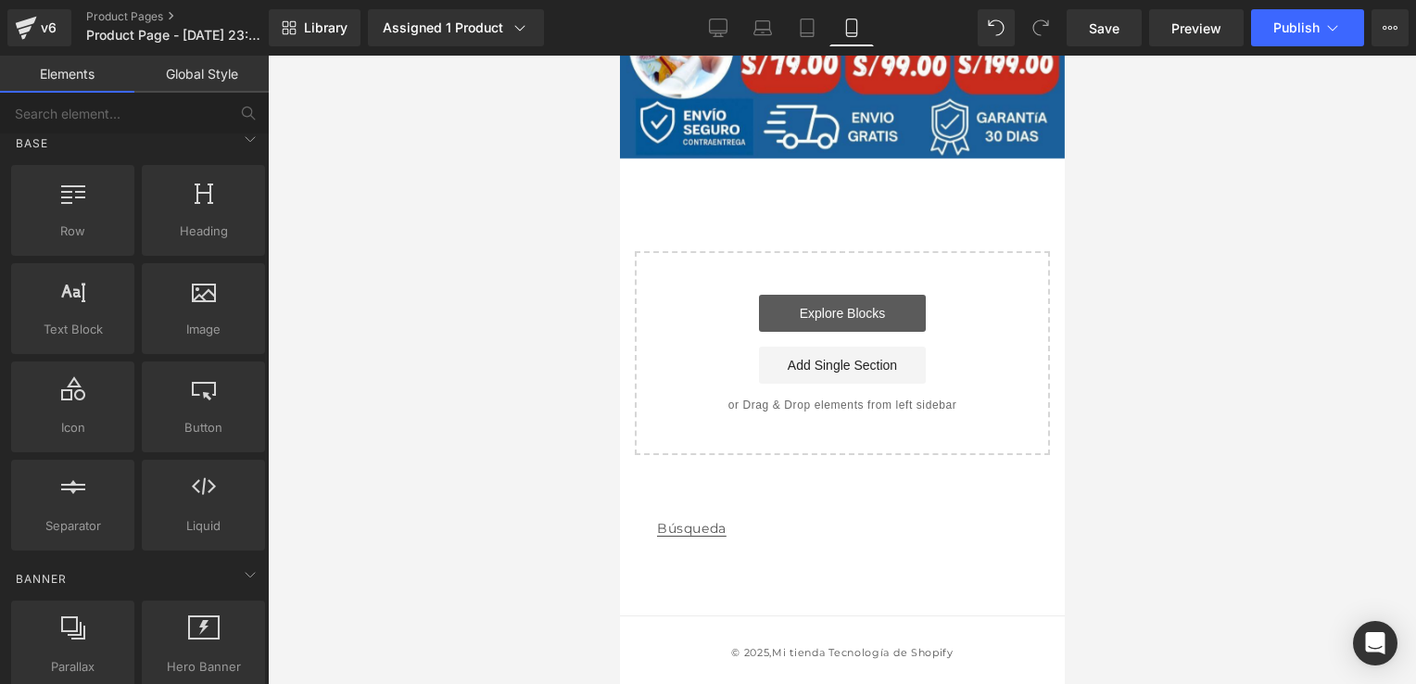
scroll to position [674, 0]
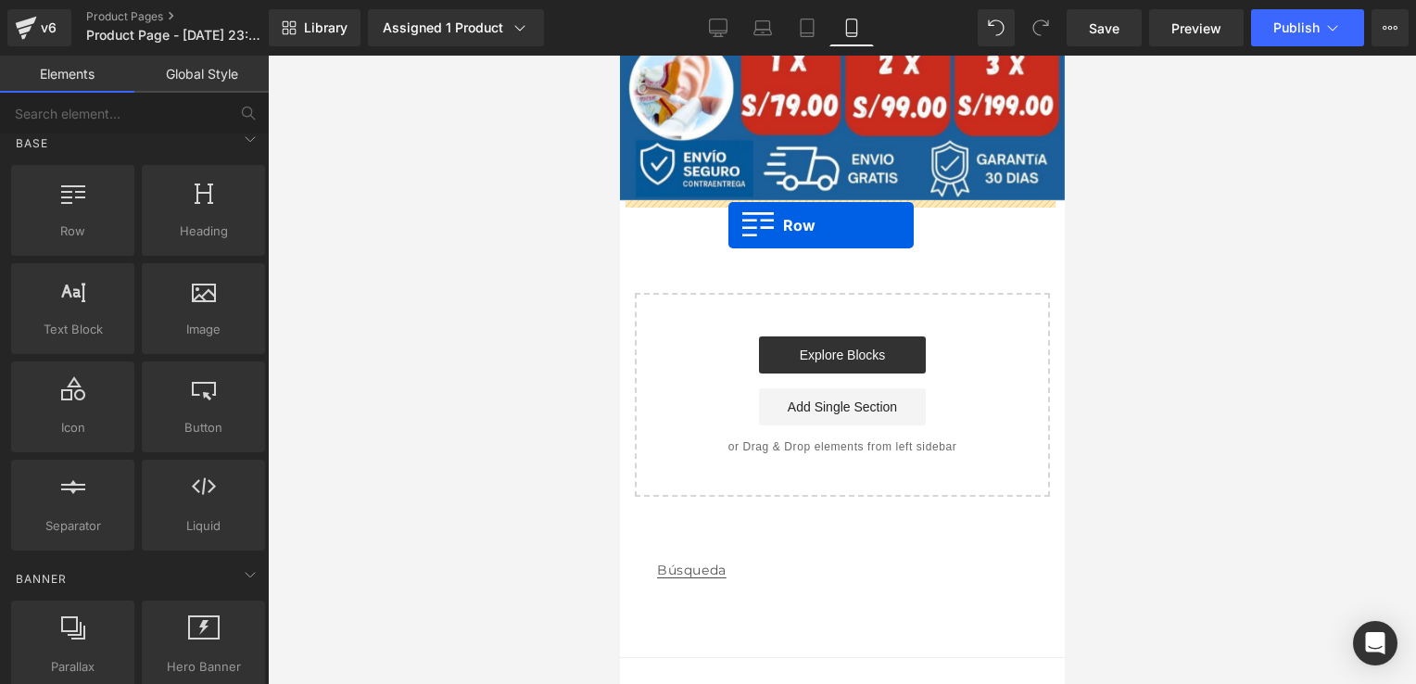
drag, startPoint x: 705, startPoint y: 270, endPoint x: 728, endPoint y: 225, distance: 50.2
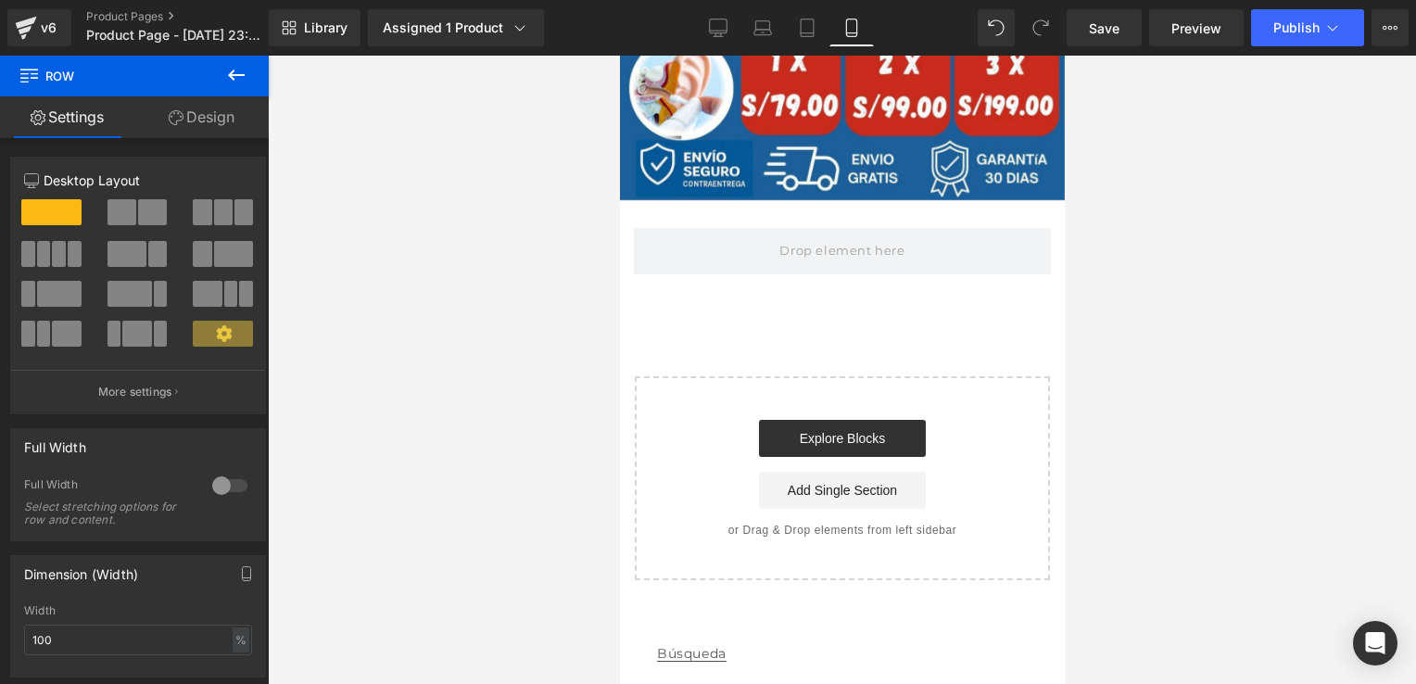
click at [240, 79] on icon at bounding box center [236, 75] width 22 height 22
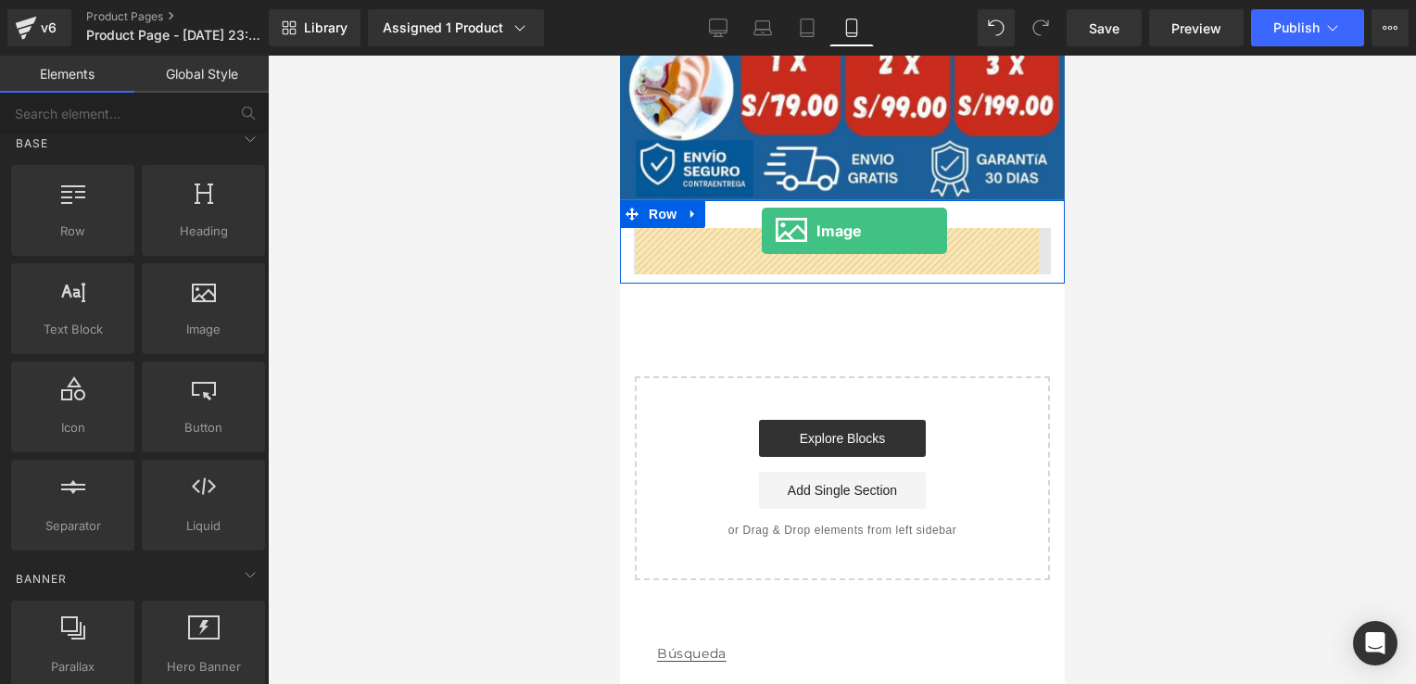
drag, startPoint x: 819, startPoint y: 393, endPoint x: 757, endPoint y: 232, distance: 172.5
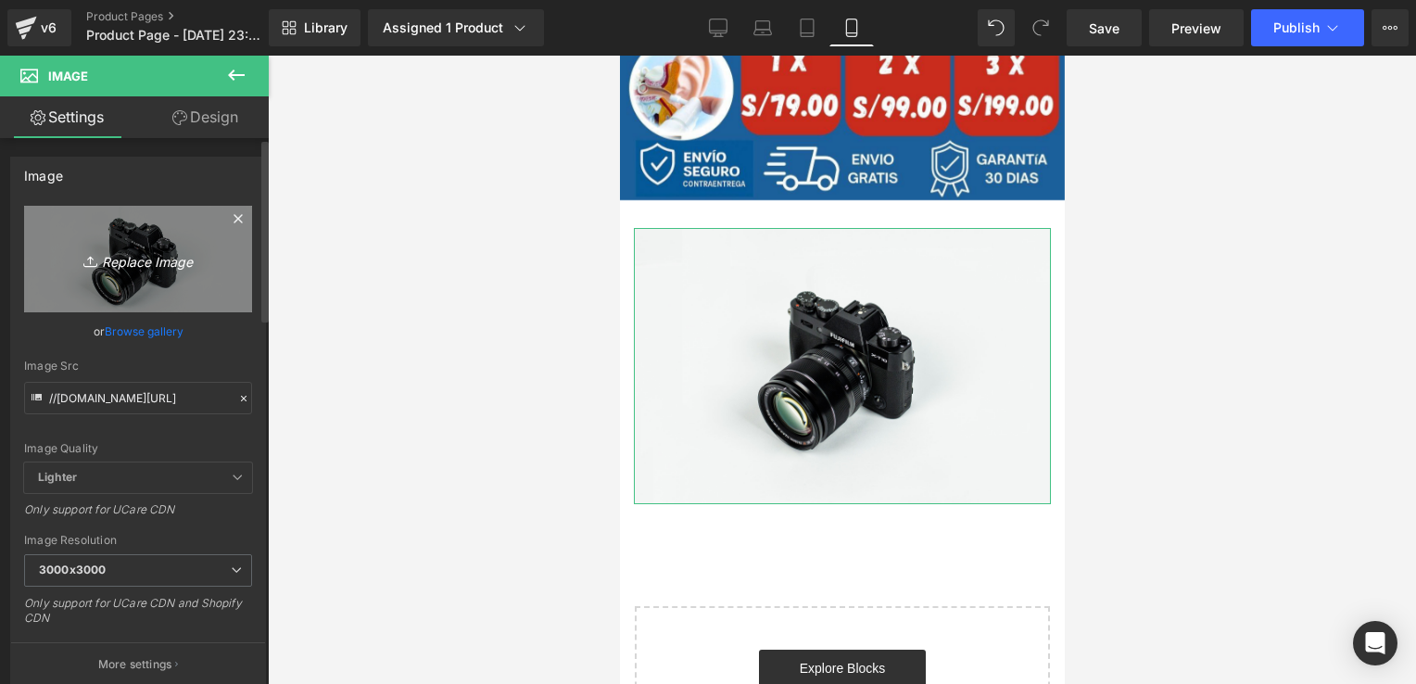
click at [159, 271] on link "Replace Image" at bounding box center [138, 259] width 228 height 107
type input "C:\fakepath\PIE DE ENCABEZADO.jpg"
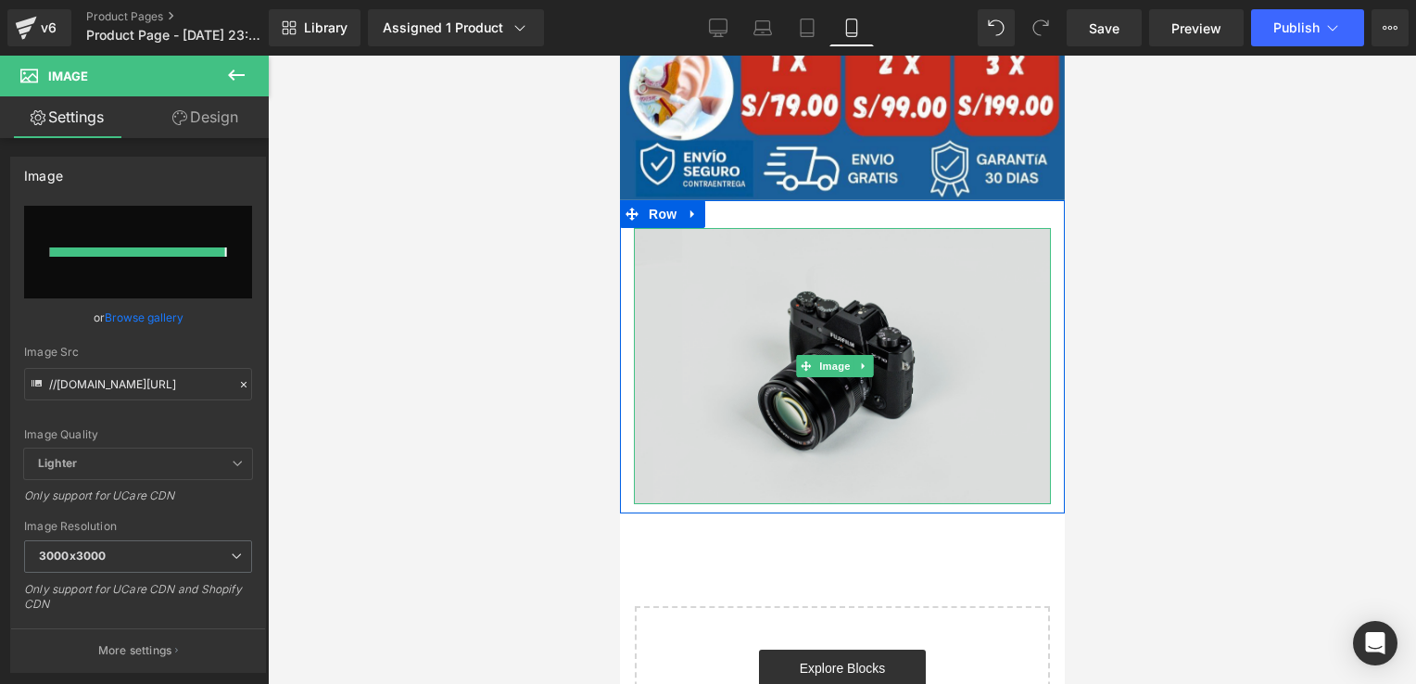
type input "[URL][DOMAIN_NAME]"
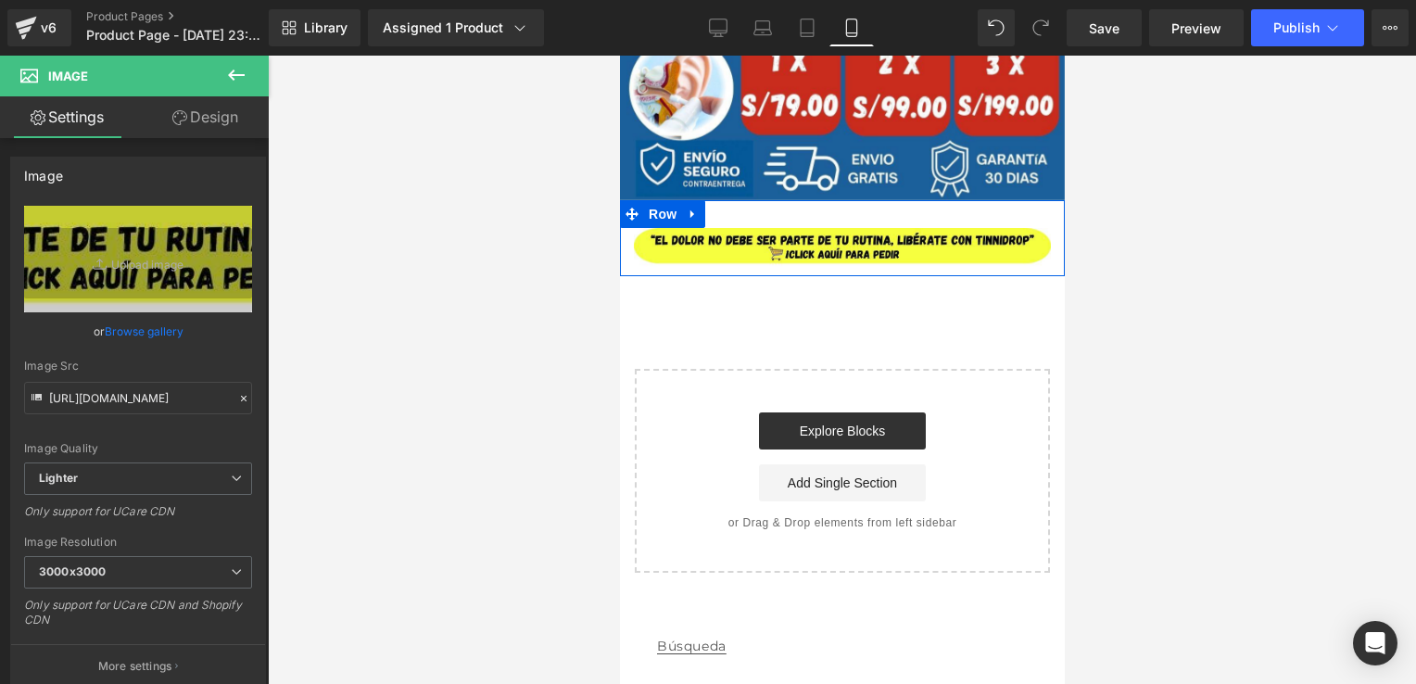
click at [900, 227] on div "Image Row" at bounding box center [841, 238] width 445 height 76
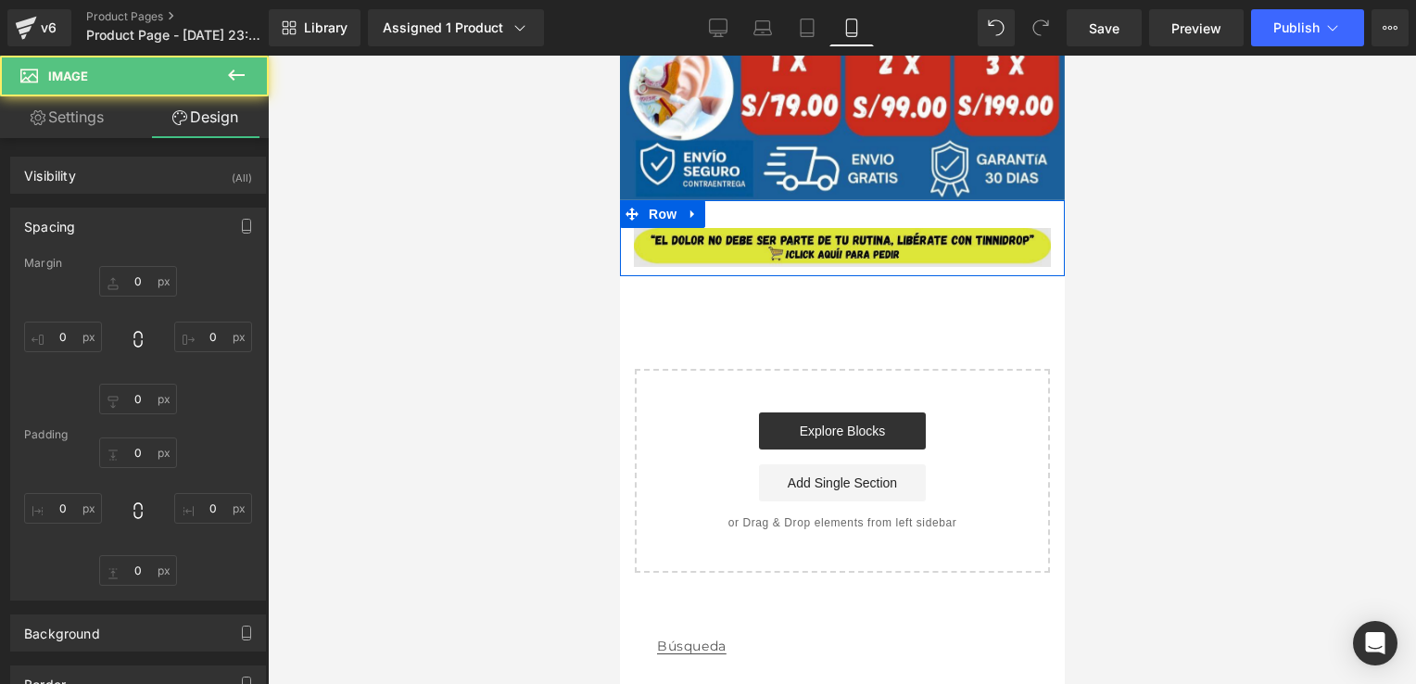
type input "0"
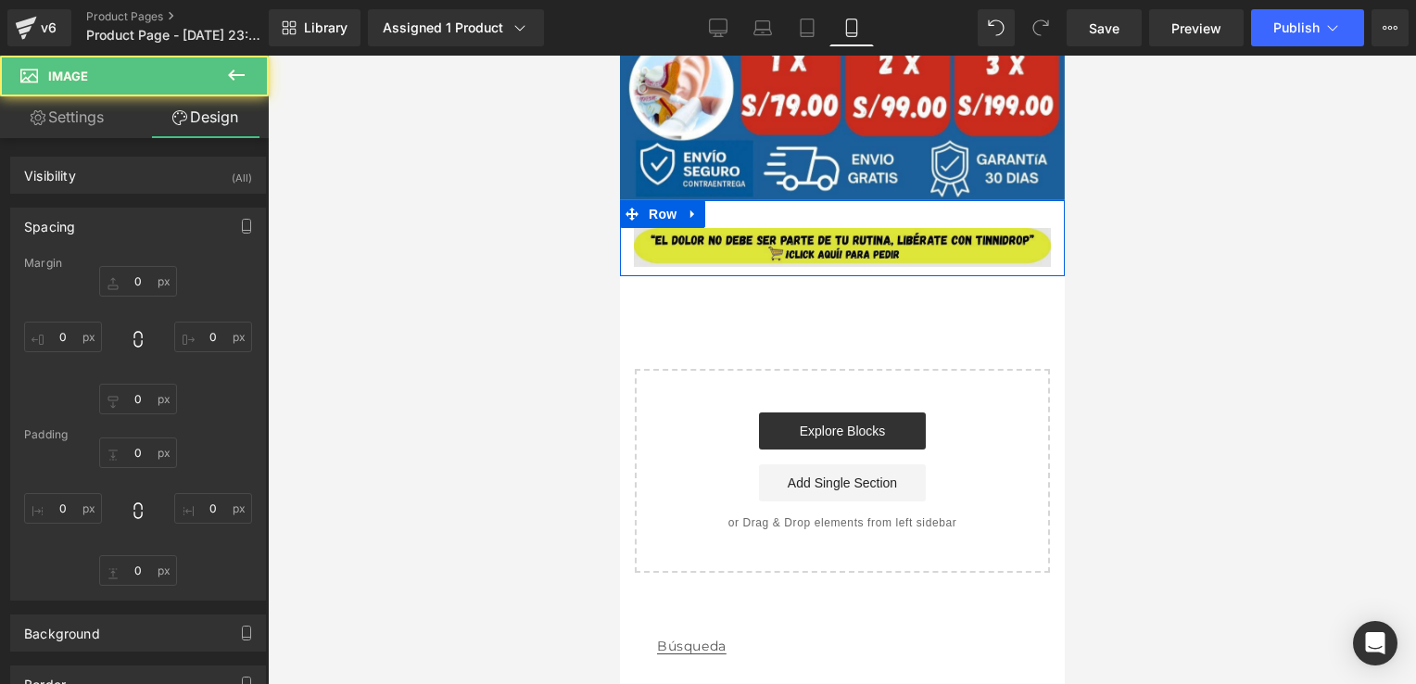
type input "0"
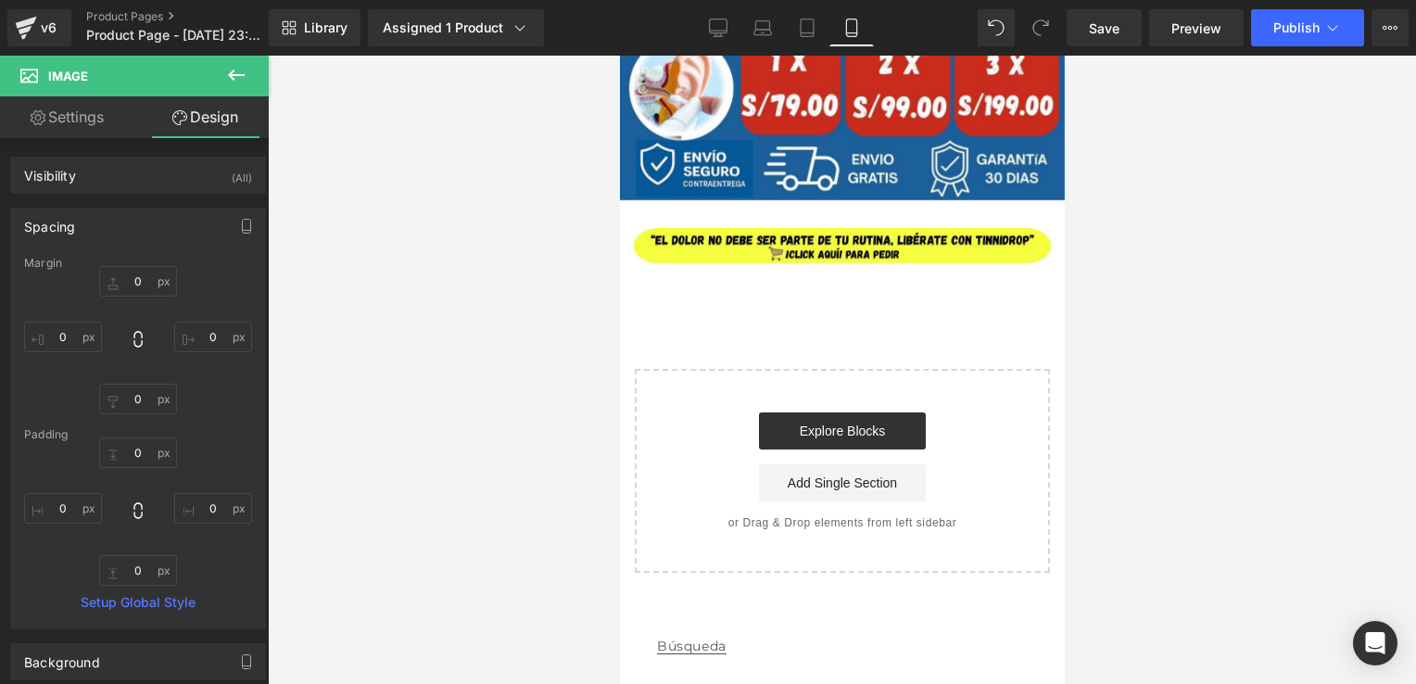
click at [239, 74] on icon at bounding box center [236, 75] width 17 height 11
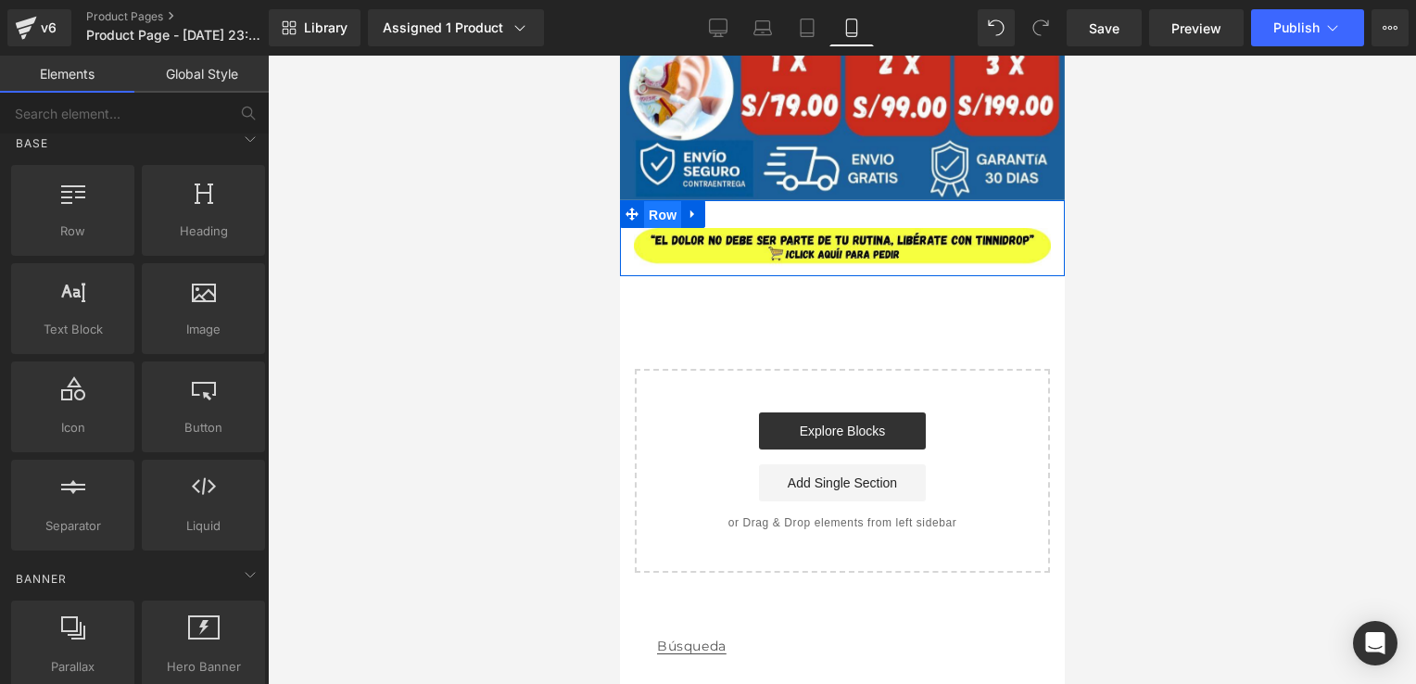
click at [672, 213] on span "Row" at bounding box center [661, 215] width 37 height 28
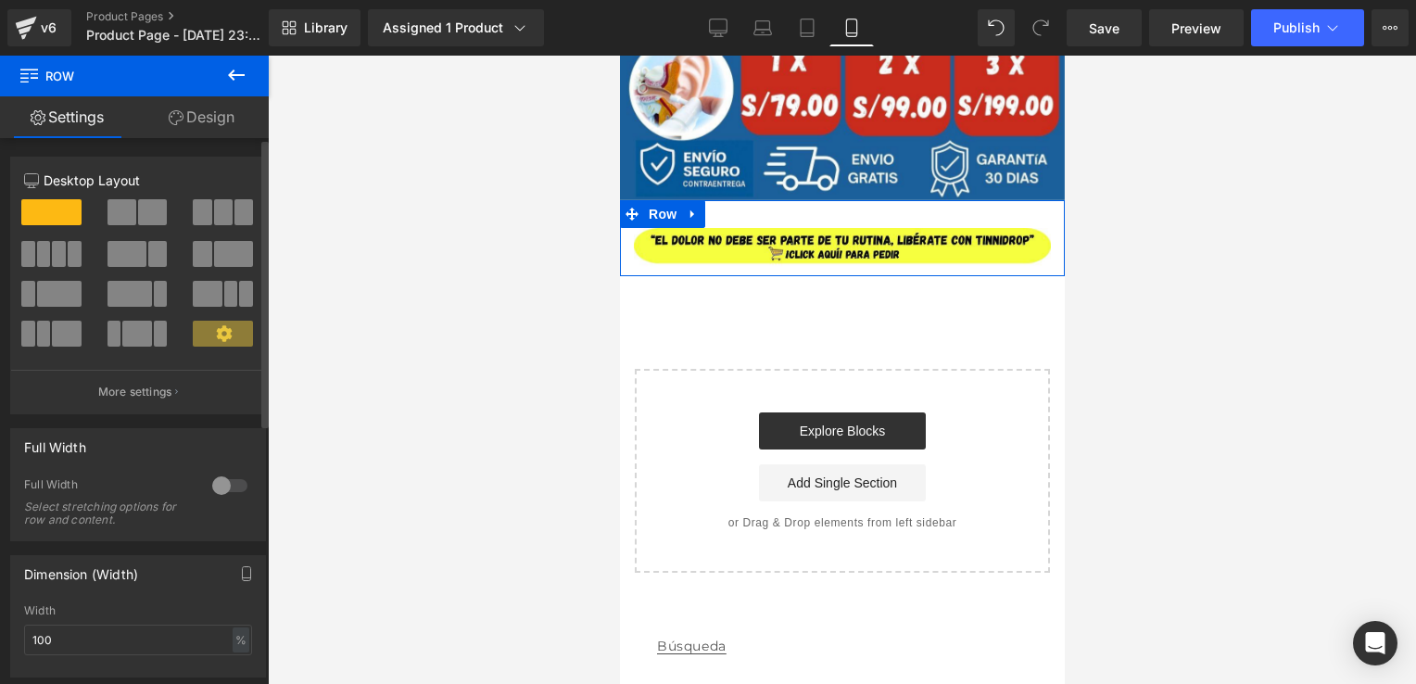
click at [222, 484] on div at bounding box center [230, 486] width 44 height 30
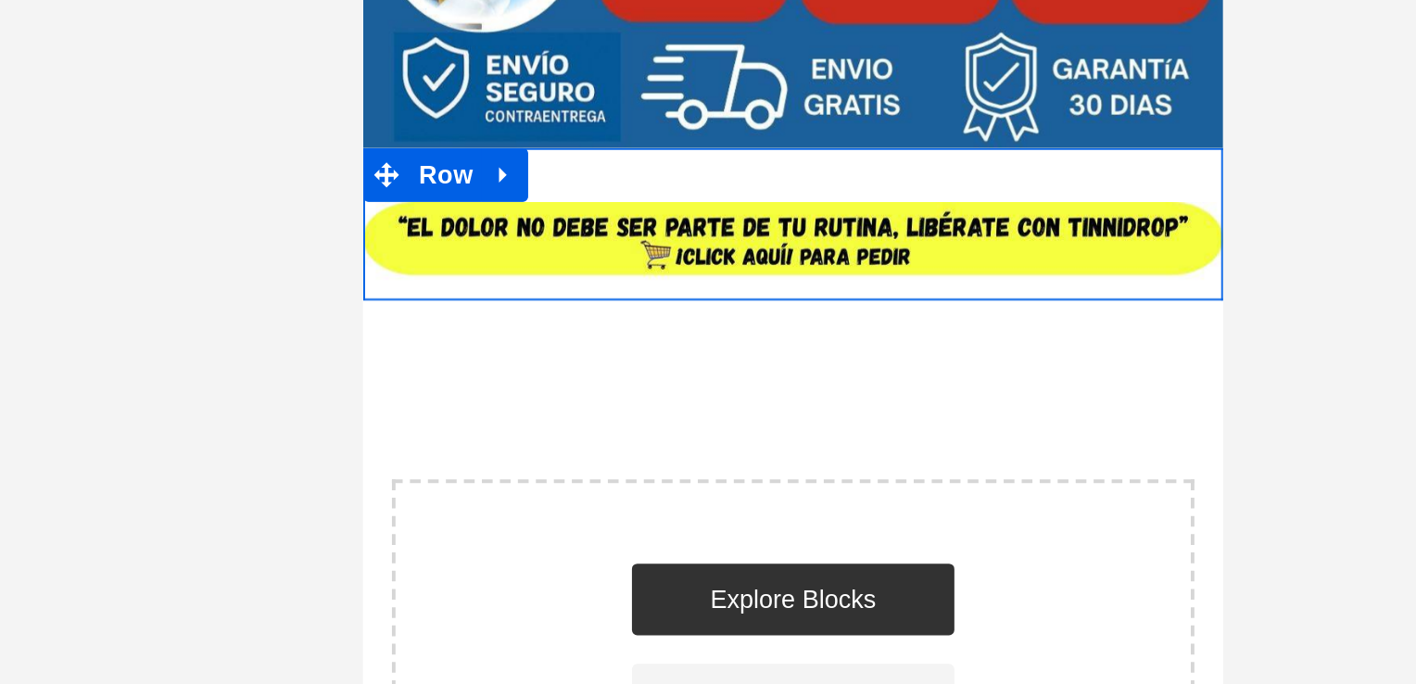
drag, startPoint x: 629, startPoint y: 44, endPoint x: 630, endPoint y: 32, distance: 11.3
click at [630, 32] on div "Image Row" at bounding box center [584, 52] width 445 height 78
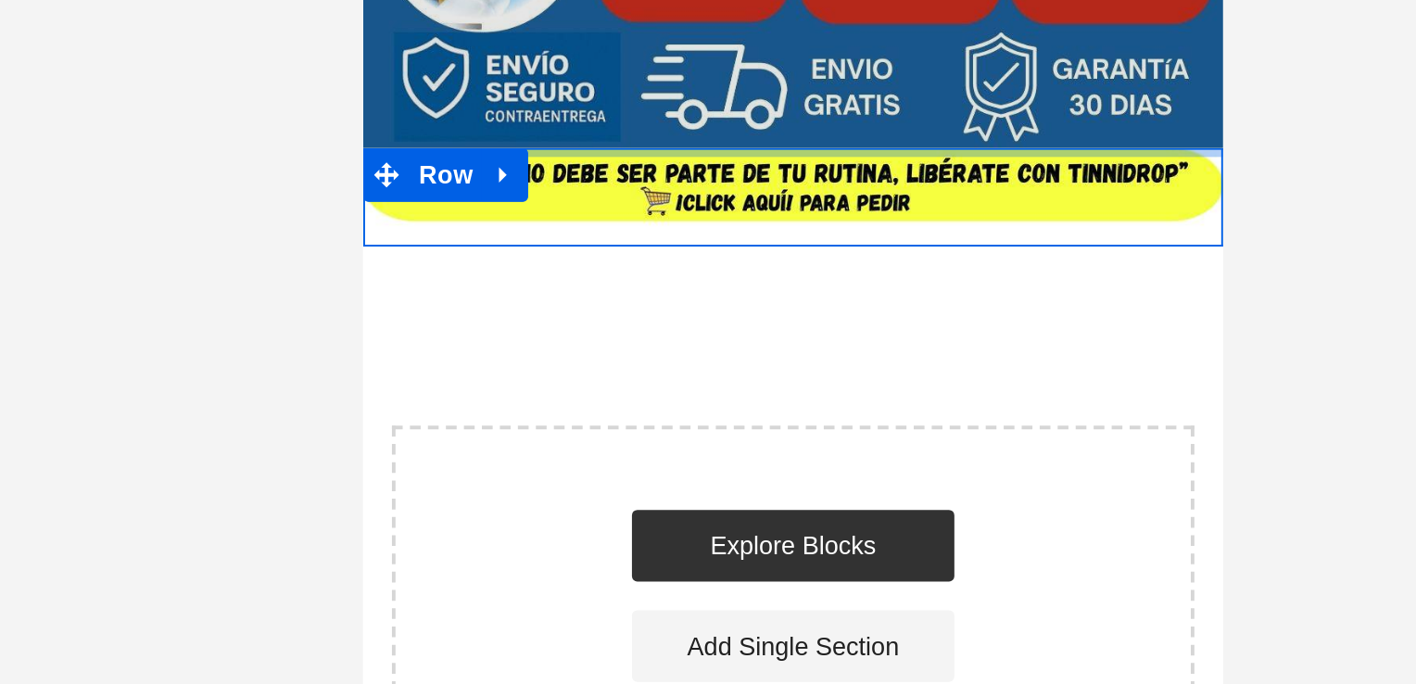
drag, startPoint x: 636, startPoint y: 15, endPoint x: 650, endPoint y: -30, distance: 46.6
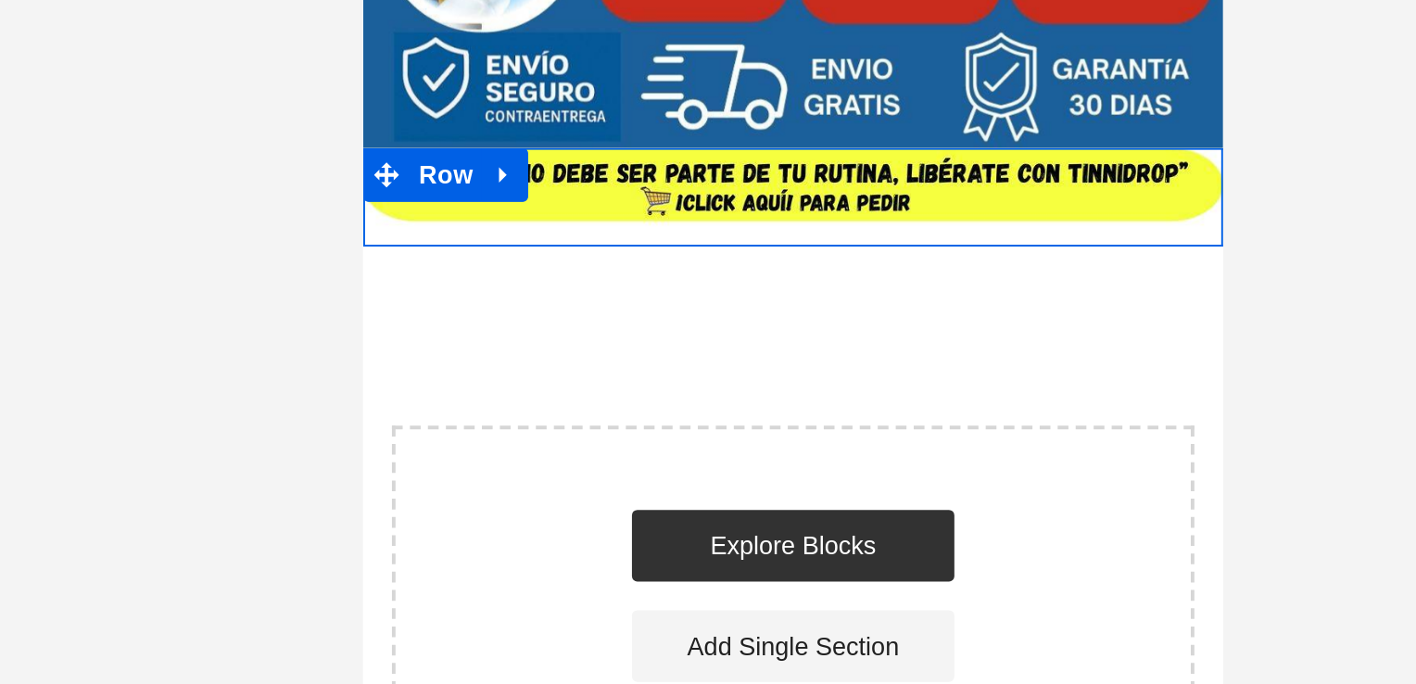
type input "0"
type input "10"
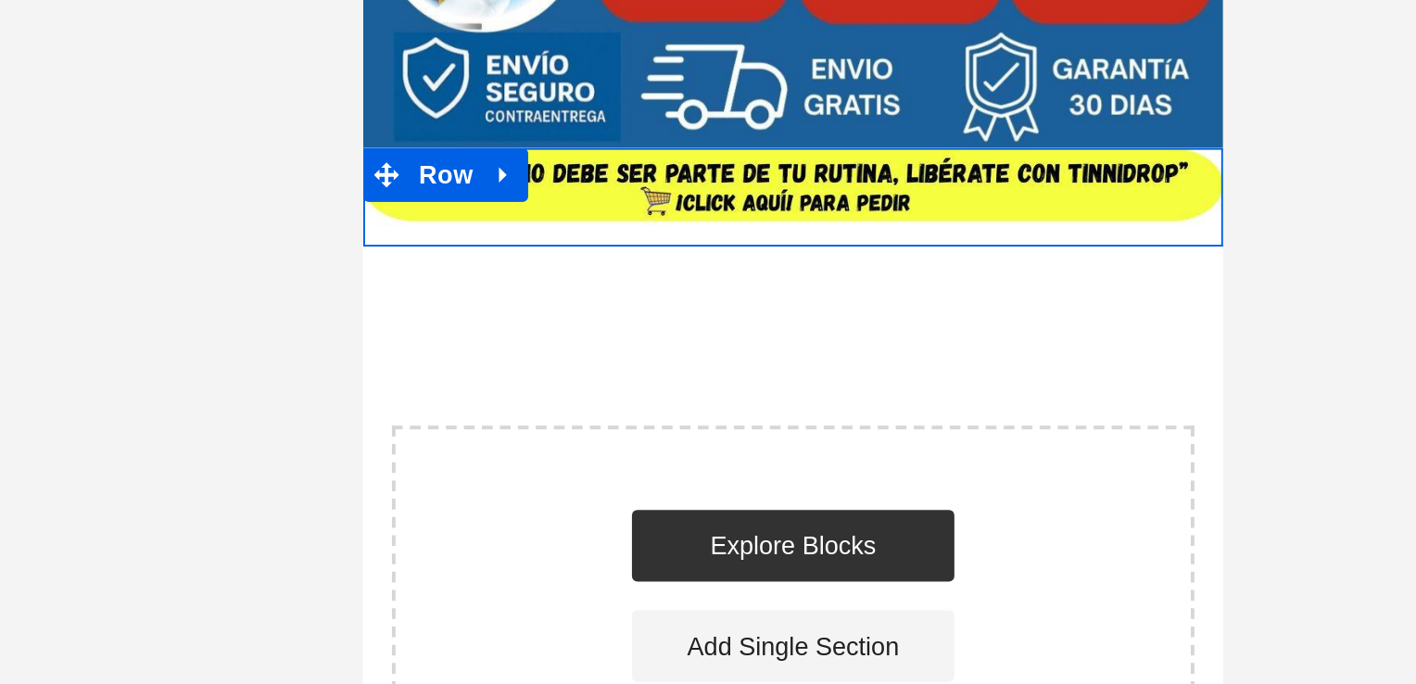
type input "0"
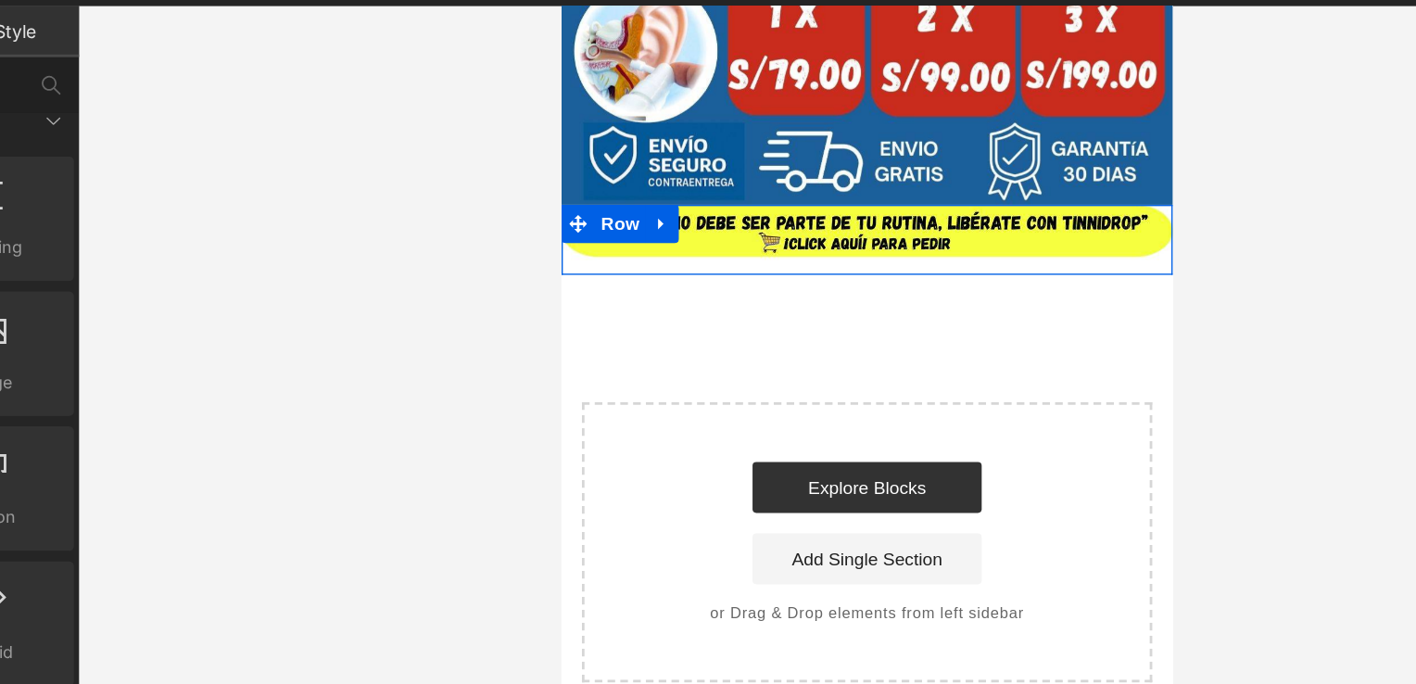
click at [1135, 298] on div at bounding box center [842, 370] width 1149 height 629
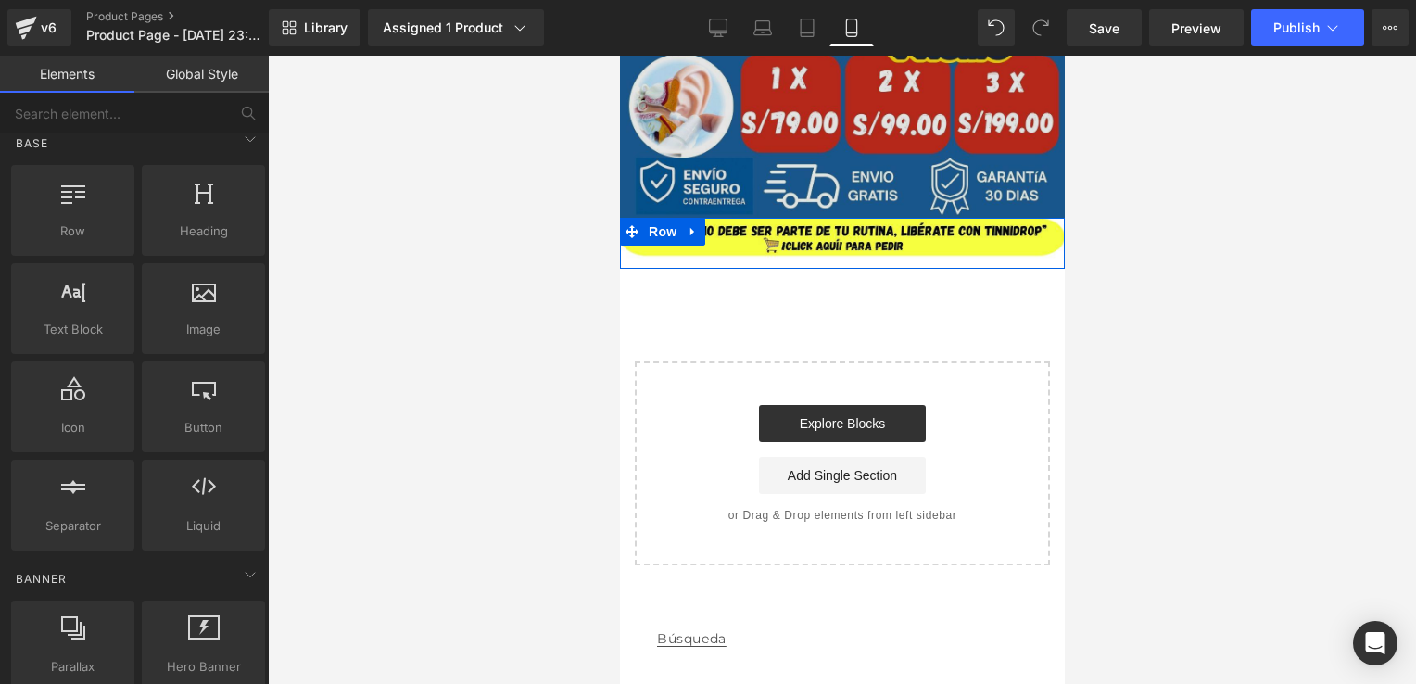
scroll to position [655, 0]
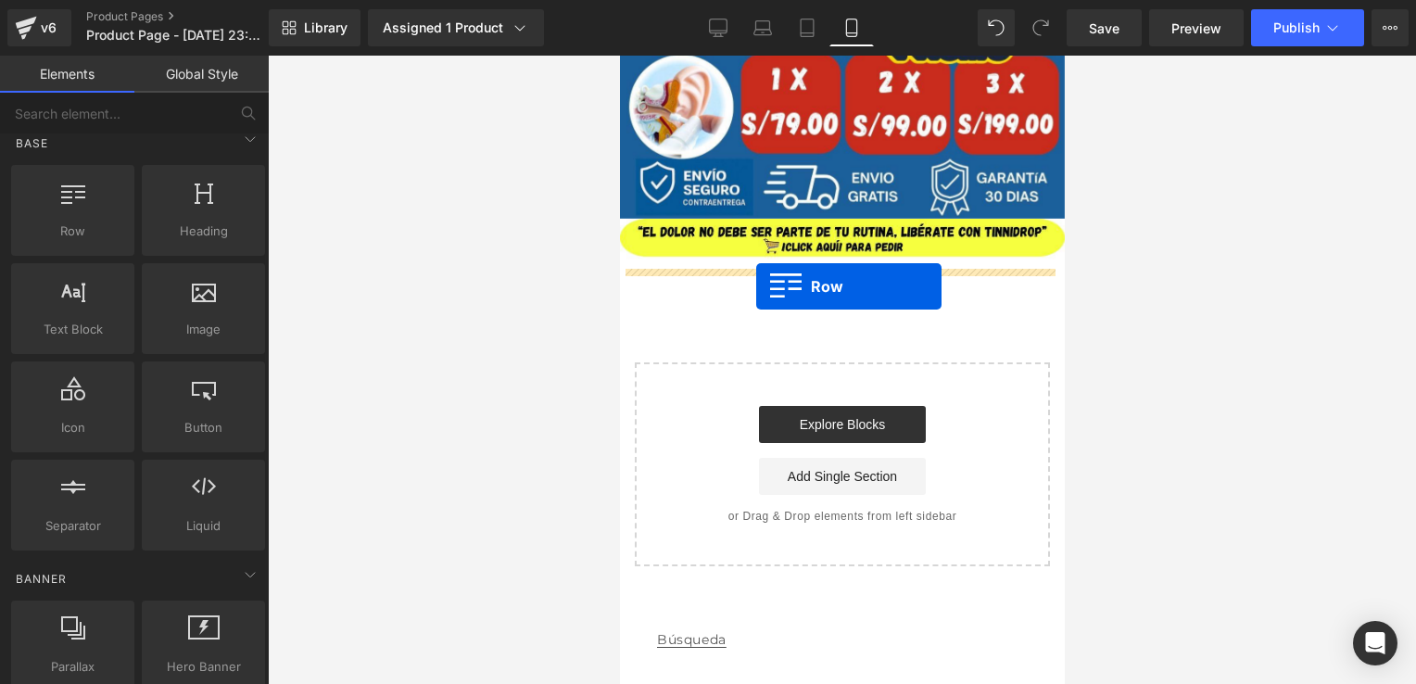
drag, startPoint x: 695, startPoint y: 291, endPoint x: 756, endPoint y: 286, distance: 60.4
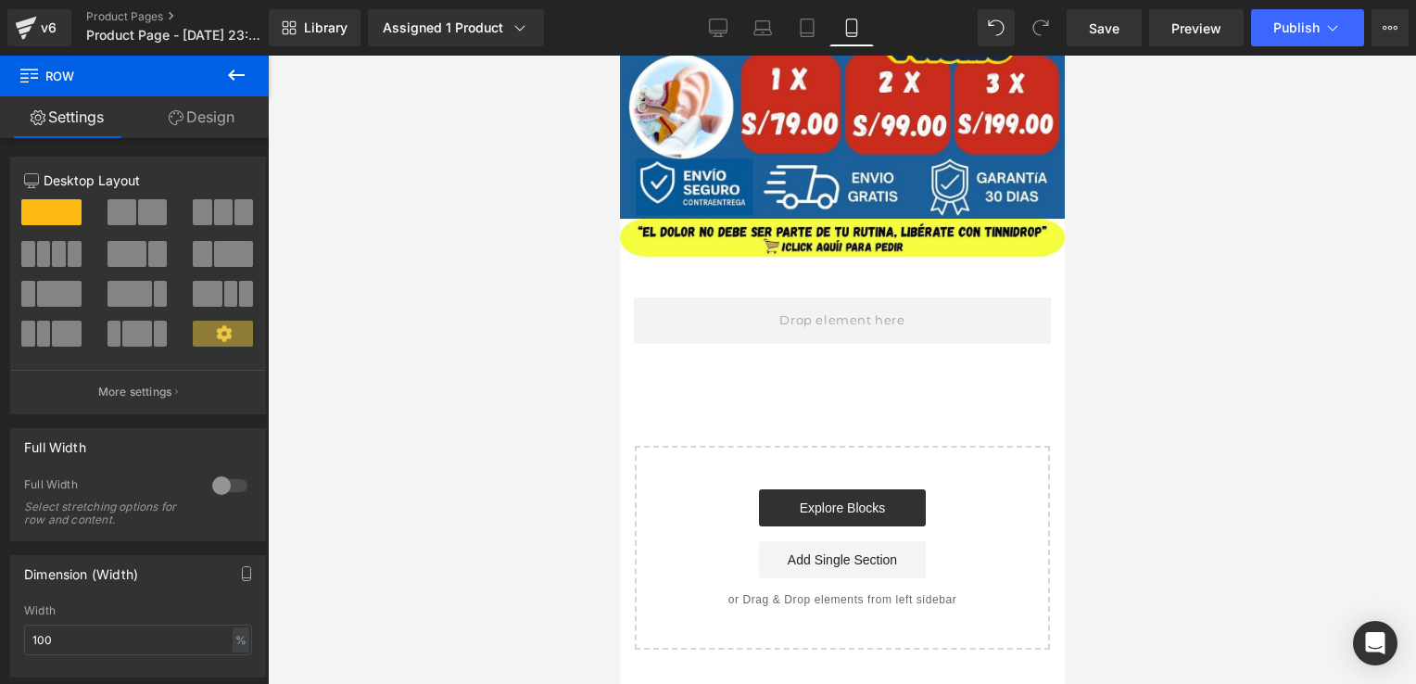
click at [230, 64] on icon at bounding box center [236, 75] width 22 height 22
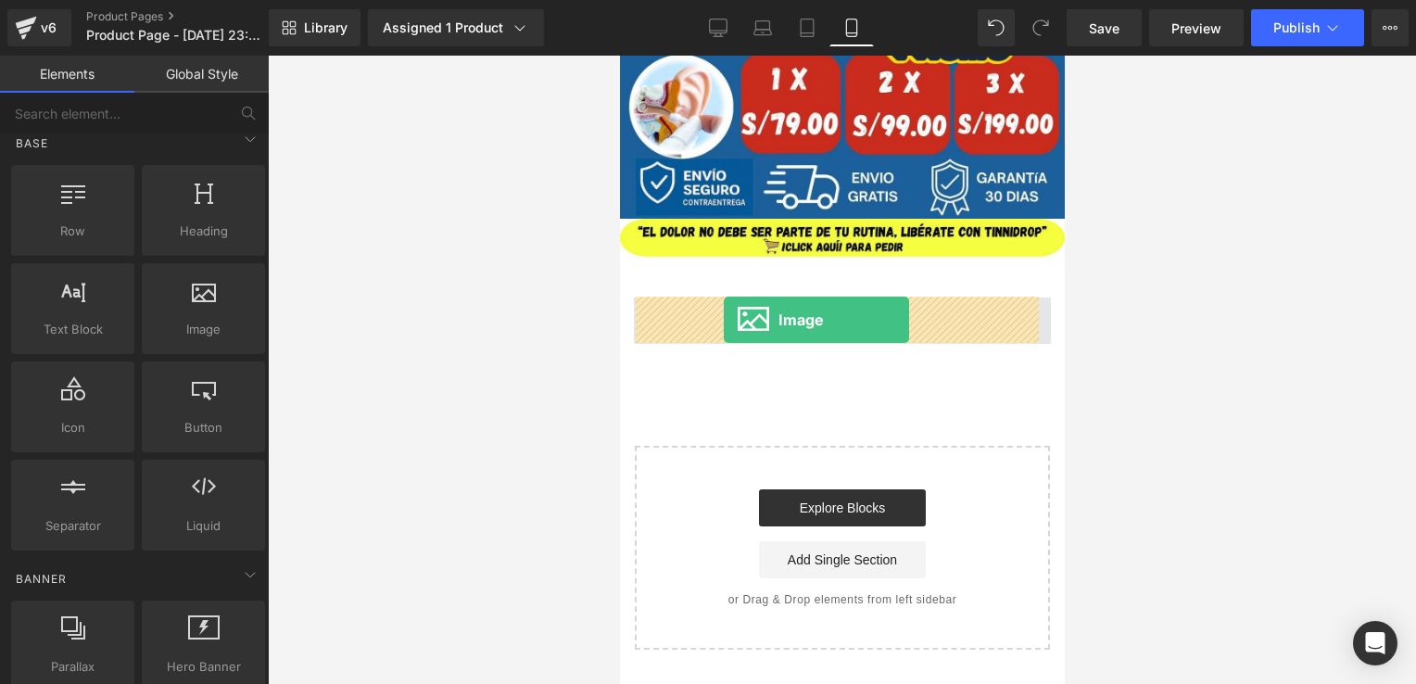
drag, startPoint x: 845, startPoint y: 384, endPoint x: 723, endPoint y: 320, distance: 138.1
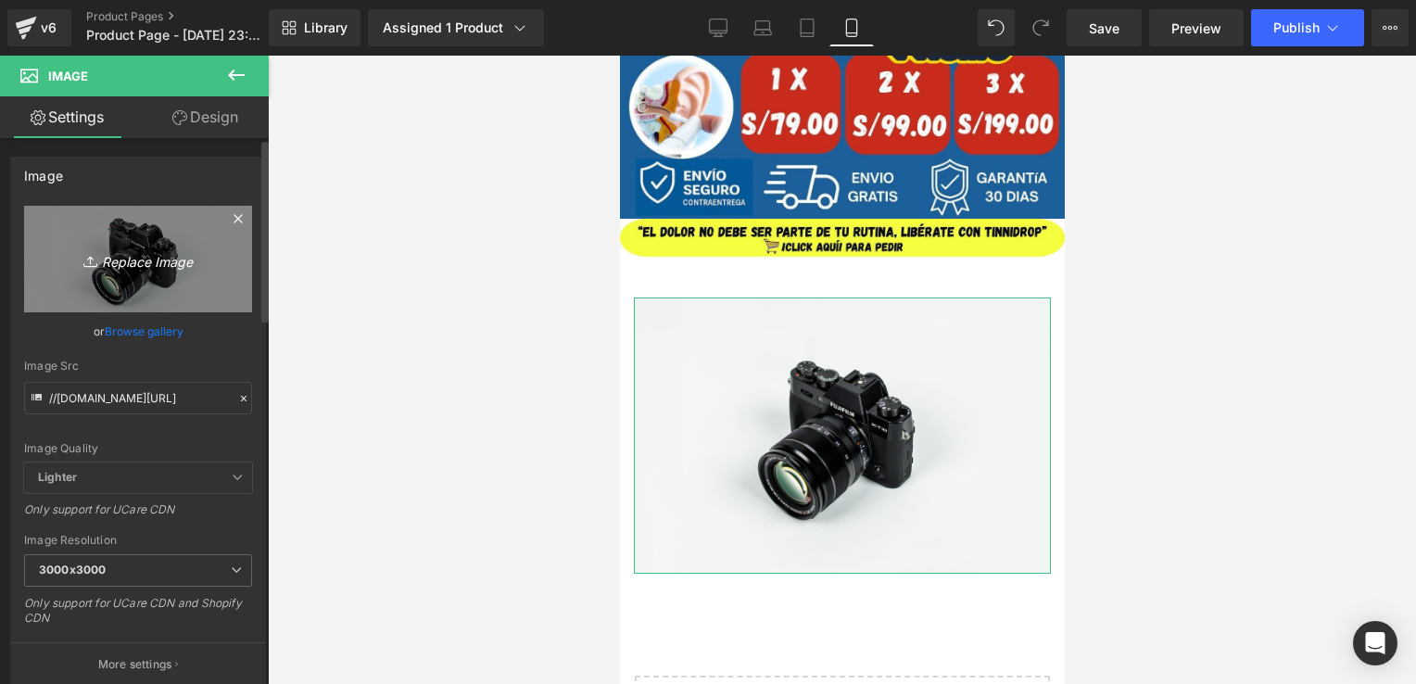
click at [121, 273] on link "Replace Image" at bounding box center [138, 259] width 228 height 107
type input "C:\fakepath\¿DOLOR DE OÍDOS QUE NO TE DEJA TRANQUILO (2).jpg"
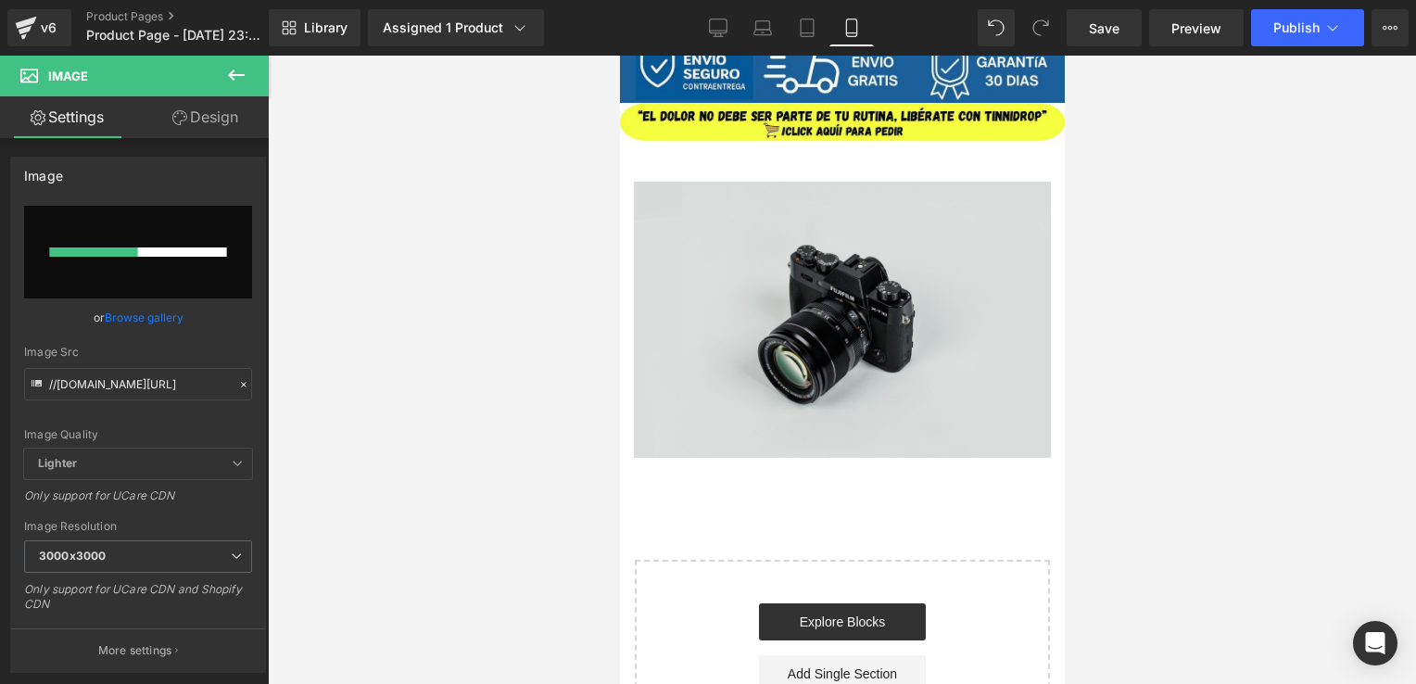
scroll to position [765, 0]
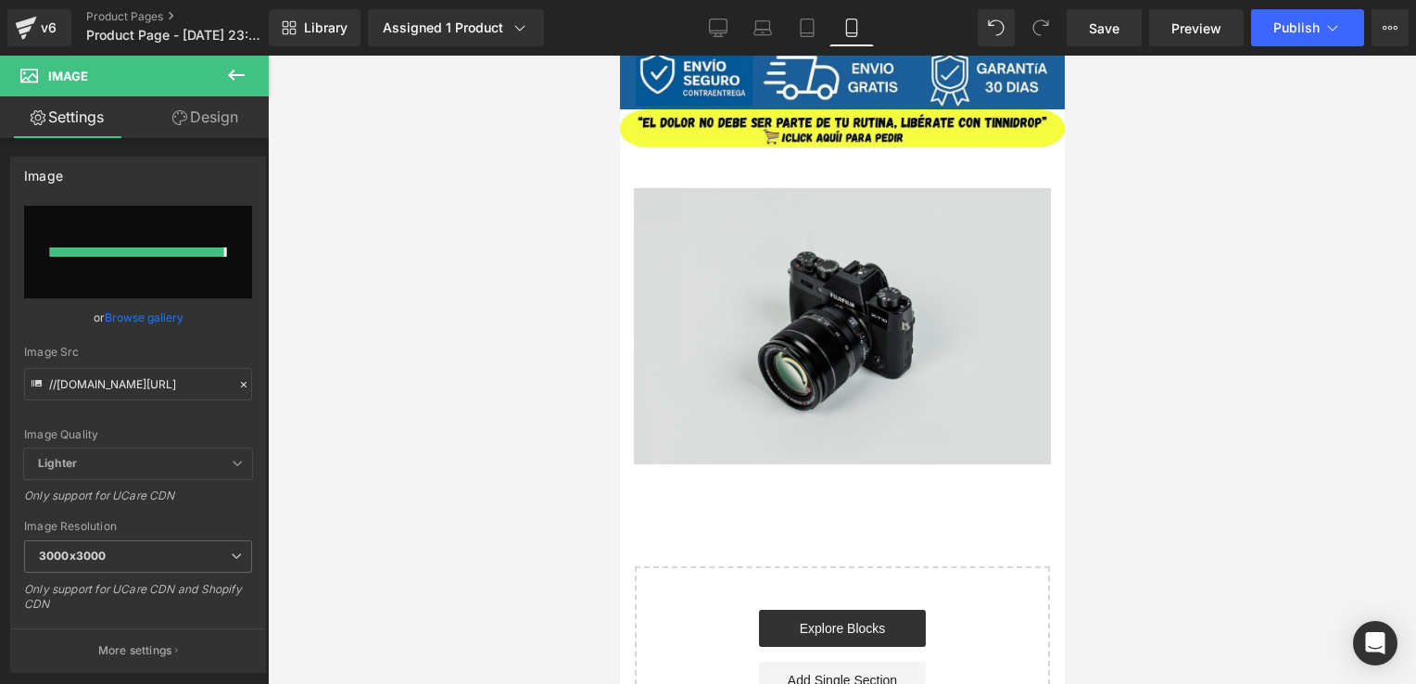
type input "[URL][DOMAIN_NAME]"
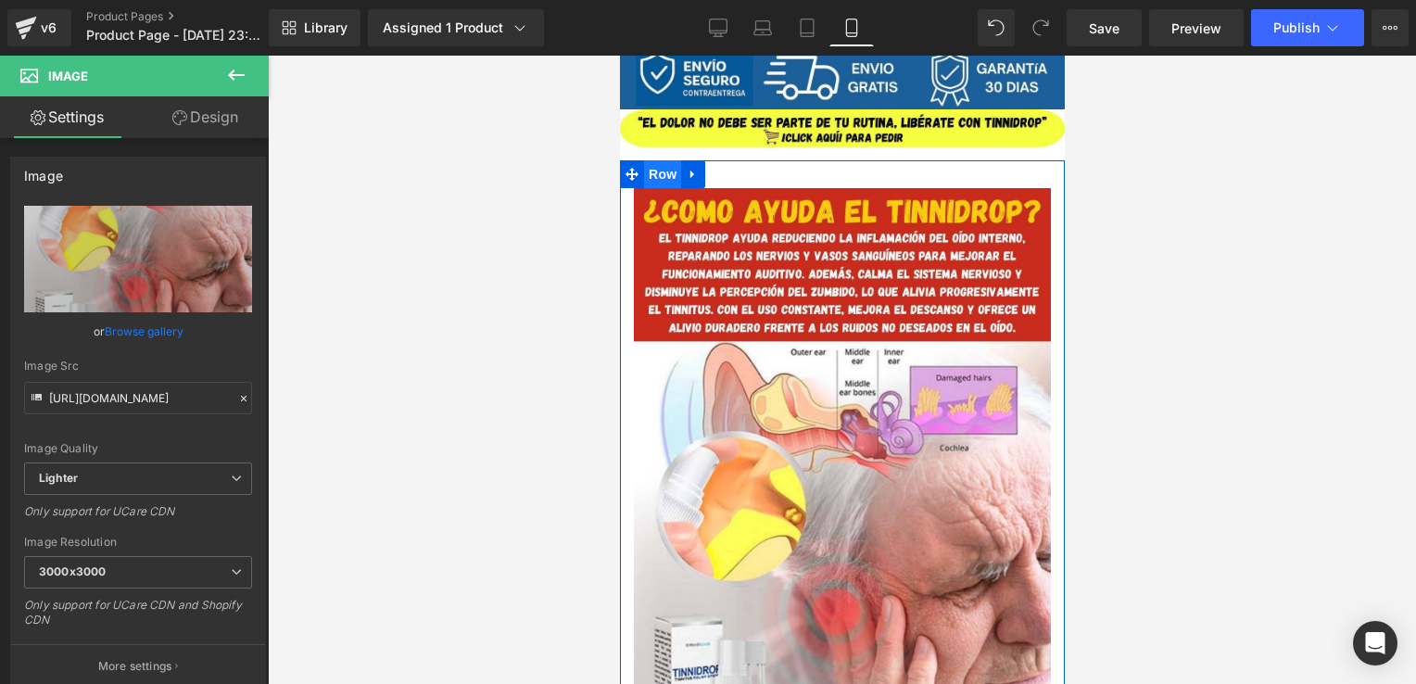
click at [657, 174] on span "Row" at bounding box center [661, 174] width 37 height 28
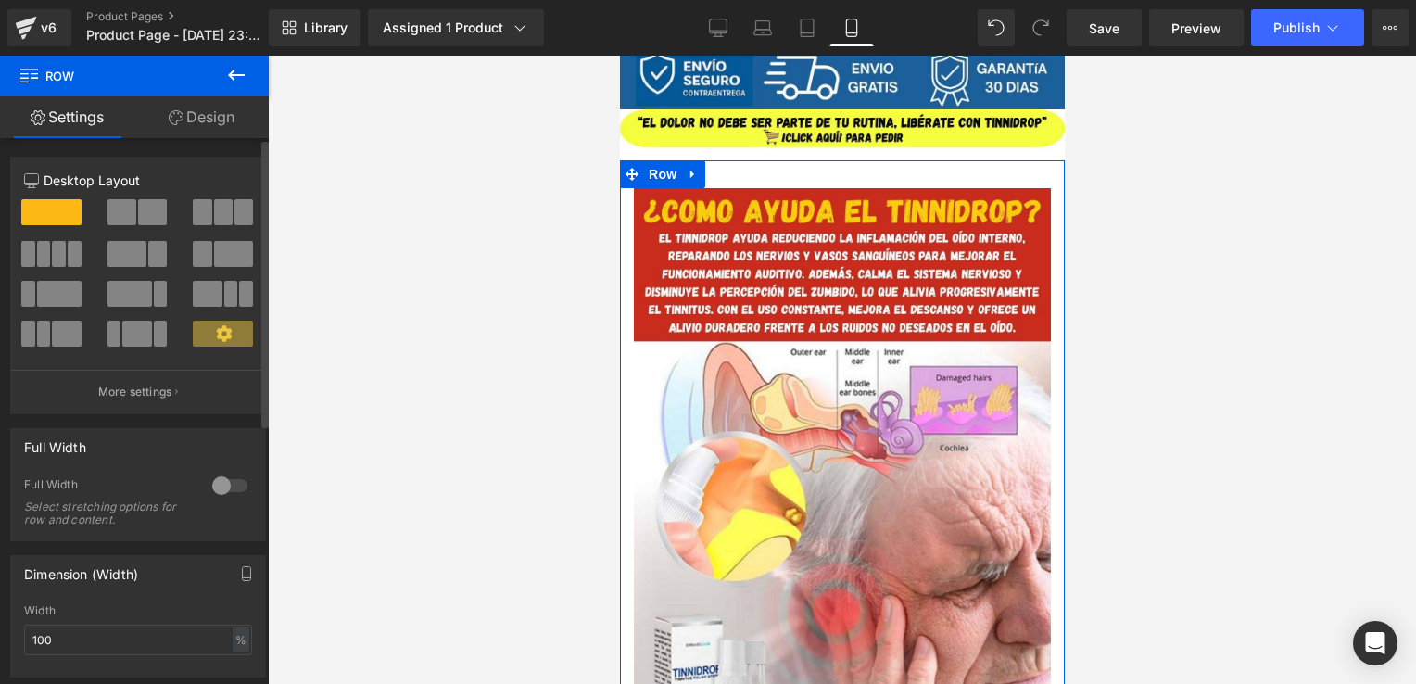
click at [225, 476] on div at bounding box center [230, 486] width 44 height 30
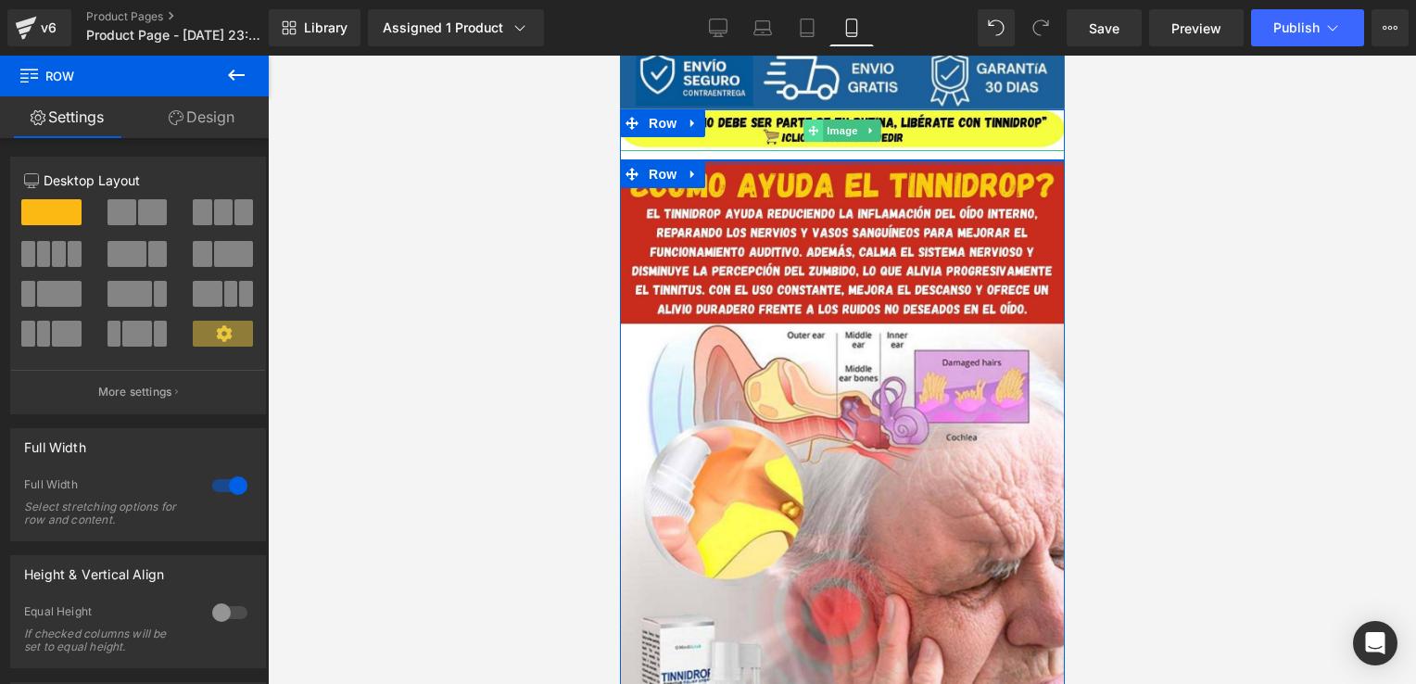
drag, startPoint x: 794, startPoint y: 184, endPoint x: 812, endPoint y: 134, distance: 52.2
click at [812, 134] on div "Image Row Image Row Image Row Select your layout" at bounding box center [841, 274] width 445 height 1966
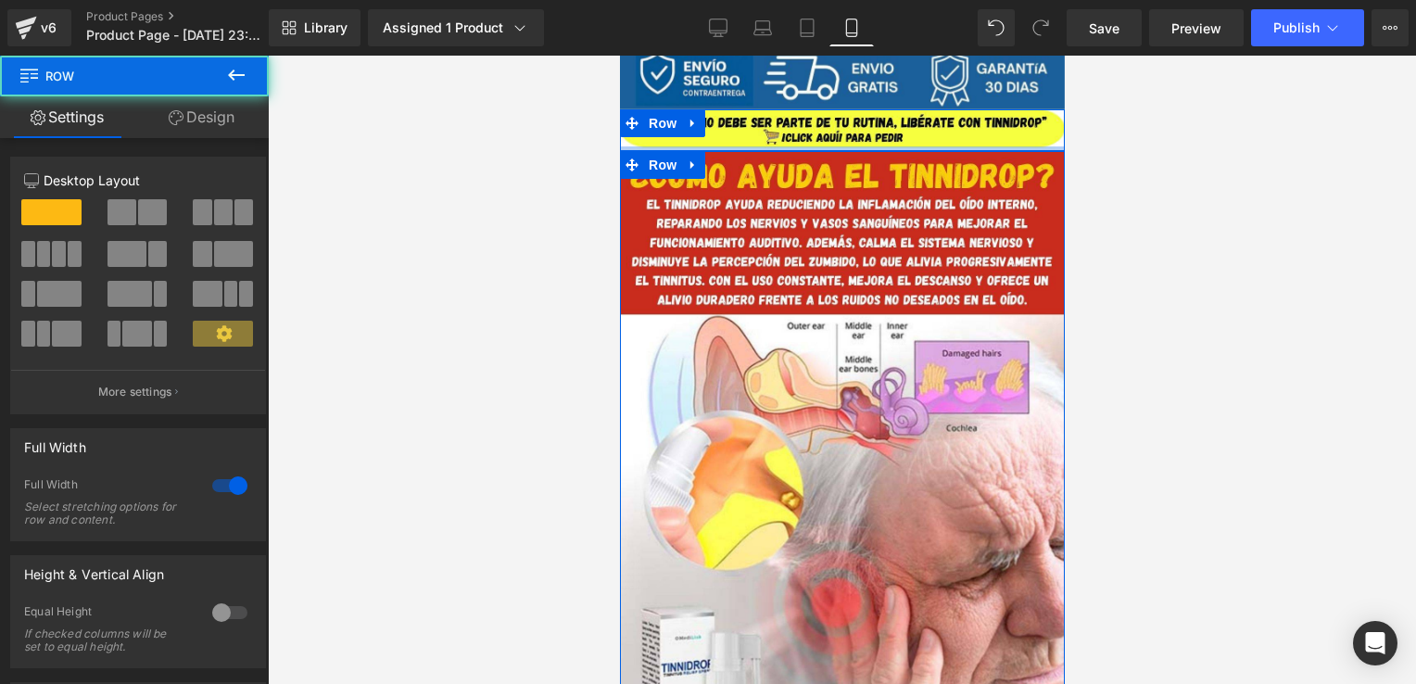
drag, startPoint x: 1801, startPoint y: 247, endPoint x: 796, endPoint y: 146, distance: 1009.9
click at [796, 146] on div at bounding box center [841, 148] width 445 height 5
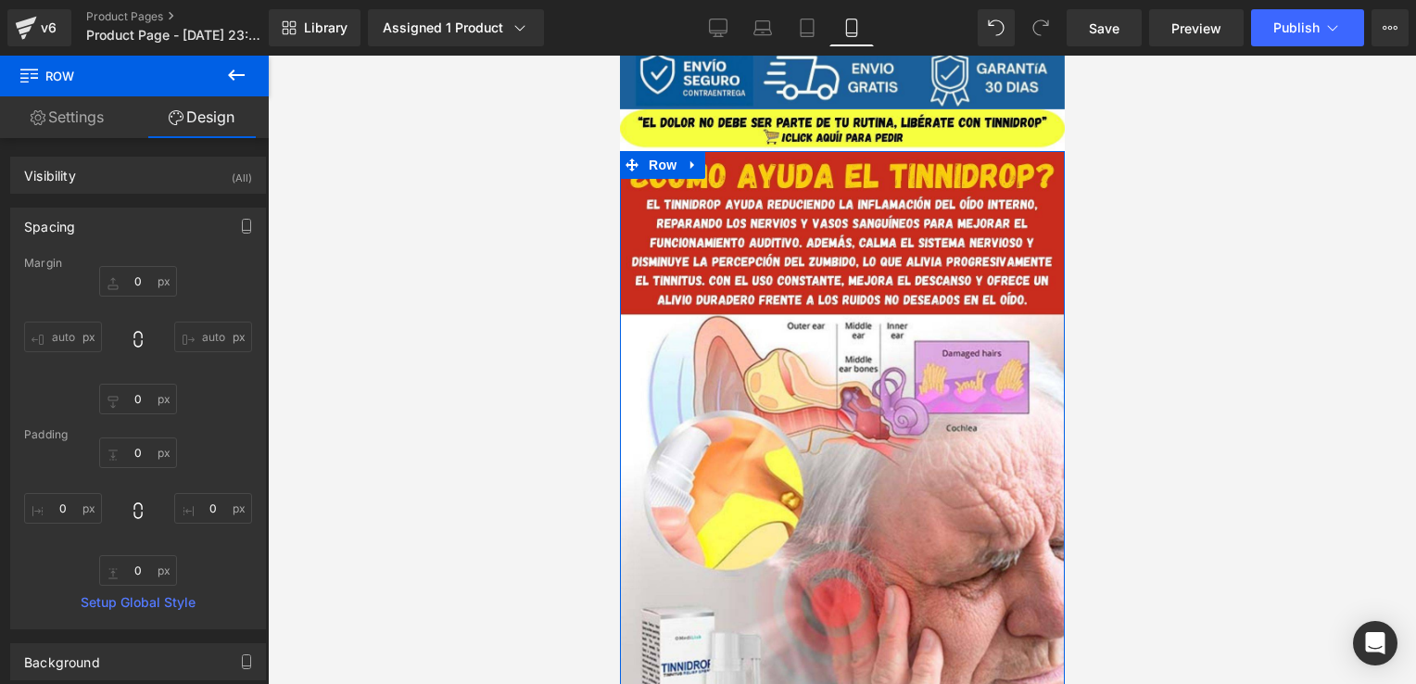
click at [1182, 191] on div at bounding box center [842, 370] width 1149 height 629
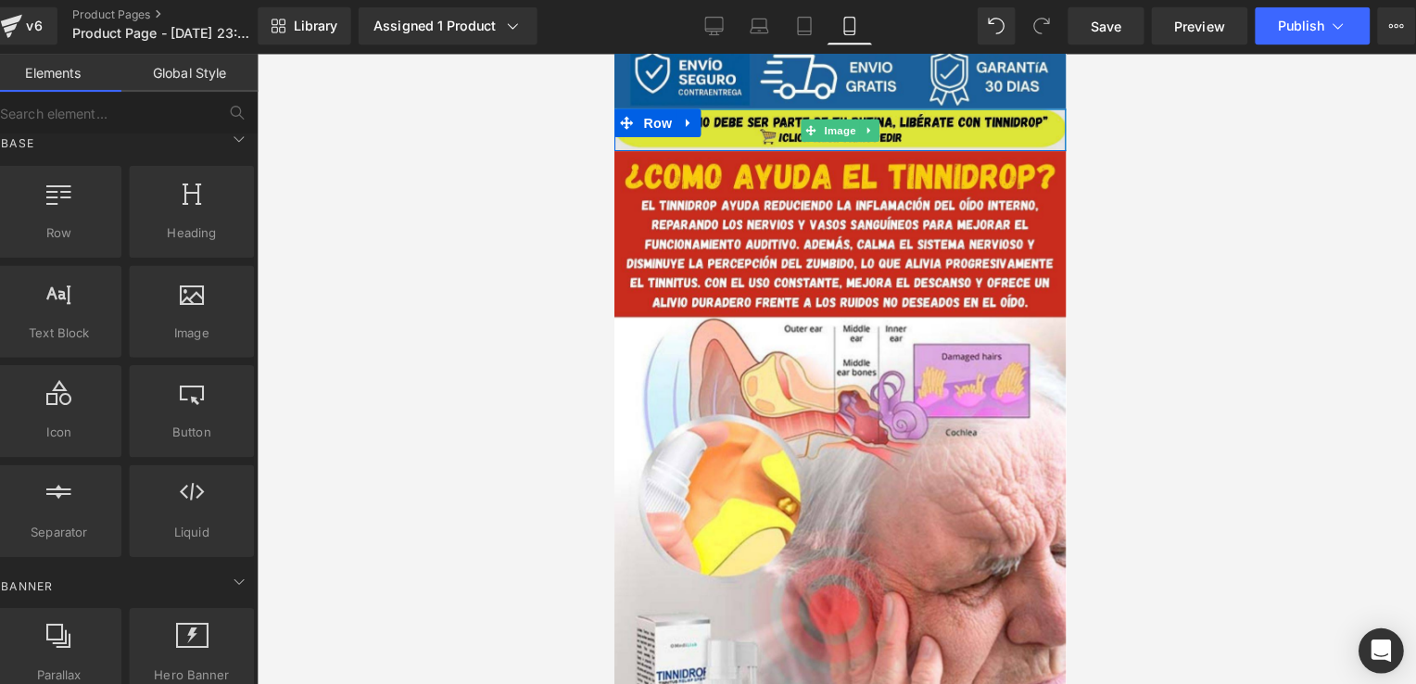
scroll to position [0, 0]
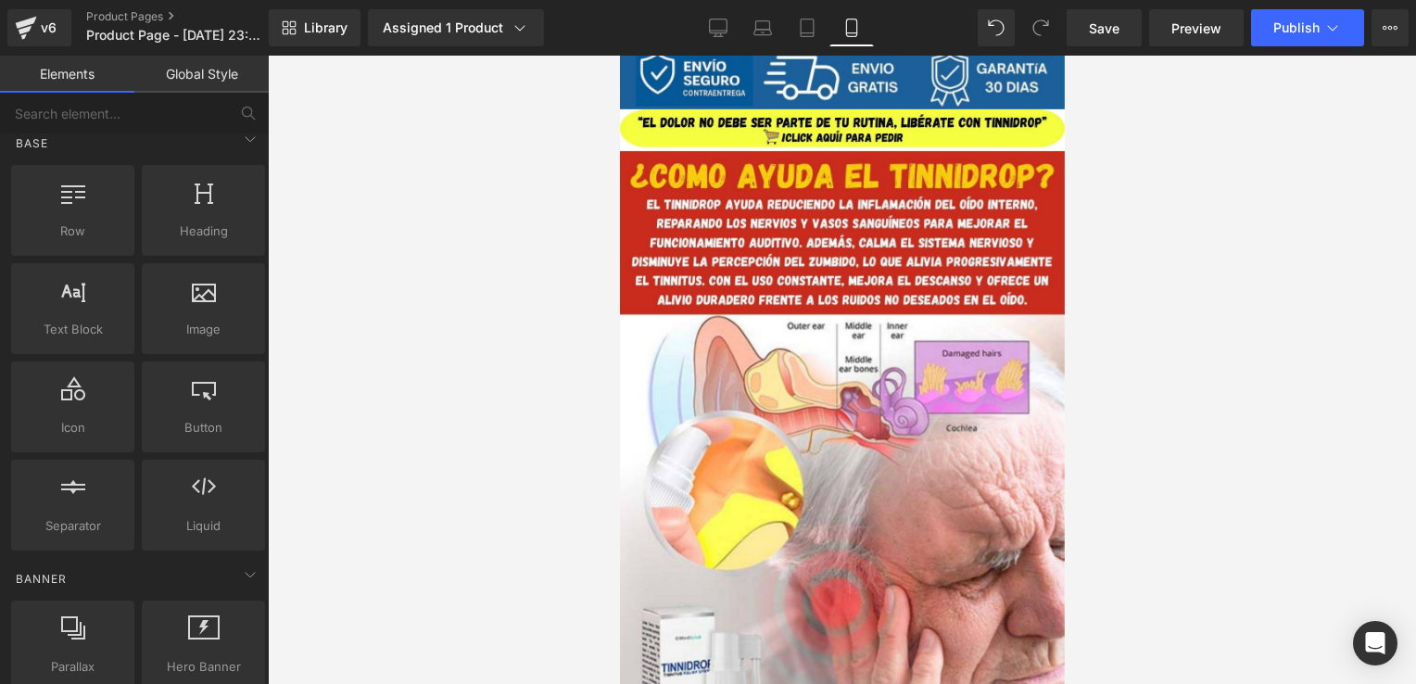
click at [1226, 206] on div at bounding box center [842, 370] width 1149 height 629
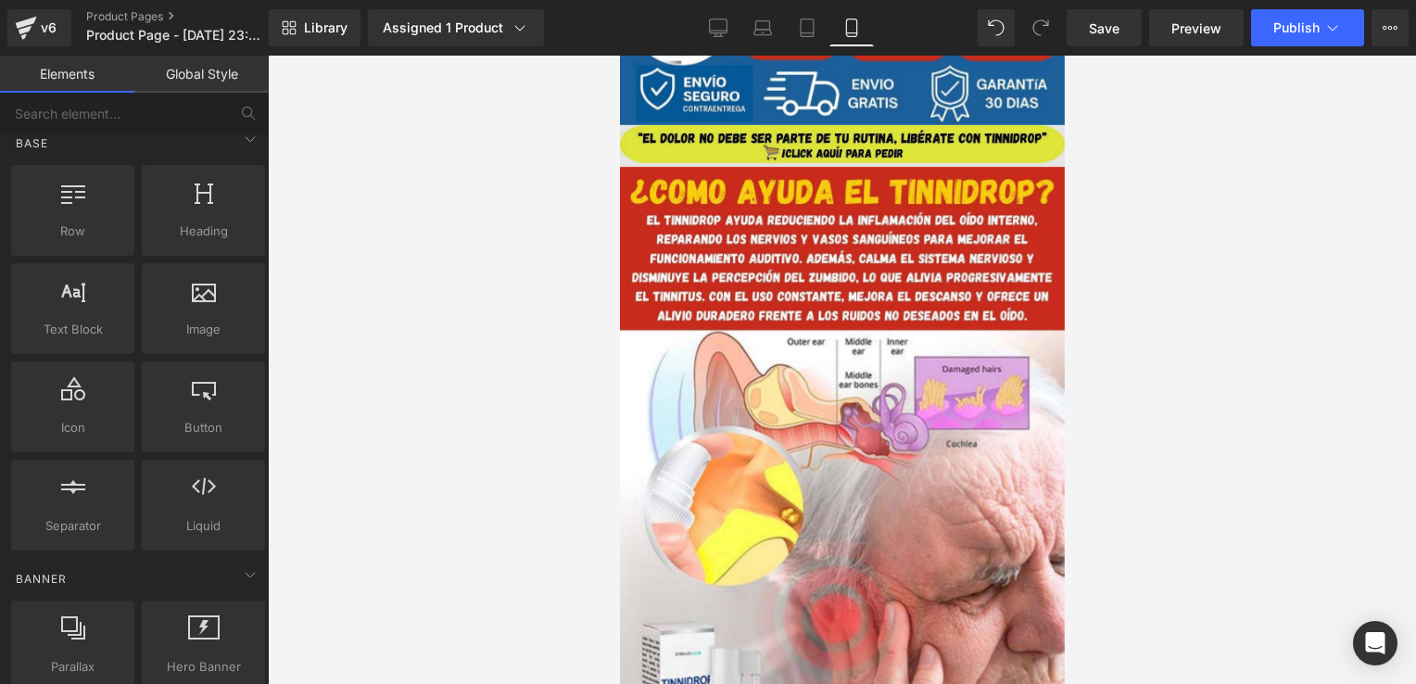
scroll to position [748, 0]
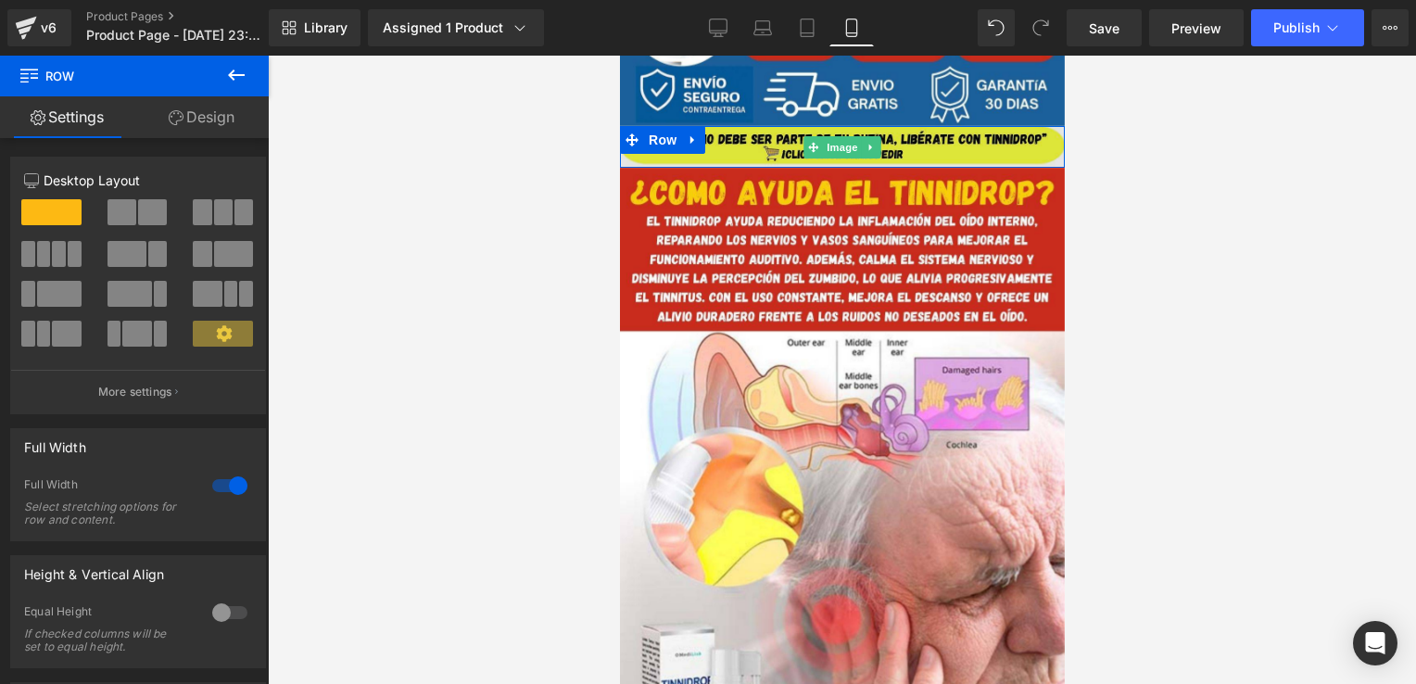
drag, startPoint x: 935, startPoint y: 166, endPoint x: 945, endPoint y: 145, distance: 23.2
click at [945, 145] on div "Image Row" at bounding box center [841, 146] width 445 height 41
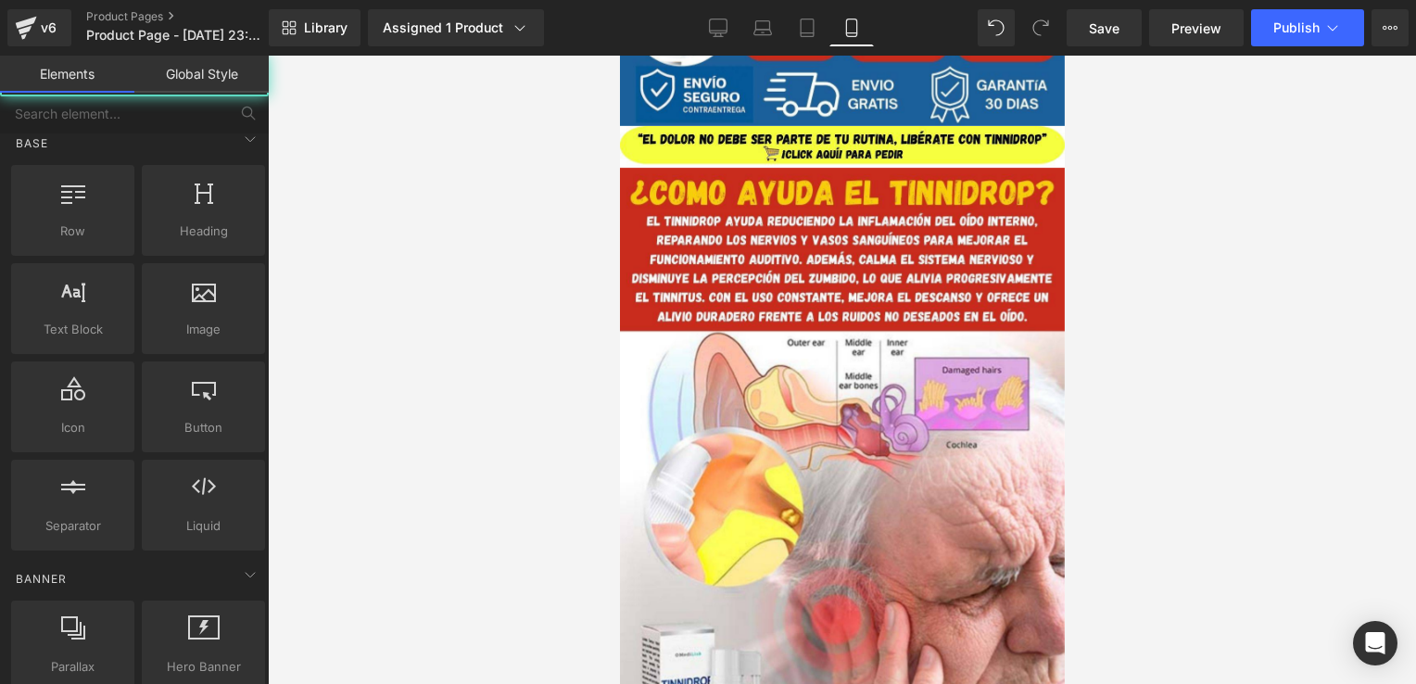
click at [1143, 242] on div at bounding box center [842, 370] width 1149 height 629
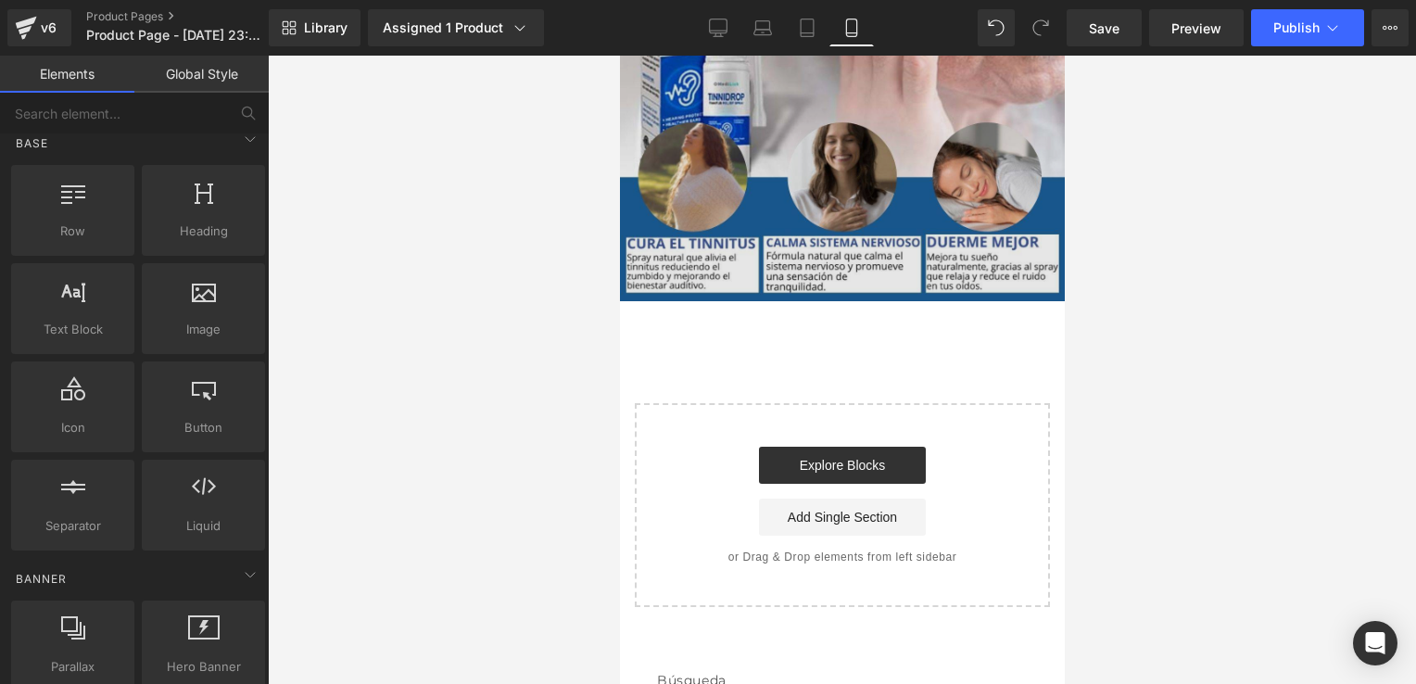
scroll to position [1409, 0]
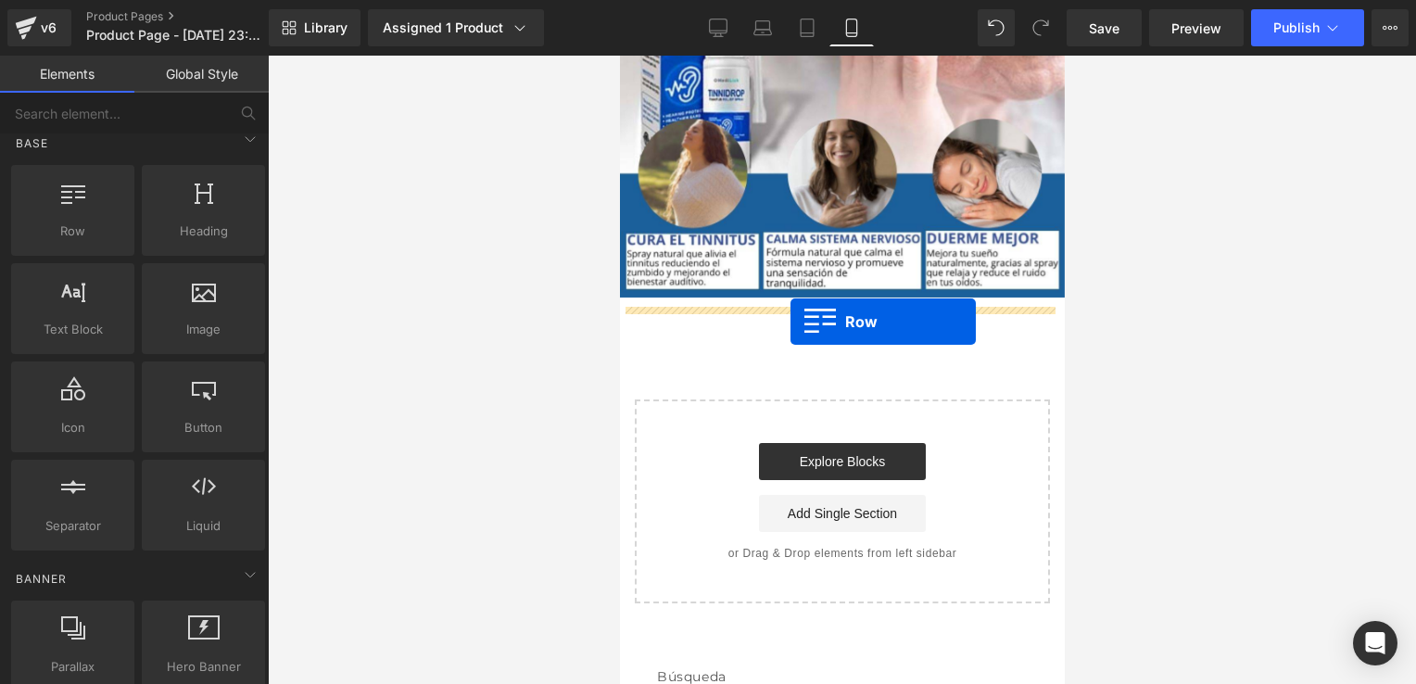
drag, startPoint x: 712, startPoint y: 273, endPoint x: 789, endPoint y: 322, distance: 91.3
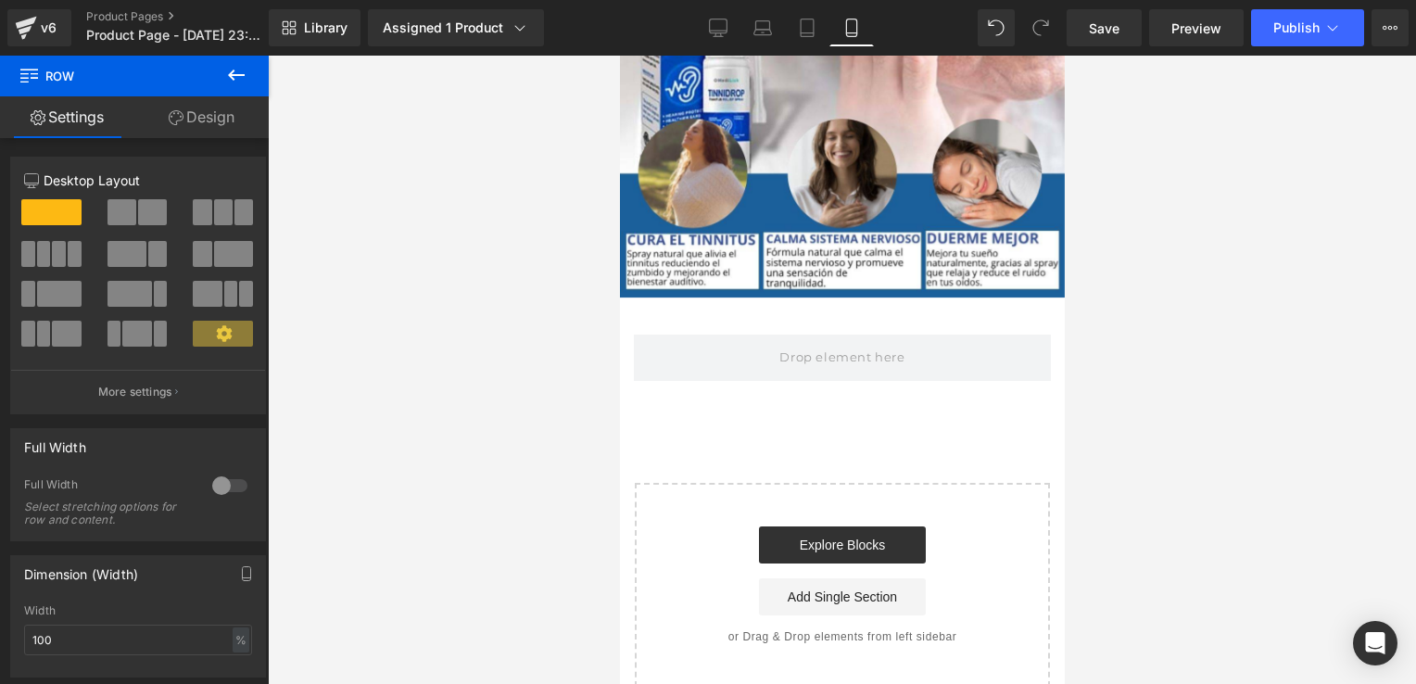
click at [248, 72] on button at bounding box center [236, 76] width 65 height 41
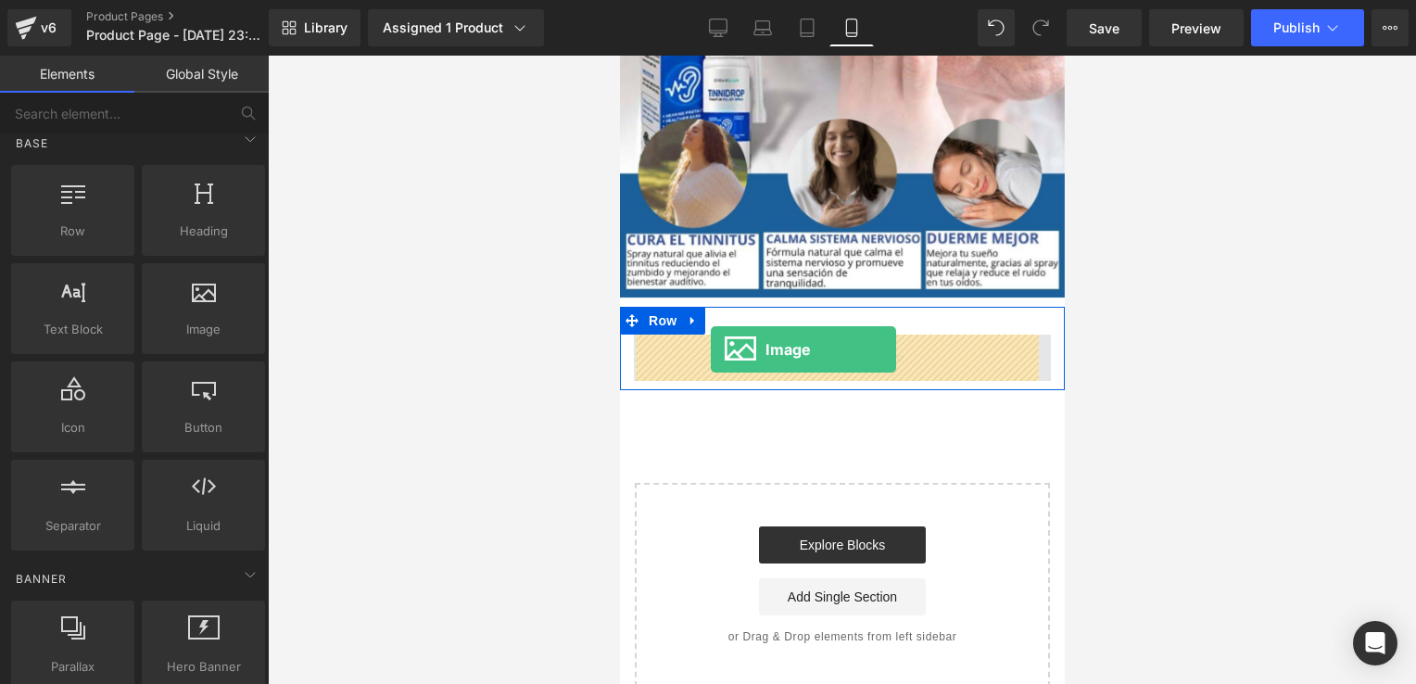
drag, startPoint x: 813, startPoint y: 358, endPoint x: 713, endPoint y: 350, distance: 100.4
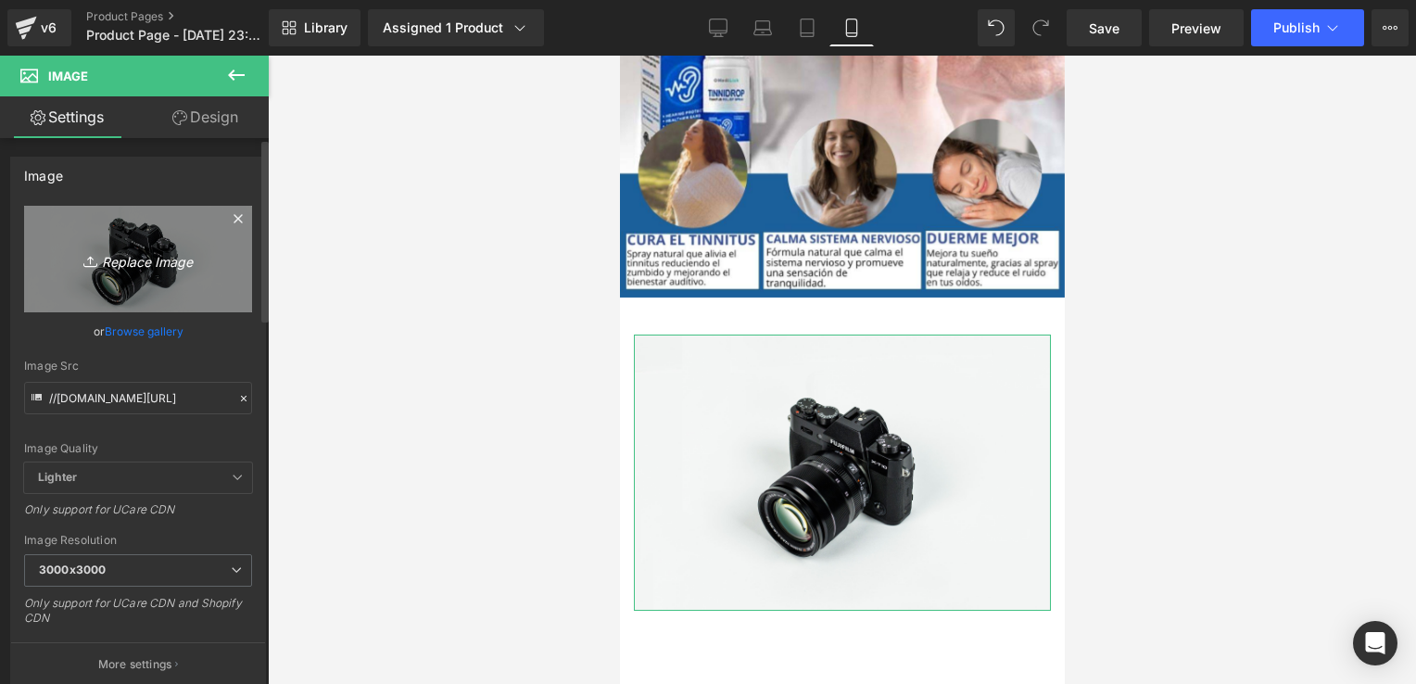
click at [177, 262] on icon "Replace Image" at bounding box center [138, 259] width 148 height 23
type input "C:\fakepath\PIE DE ENCABEZADO.jpg"
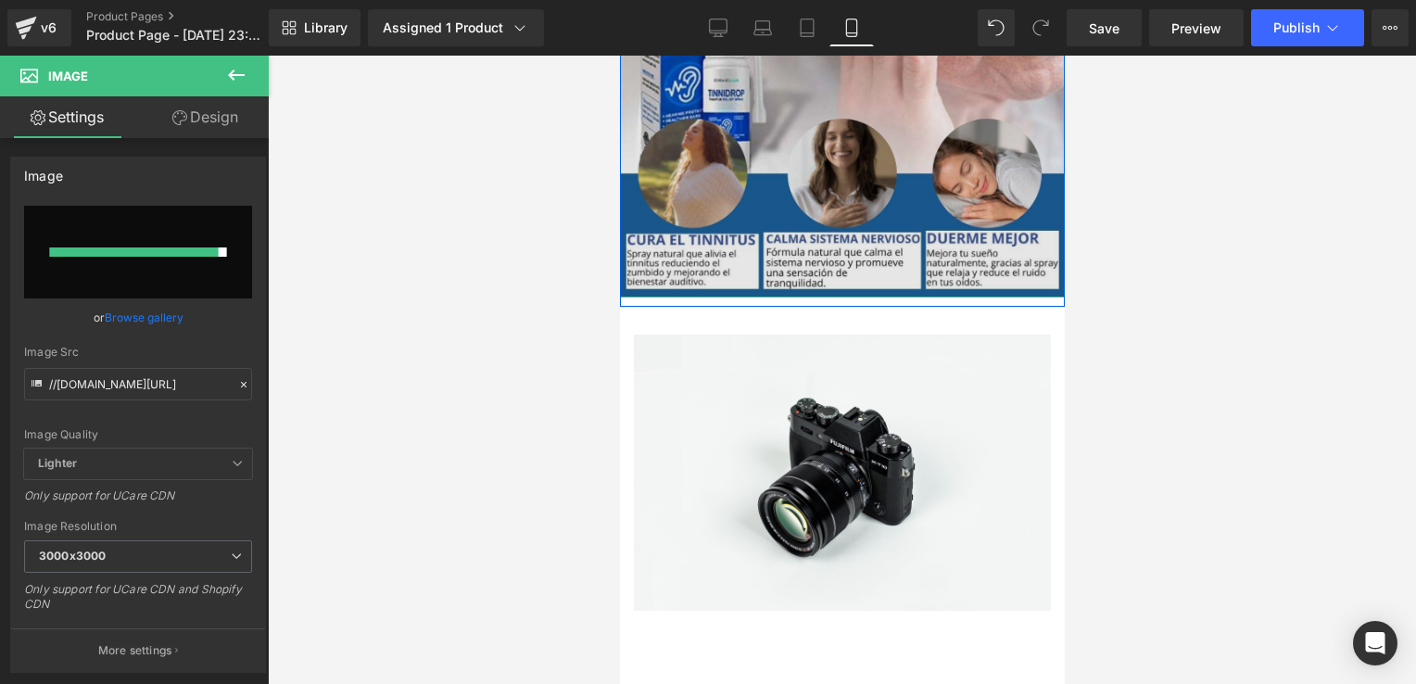
type input "[URL][DOMAIN_NAME]"
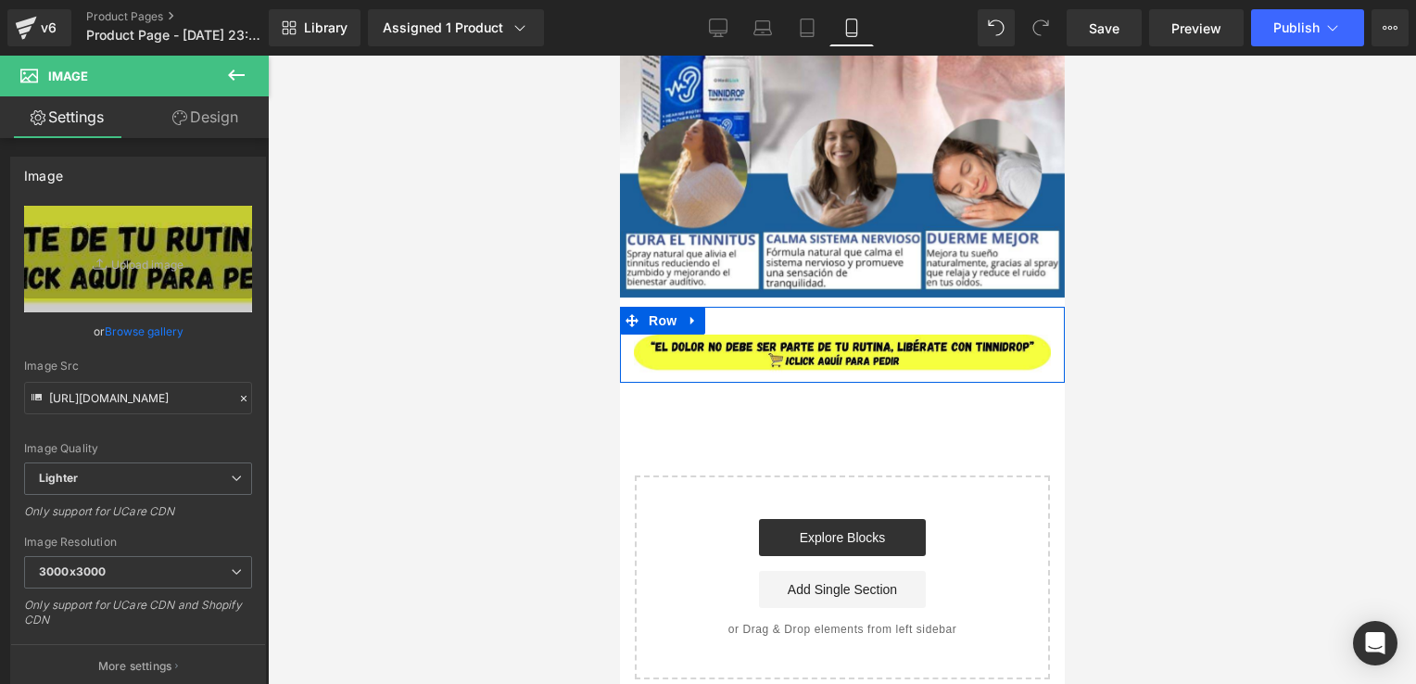
drag, startPoint x: 870, startPoint y: 337, endPoint x: 872, endPoint y: 325, distance: 12.4
click at [872, 325] on div "Image Row" at bounding box center [841, 345] width 445 height 76
click at [669, 330] on span "Row" at bounding box center [661, 322] width 37 height 28
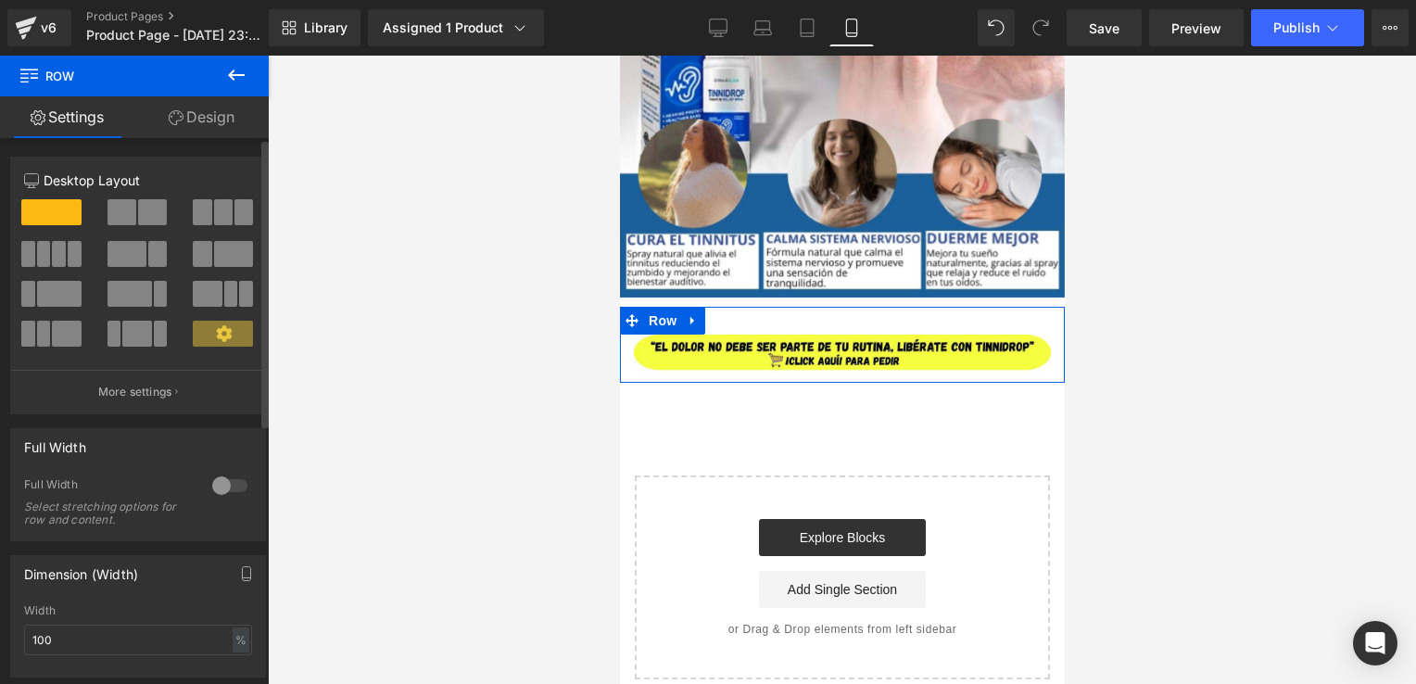
click at [224, 483] on div at bounding box center [230, 486] width 44 height 30
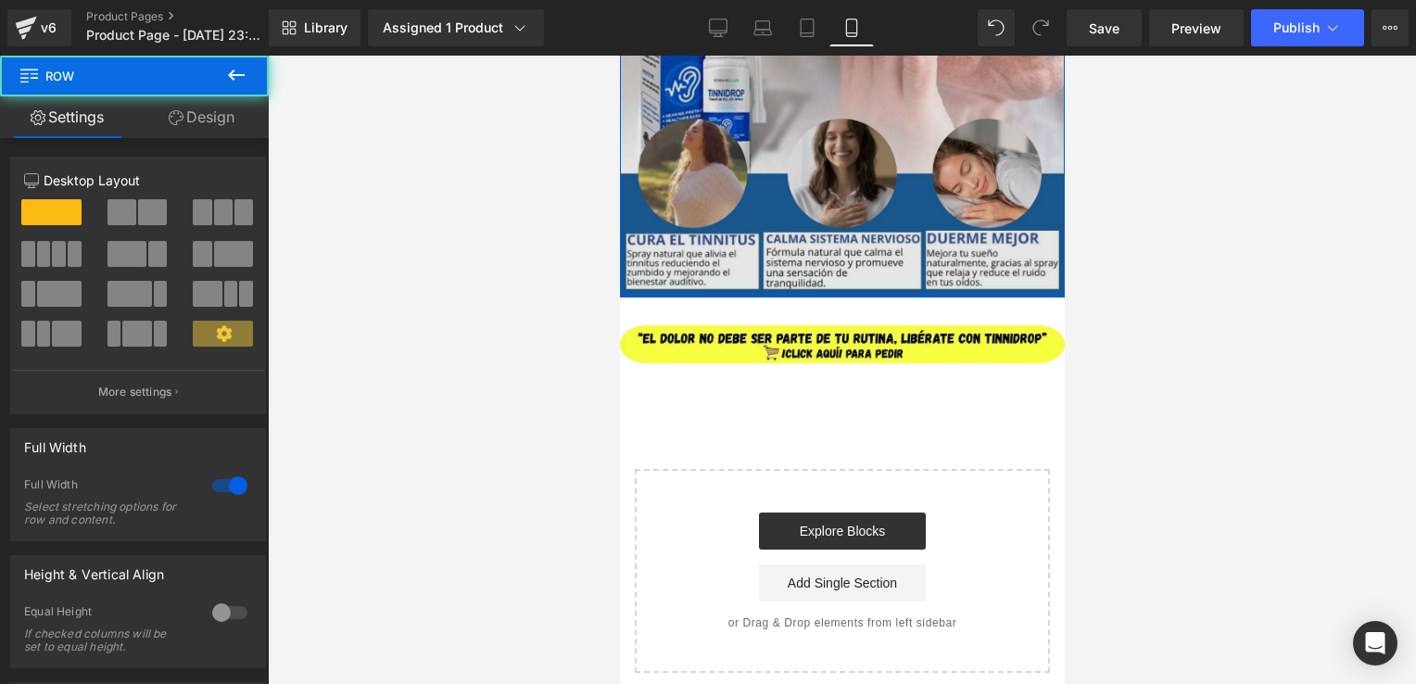
drag, startPoint x: 809, startPoint y: 302, endPoint x: 824, endPoint y: 247, distance: 57.6
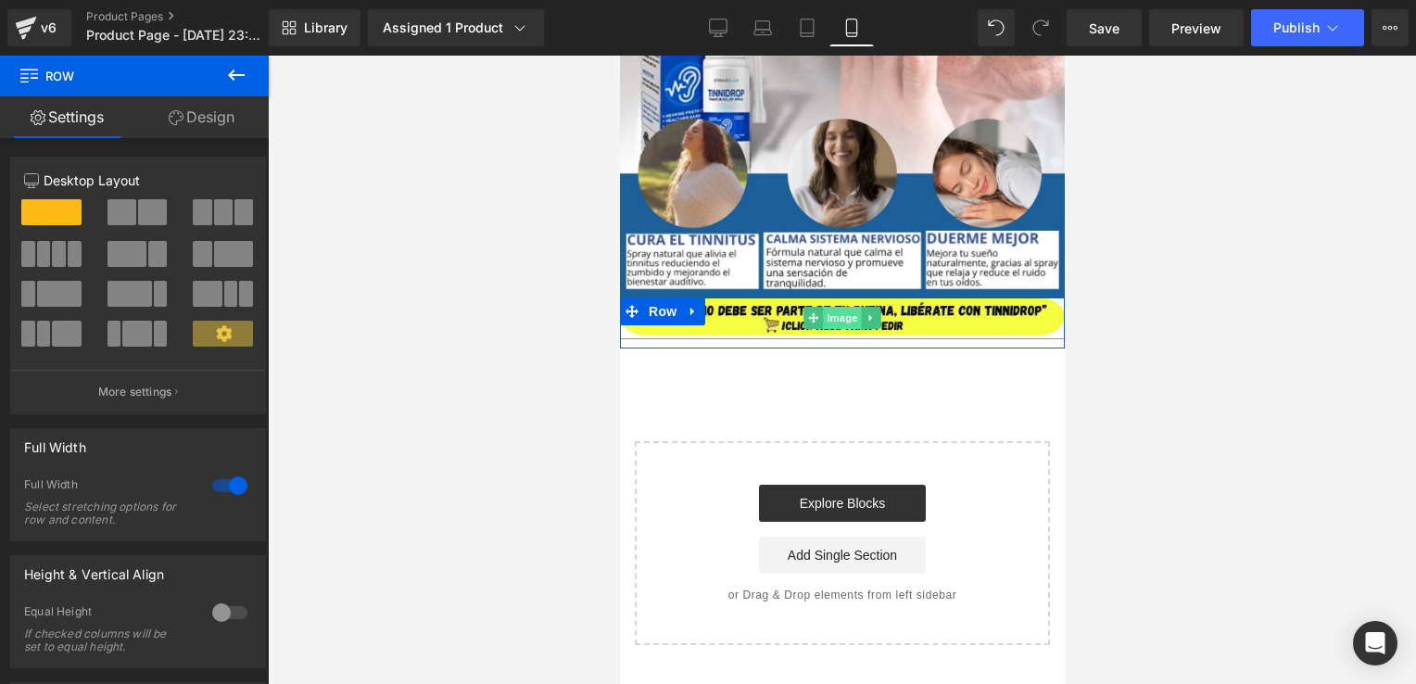
drag, startPoint x: 809, startPoint y: 321, endPoint x: 821, endPoint y: 317, distance: 12.6
click at [821, 317] on div "Image Row" at bounding box center [841, 323] width 445 height 50
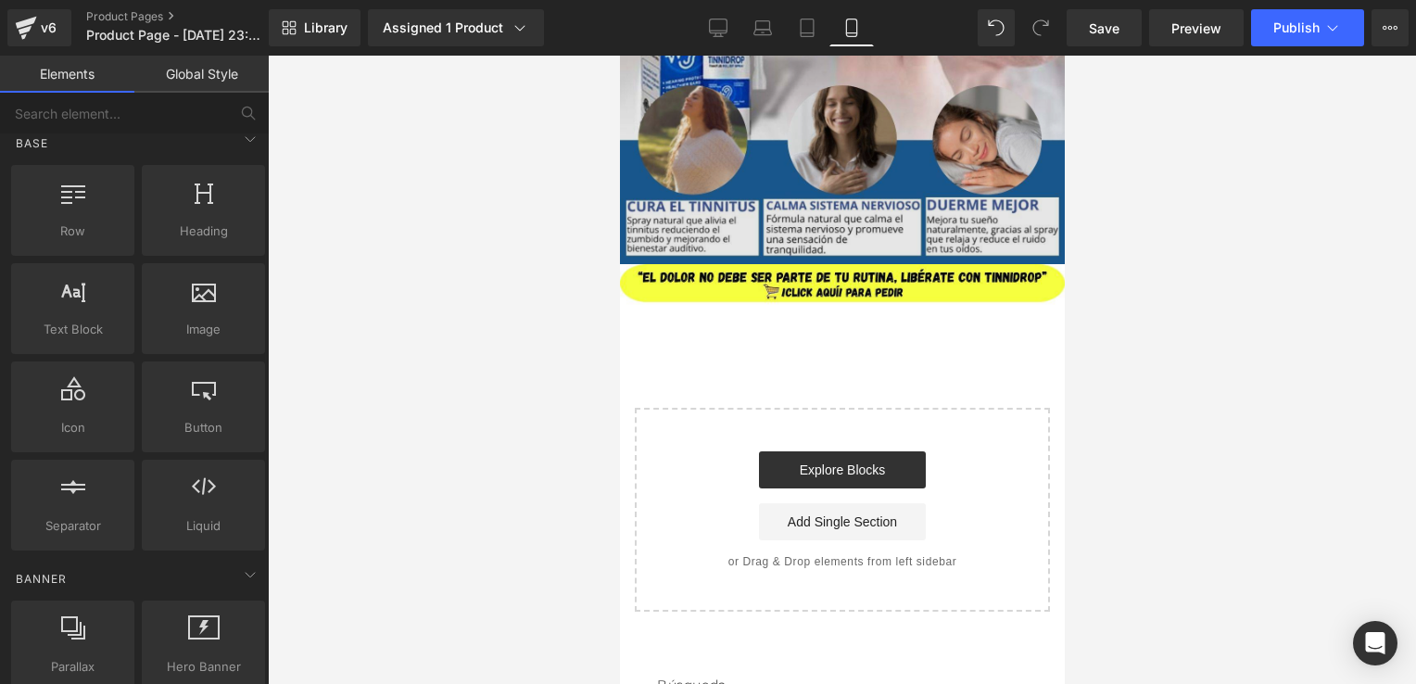
scroll to position [1442, 0]
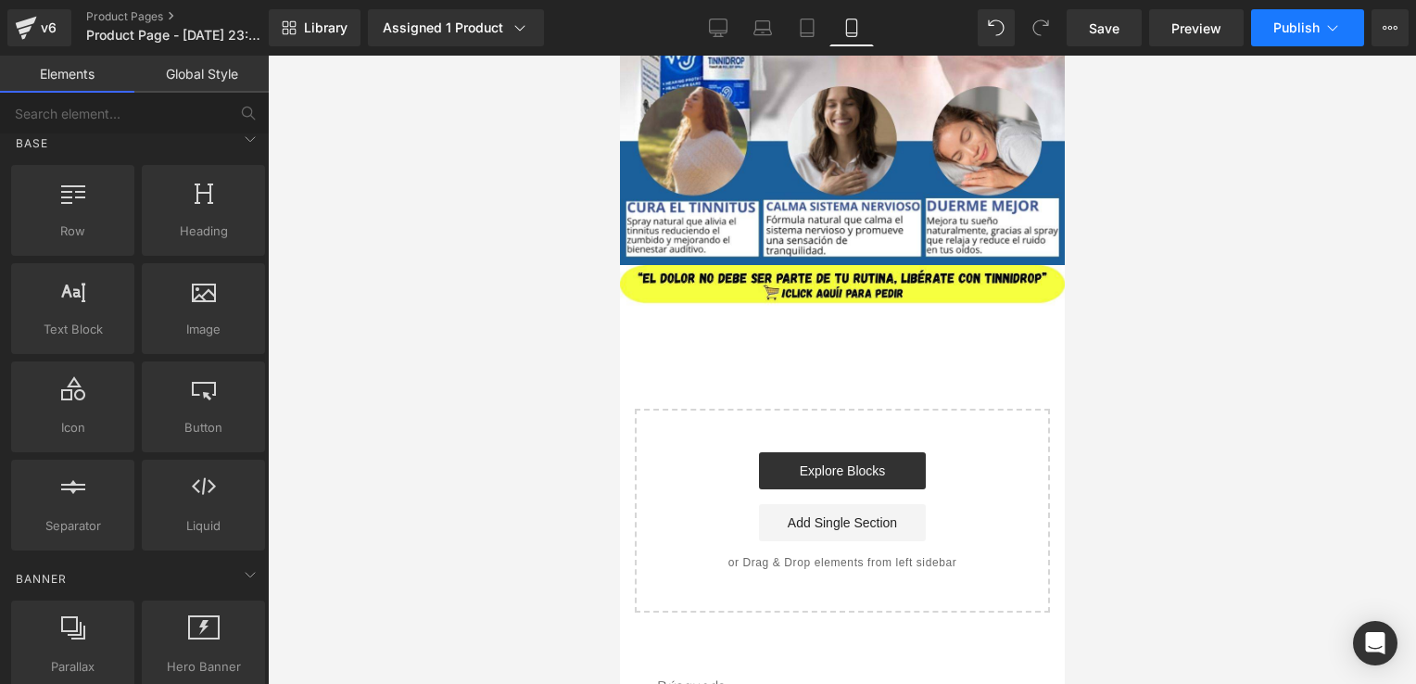
click at [1289, 36] on button "Publish" at bounding box center [1307, 27] width 113 height 37
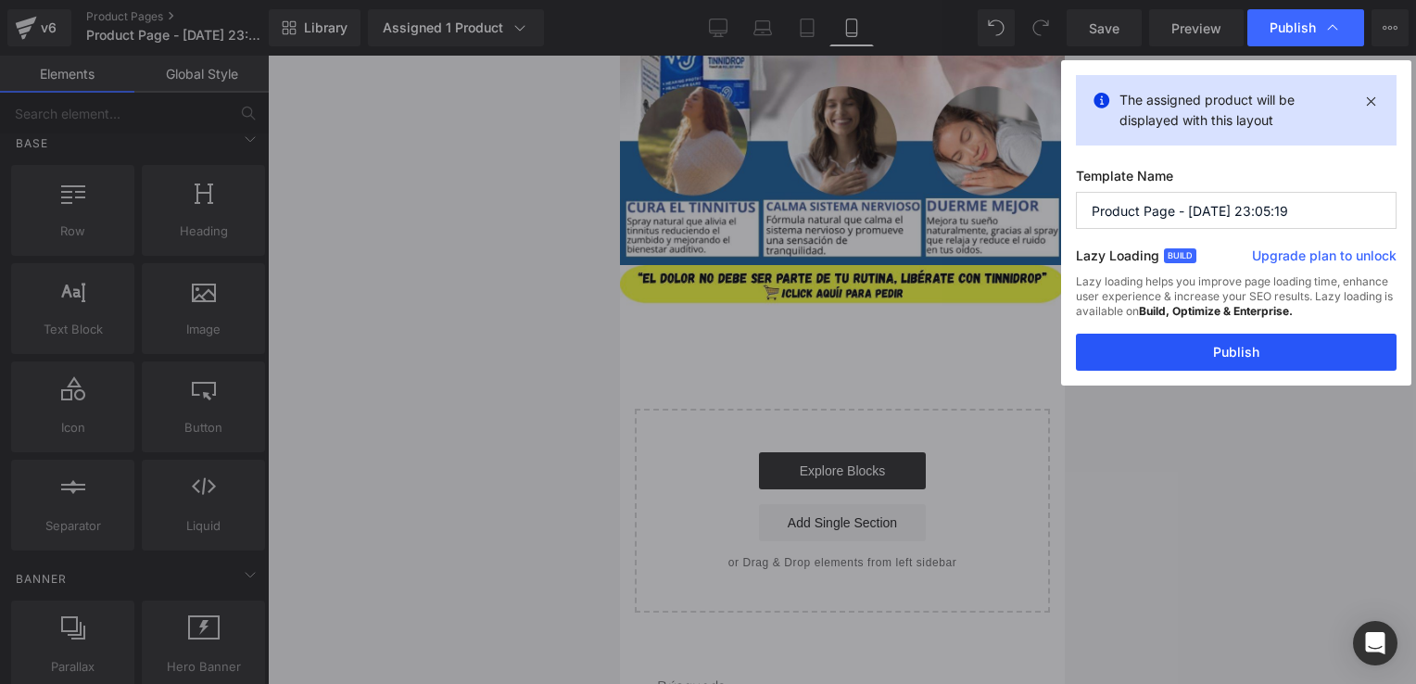
click at [1196, 352] on button "Publish" at bounding box center [1236, 352] width 321 height 37
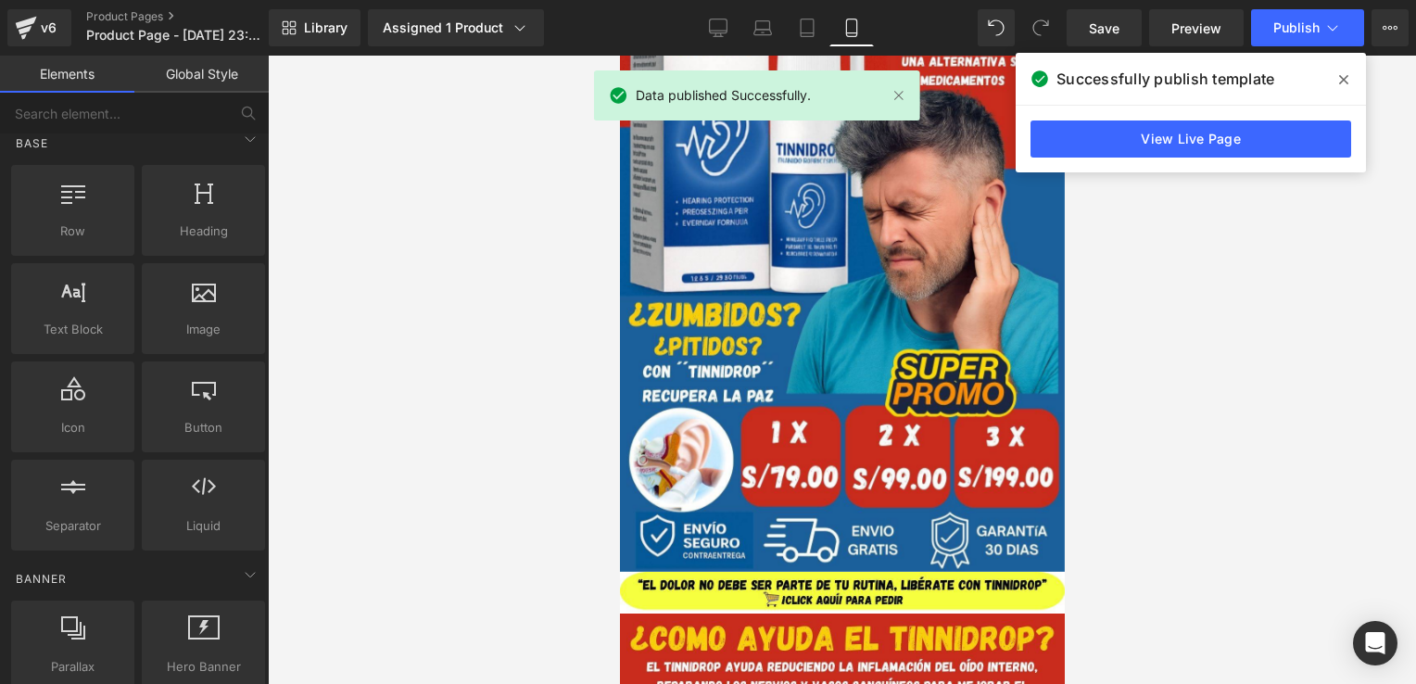
scroll to position [0, 0]
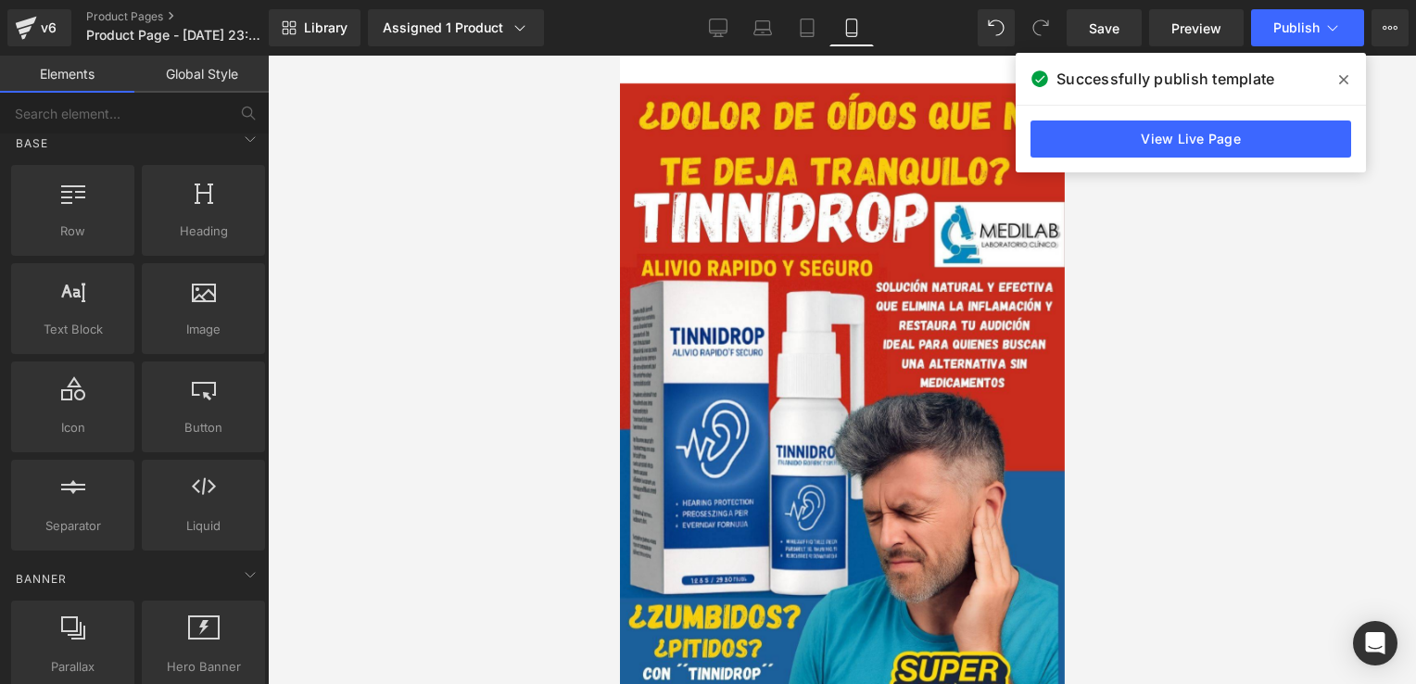
click at [1349, 80] on span at bounding box center [1344, 80] width 30 height 30
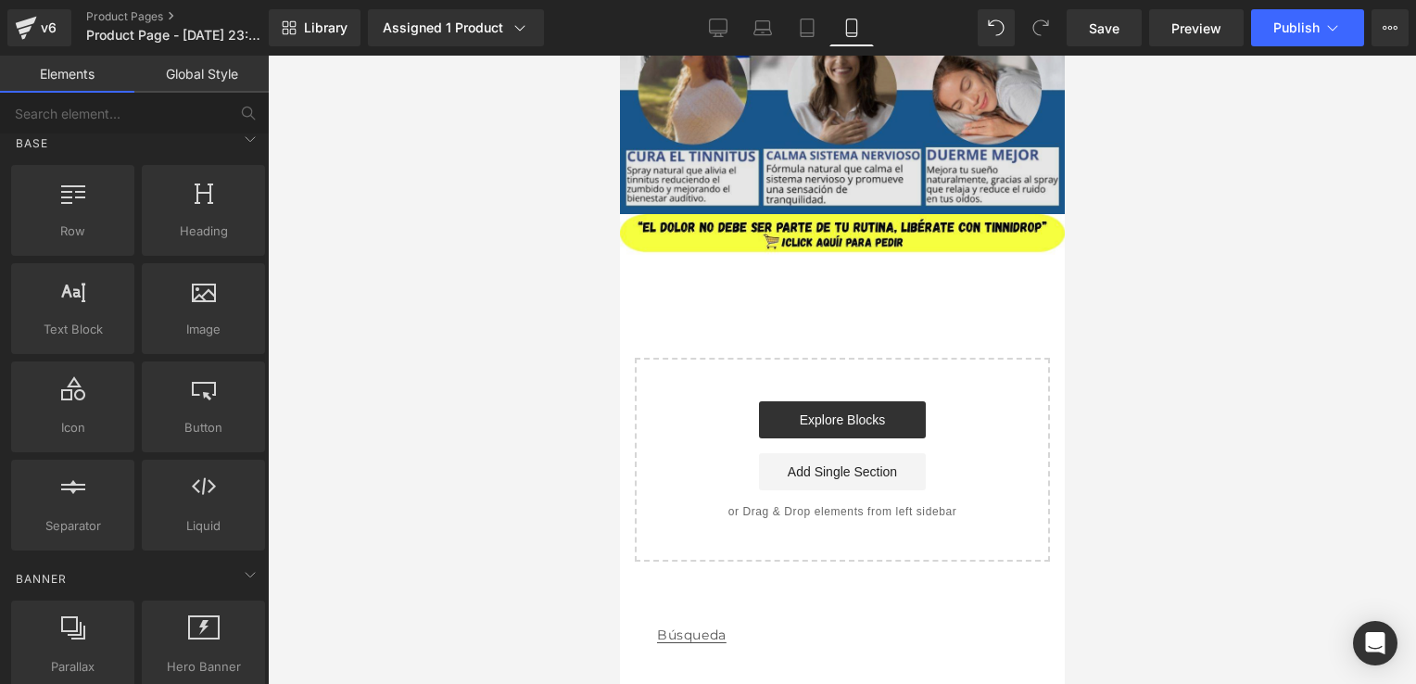
scroll to position [1494, 0]
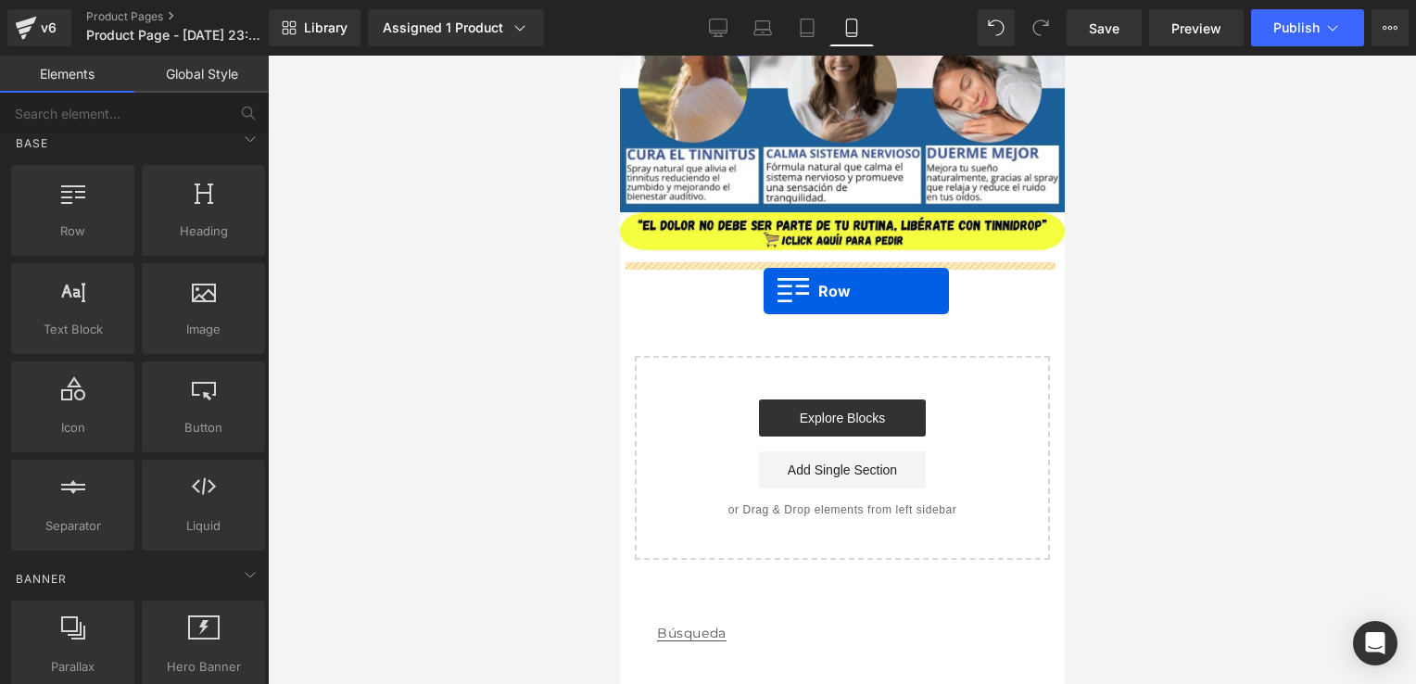
drag, startPoint x: 701, startPoint y: 274, endPoint x: 763, endPoint y: 291, distance: 64.3
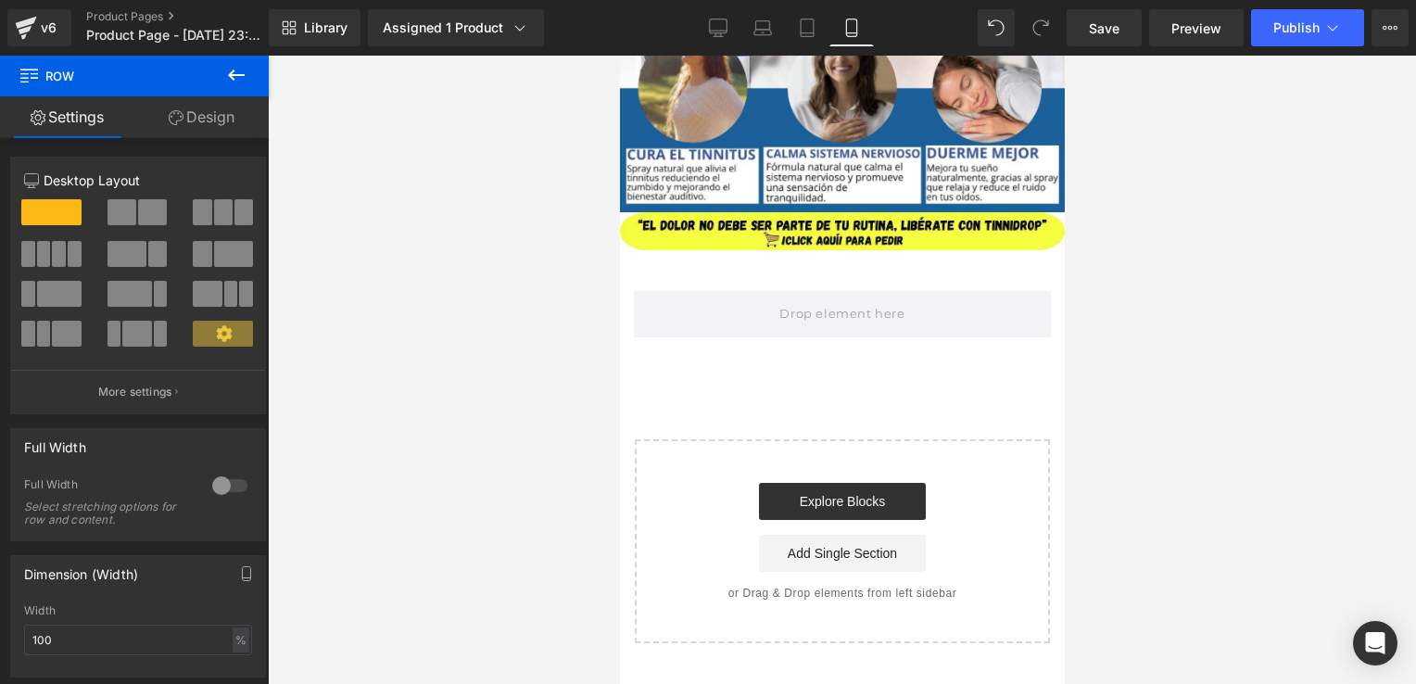
click at [248, 70] on button at bounding box center [236, 76] width 65 height 41
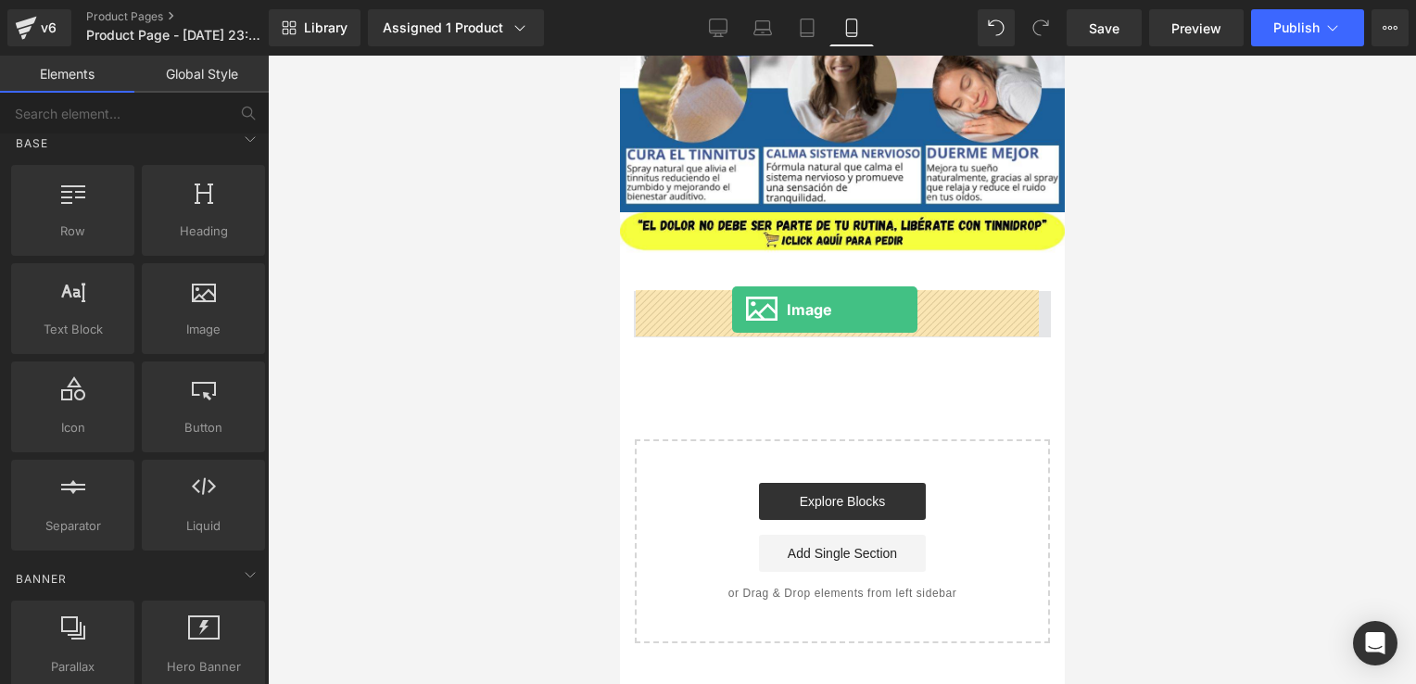
drag, startPoint x: 803, startPoint y: 373, endPoint x: 731, endPoint y: 310, distance: 95.2
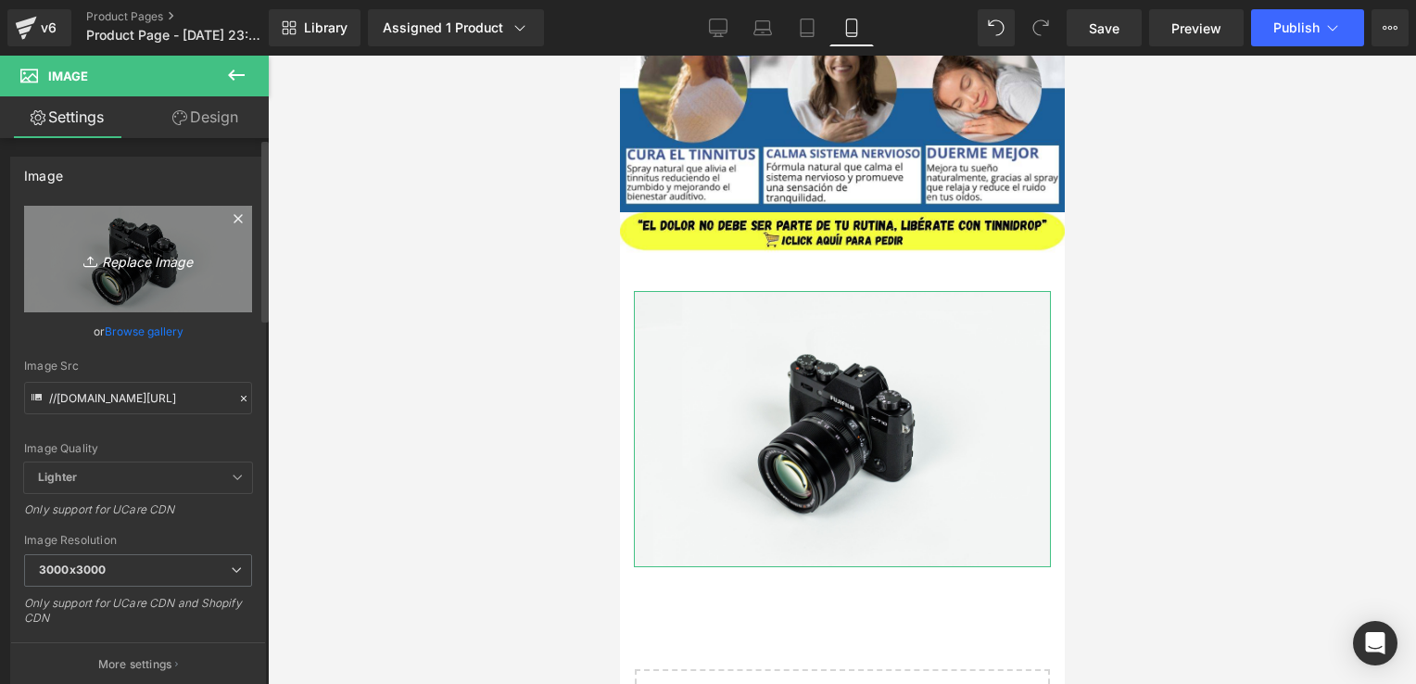
click at [133, 260] on icon "Replace Image" at bounding box center [138, 259] width 148 height 23
type input "C:\fakepath\¿DOLOR DE OÍDOS QUE NO TE DEJA TRANQUILO (3).jpg"
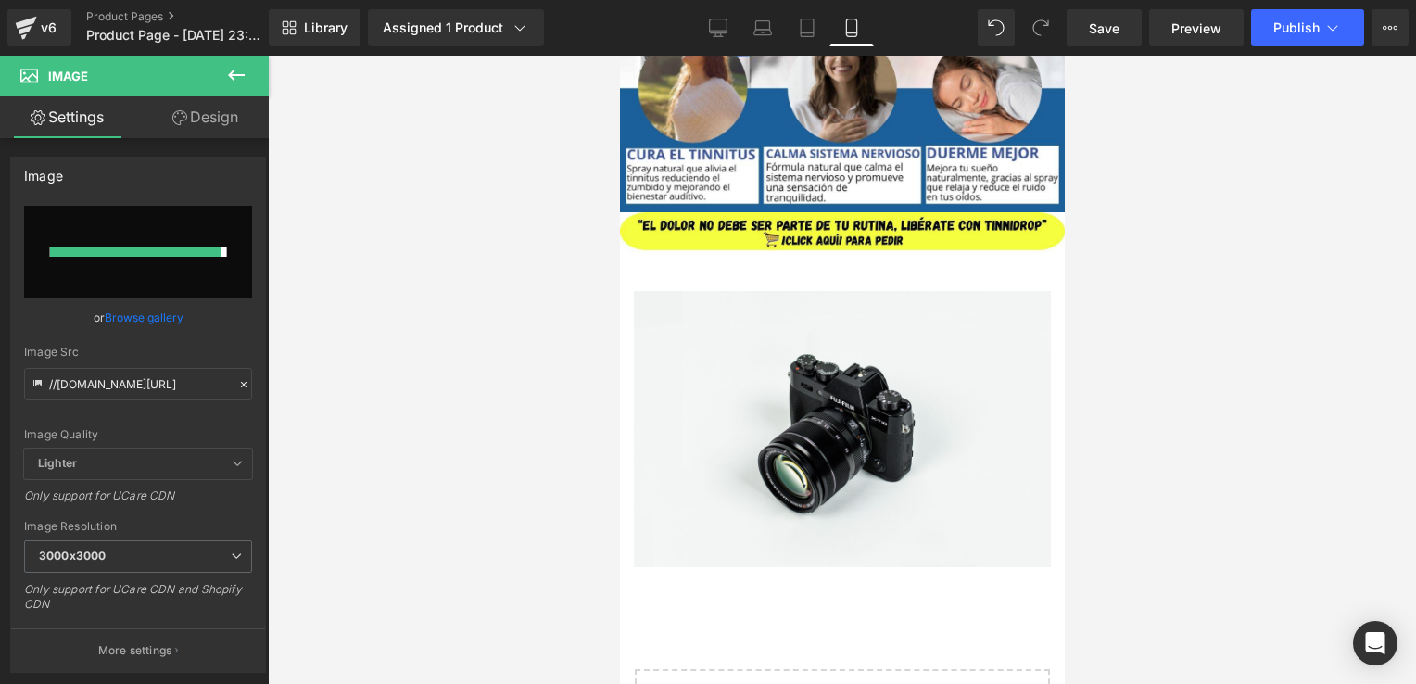
type input "[URL][DOMAIN_NAME]"
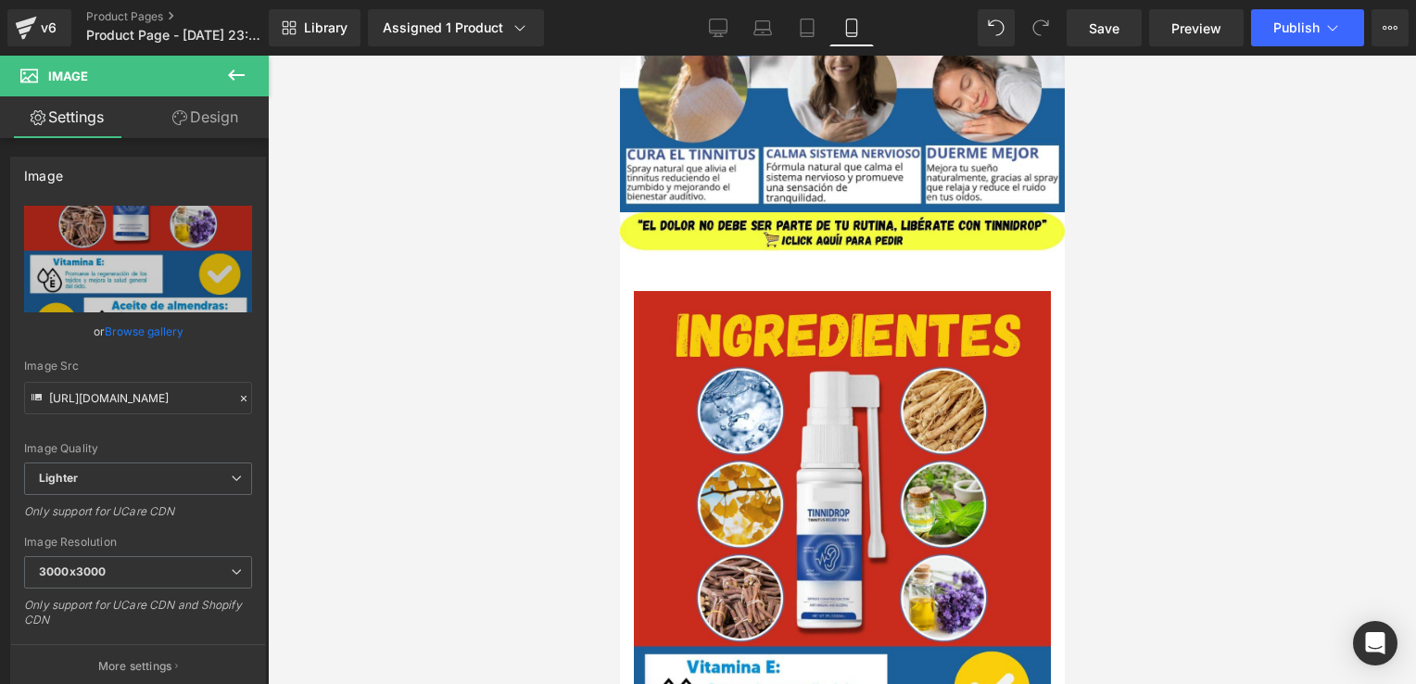
click at [237, 75] on icon at bounding box center [236, 75] width 17 height 11
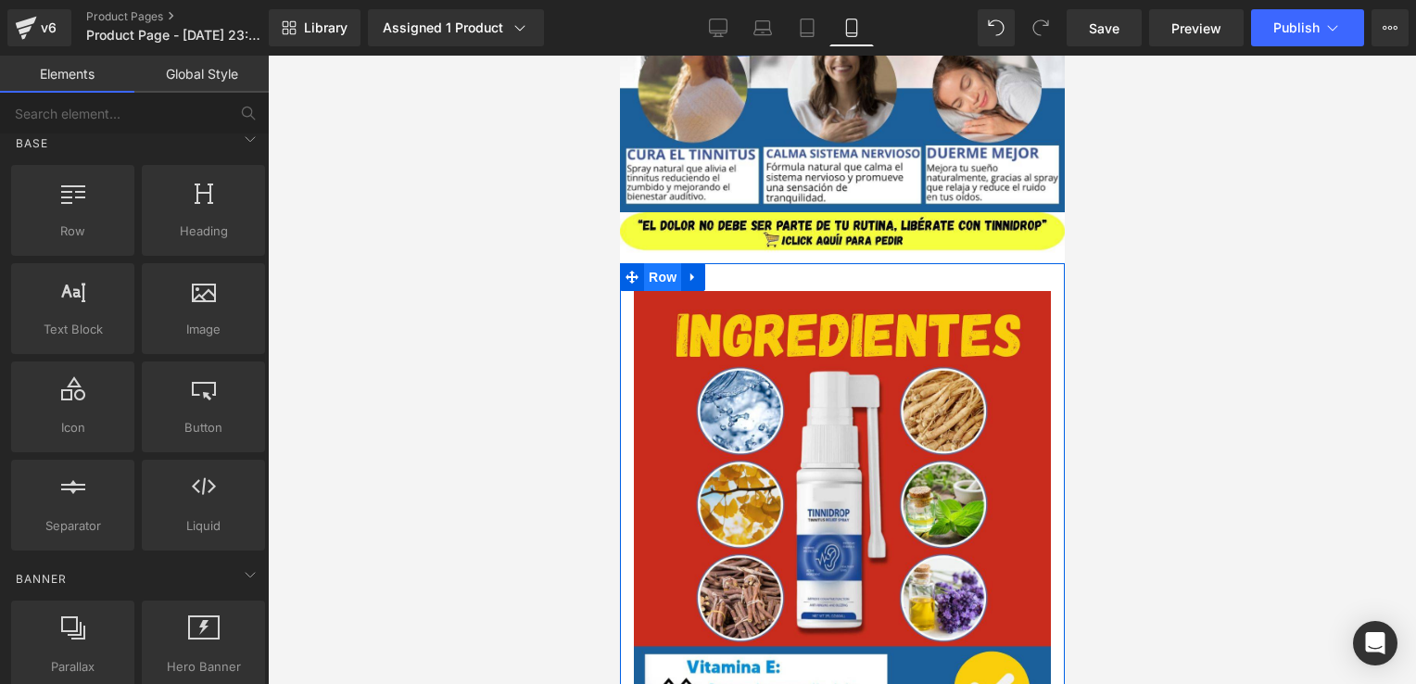
click at [667, 276] on span "Row" at bounding box center [661, 277] width 37 height 28
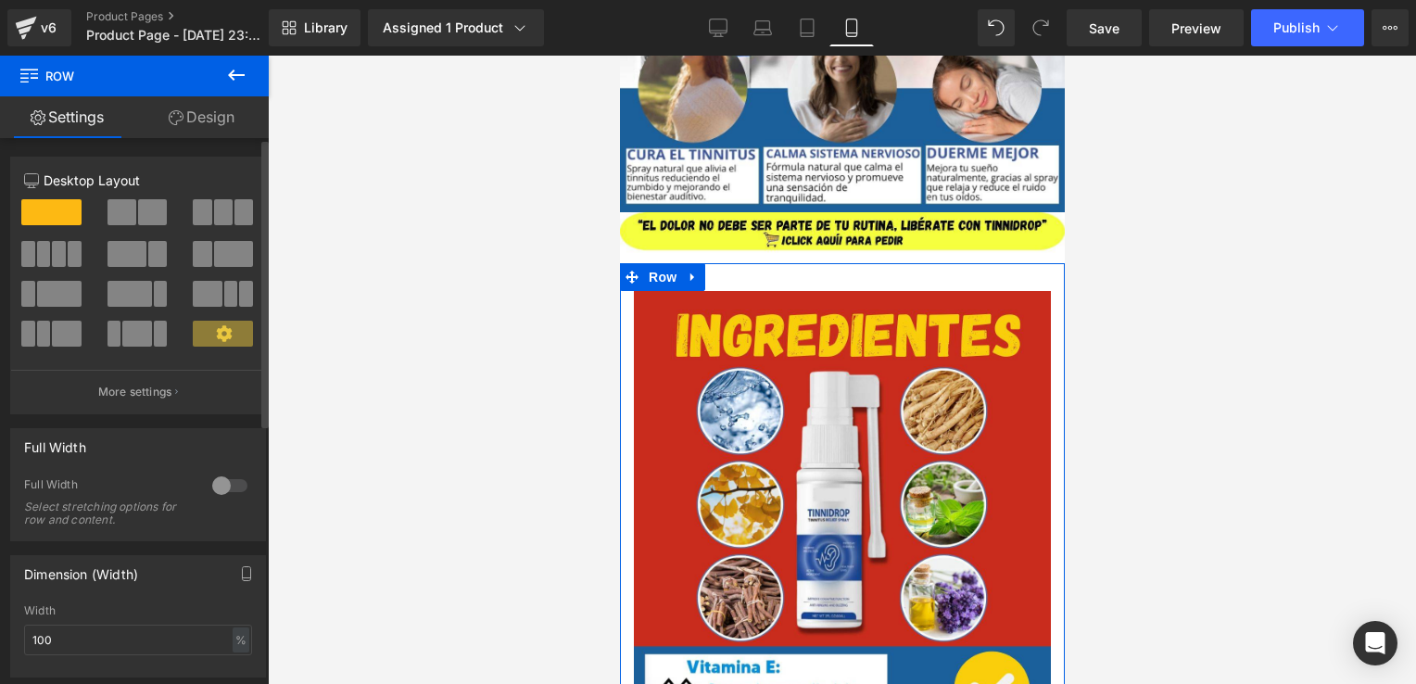
click at [228, 481] on div at bounding box center [230, 486] width 44 height 30
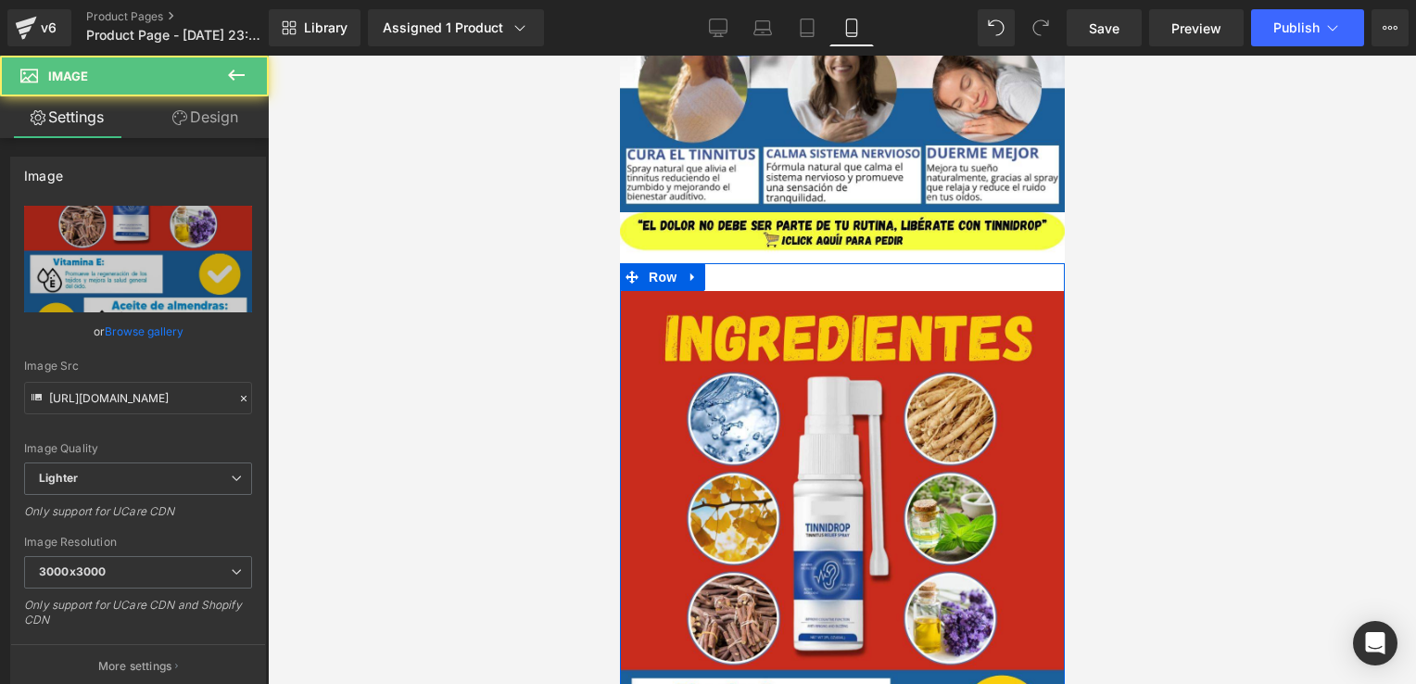
drag, startPoint x: 817, startPoint y: 294, endPoint x: 832, endPoint y: 258, distance: 39.1
click at [819, 269] on div "Image Row" at bounding box center [841, 677] width 445 height 828
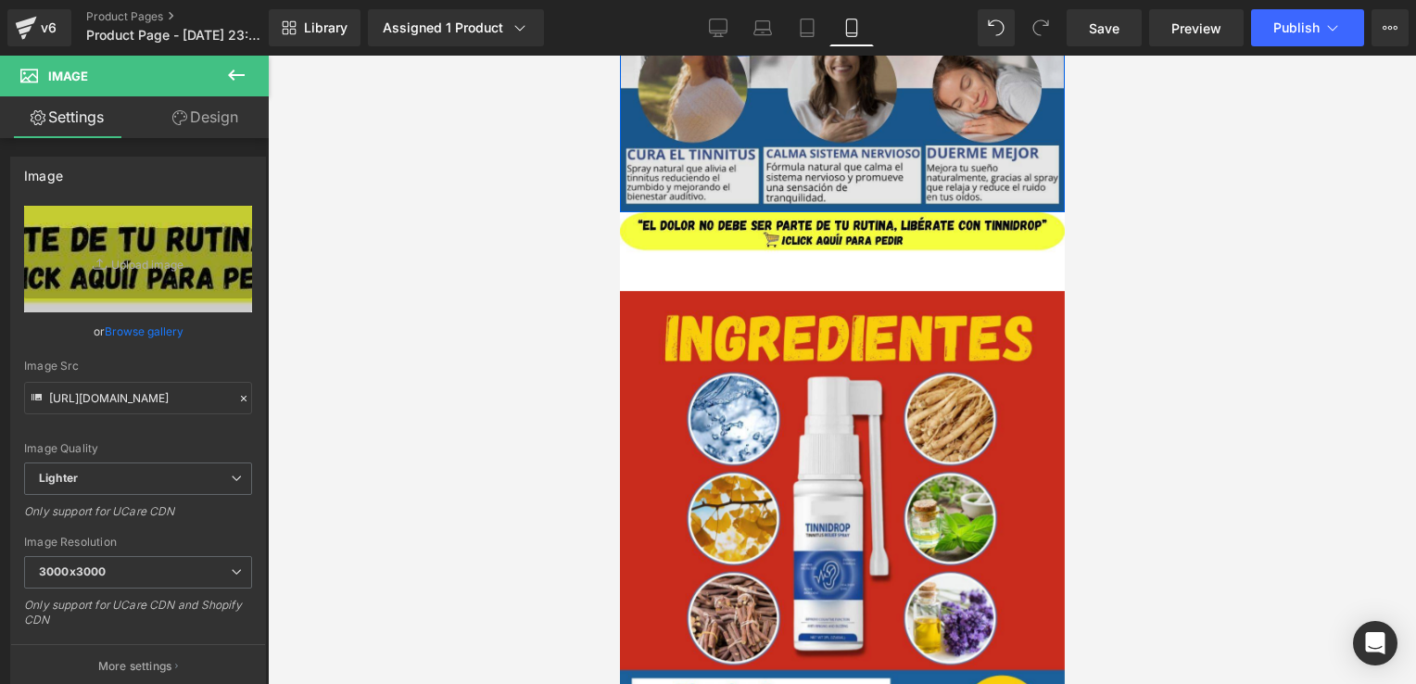
drag, startPoint x: 836, startPoint y: 252, endPoint x: 857, endPoint y: 200, distance: 56.1
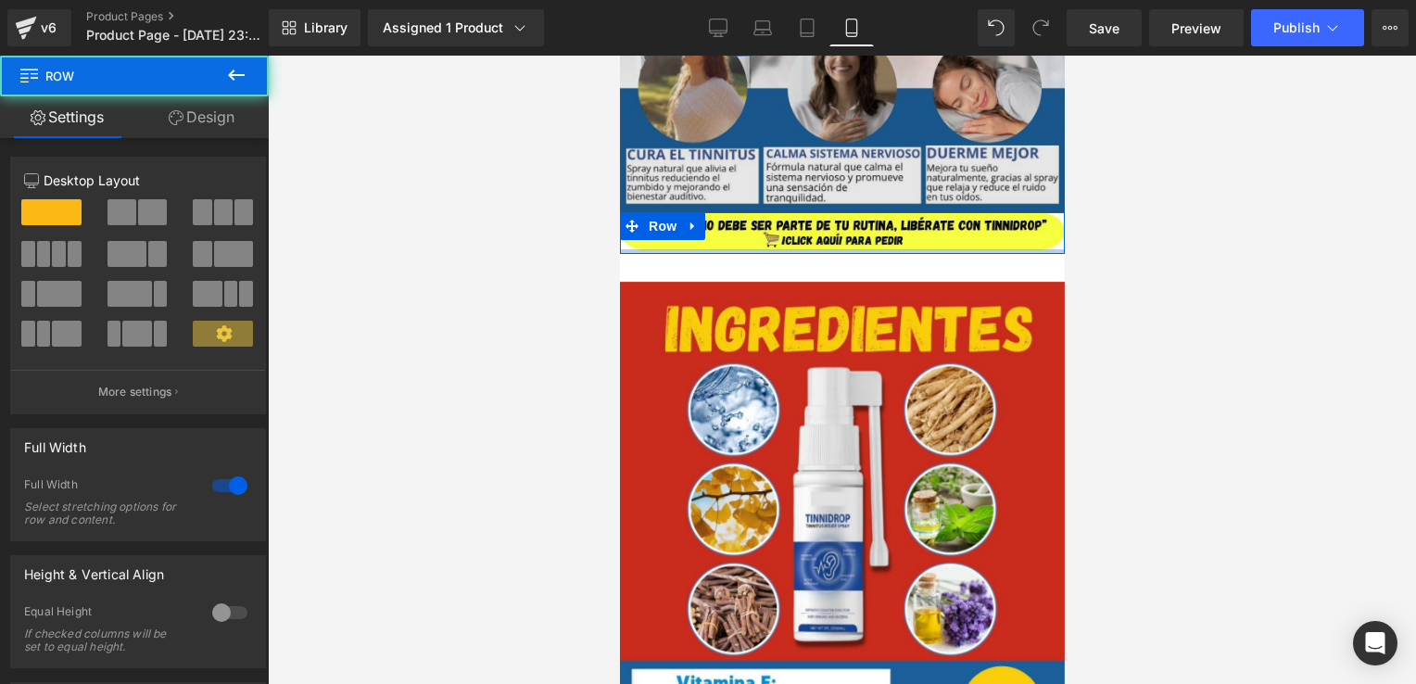
drag, startPoint x: 849, startPoint y: 255, endPoint x: 877, endPoint y: 204, distance: 58.1
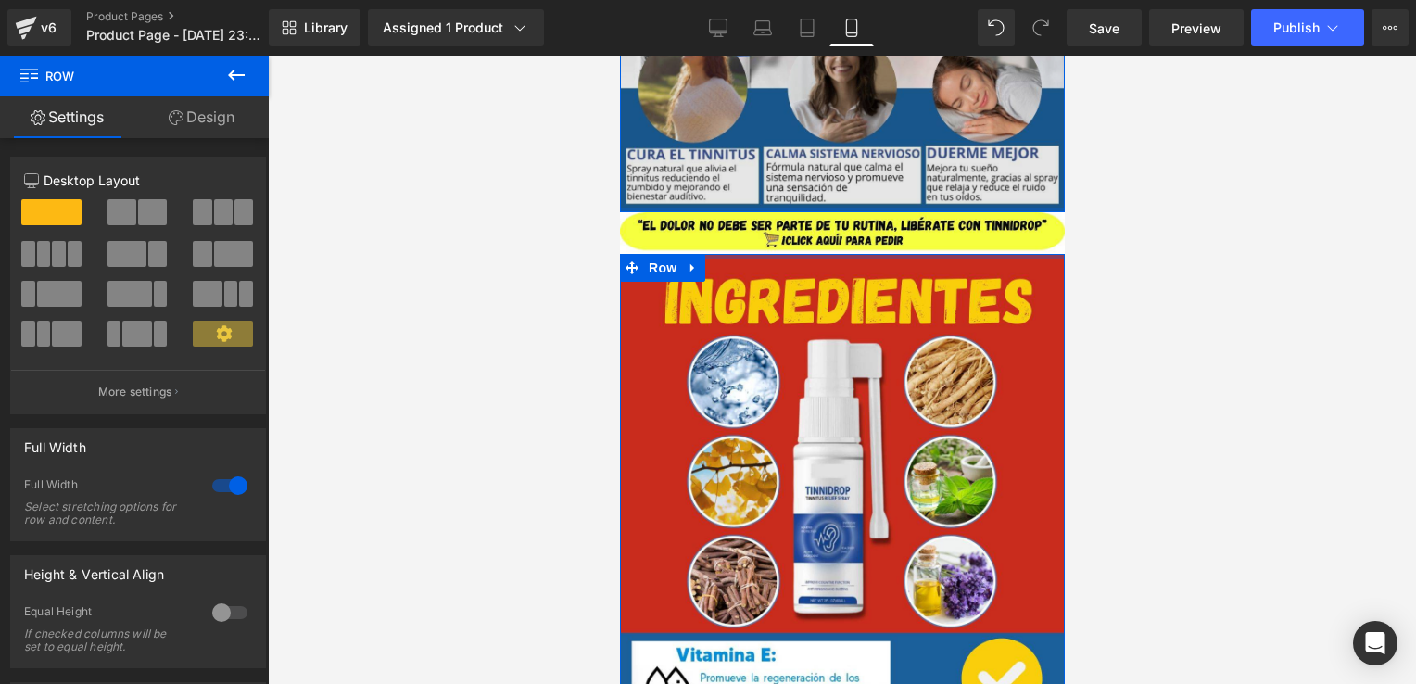
drag, startPoint x: 856, startPoint y: 254, endPoint x: 887, endPoint y: 206, distance: 57.6
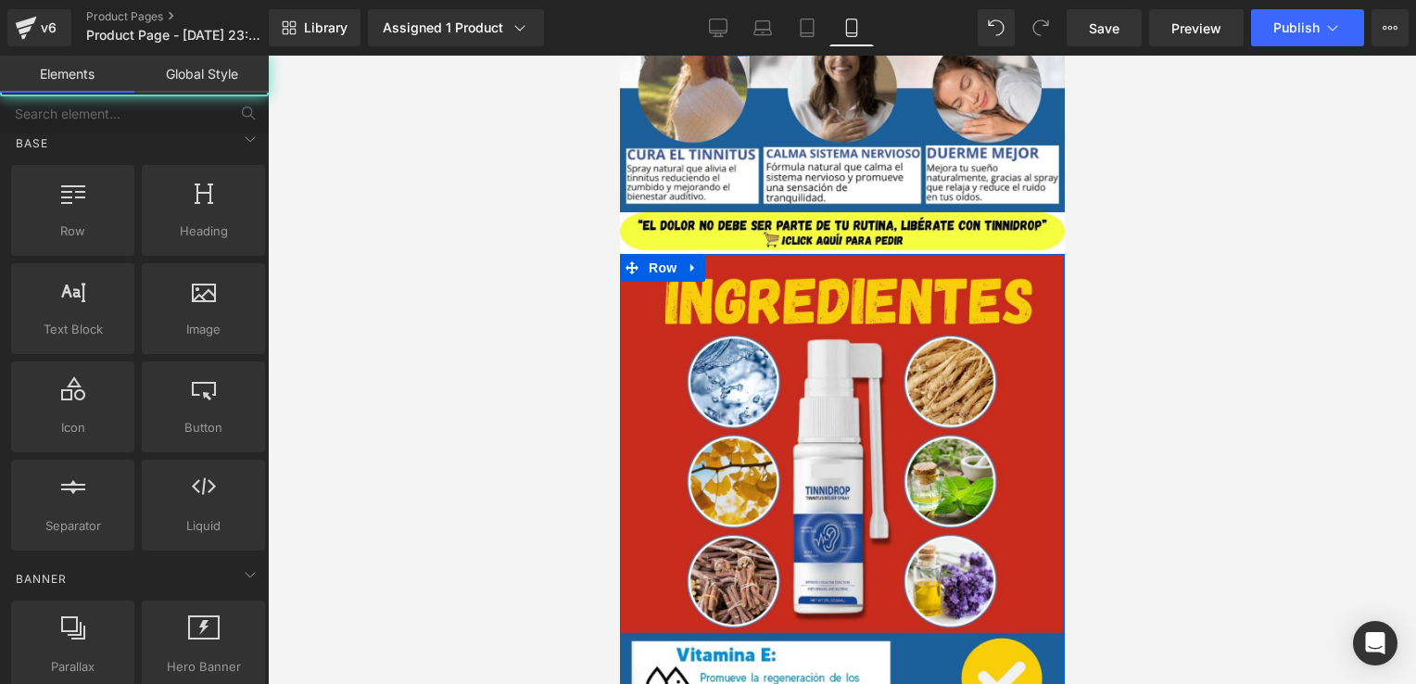
click at [1183, 359] on div at bounding box center [842, 370] width 1149 height 629
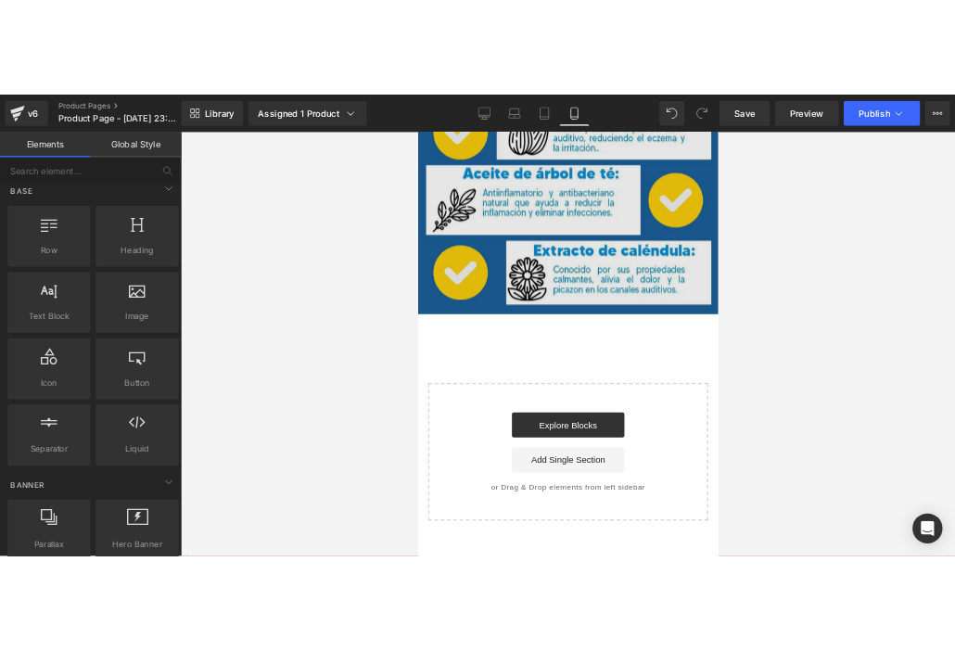
scroll to position [2212, 0]
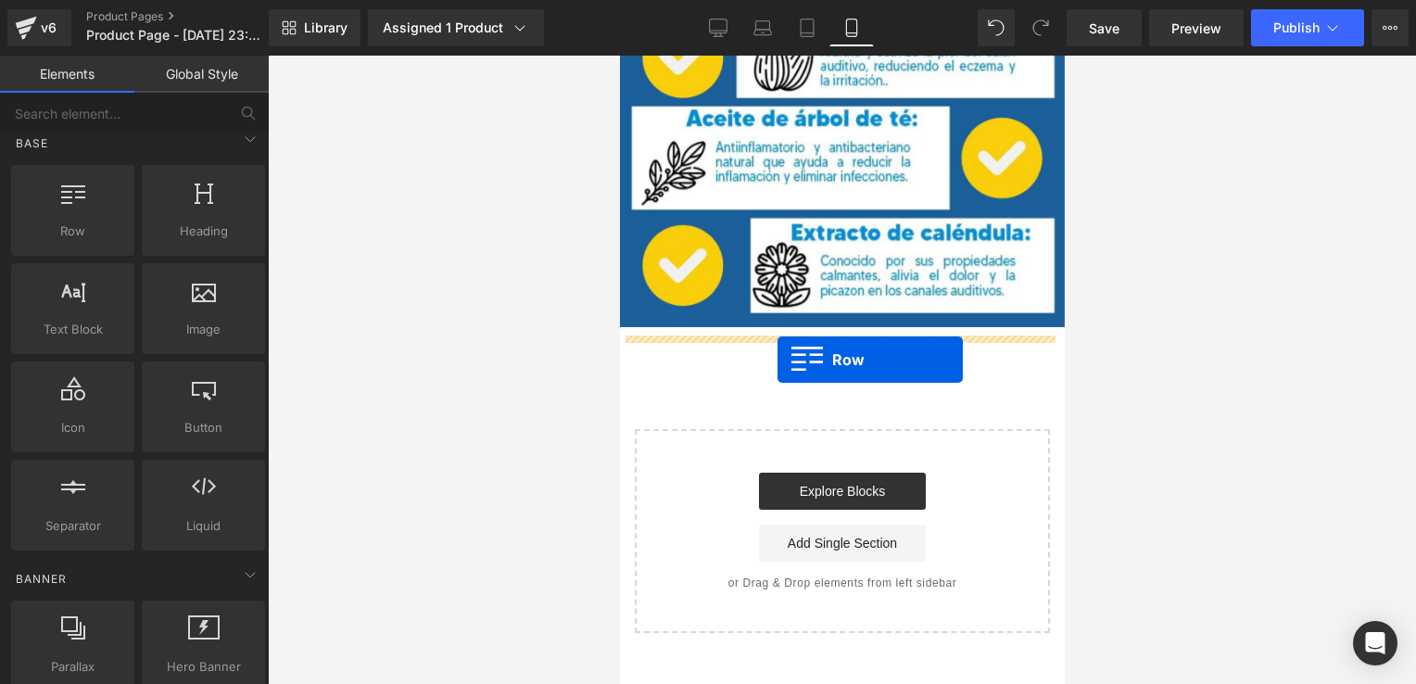
drag, startPoint x: 723, startPoint y: 256, endPoint x: 777, endPoint y: 360, distance: 116.9
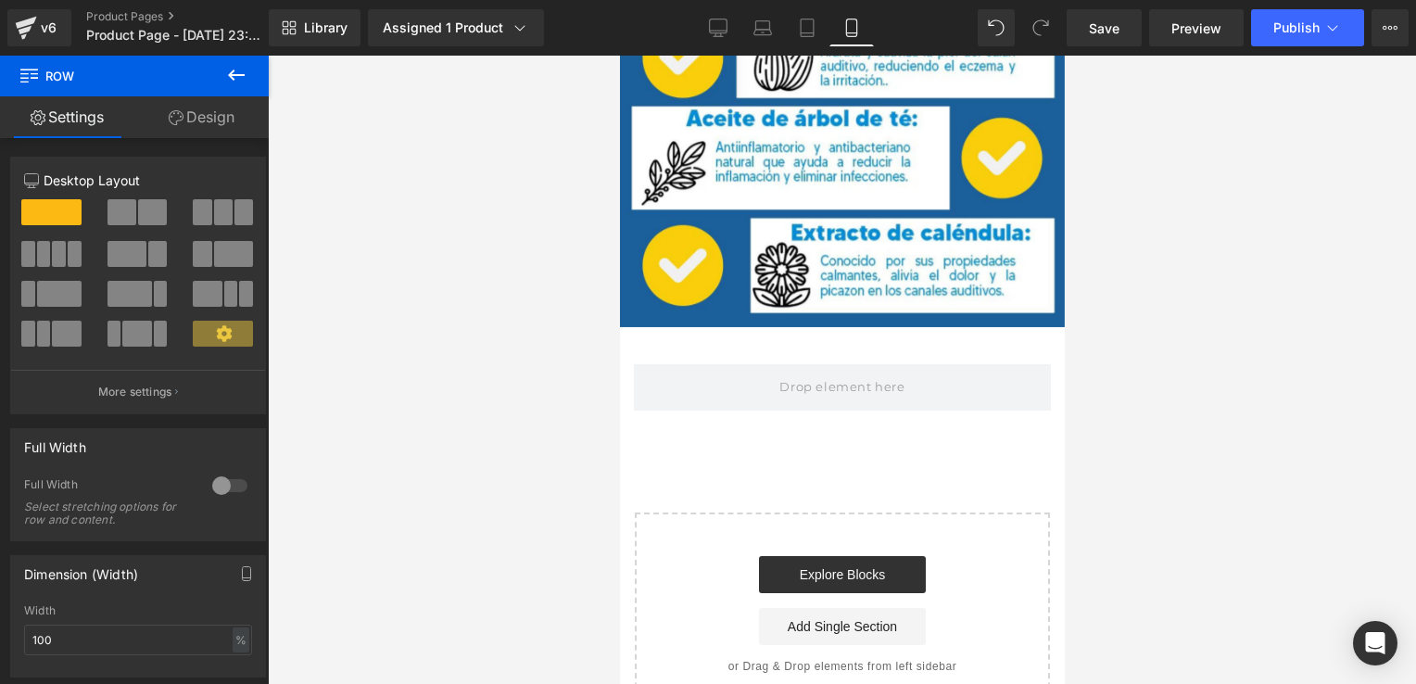
click at [244, 71] on icon at bounding box center [236, 75] width 22 height 22
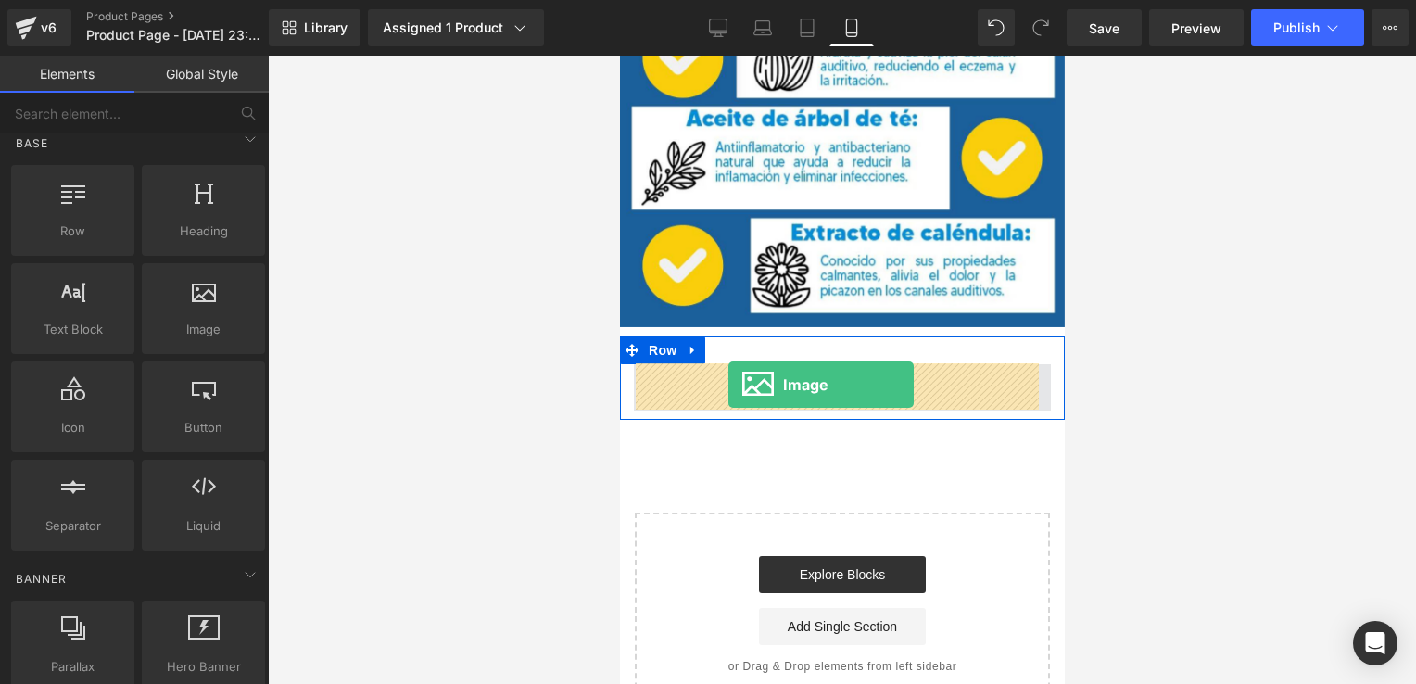
drag, startPoint x: 795, startPoint y: 348, endPoint x: 725, endPoint y: 390, distance: 82.4
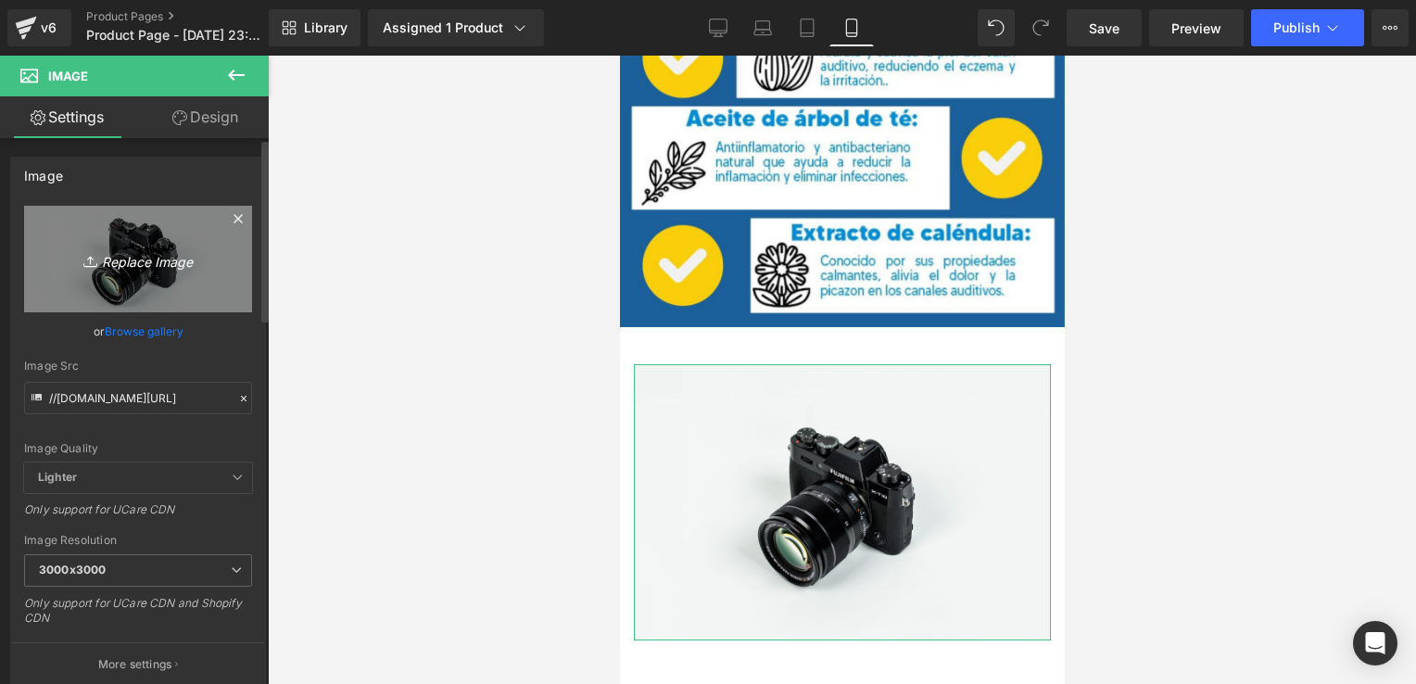
click at [155, 239] on link "Replace Image" at bounding box center [138, 259] width 228 height 107
type input "C:\fakepath\PIE DE ENCABEZADO.jpg"
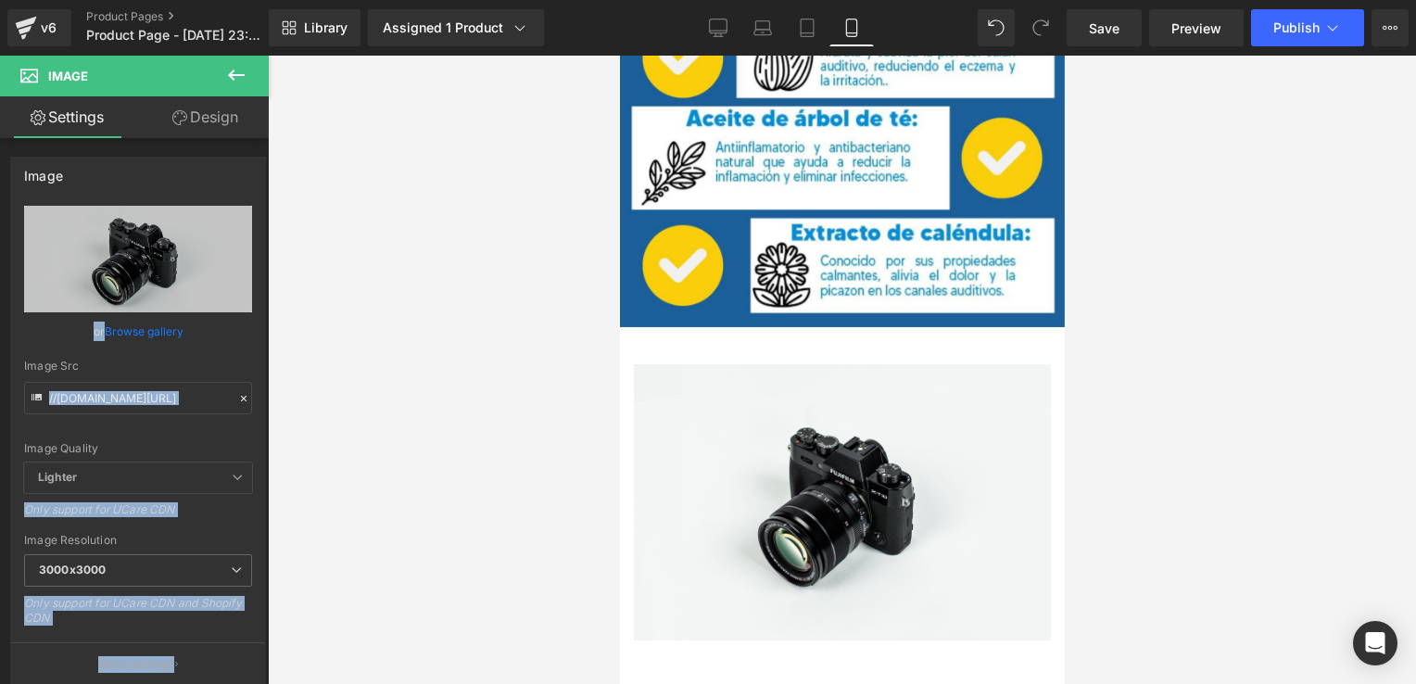
drag, startPoint x: 155, startPoint y: 239, endPoint x: 319, endPoint y: 172, distance: 177.1
click at [319, 172] on div "Image You are previewing how the will restyle your page. You can not edit Eleme…" at bounding box center [708, 358] width 1416 height 716
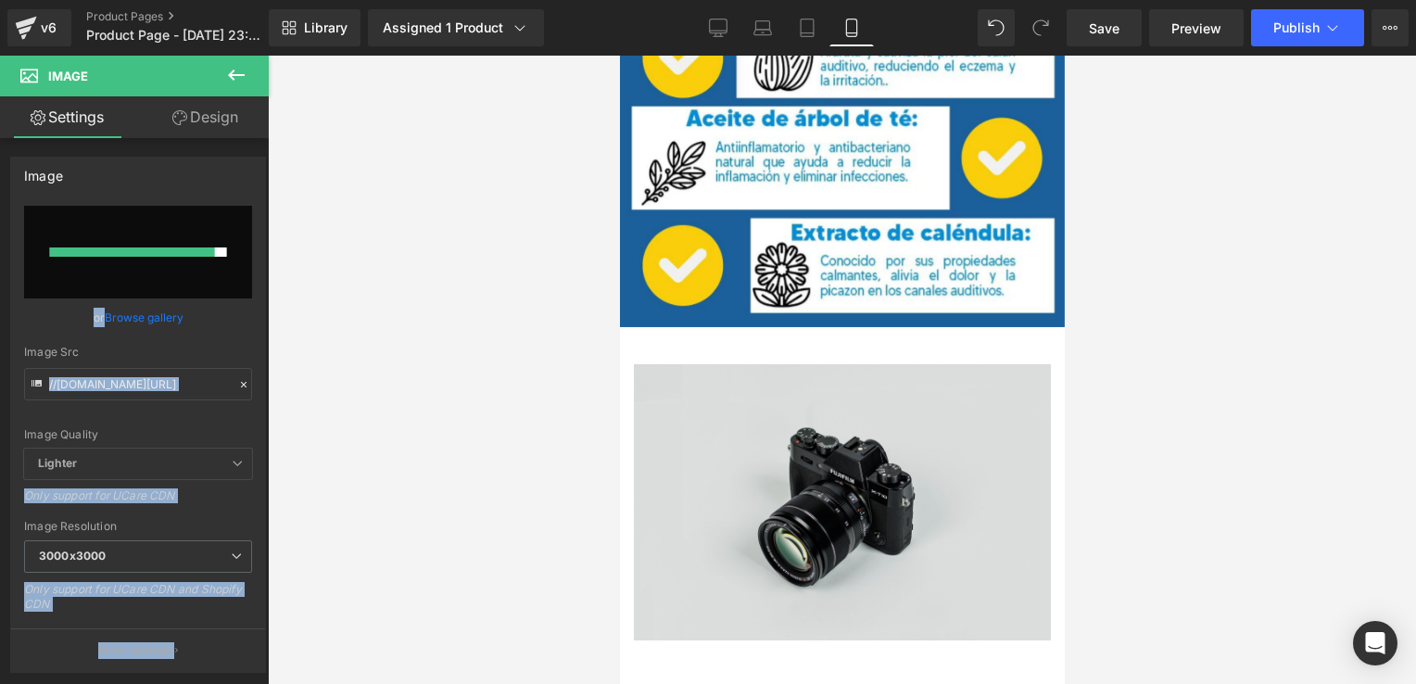
type input "[URL][DOMAIN_NAME]"
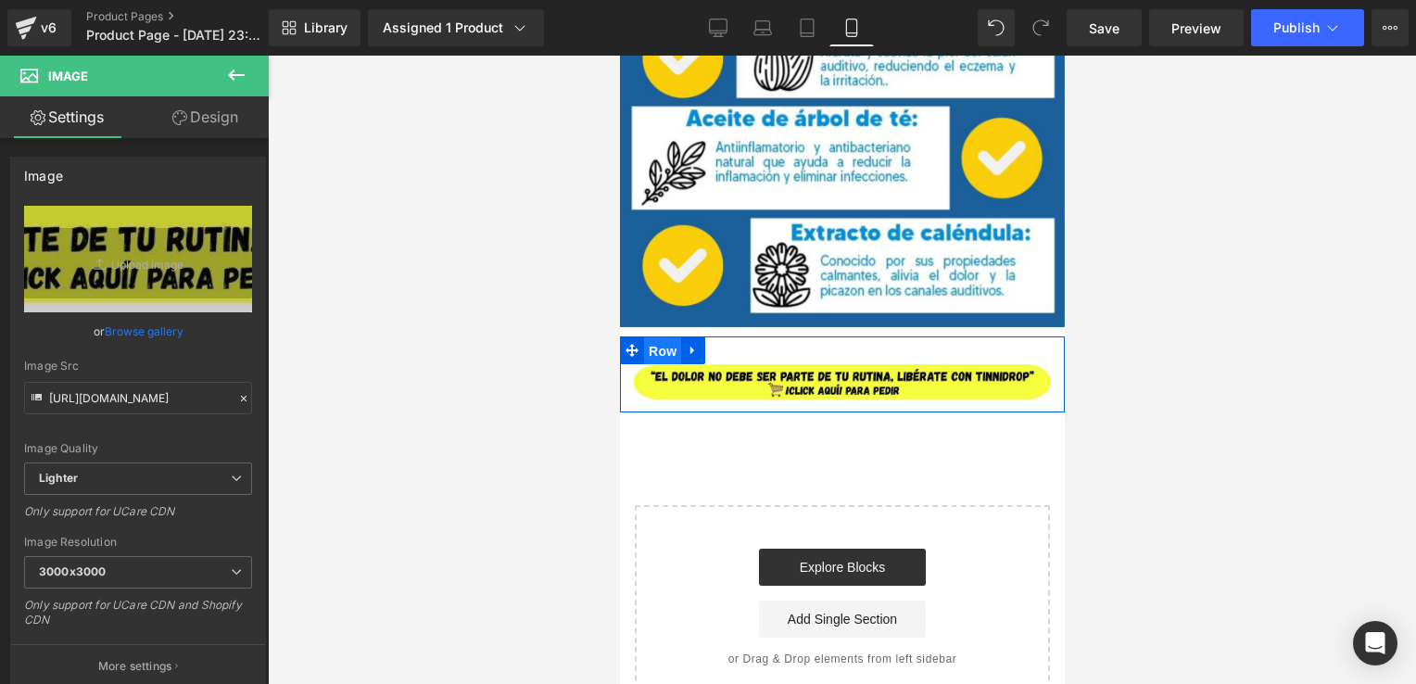
click at [647, 346] on span "Row" at bounding box center [661, 351] width 37 height 28
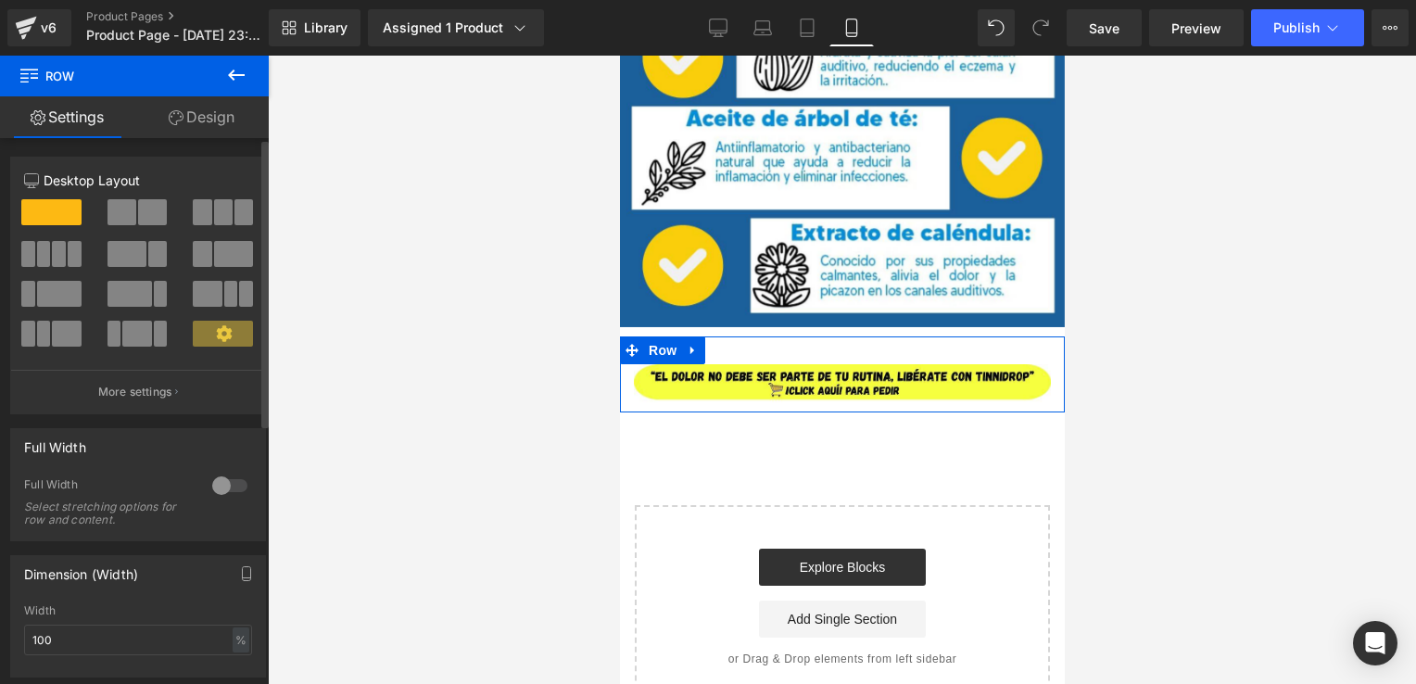
click at [228, 489] on div at bounding box center [230, 486] width 44 height 30
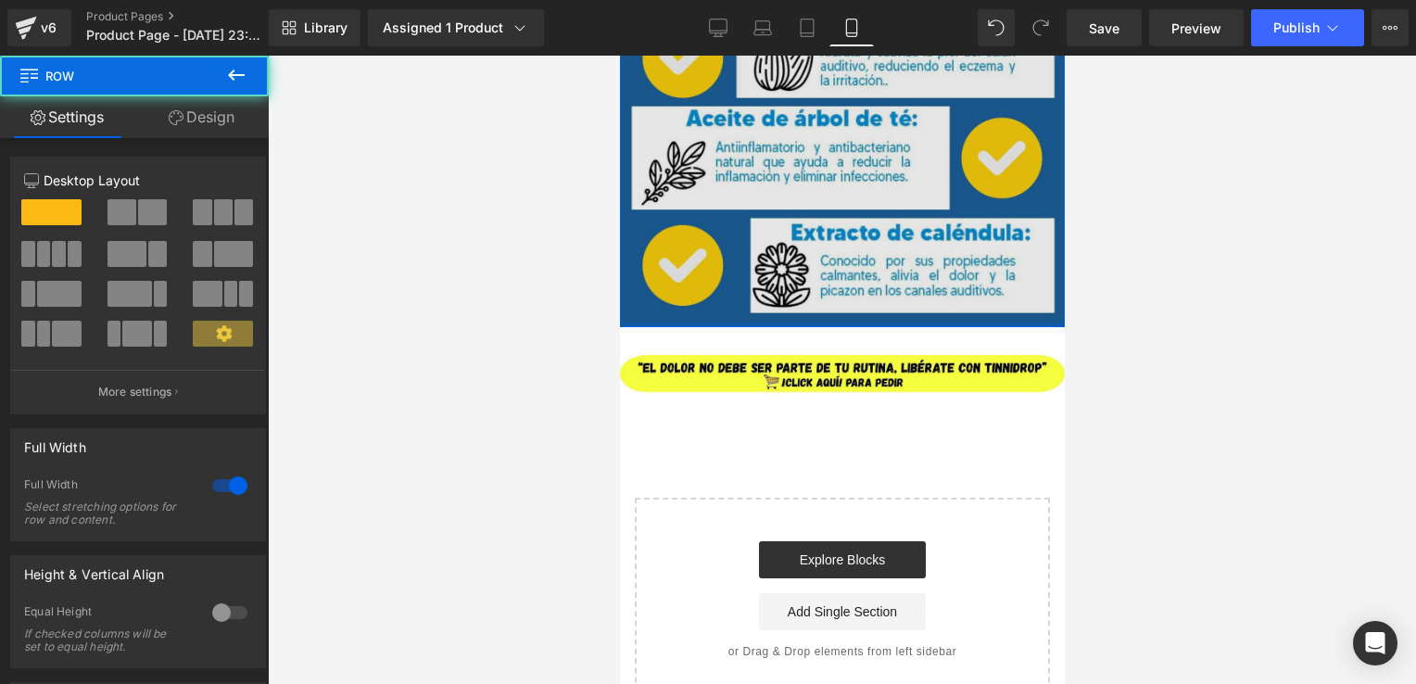
drag, startPoint x: 864, startPoint y: 332, endPoint x: 884, endPoint y: 285, distance: 51.5
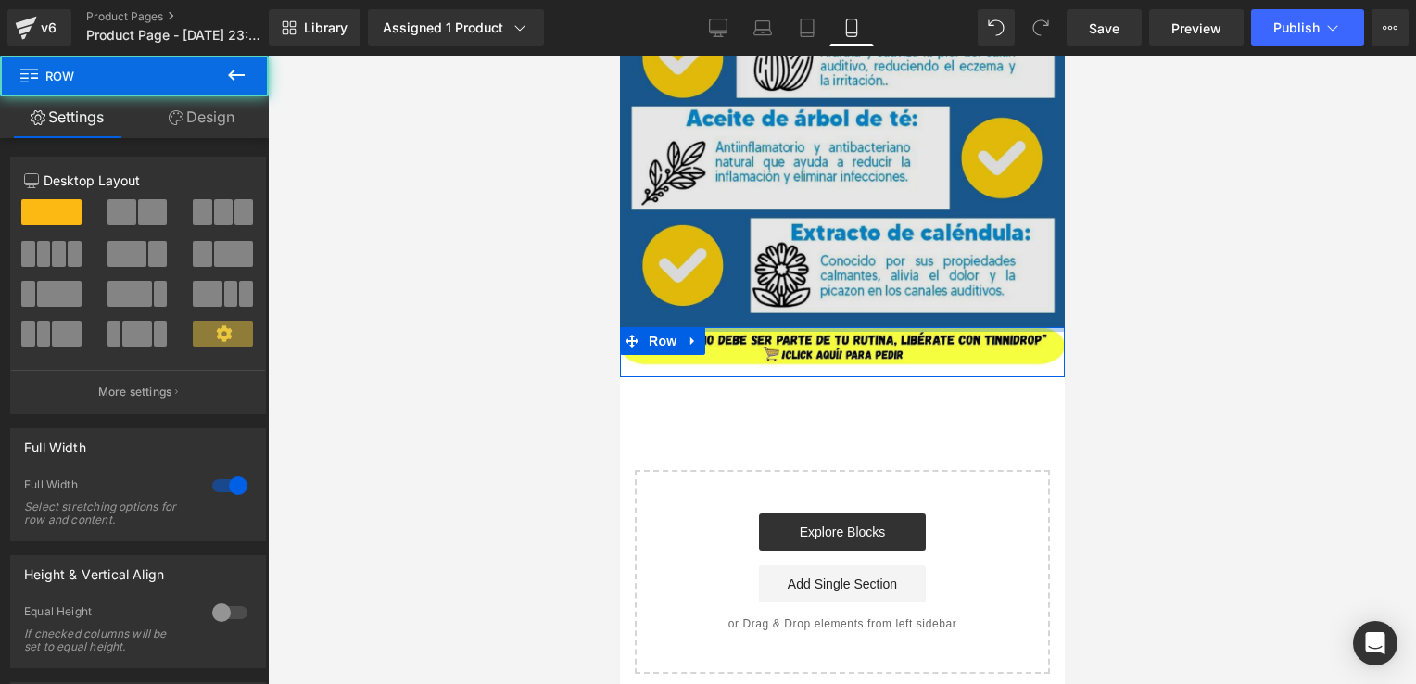
drag, startPoint x: 880, startPoint y: 332, endPoint x: 895, endPoint y: 290, distance: 44.6
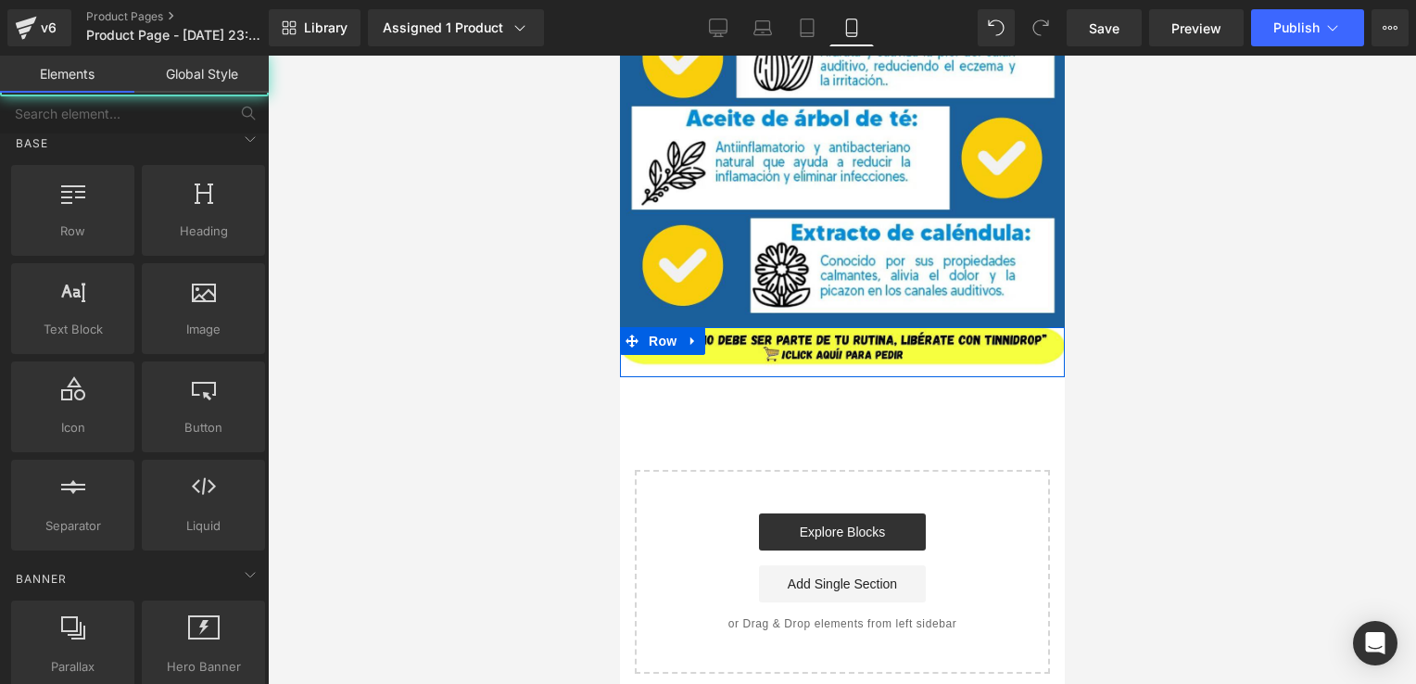
click at [1132, 402] on div at bounding box center [842, 370] width 1149 height 629
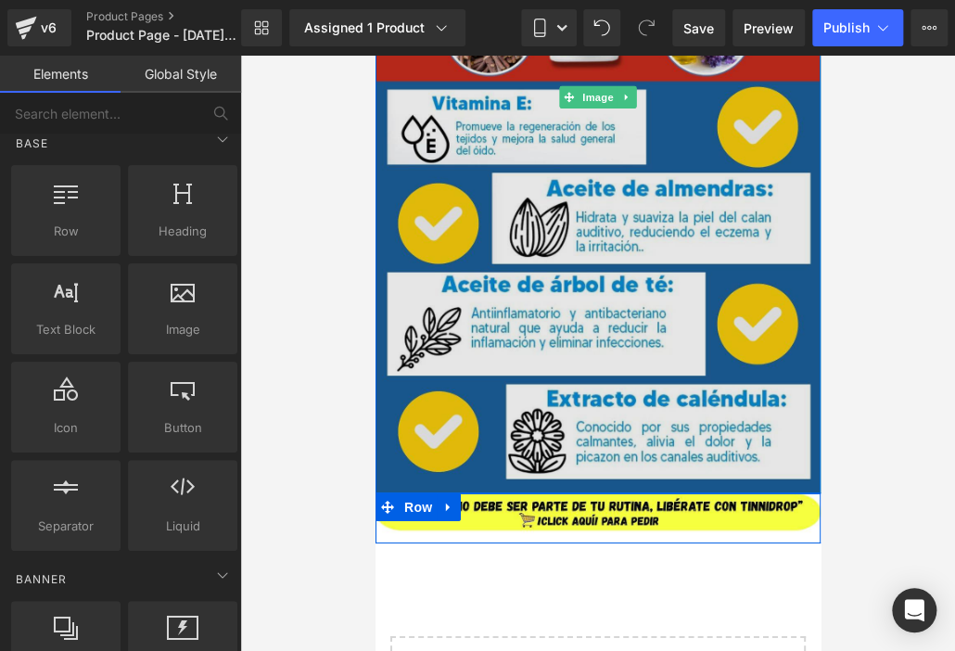
scroll to position [2041, 0]
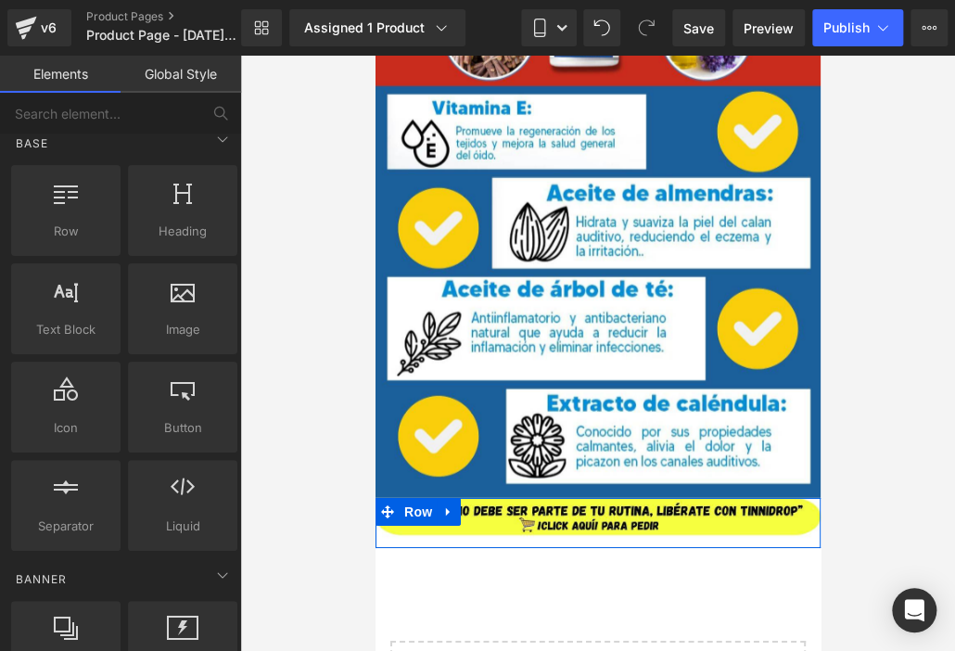
click at [900, 287] on div at bounding box center [597, 353] width 715 height 595
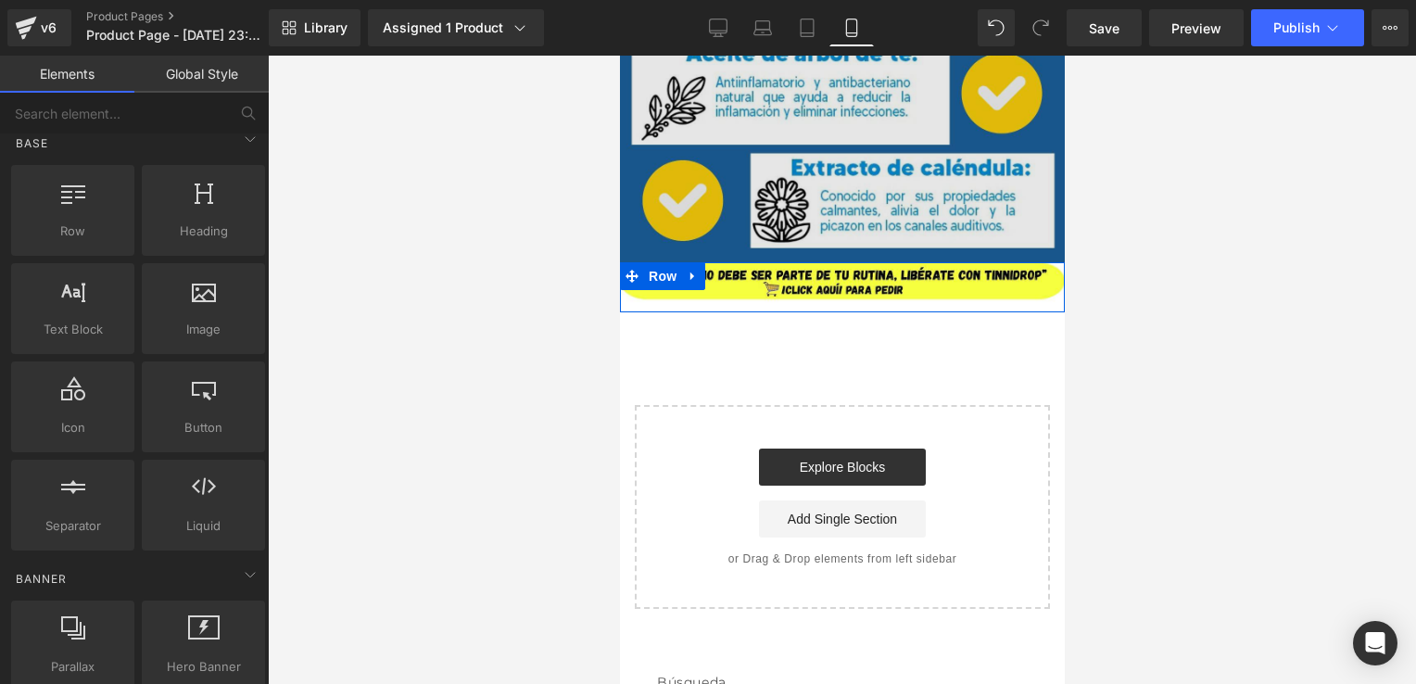
scroll to position [1996, 0]
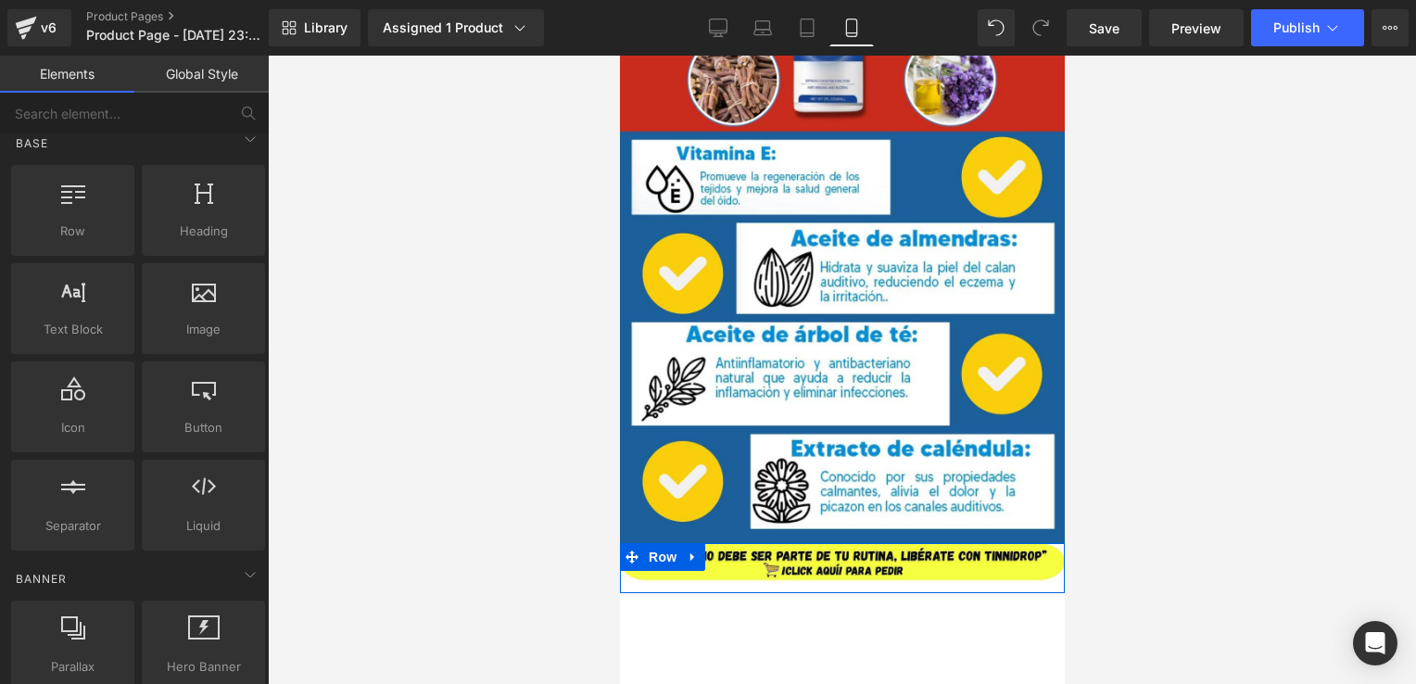
click at [1254, 337] on div at bounding box center [842, 370] width 1149 height 629
click at [1312, 43] on button "Publish" at bounding box center [1307, 27] width 113 height 37
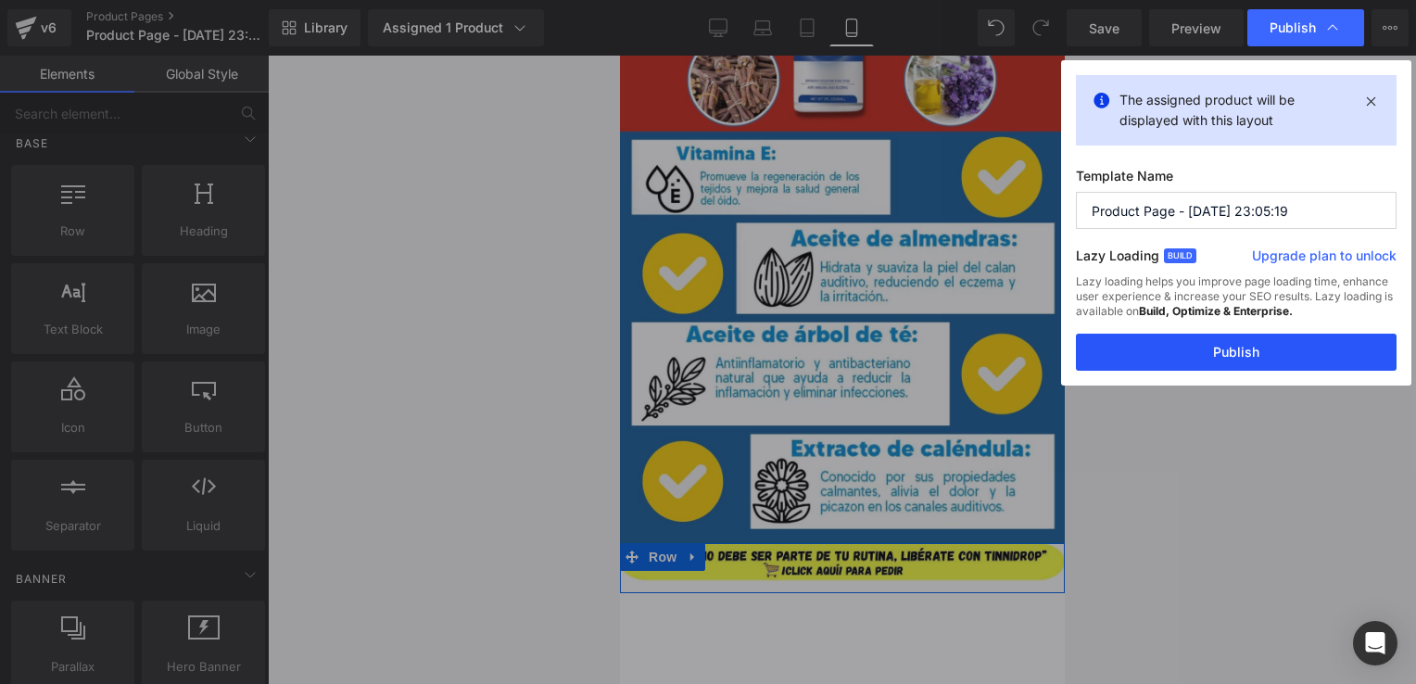
click at [1200, 349] on button "Publish" at bounding box center [1236, 352] width 321 height 37
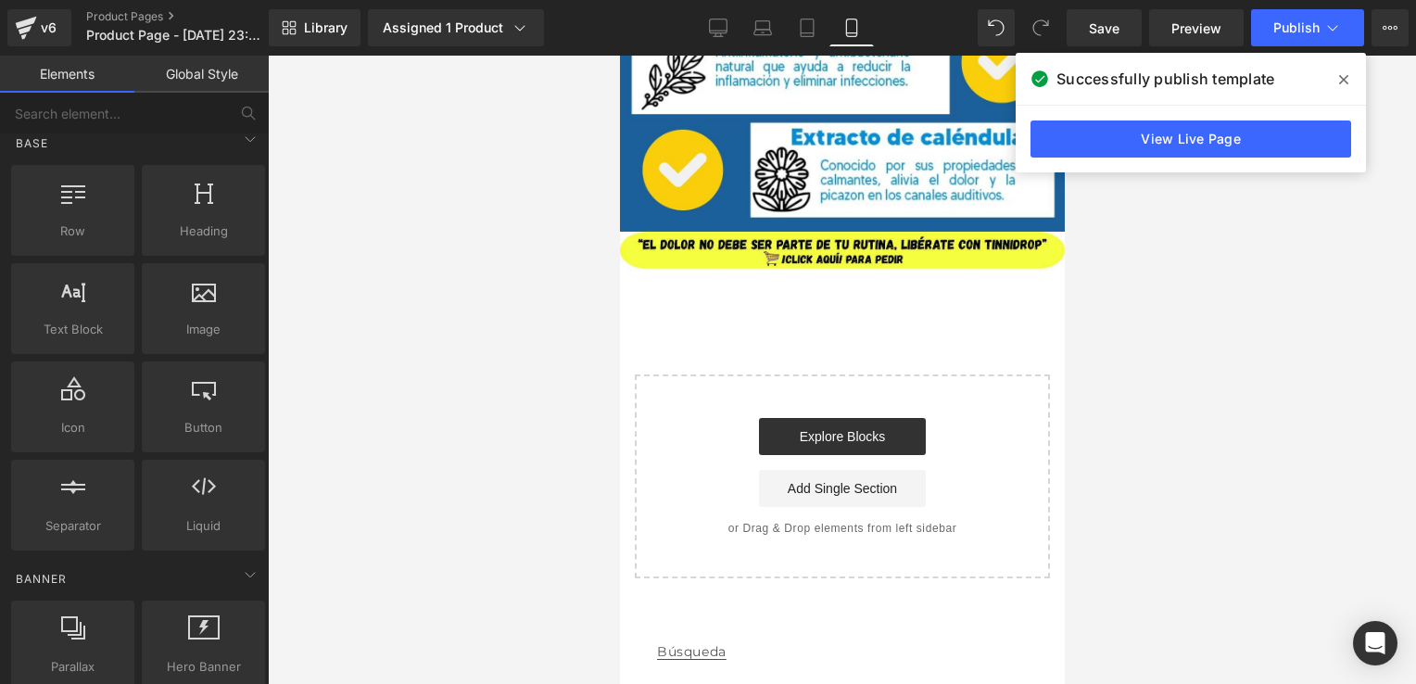
scroll to position [2312, 0]
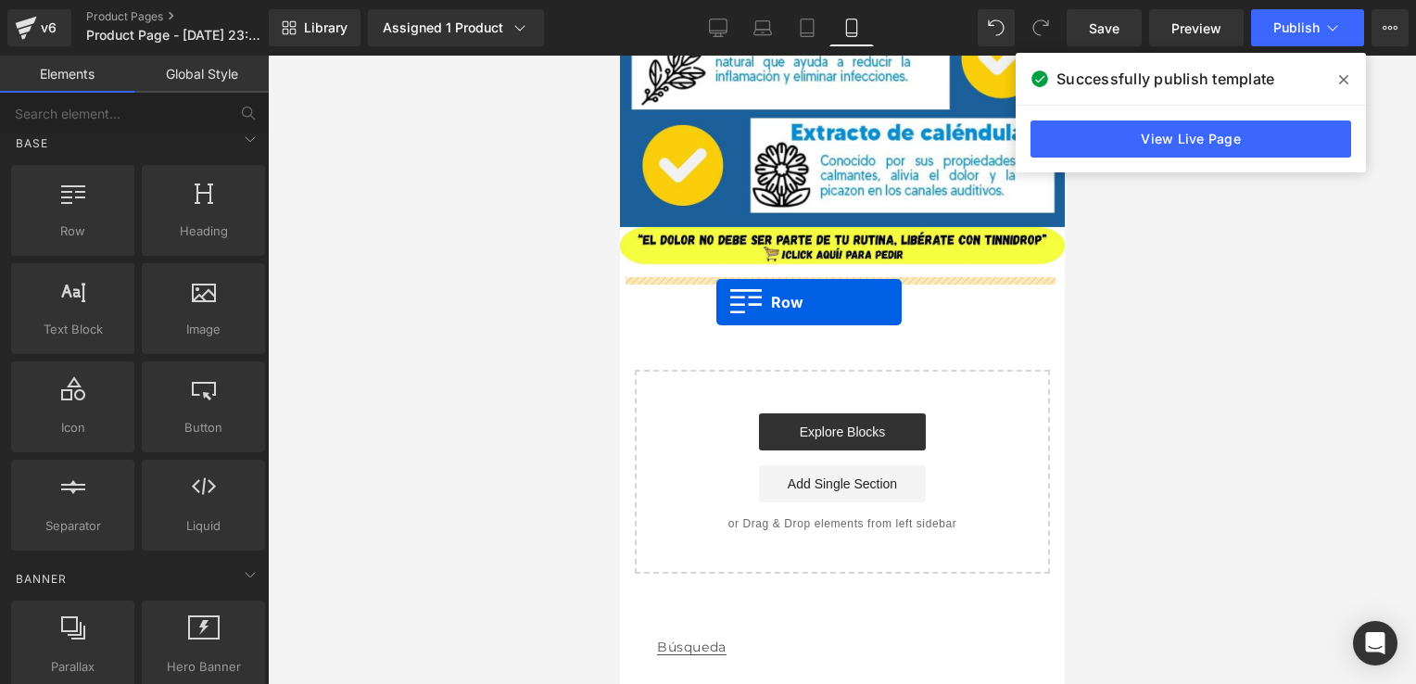
drag, startPoint x: 703, startPoint y: 295, endPoint x: 716, endPoint y: 304, distance: 15.9
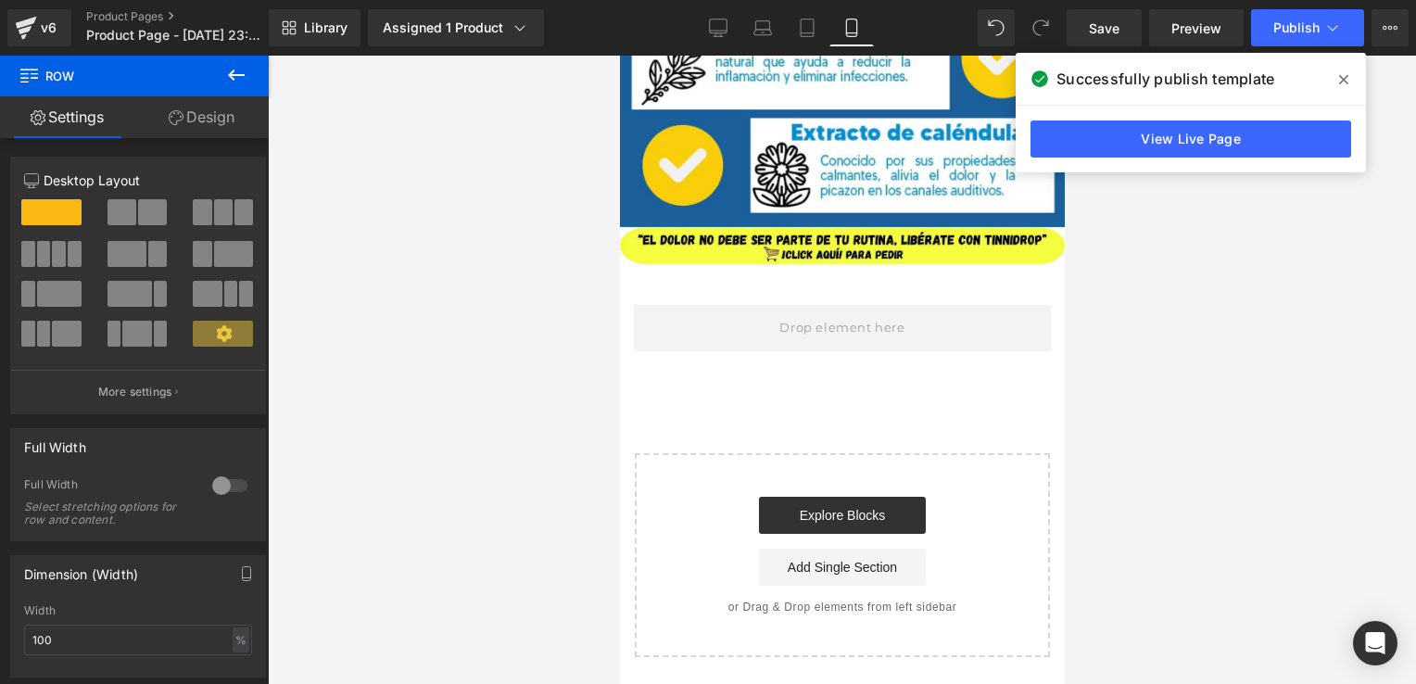
click at [238, 73] on icon at bounding box center [236, 75] width 22 height 22
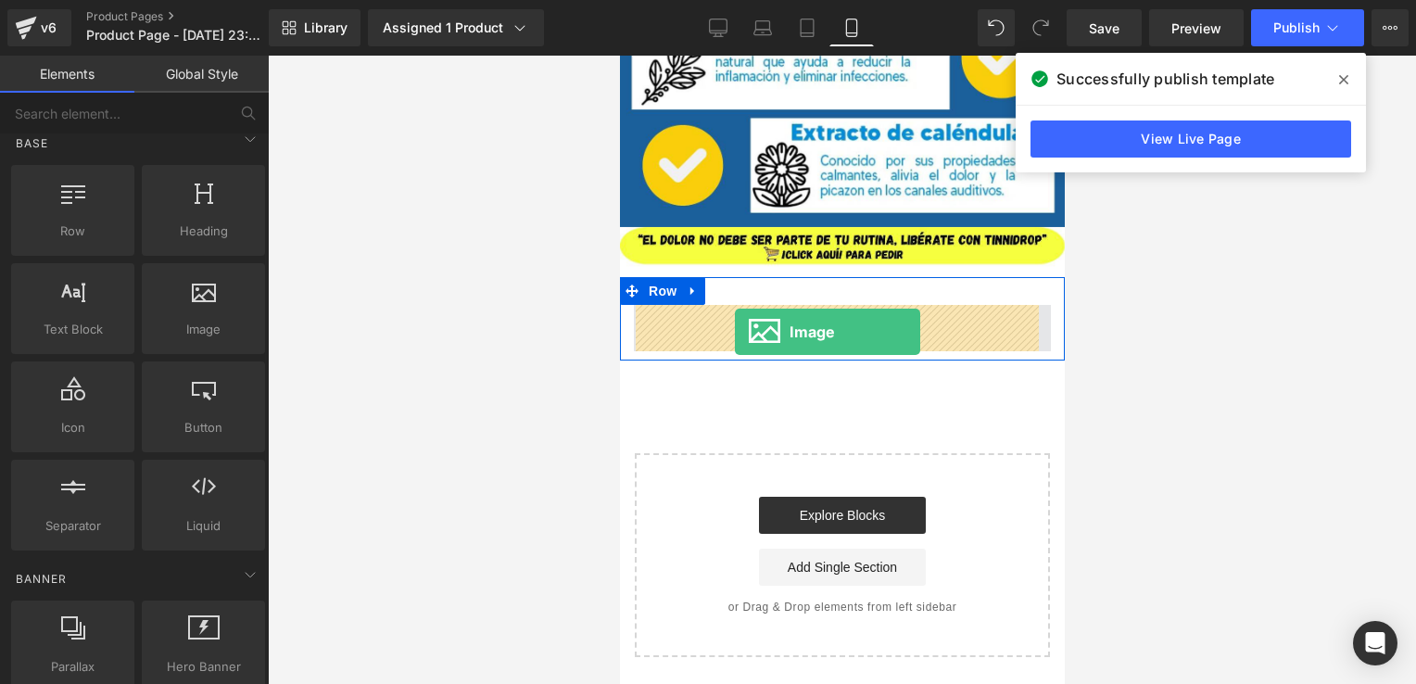
drag, startPoint x: 816, startPoint y: 354, endPoint x: 734, endPoint y: 332, distance: 84.6
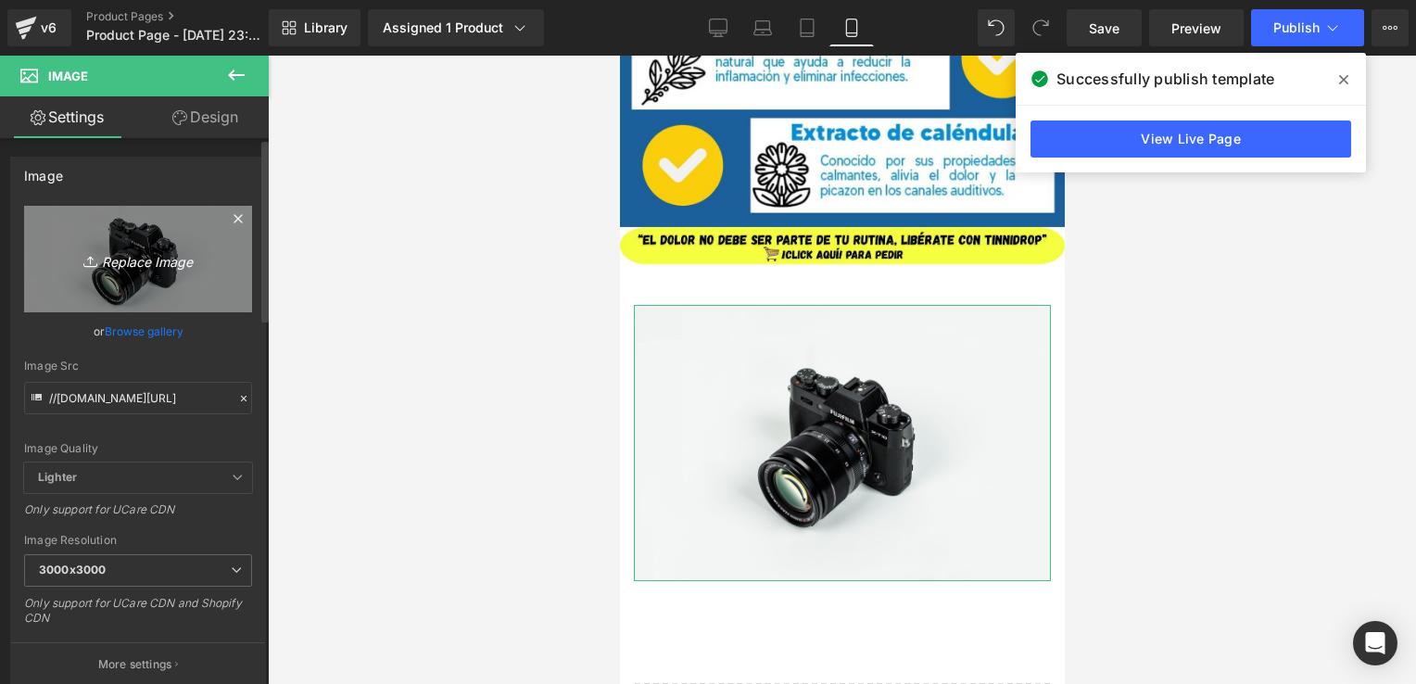
click at [182, 262] on icon "Replace Image" at bounding box center [138, 259] width 148 height 23
type input "C:\fakepath\¿DOLOR DE OÍDOS QUE NO TE DEJA TRANQUILO (4).jpg"
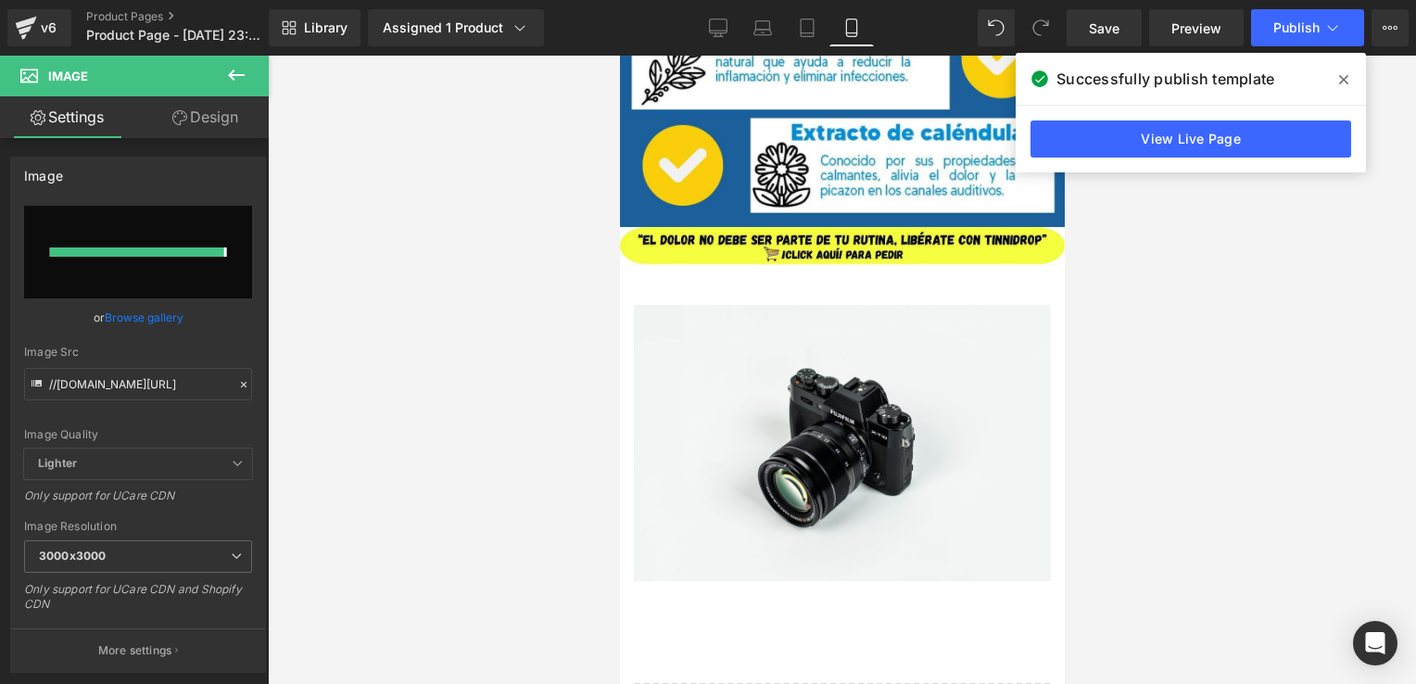
type input "[URL][DOMAIN_NAME]"
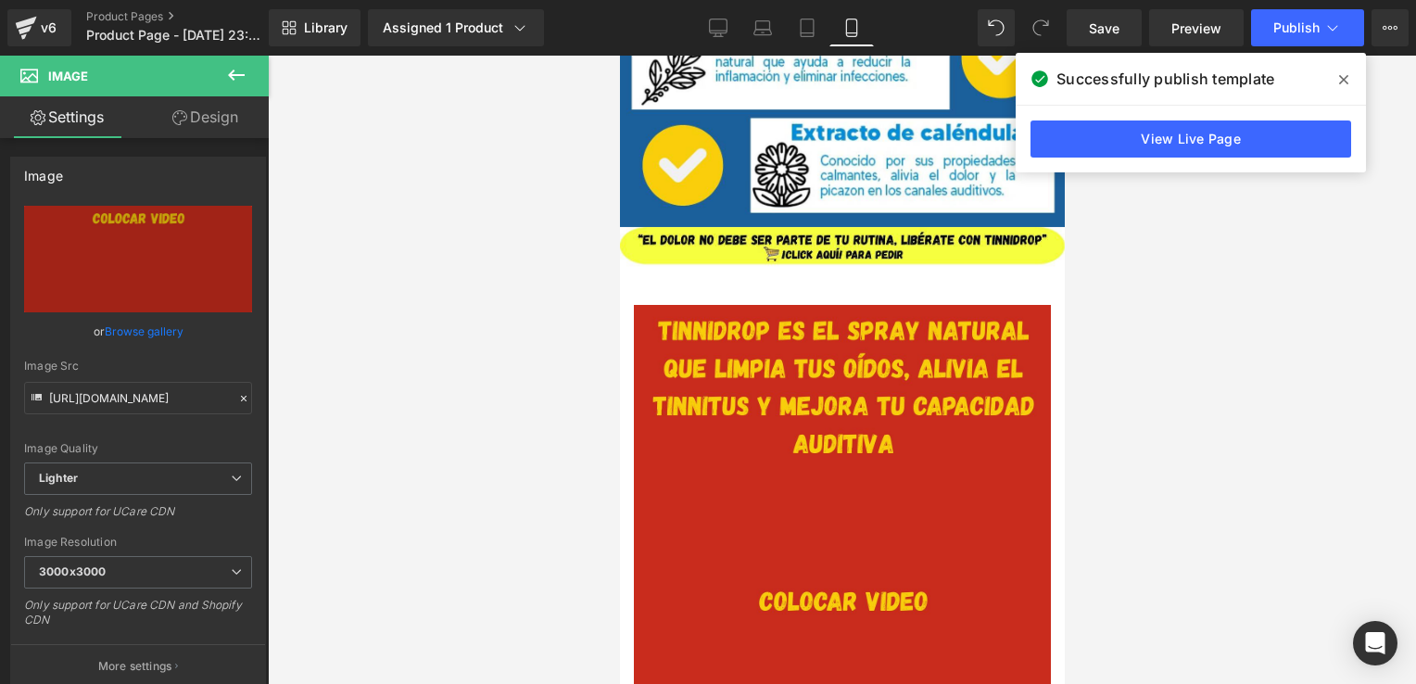
click at [1346, 84] on icon at bounding box center [1344, 79] width 9 height 15
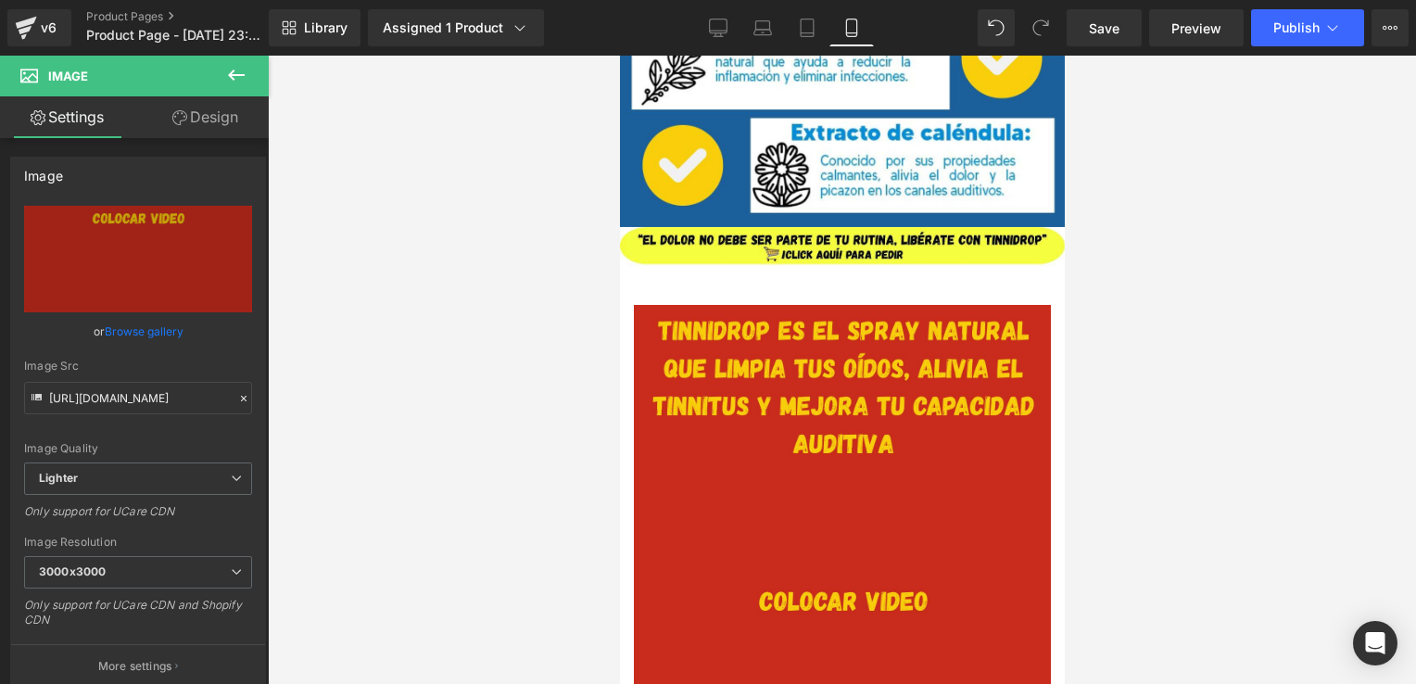
click at [247, 61] on button at bounding box center [236, 76] width 65 height 41
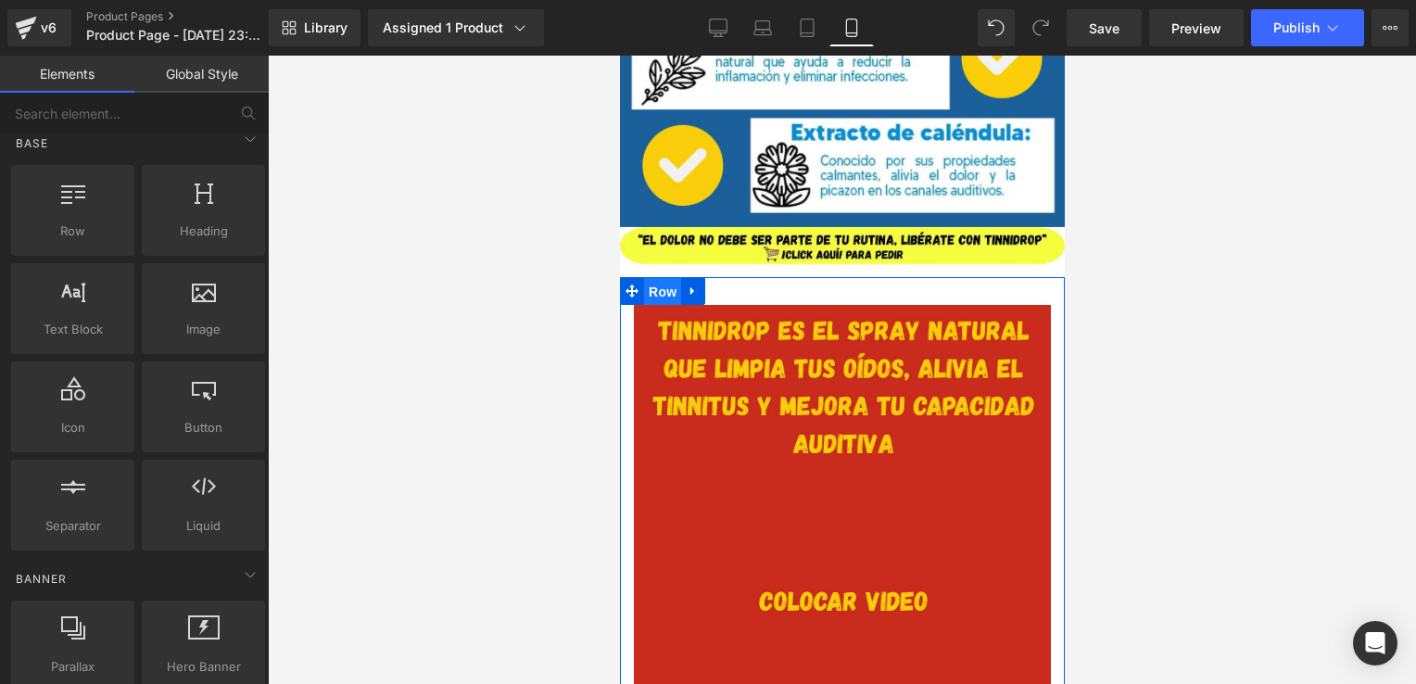
click at [654, 289] on span "Row" at bounding box center [661, 292] width 37 height 28
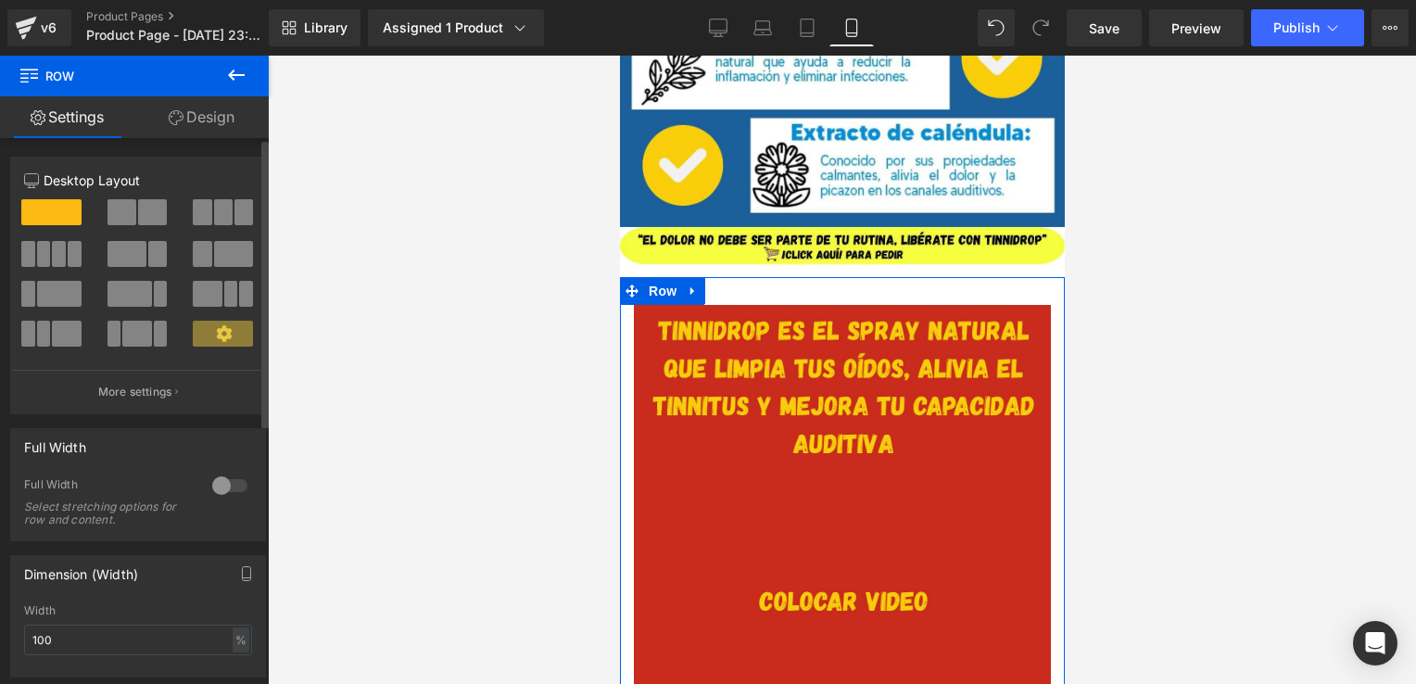
click at [232, 483] on div at bounding box center [230, 486] width 44 height 30
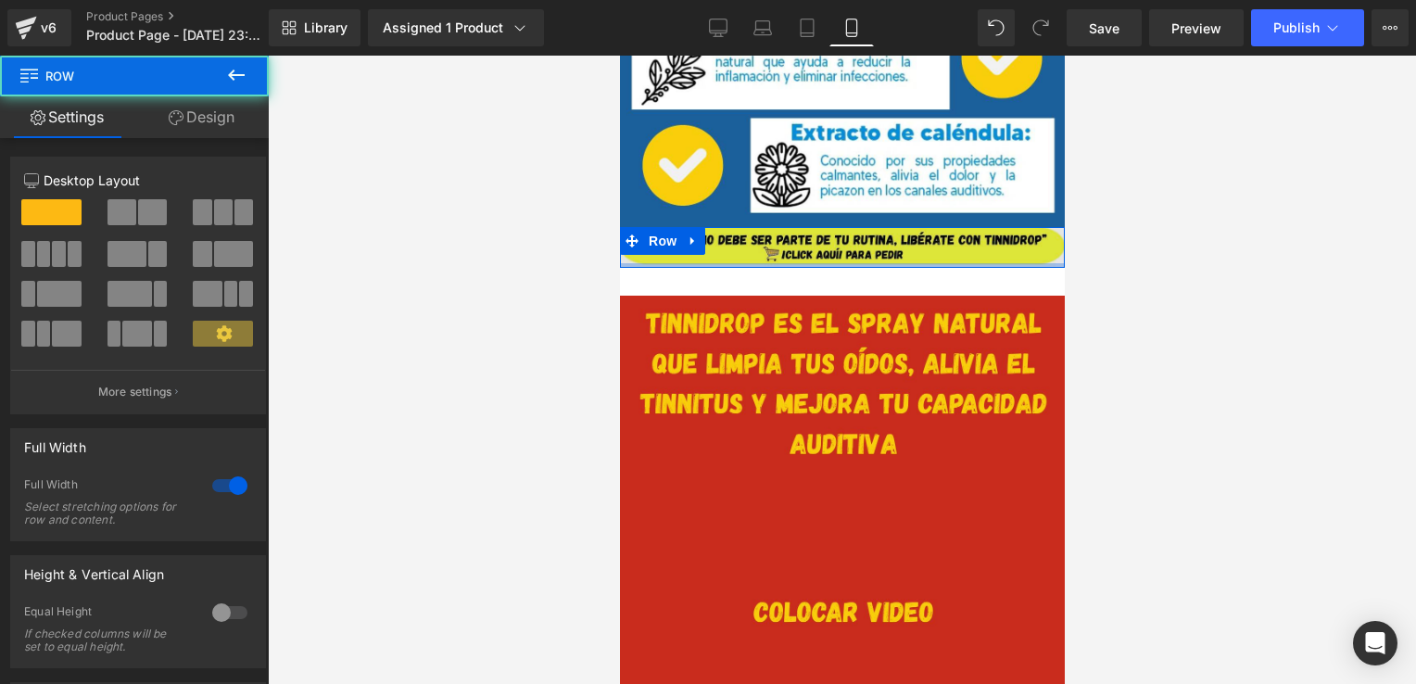
drag, startPoint x: 912, startPoint y: 271, endPoint x: 924, endPoint y: 241, distance: 32.0
click at [924, 241] on div "Image Row" at bounding box center [841, 247] width 445 height 41
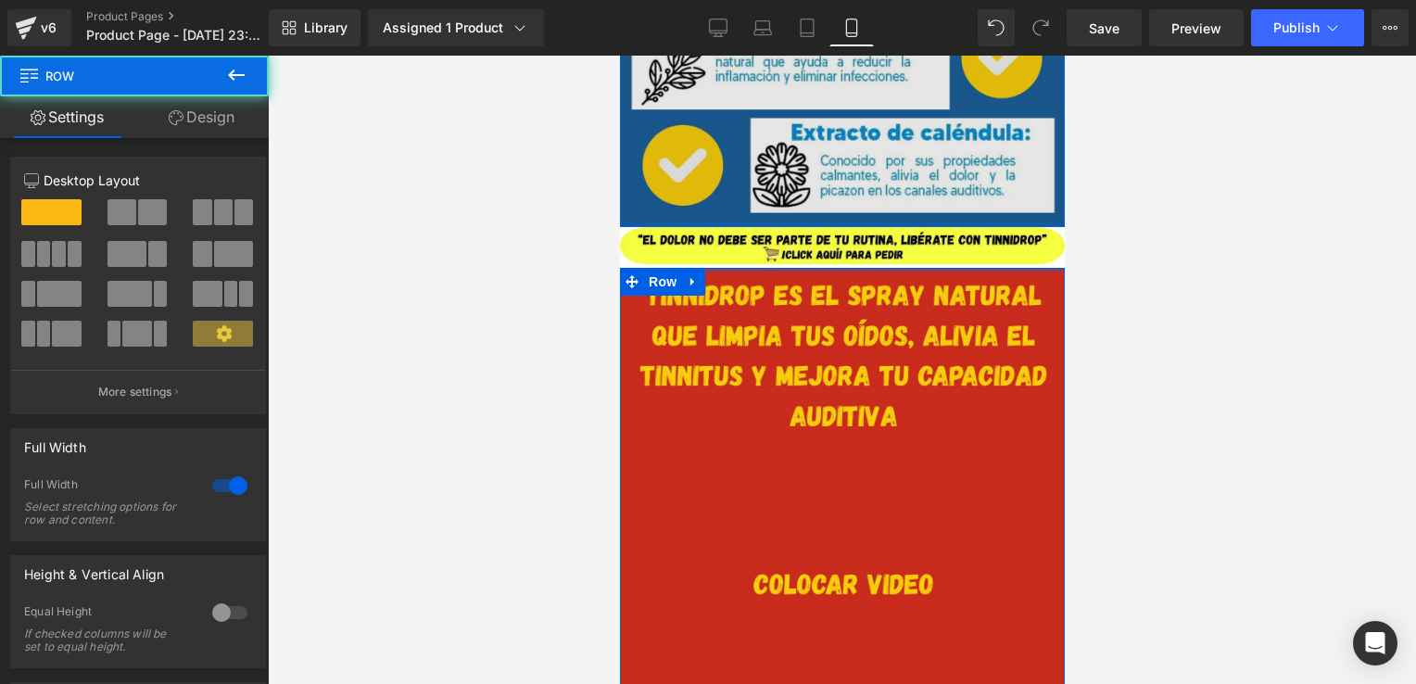
drag, startPoint x: 936, startPoint y: 274, endPoint x: 954, endPoint y: 224, distance: 53.1
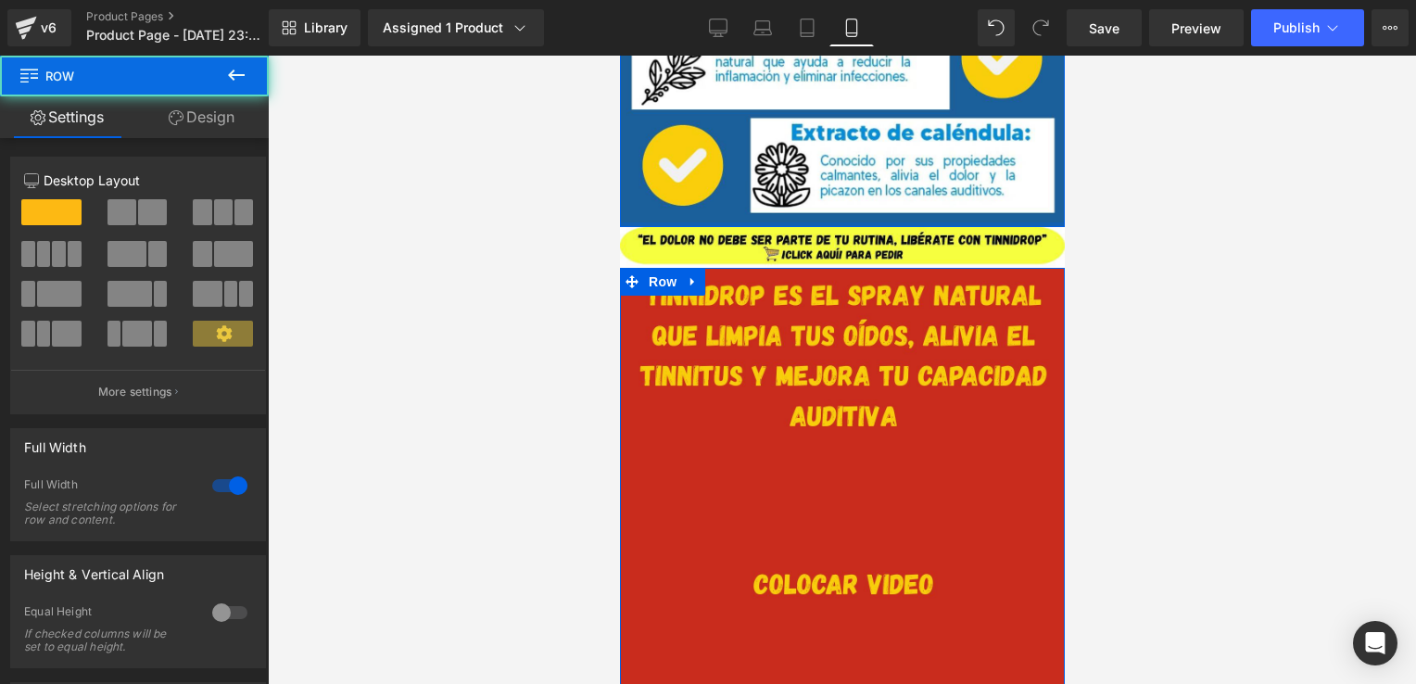
click at [1217, 307] on div at bounding box center [842, 370] width 1149 height 629
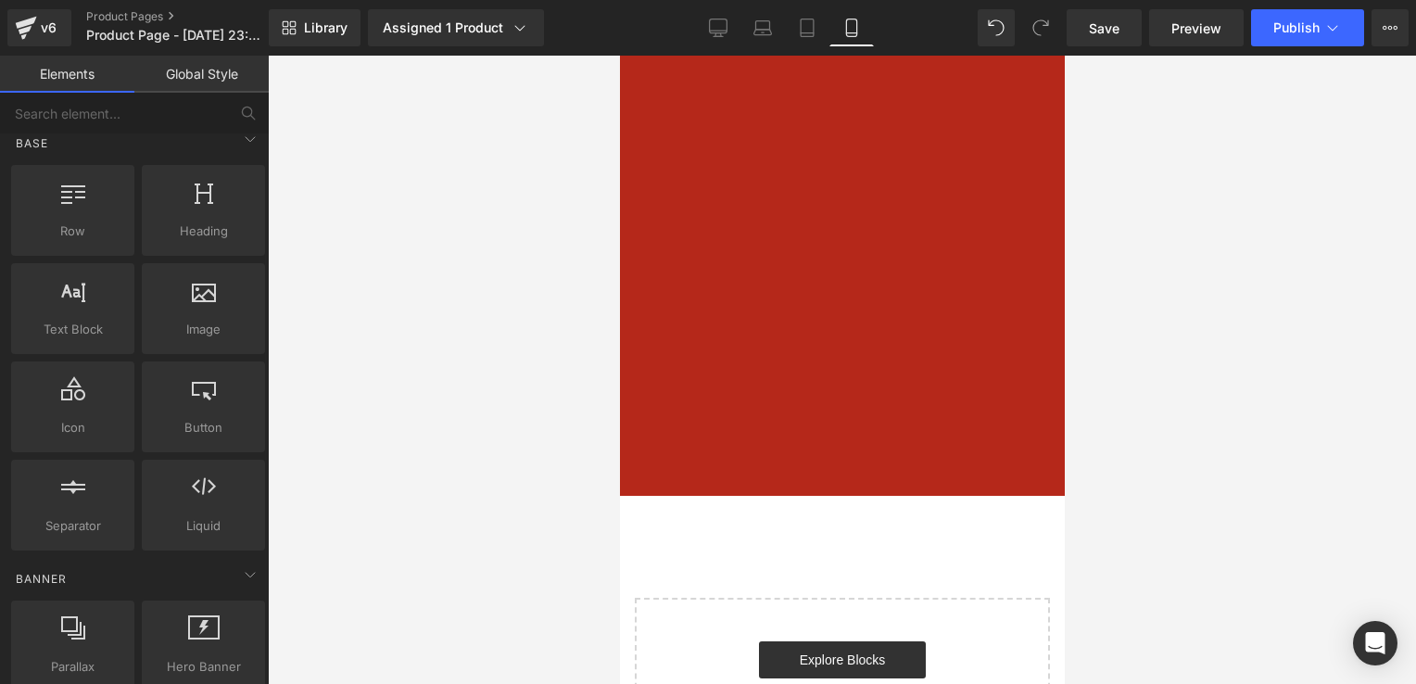
scroll to position [2877, 0]
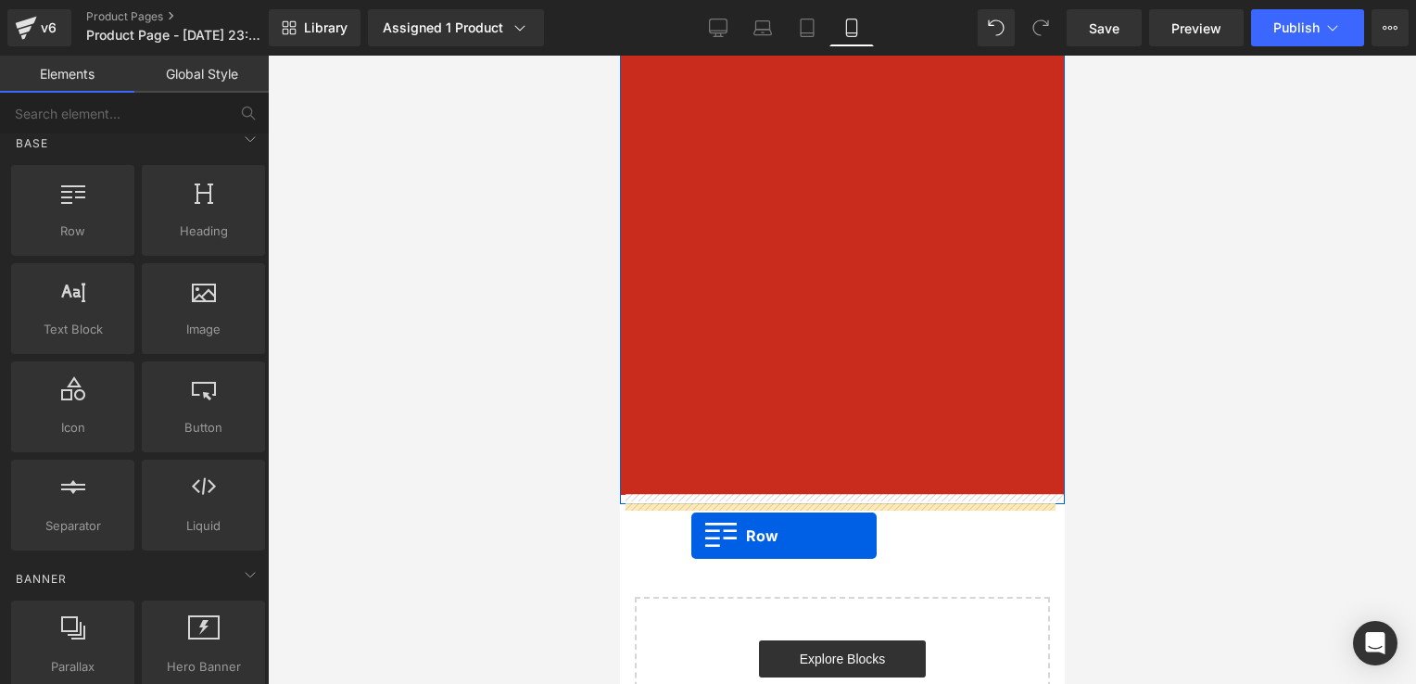
drag, startPoint x: 682, startPoint y: 287, endPoint x: 691, endPoint y: 536, distance: 248.6
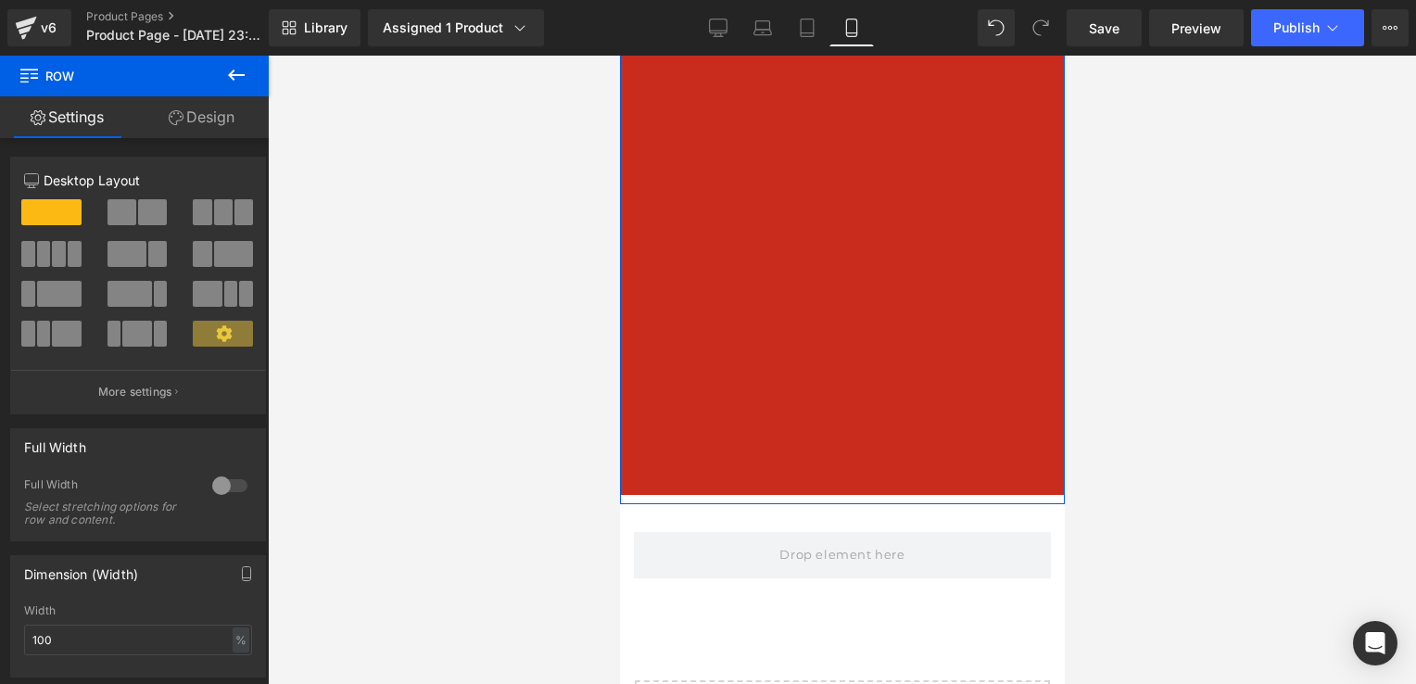
click at [240, 76] on icon at bounding box center [236, 75] width 22 height 22
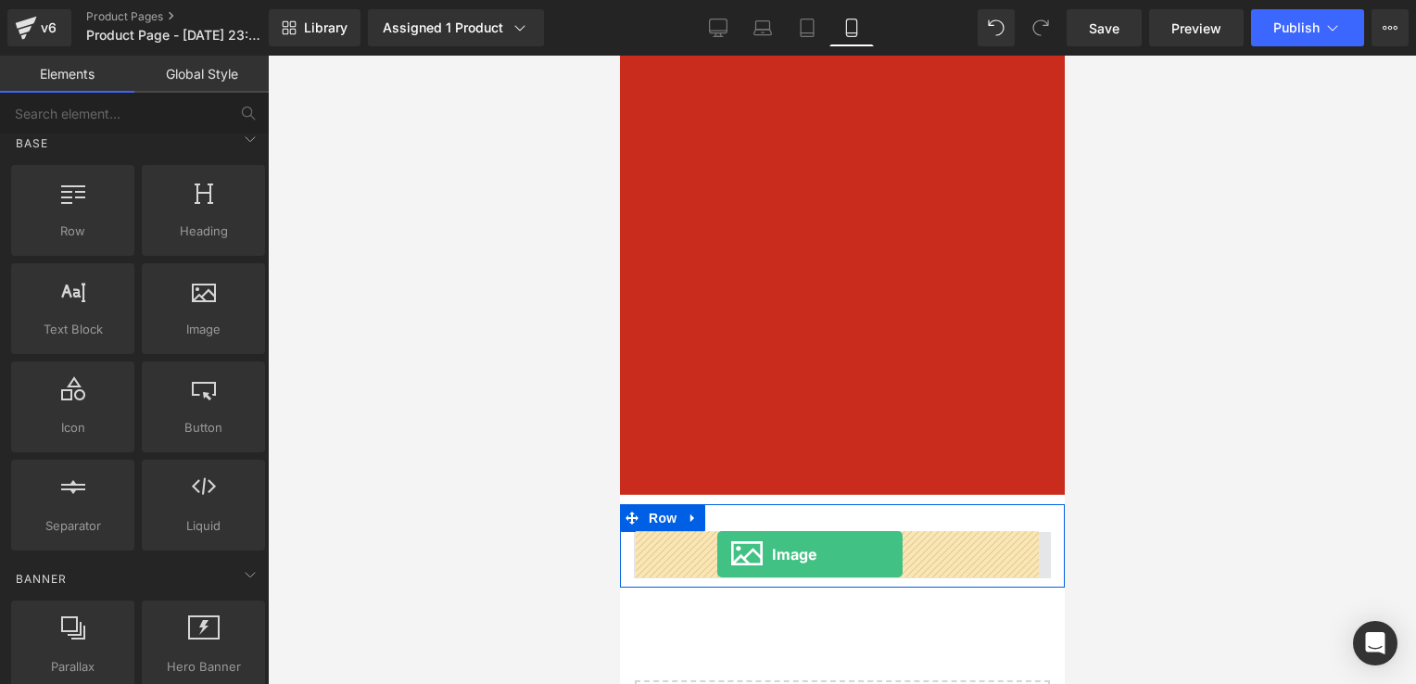
drag, startPoint x: 812, startPoint y: 394, endPoint x: 717, endPoint y: 554, distance: 186.6
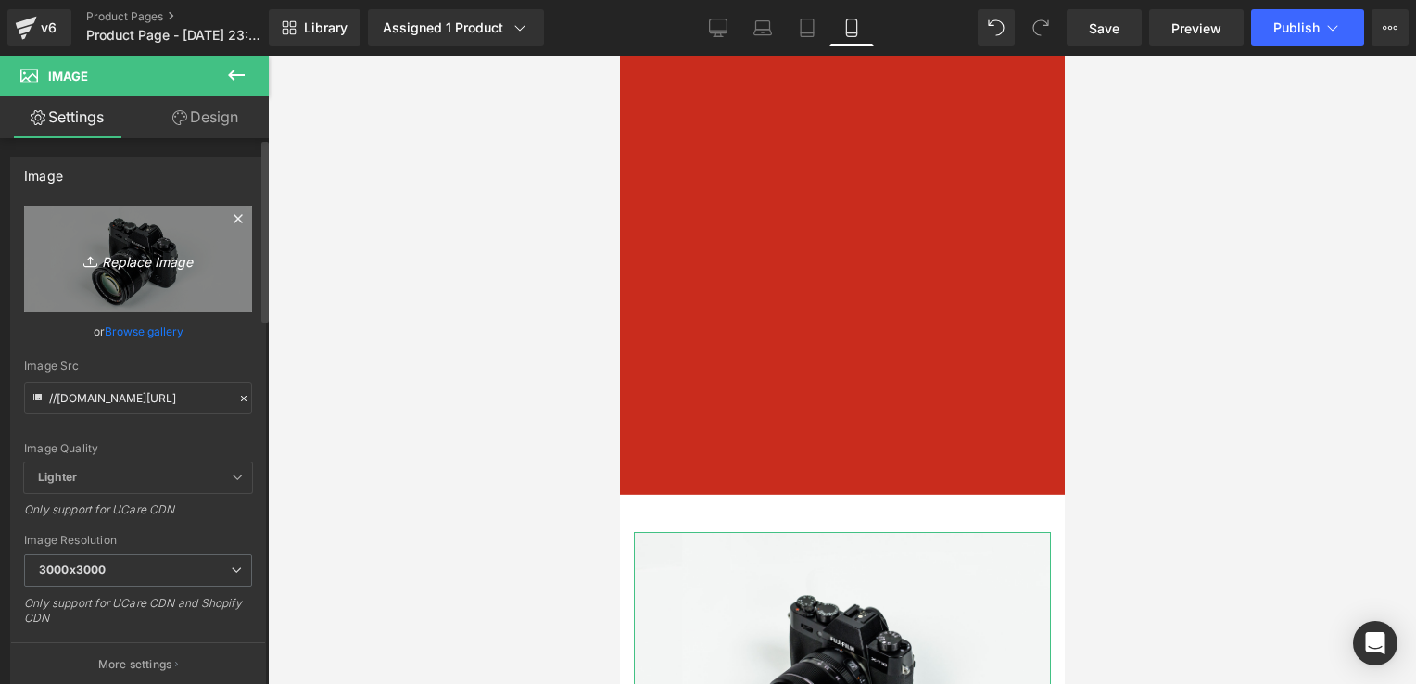
click at [156, 230] on link "Replace Image" at bounding box center [138, 259] width 228 height 107
type input "C:\fakepath\PIE DE ENCABEZADO.jpg"
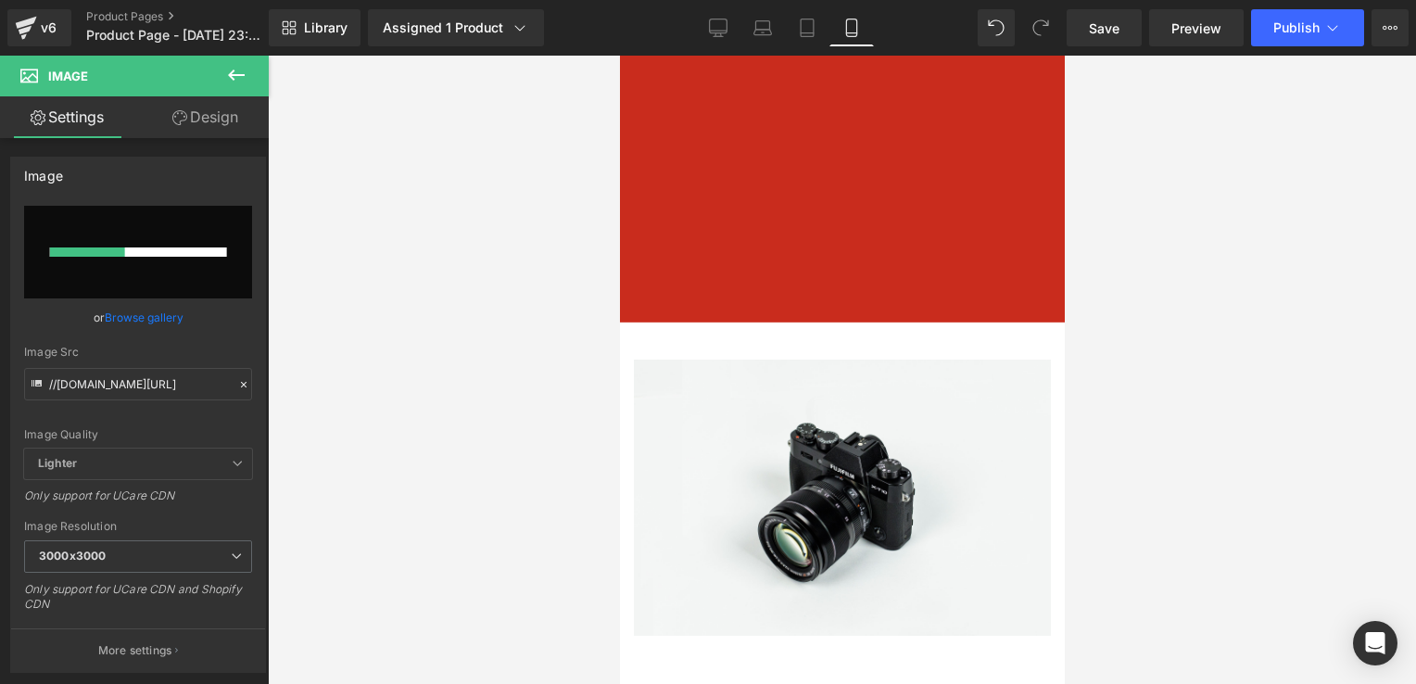
scroll to position [3054, 0]
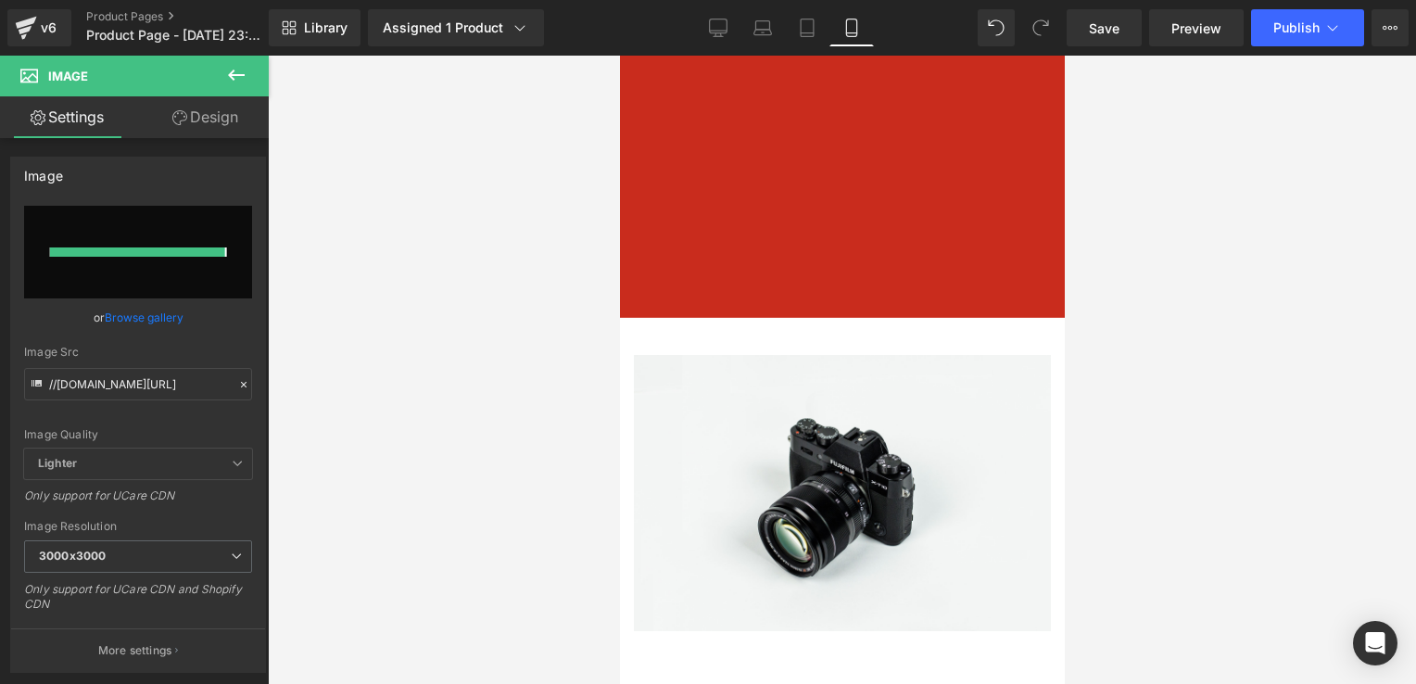
type input "[URL][DOMAIN_NAME]"
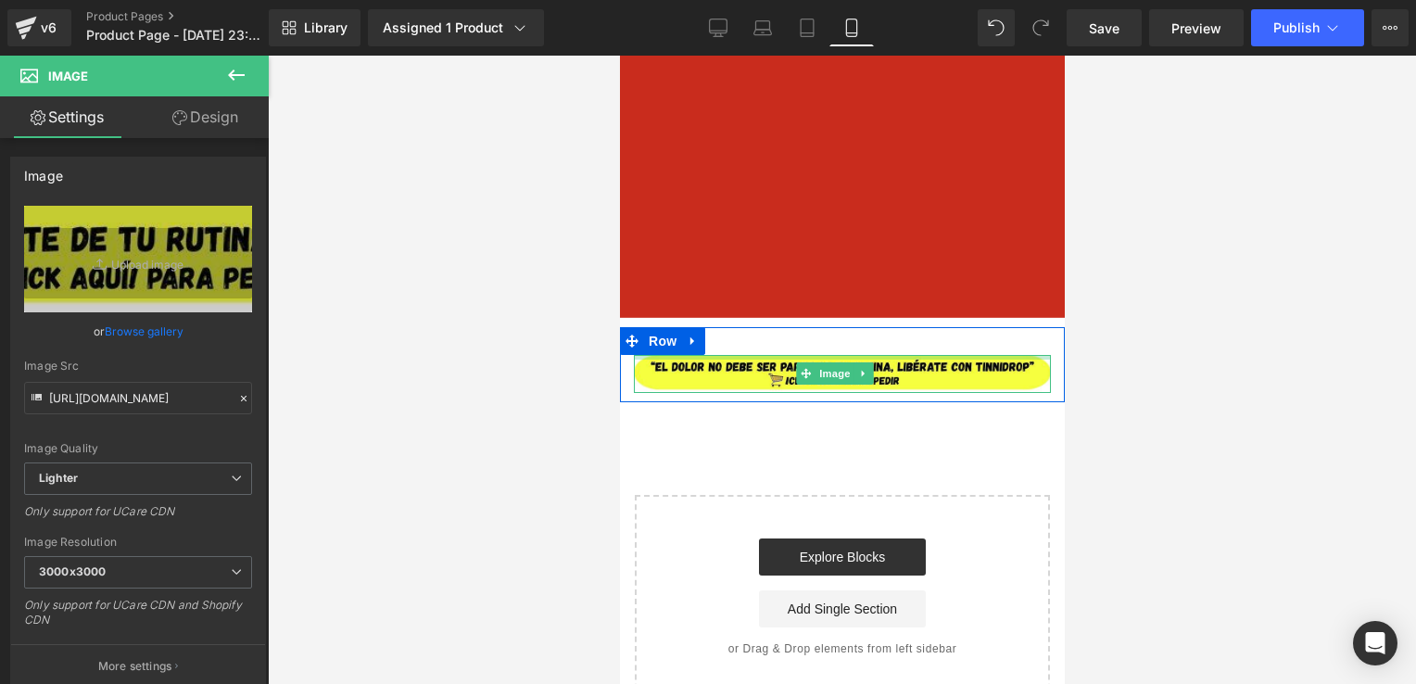
drag, startPoint x: 829, startPoint y: 354, endPoint x: 836, endPoint y: 334, distance: 21.7
click at [836, 334] on div "Image Row" at bounding box center [841, 365] width 445 height 76
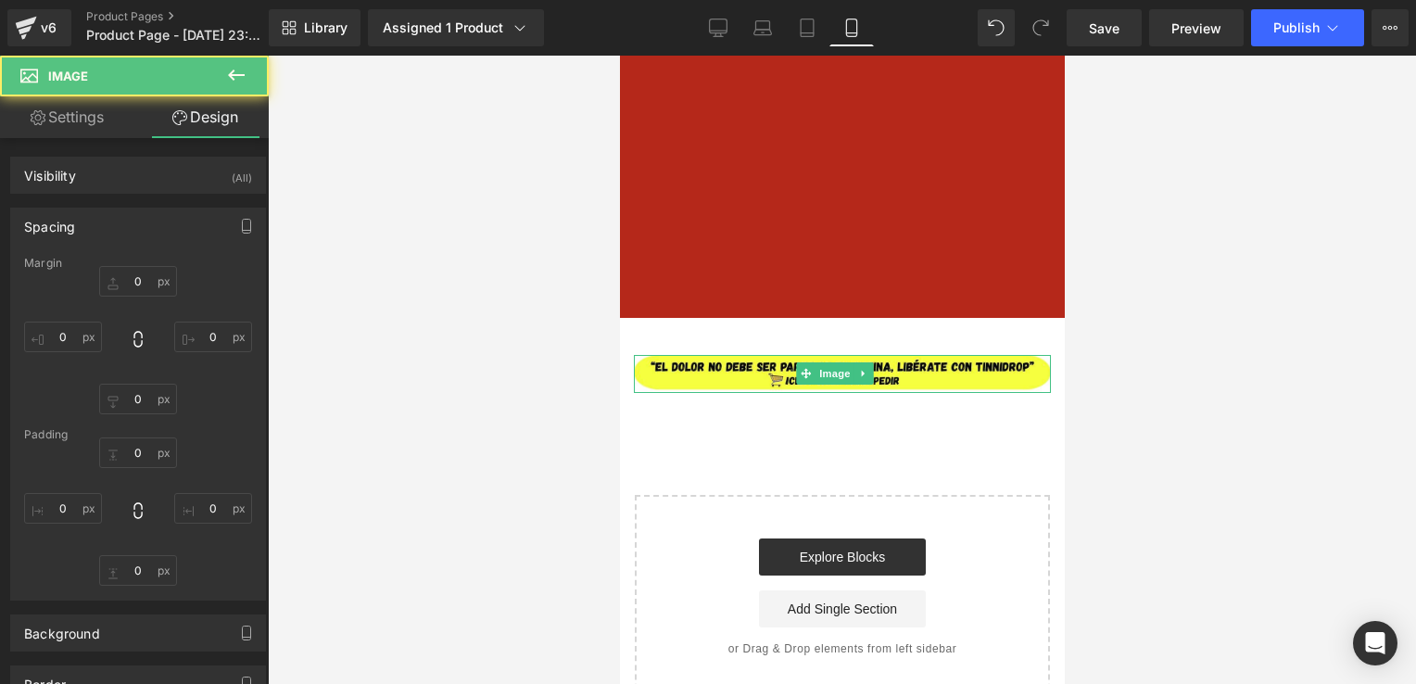
type input "0"
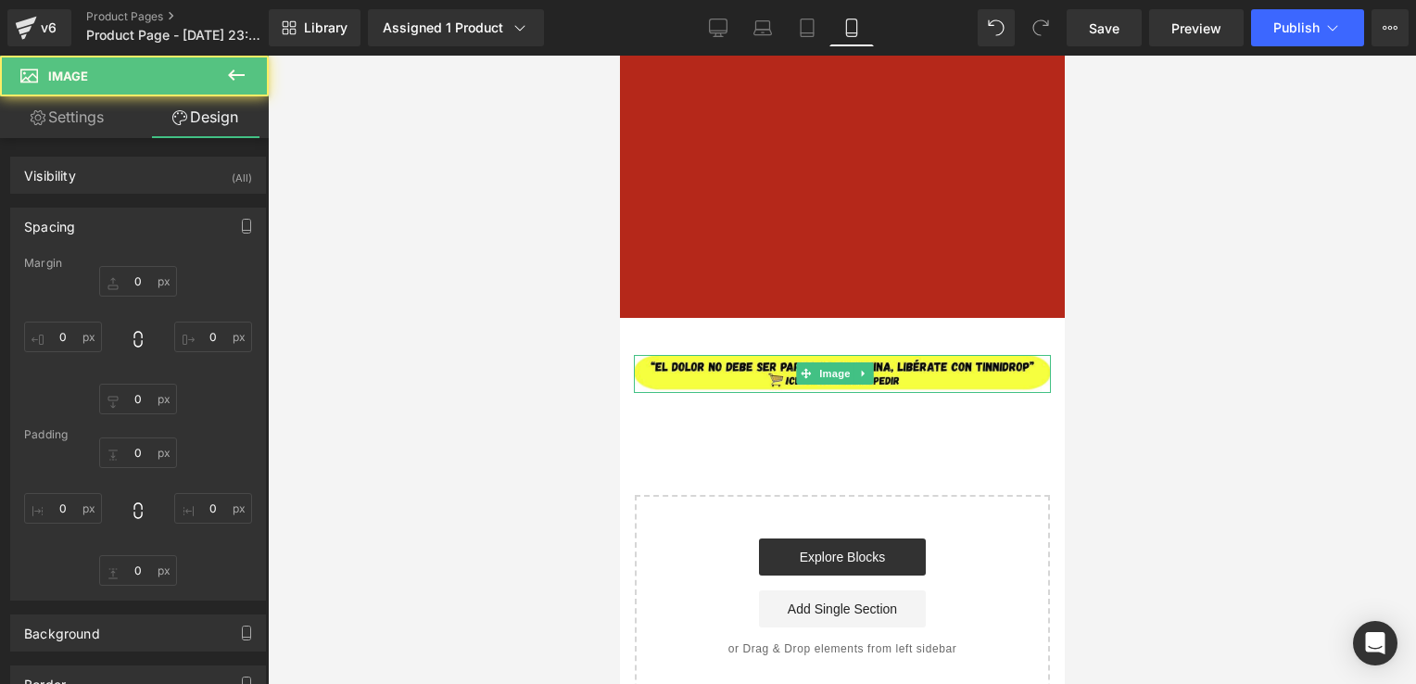
type input "0"
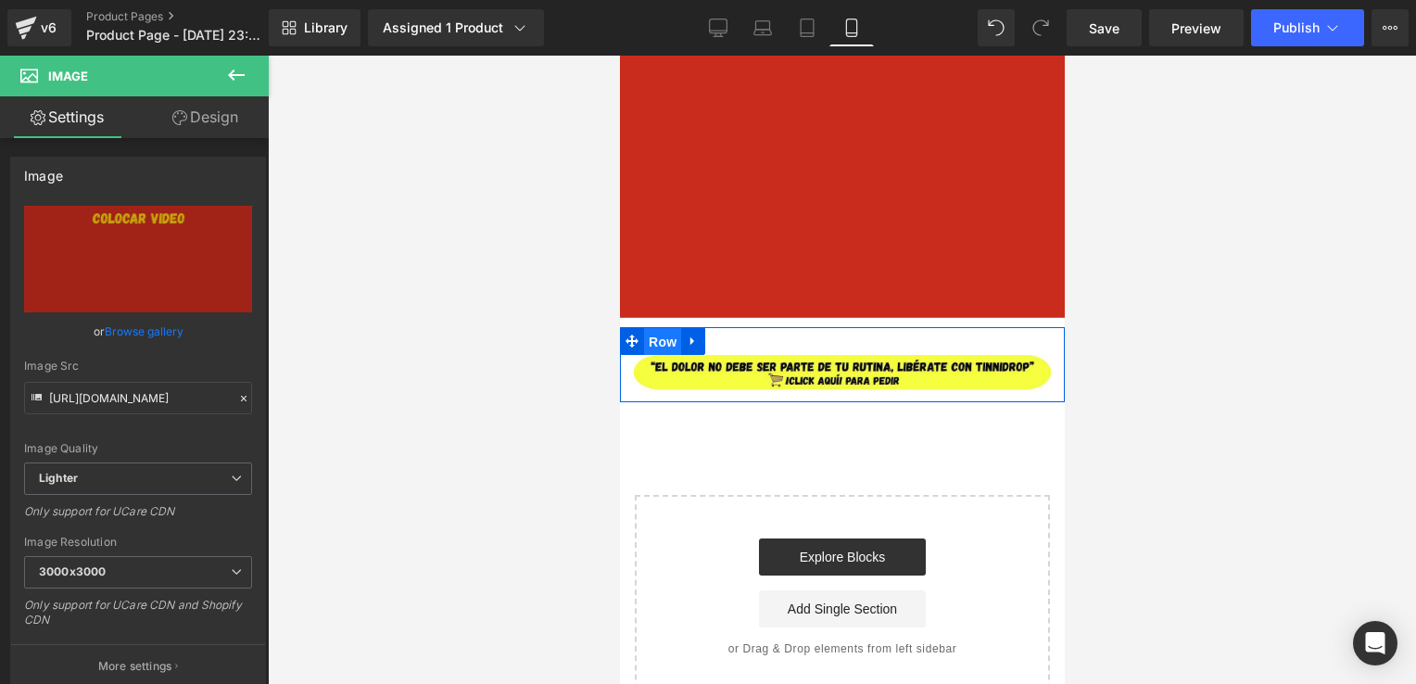
click at [666, 343] on span "Row" at bounding box center [661, 342] width 37 height 28
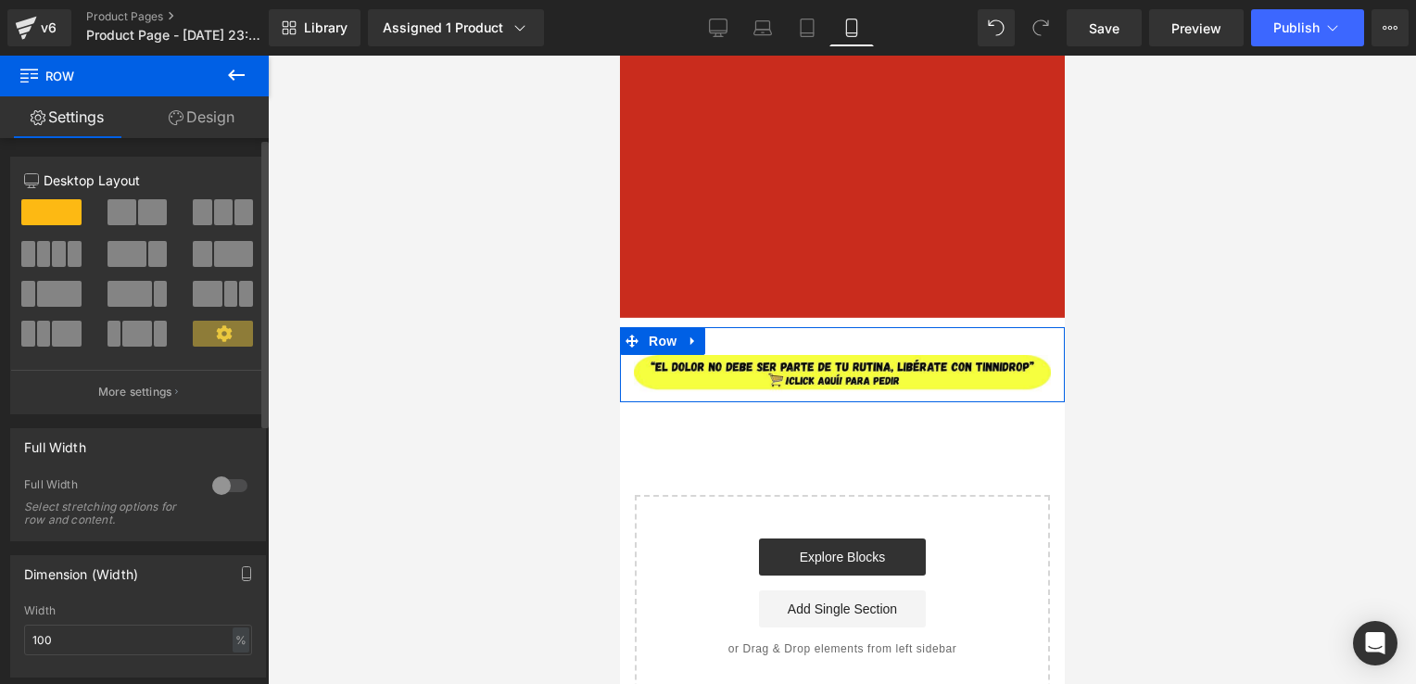
click at [225, 477] on div at bounding box center [230, 486] width 44 height 30
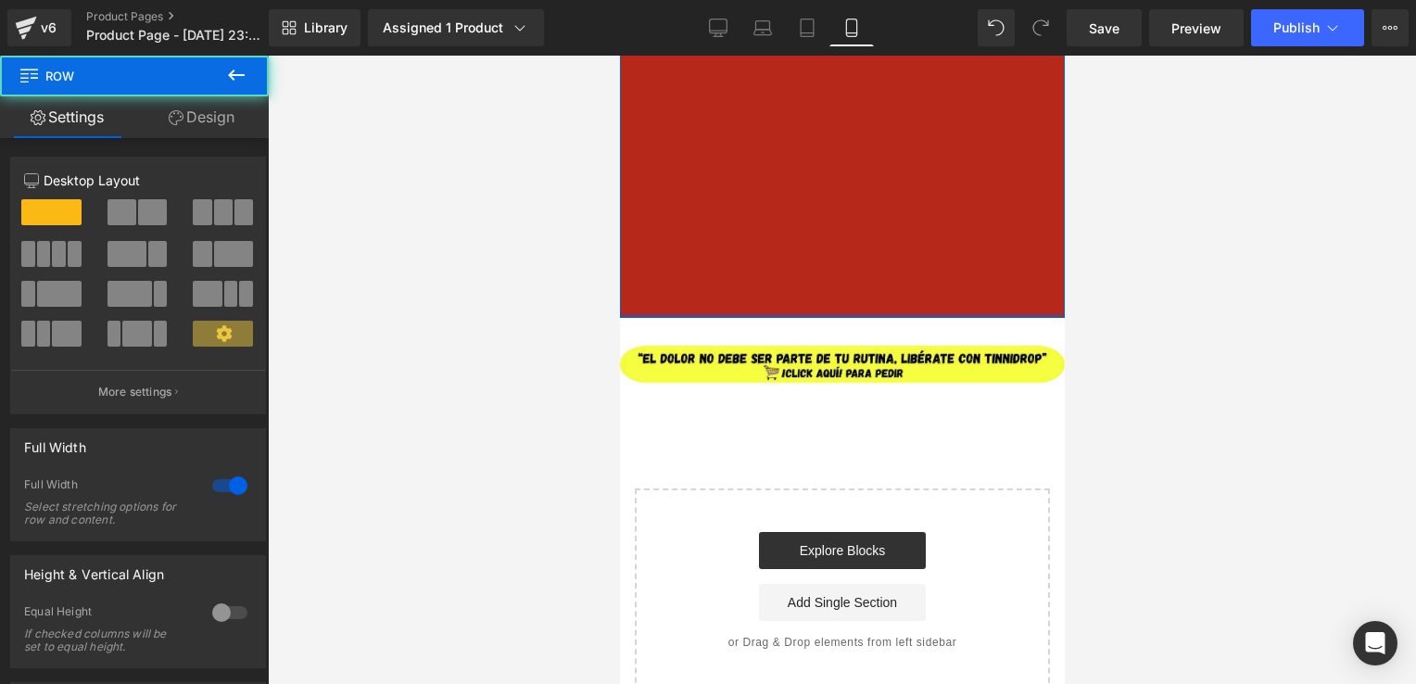
drag, startPoint x: 765, startPoint y: 321, endPoint x: 781, endPoint y: 305, distance: 22.3
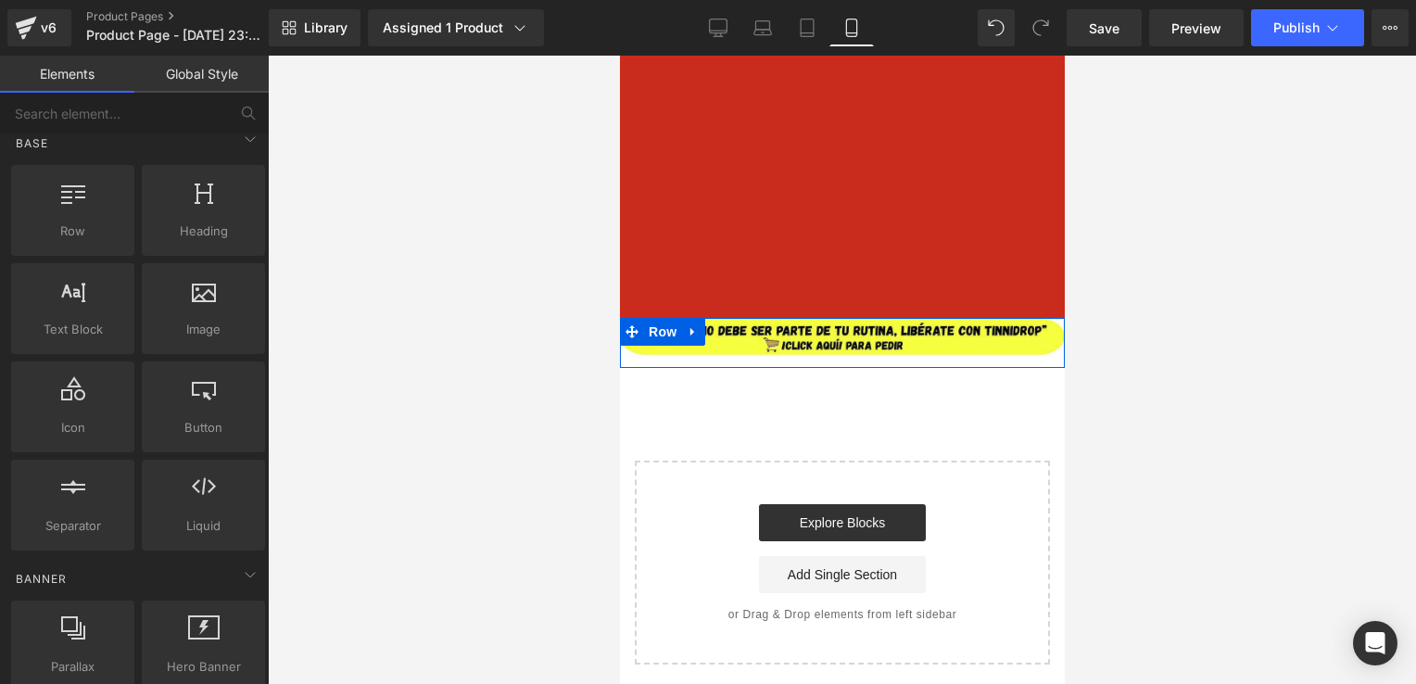
click at [1140, 345] on div at bounding box center [842, 370] width 1149 height 629
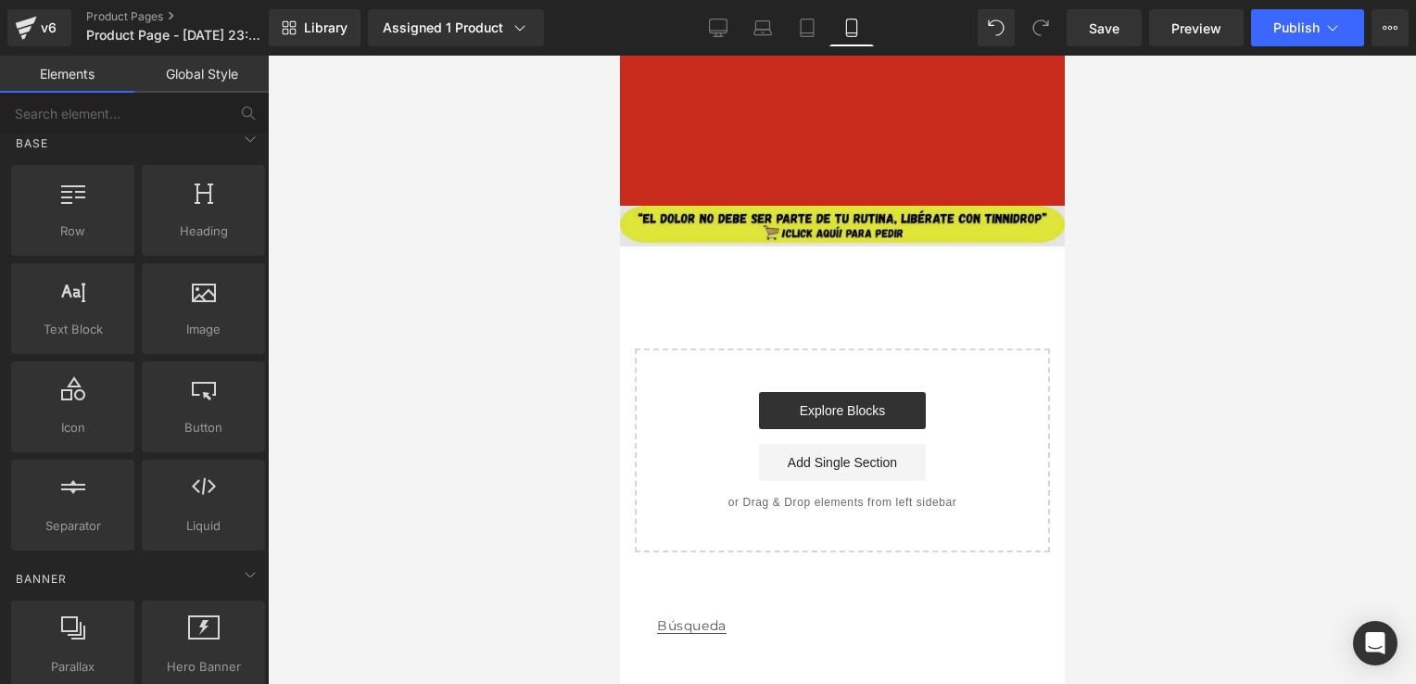
scroll to position [3185, 0]
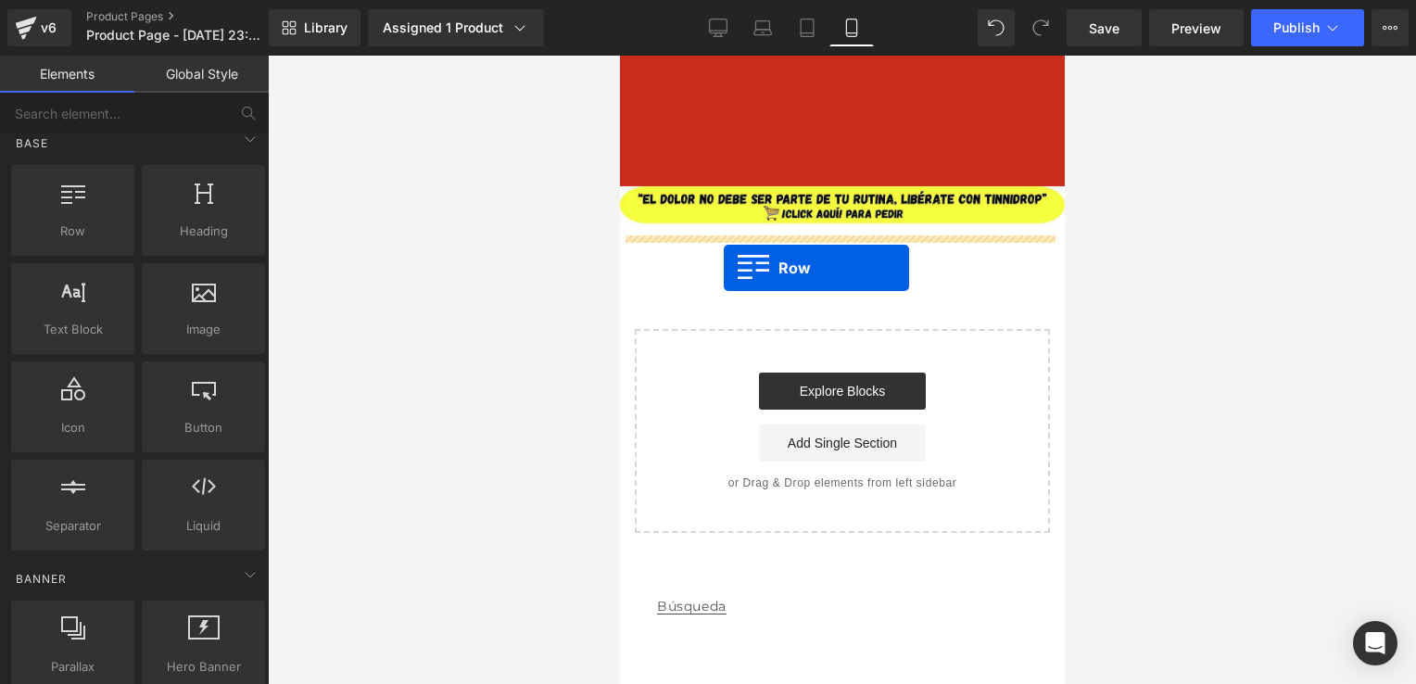
drag, startPoint x: 716, startPoint y: 266, endPoint x: 729, endPoint y: 266, distance: 13.0
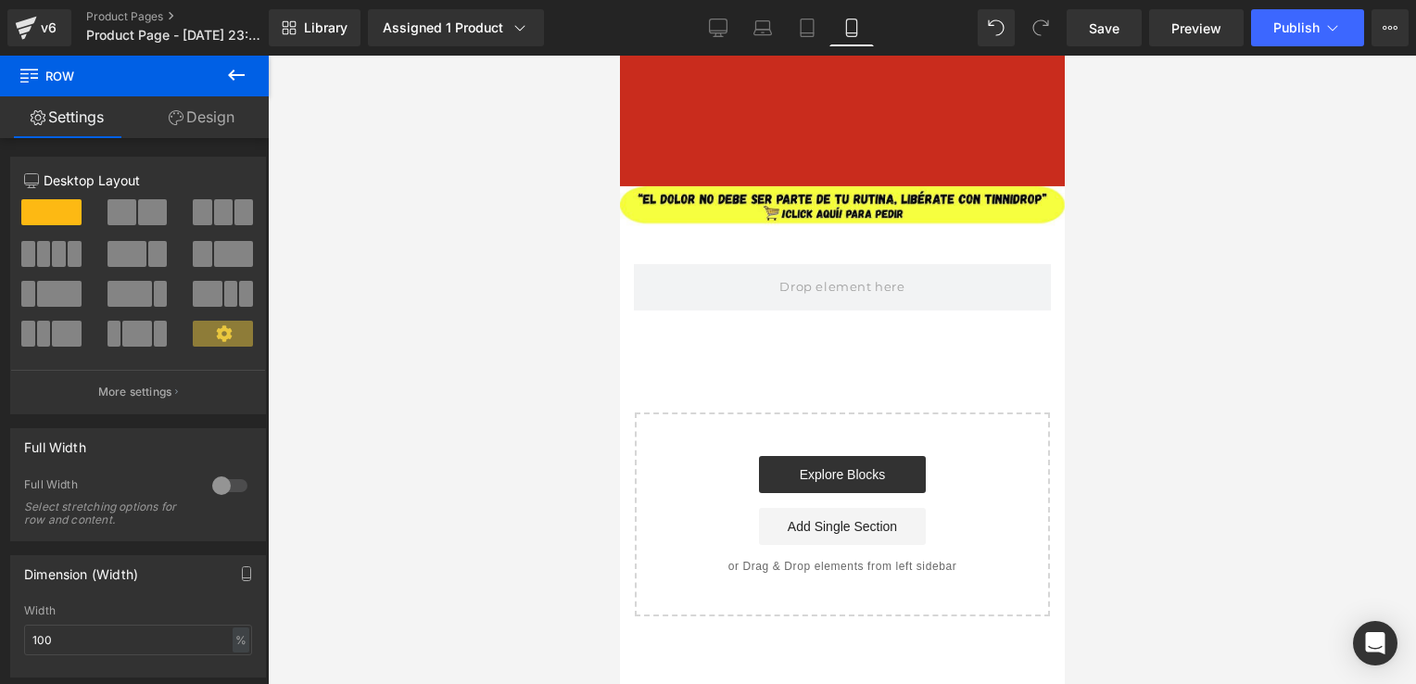
click at [233, 80] on icon at bounding box center [236, 75] width 22 height 22
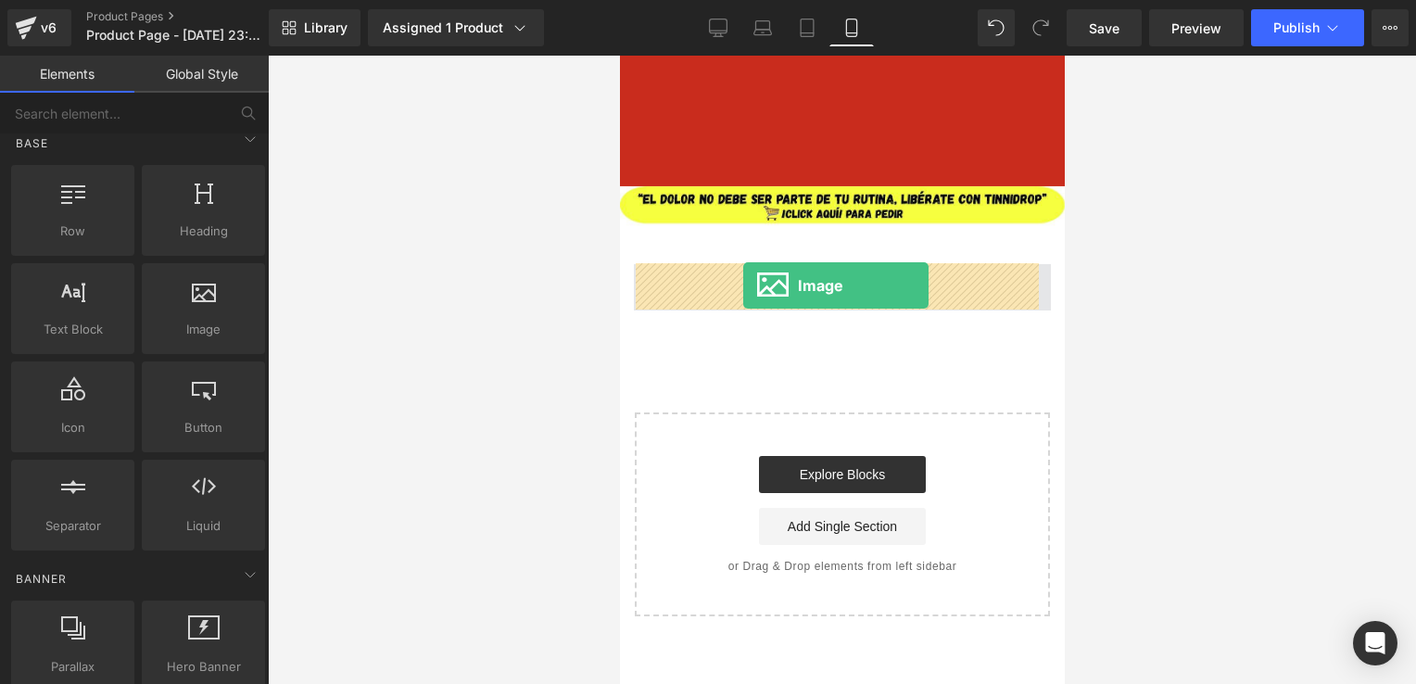
drag, startPoint x: 799, startPoint y: 359, endPoint x: 743, endPoint y: 286, distance: 92.5
